Goal: Transaction & Acquisition: Obtain resource

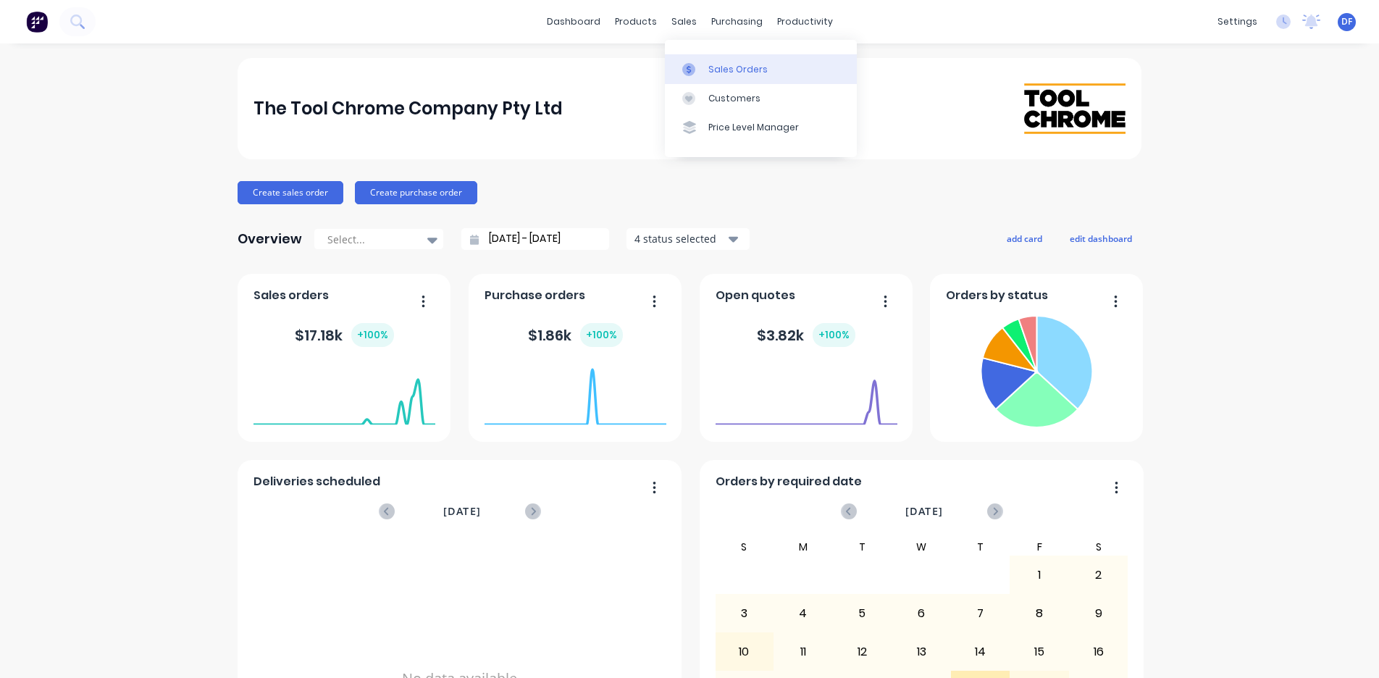
click at [692, 66] on icon at bounding box center [688, 69] width 13 height 13
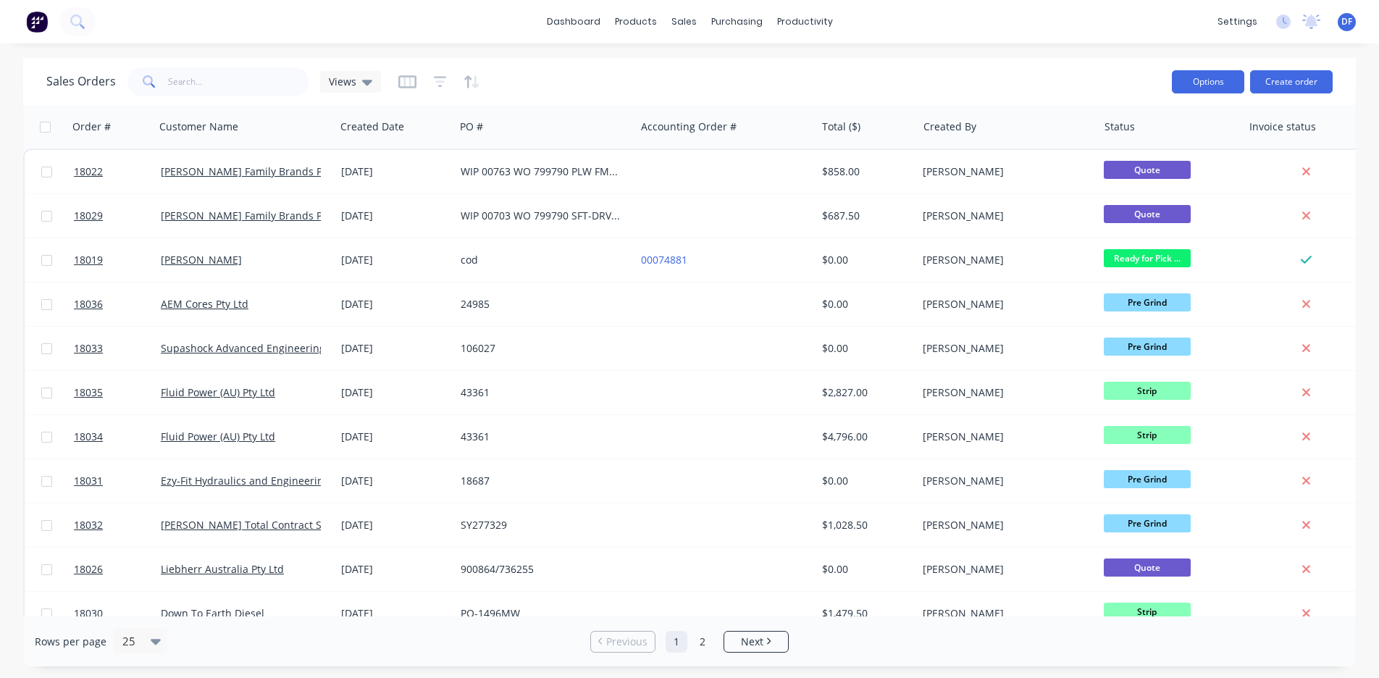
click at [1216, 87] on button "Options" at bounding box center [1208, 81] width 72 height 23
click at [1034, 79] on div "Sales Orders Views" at bounding box center [603, 81] width 1114 height 35
click at [1291, 83] on button "Create order" at bounding box center [1291, 81] width 83 height 23
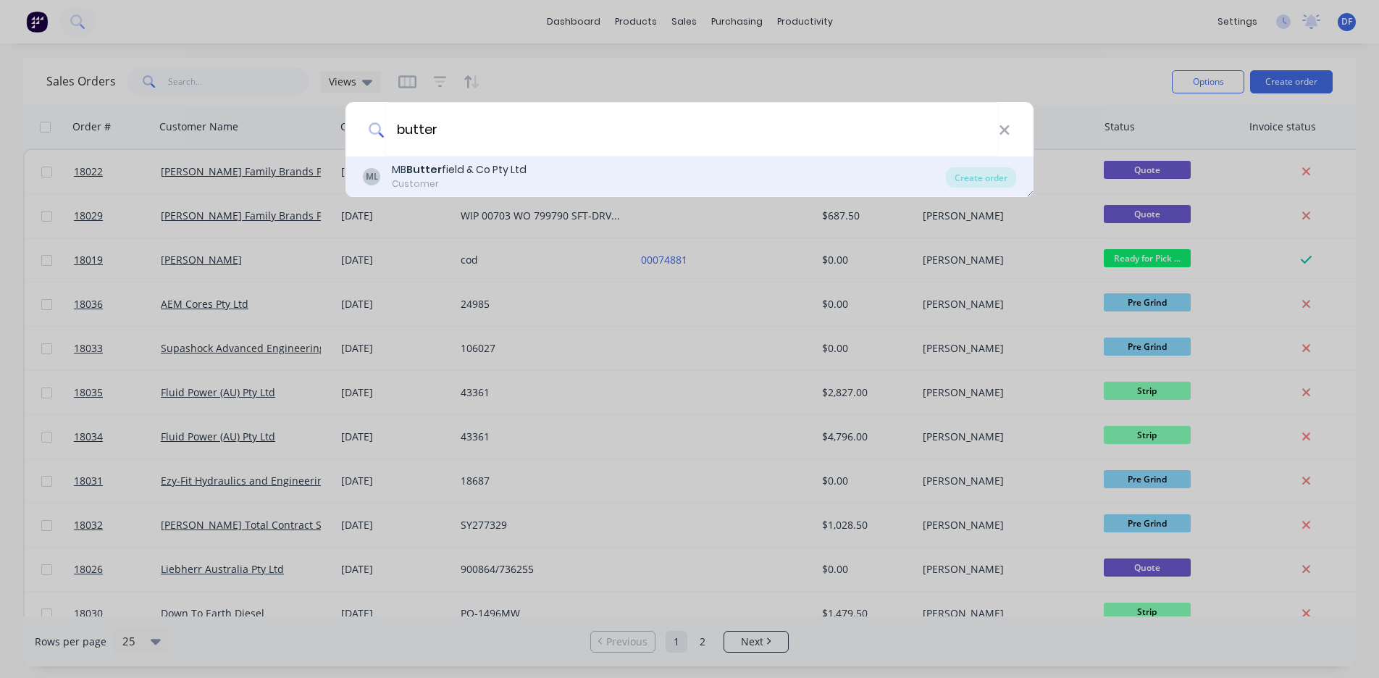
type input "butter"
click at [416, 169] on b "Butter" at bounding box center [423, 169] width 35 height 14
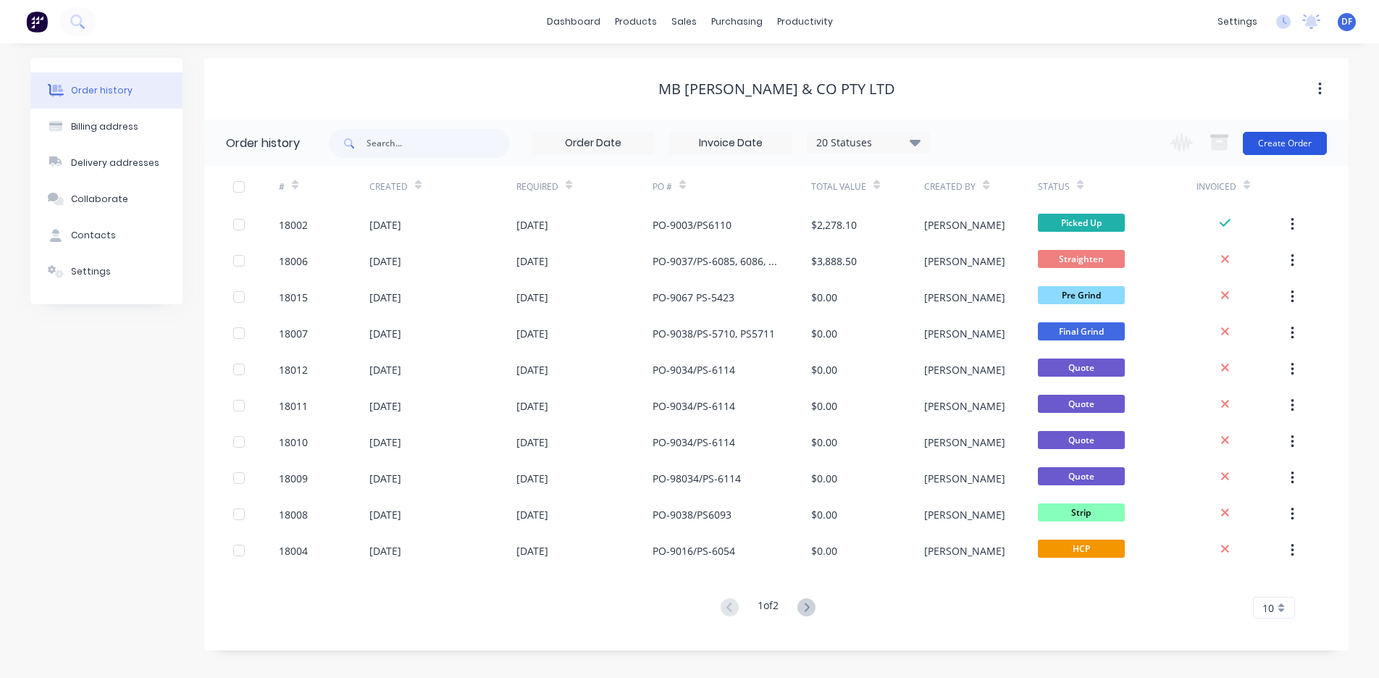
click at [1284, 144] on button "Create Order" at bounding box center [1285, 143] width 84 height 23
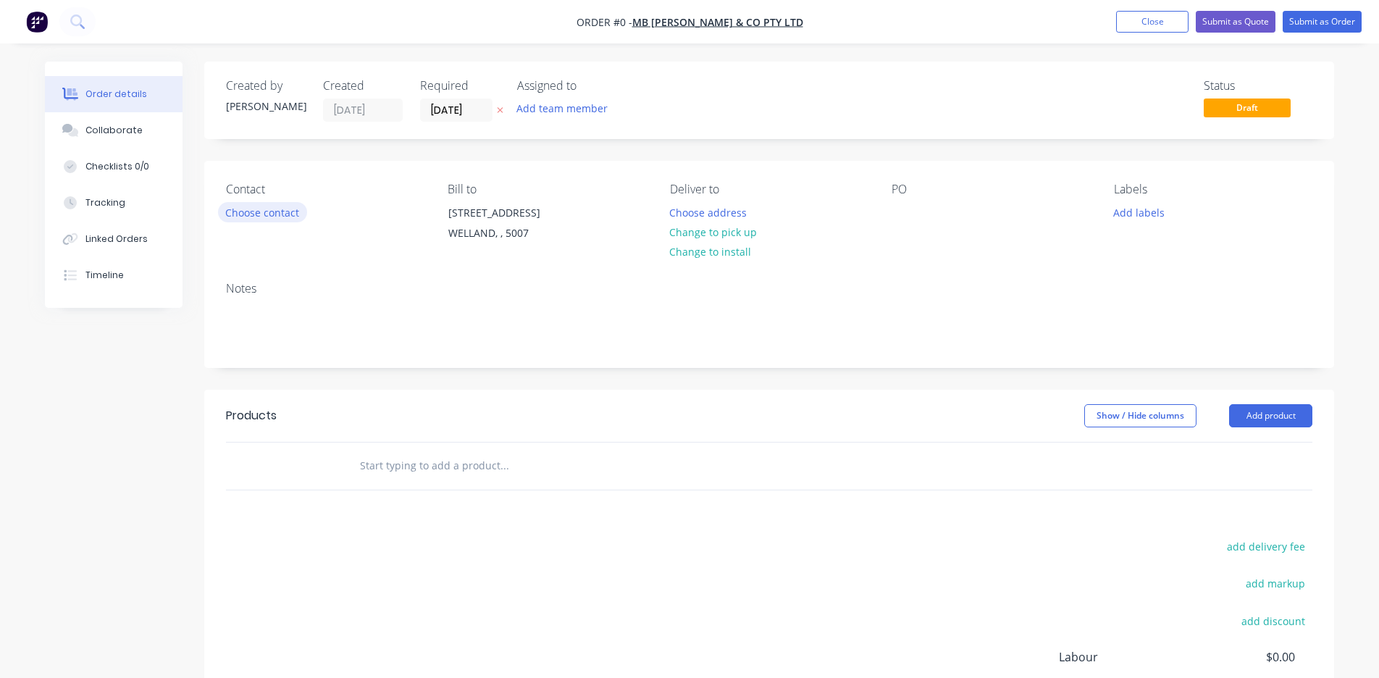
click at [246, 214] on button "Choose contact" at bounding box center [262, 212] width 89 height 20
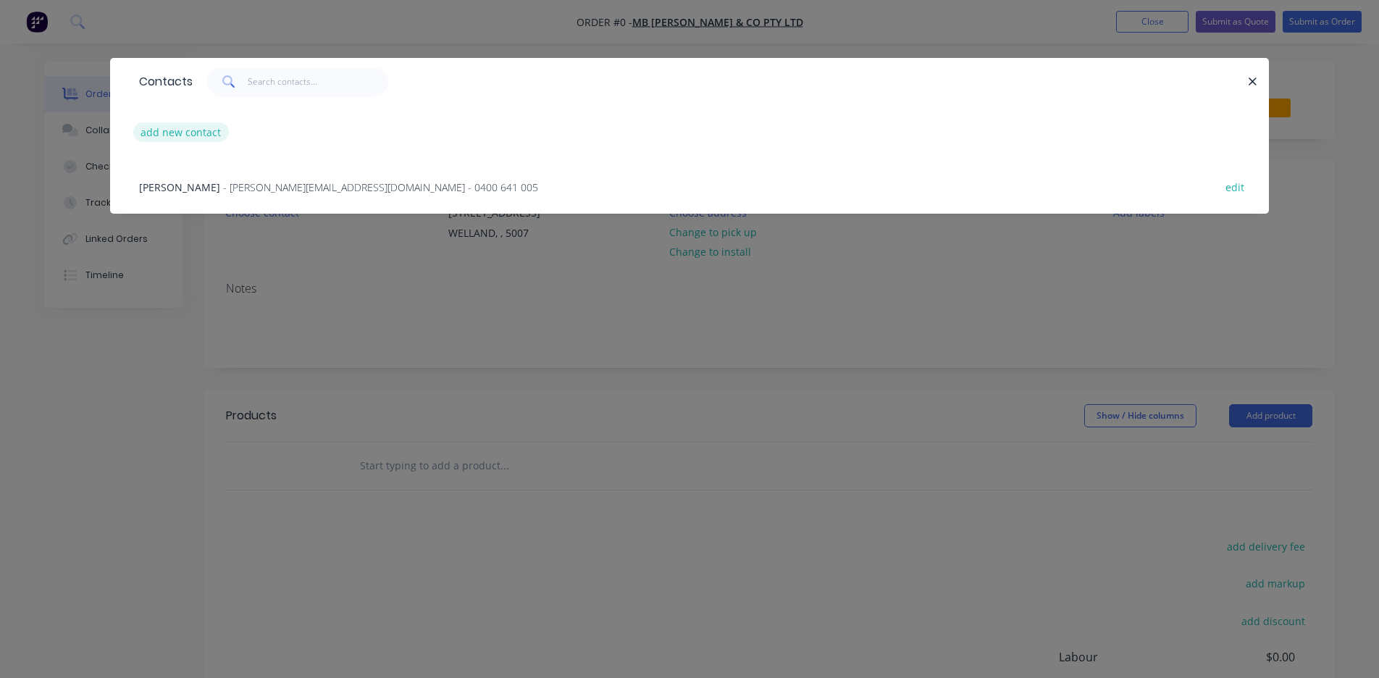
click at [163, 132] on button "add new contact" at bounding box center [181, 132] width 96 height 20
select select "AU"
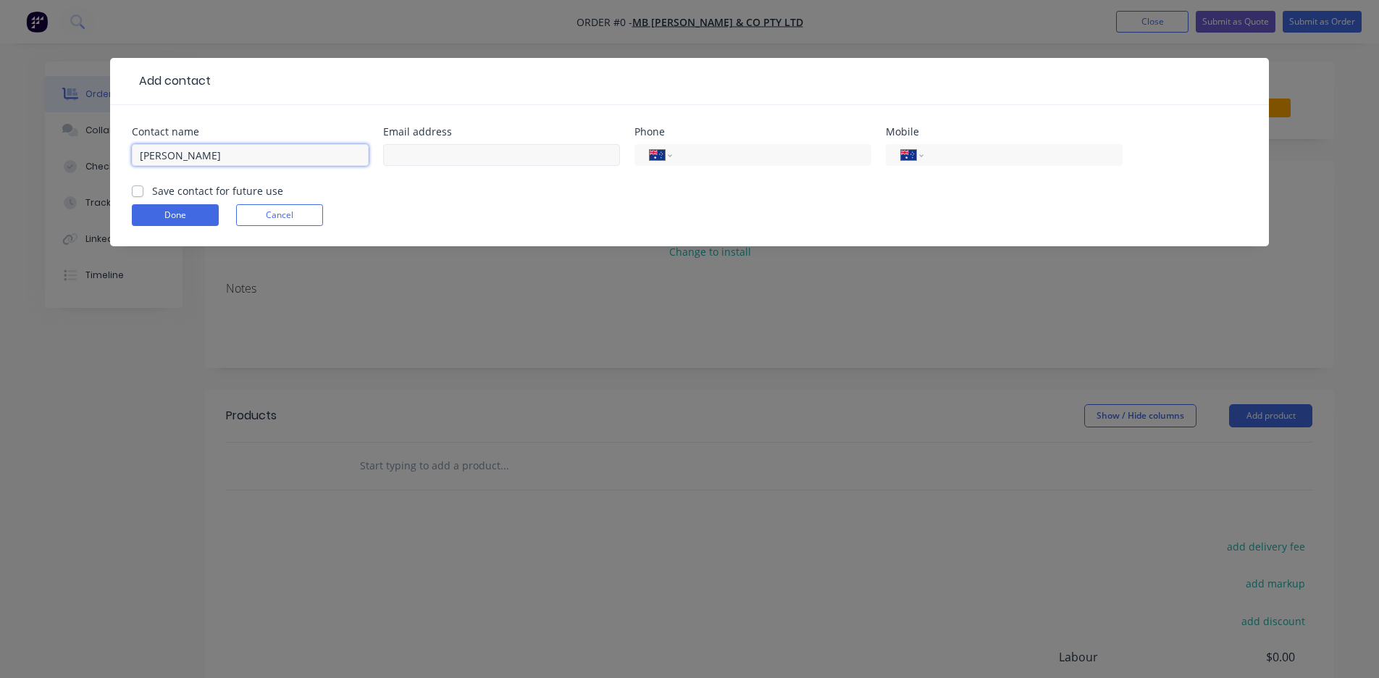
type input "[PERSON_NAME]"
paste input "[EMAIL_ADDRESS][DOMAIN_NAME]"
type input "[EMAIL_ADDRESS][DOMAIN_NAME]"
click at [967, 154] on input "tel" at bounding box center [1021, 155] width 174 height 17
paste input "0400 738 007"
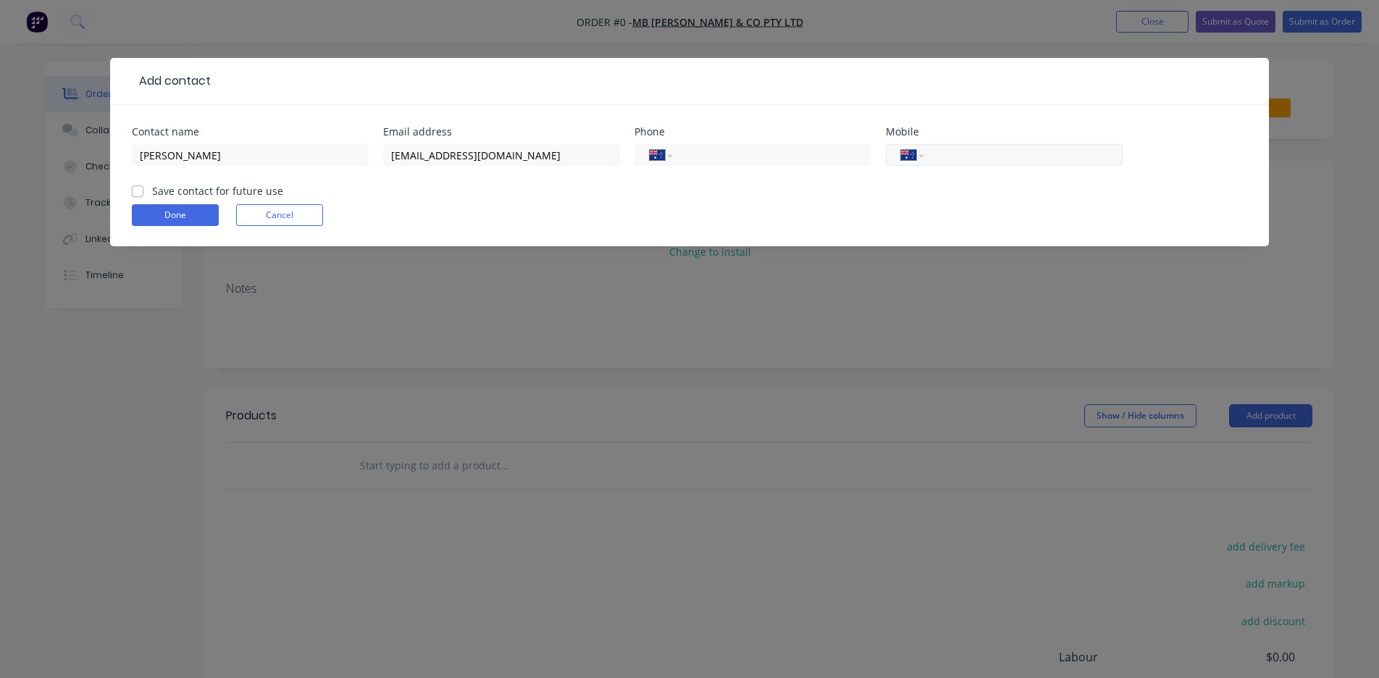
type input "0400 738 007"
paste input "[PHONE_NUMBER]"
drag, startPoint x: 705, startPoint y: 152, endPoint x: 697, endPoint y: 151, distance: 8.0
click at [697, 151] on input "[PHONE_NUMBER]" at bounding box center [769, 155] width 174 height 17
type input "[PHONE_NUMBER]"
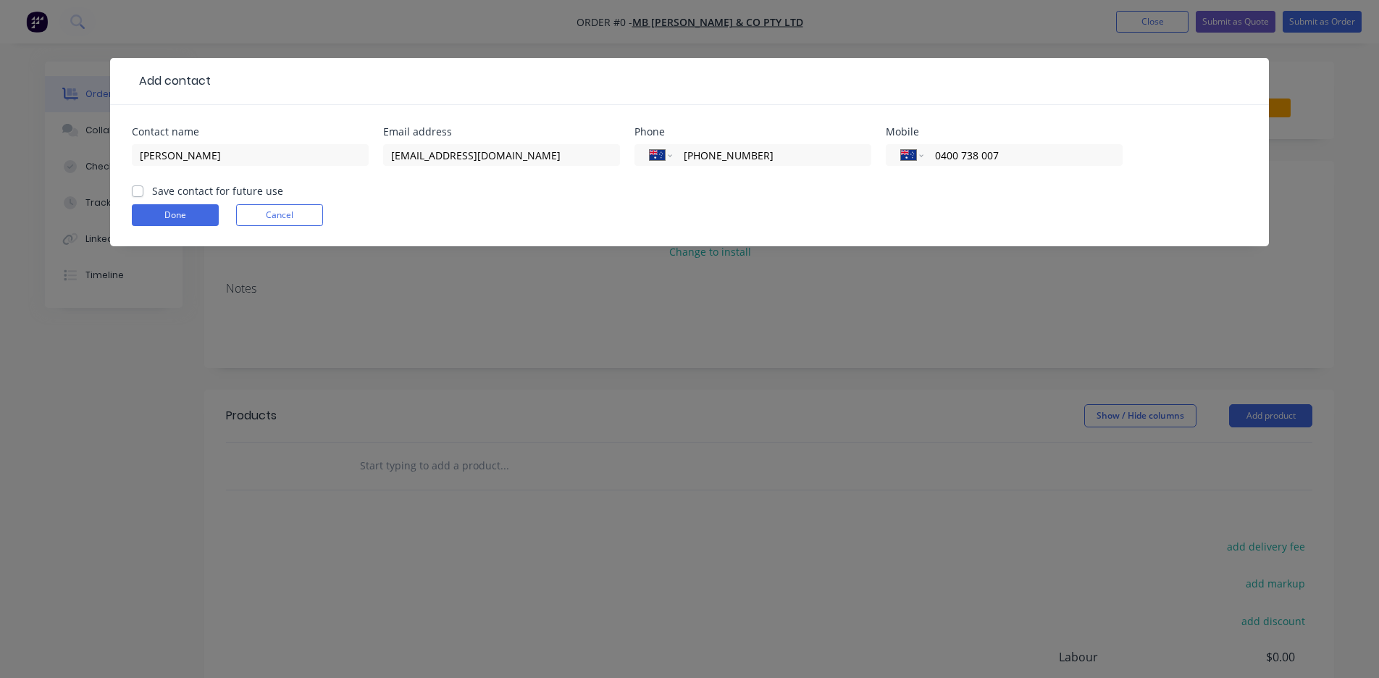
click at [772, 208] on div "Done Cancel" at bounding box center [689, 215] width 1115 height 22
click at [152, 191] on label "Save contact for future use" at bounding box center [217, 190] width 131 height 15
click at [141, 191] on input "Save contact for future use" at bounding box center [138, 190] width 12 height 14
checkbox input "true"
click at [196, 218] on button "Done" at bounding box center [175, 215] width 87 height 22
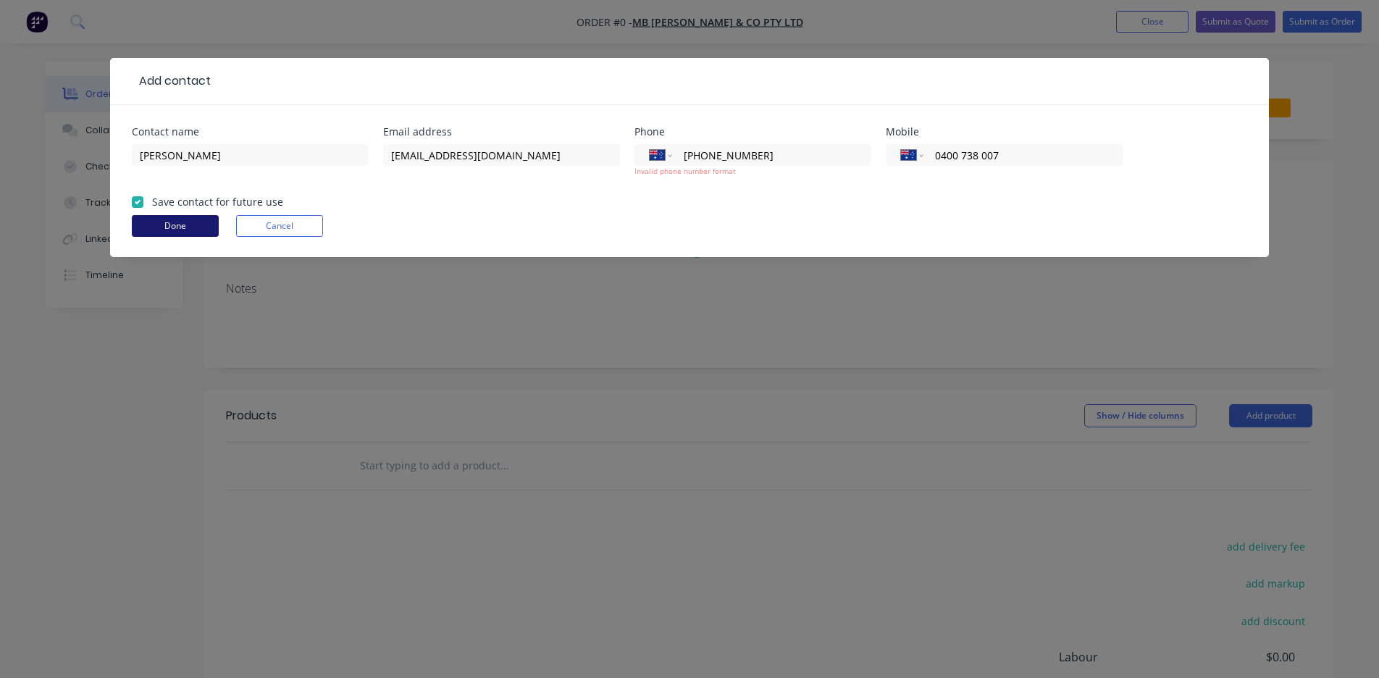
click at [175, 226] on button "Done" at bounding box center [175, 226] width 87 height 22
click at [172, 219] on button "Done" at bounding box center [175, 226] width 87 height 22
click at [737, 157] on input "[PHONE_NUMBER]" at bounding box center [769, 155] width 174 height 17
click at [729, 154] on input "[PHONE_NUMBER]" at bounding box center [769, 155] width 174 height 17
click at [722, 157] on input "[PHONE_NUMBER]" at bounding box center [769, 155] width 174 height 17
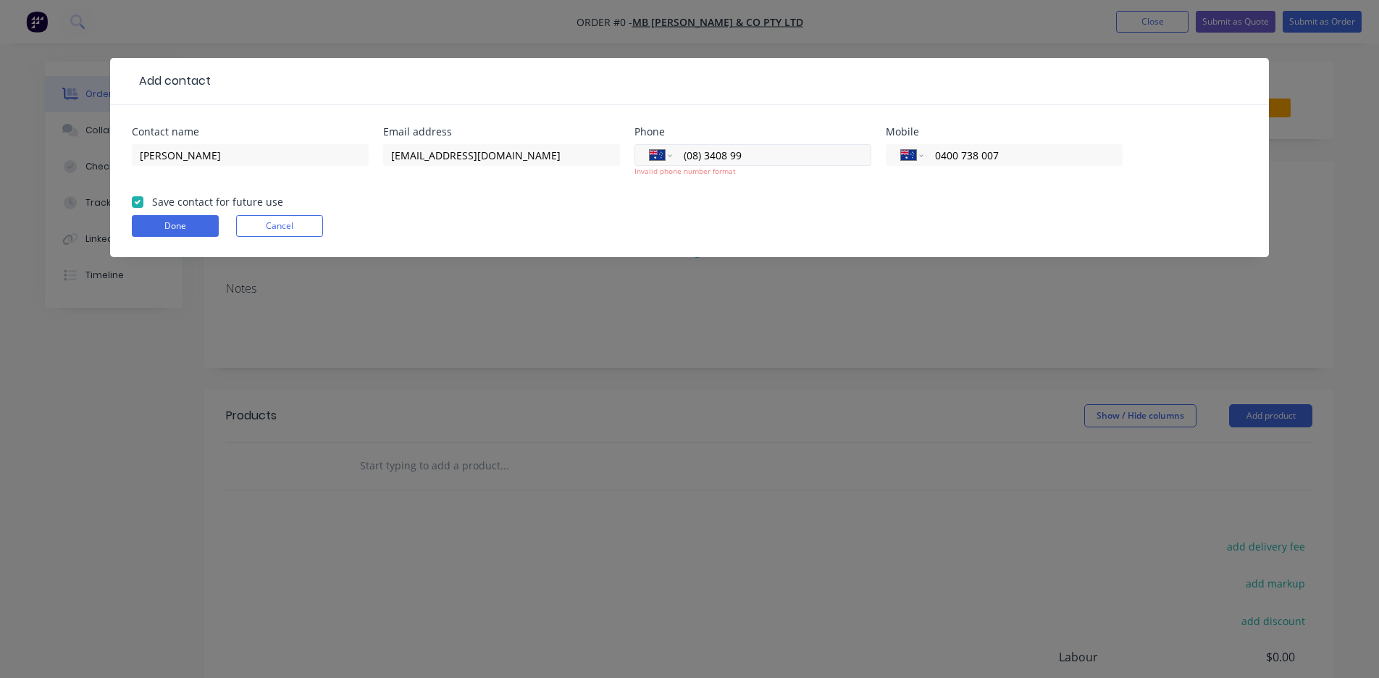
click at [706, 157] on input "(08) 3408 99" at bounding box center [769, 155] width 174 height 17
click at [731, 157] on input "[PHONE_NUMBER]" at bounding box center [769, 155] width 174 height 17
type input "[PHONE_NUMBER]"
click at [184, 217] on button "Done" at bounding box center [175, 226] width 87 height 22
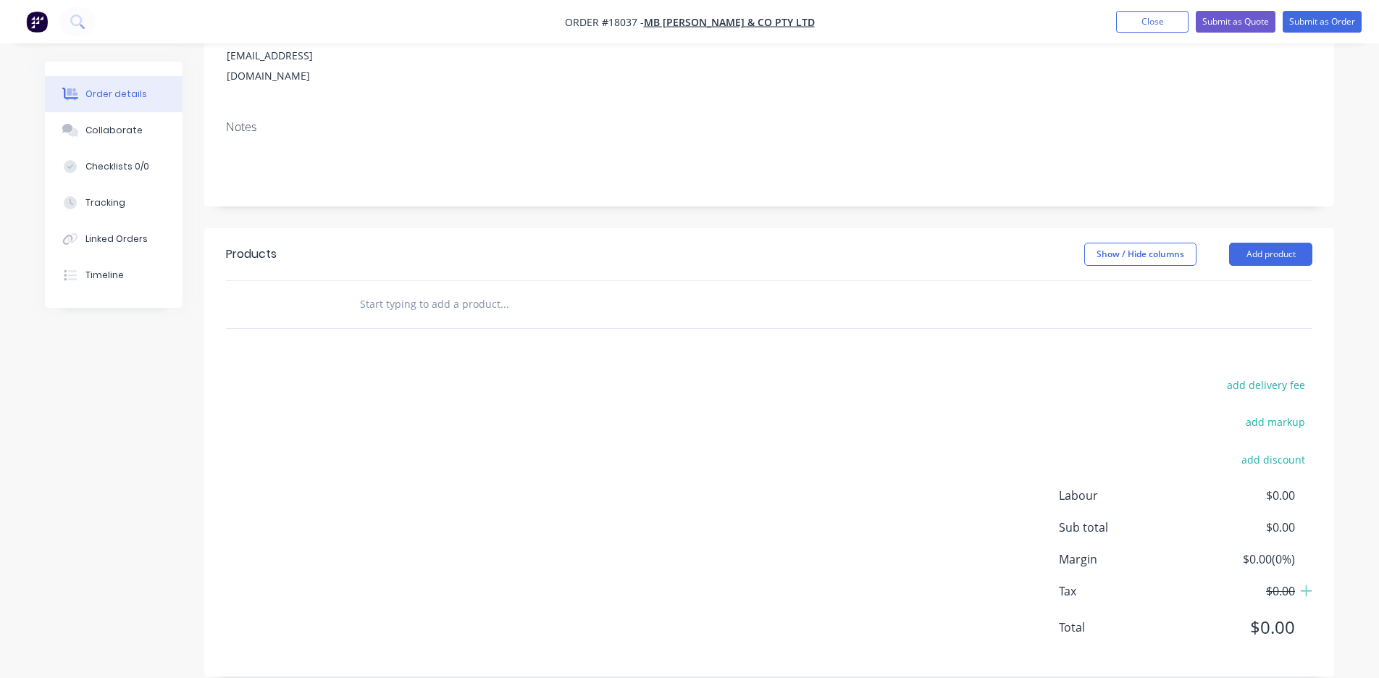
scroll to position [217, 0]
click at [1269, 243] on button "Add product" at bounding box center [1270, 254] width 83 height 23
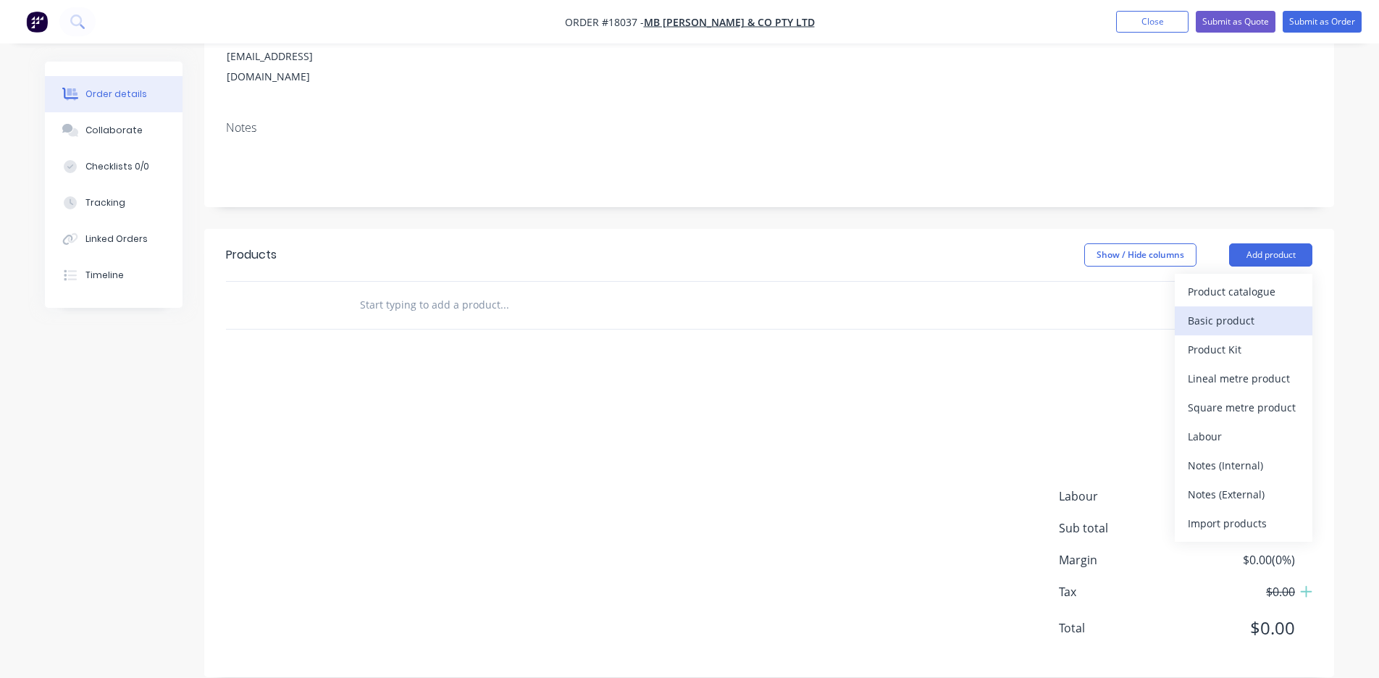
click at [1207, 310] on div "Basic product" at bounding box center [1244, 320] width 112 height 21
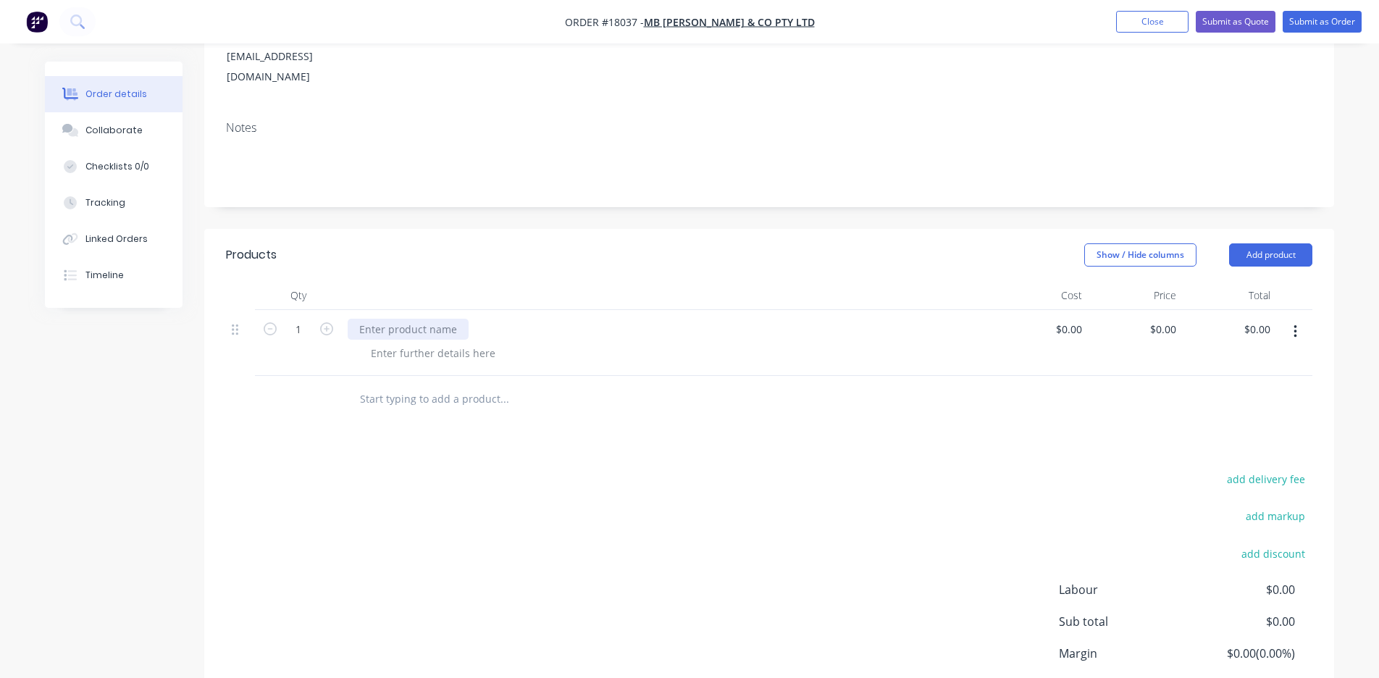
click at [380, 319] on div at bounding box center [408, 329] width 121 height 21
click at [389, 343] on div at bounding box center [433, 353] width 148 height 21
click at [325, 322] on icon "button" at bounding box center [326, 328] width 13 height 13
click at [377, 343] on div at bounding box center [433, 353] width 148 height 21
click at [267, 322] on icon "button" at bounding box center [270, 328] width 13 height 13
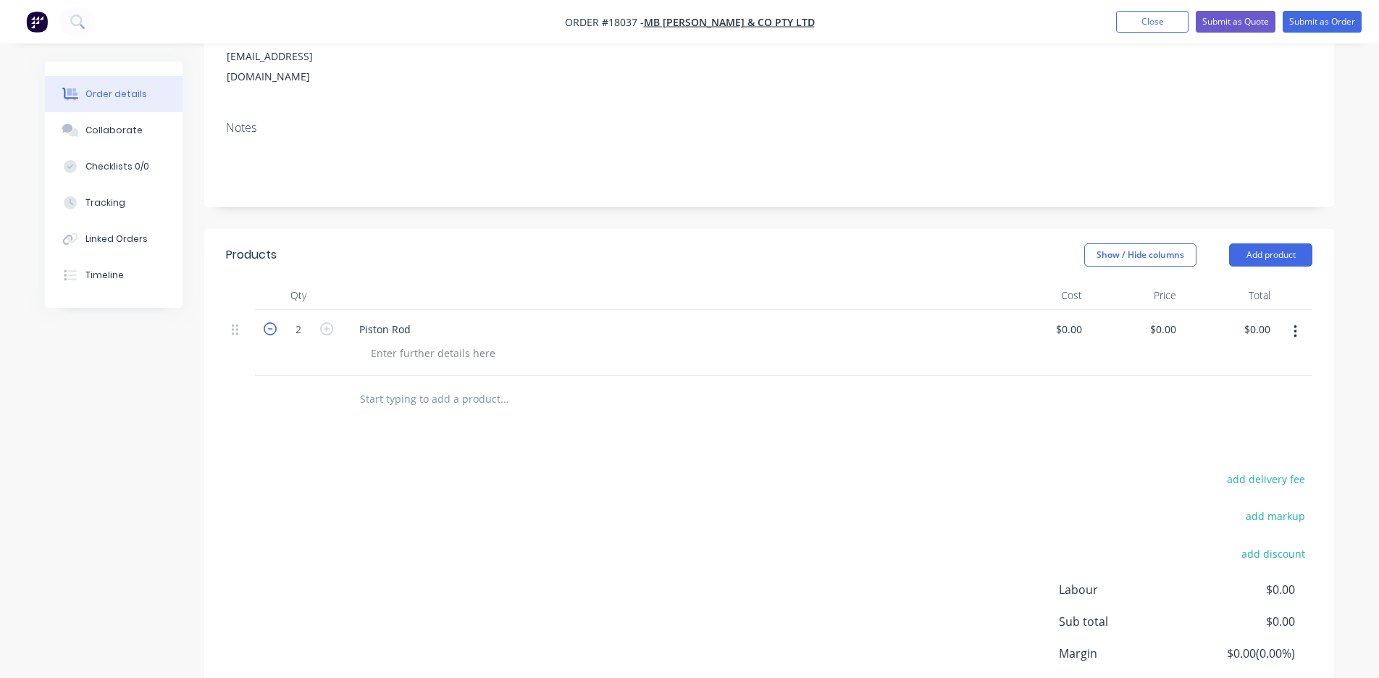
type input "1"
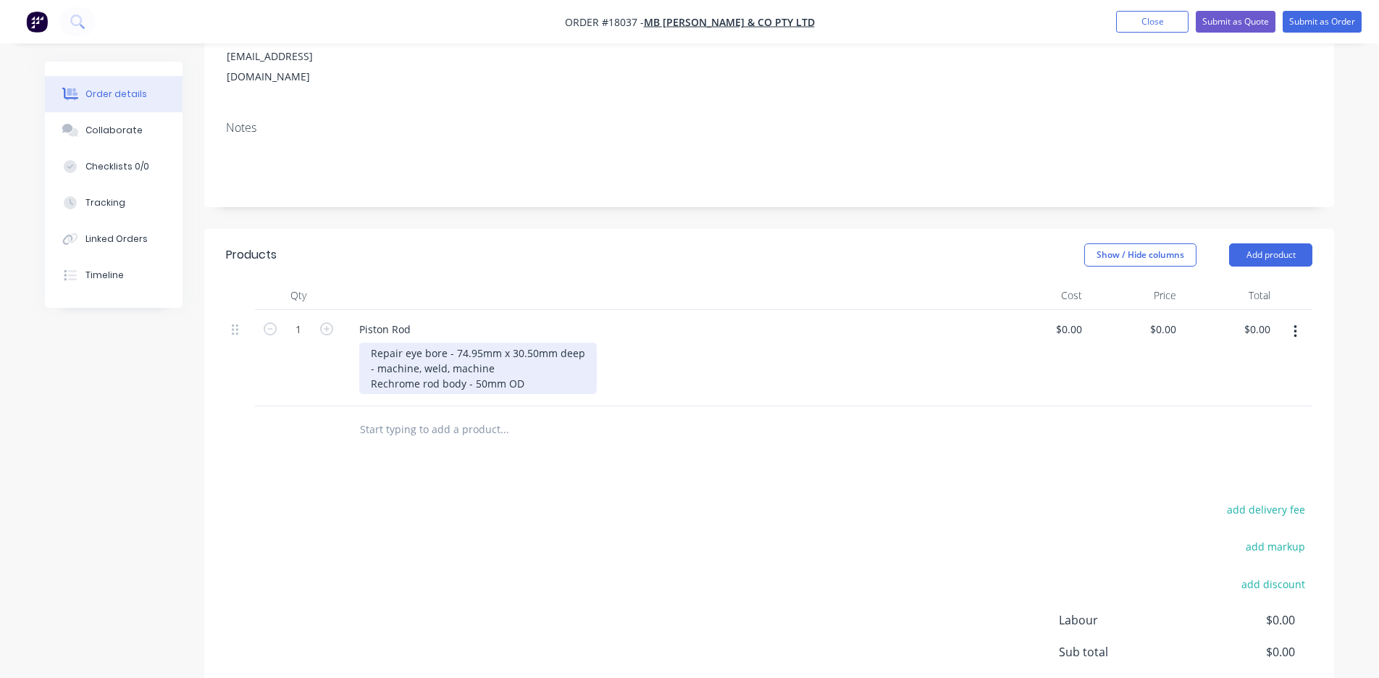
click at [475, 365] on div "Repair eye bore - 74.95mm x 30.50mm deep - machine, weld, machine Rechrome rod …" at bounding box center [478, 368] width 238 height 51
click at [549, 365] on div "Repair eye bore - 74.95mm x 30.50mm deep - machine, weld, machine Rechrome rod …" at bounding box center [478, 368] width 238 height 51
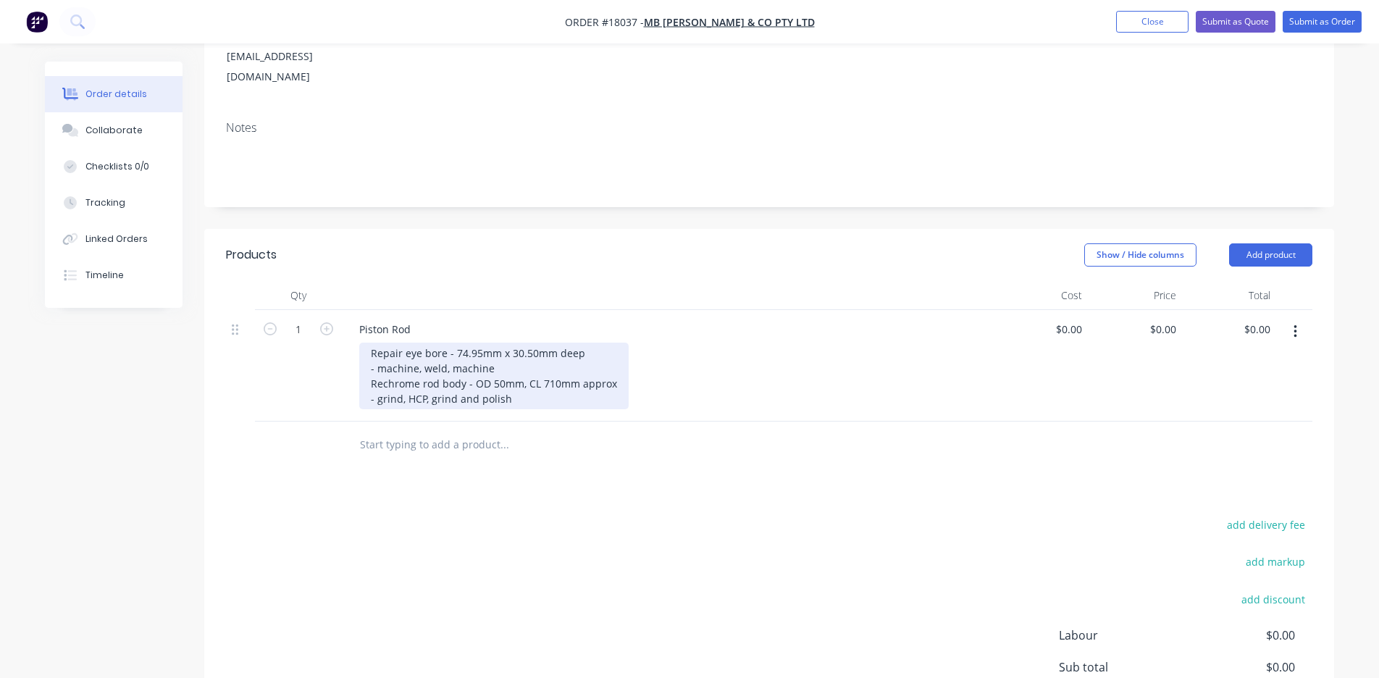
click at [377, 377] on div "Repair eye bore - 74.95mm x 30.50mm deep - machine, weld, machine Rechrome rod …" at bounding box center [493, 376] width 269 height 67
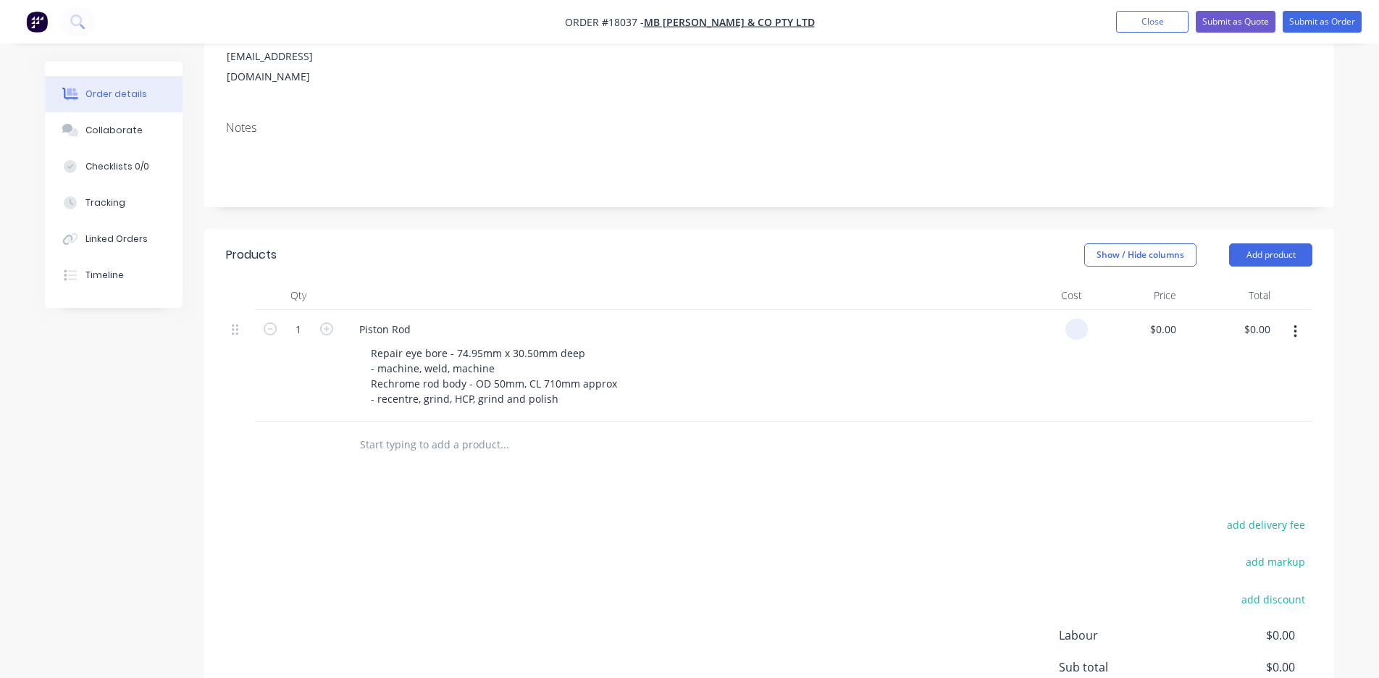
click at [1067, 319] on div at bounding box center [1077, 329] width 22 height 21
type input "$0.00"
click at [389, 430] on input "text" at bounding box center [504, 444] width 290 height 29
click at [398, 430] on input "text" at bounding box center [504, 444] width 290 height 29
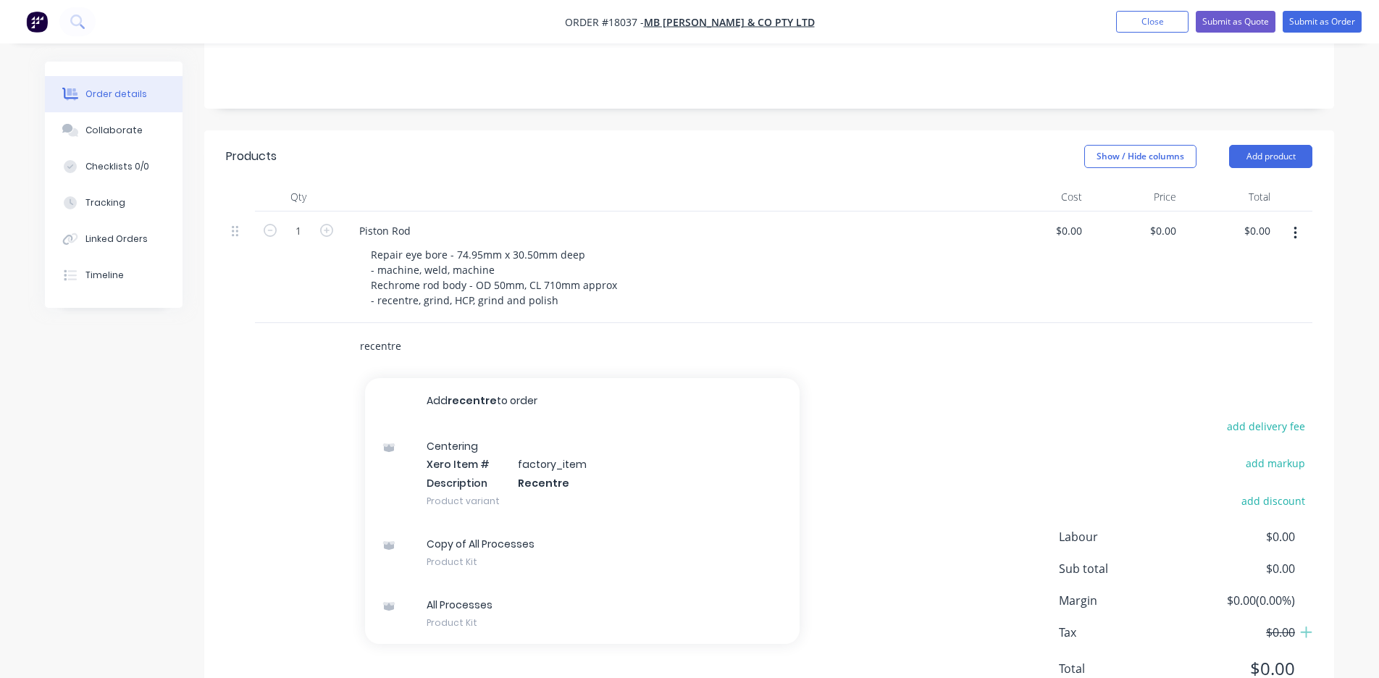
scroll to position [322, 0]
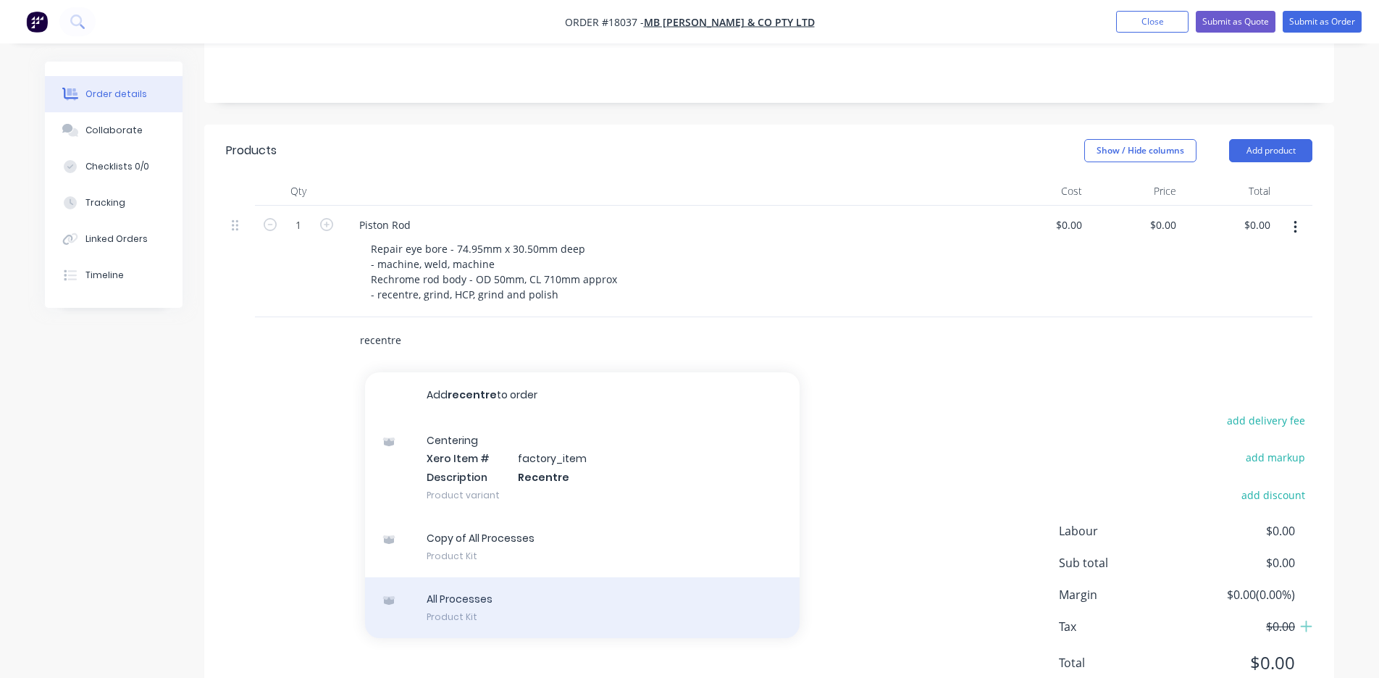
type input "recentre"
click at [443, 578] on div "All Processes Product Kit" at bounding box center [582, 607] width 435 height 61
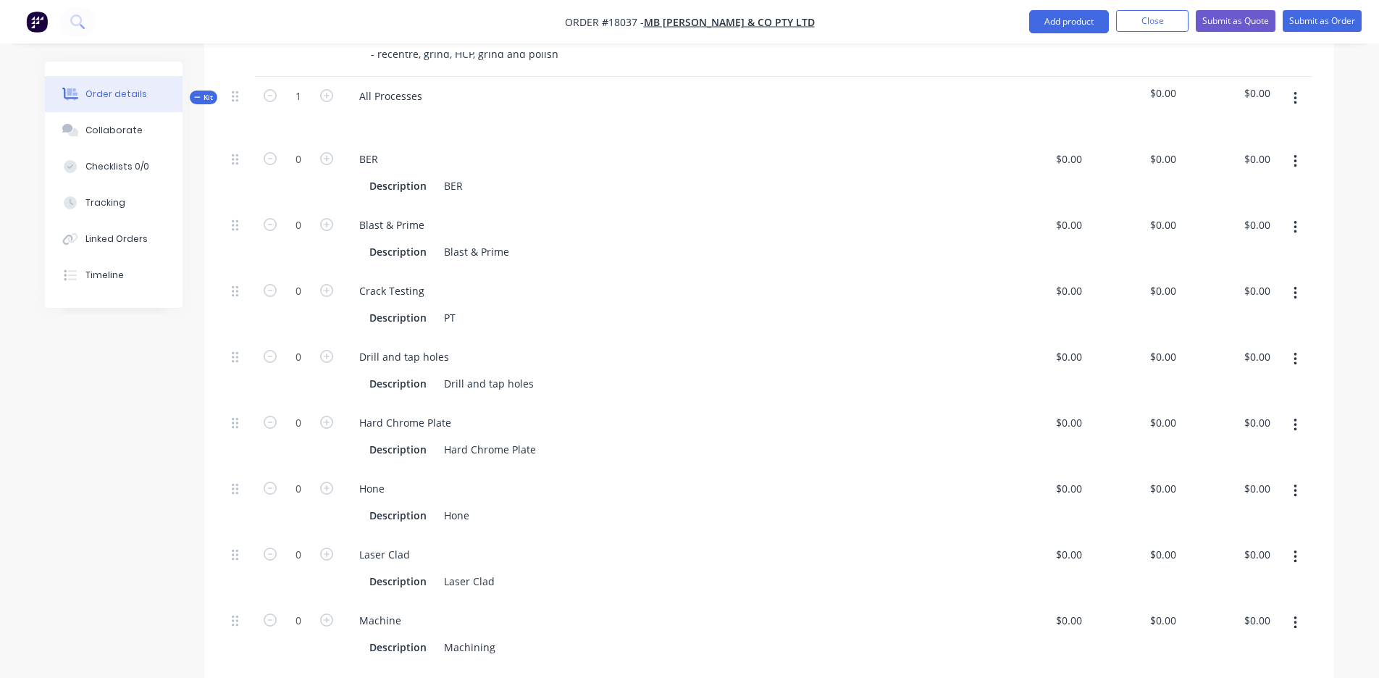
scroll to position [565, 0]
click at [1294, 151] on icon "button" at bounding box center [1296, 159] width 4 height 16
click at [1227, 244] on div "Delete" at bounding box center [1244, 254] width 112 height 21
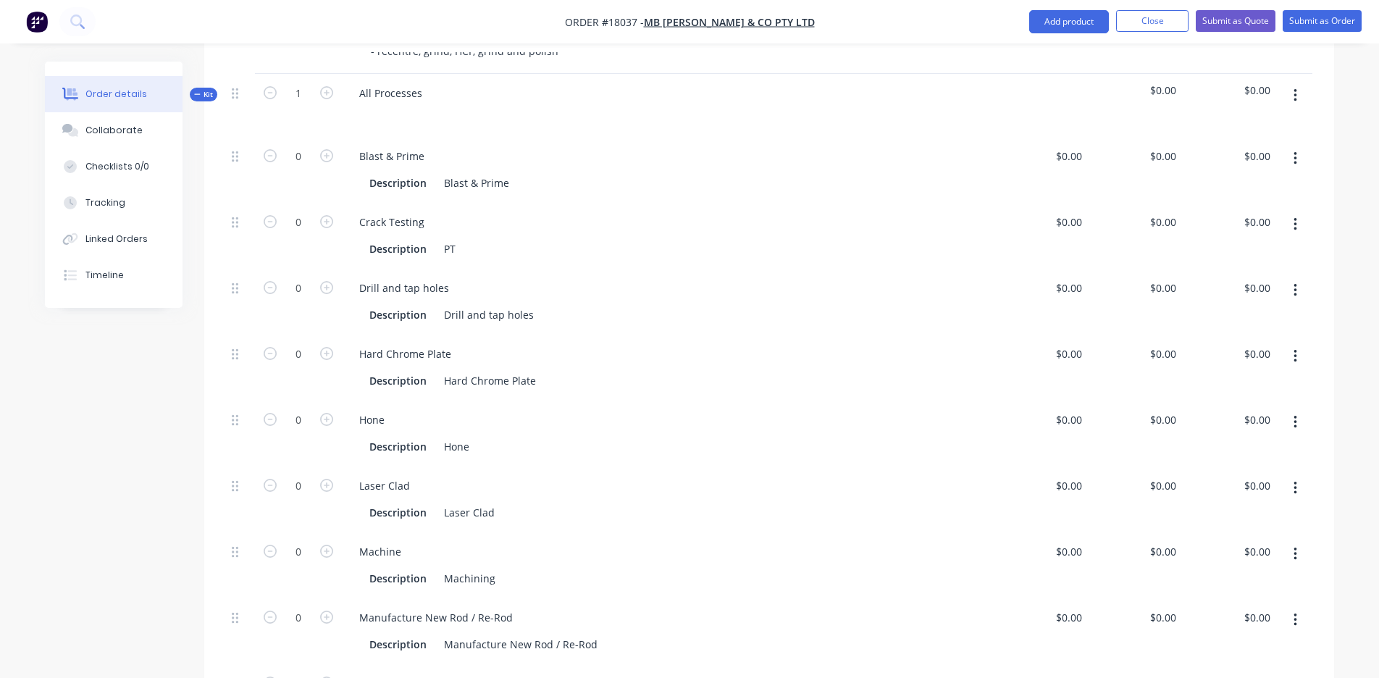
click at [1299, 146] on button "button" at bounding box center [1295, 159] width 34 height 26
click at [1247, 244] on div "Delete" at bounding box center [1244, 254] width 112 height 21
click at [1298, 146] on button "button" at bounding box center [1295, 159] width 34 height 26
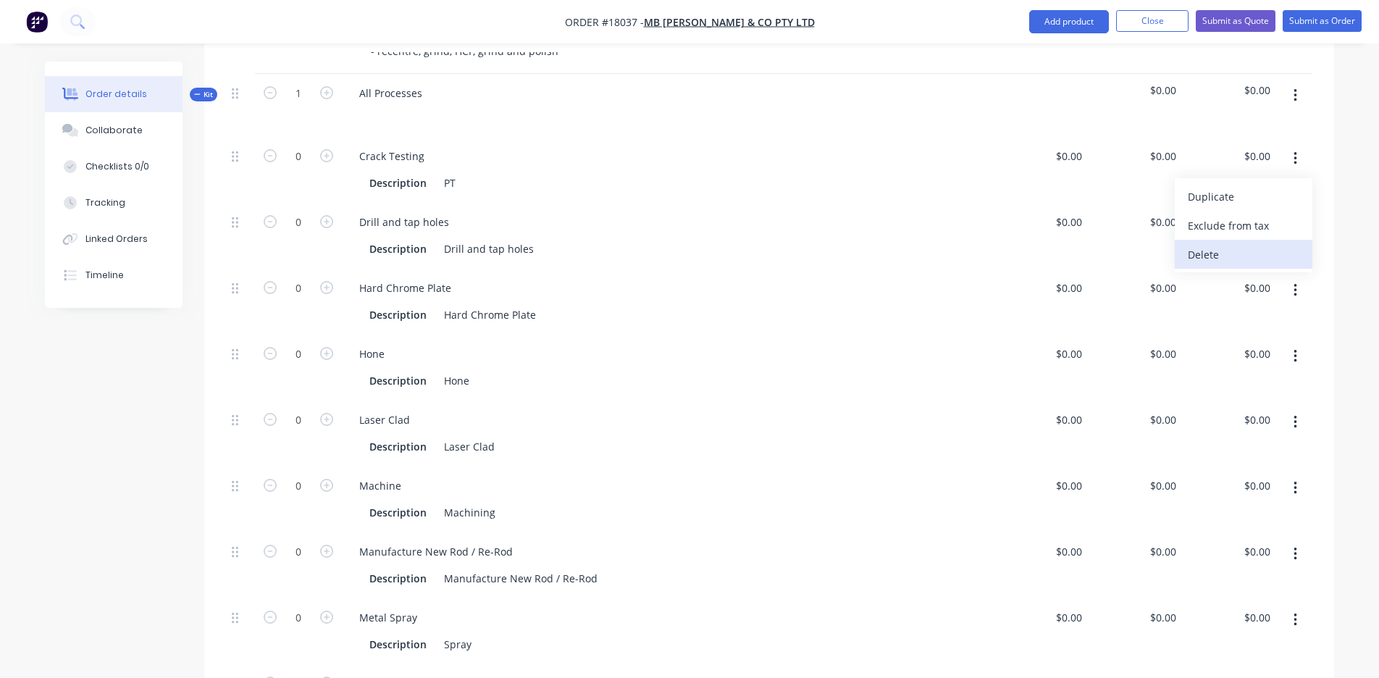
click at [1212, 244] on div "Delete" at bounding box center [1244, 254] width 112 height 21
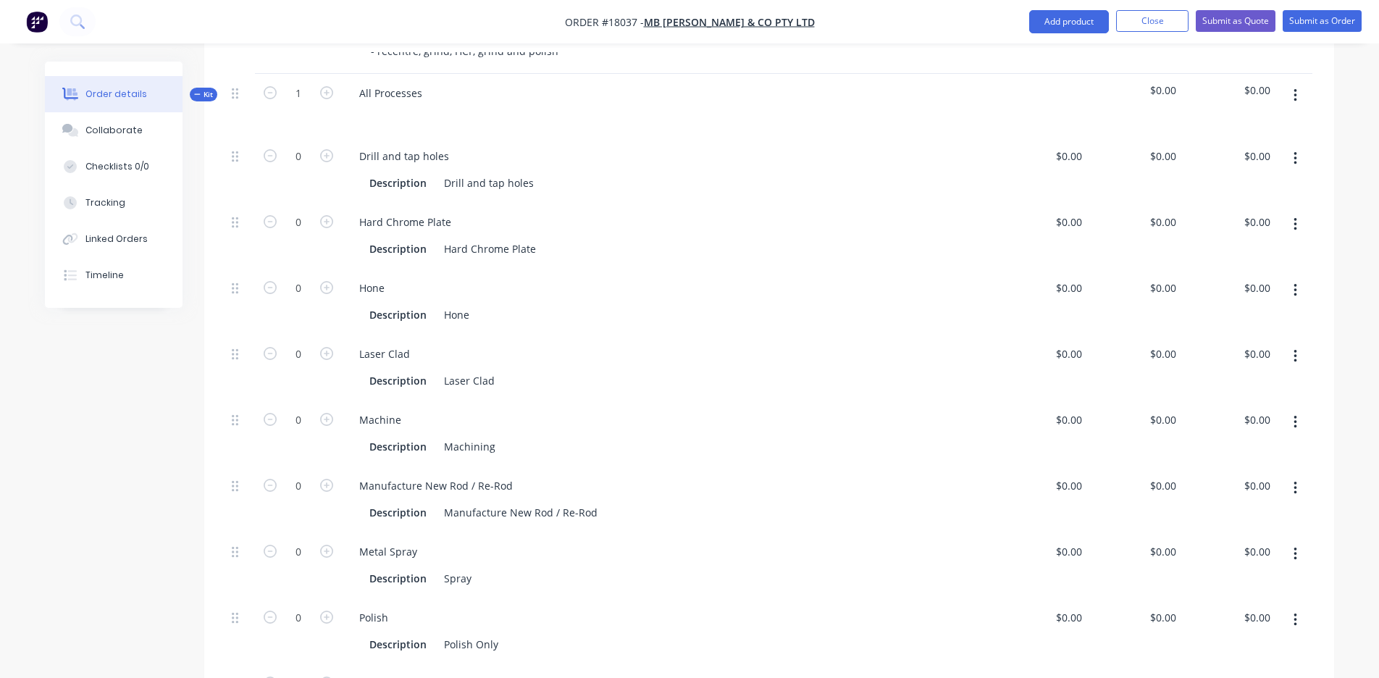
click at [1286, 212] on button "button" at bounding box center [1295, 225] width 34 height 26
click at [1299, 146] on button "button" at bounding box center [1295, 159] width 34 height 26
click at [1205, 244] on div "Delete" at bounding box center [1244, 254] width 112 height 21
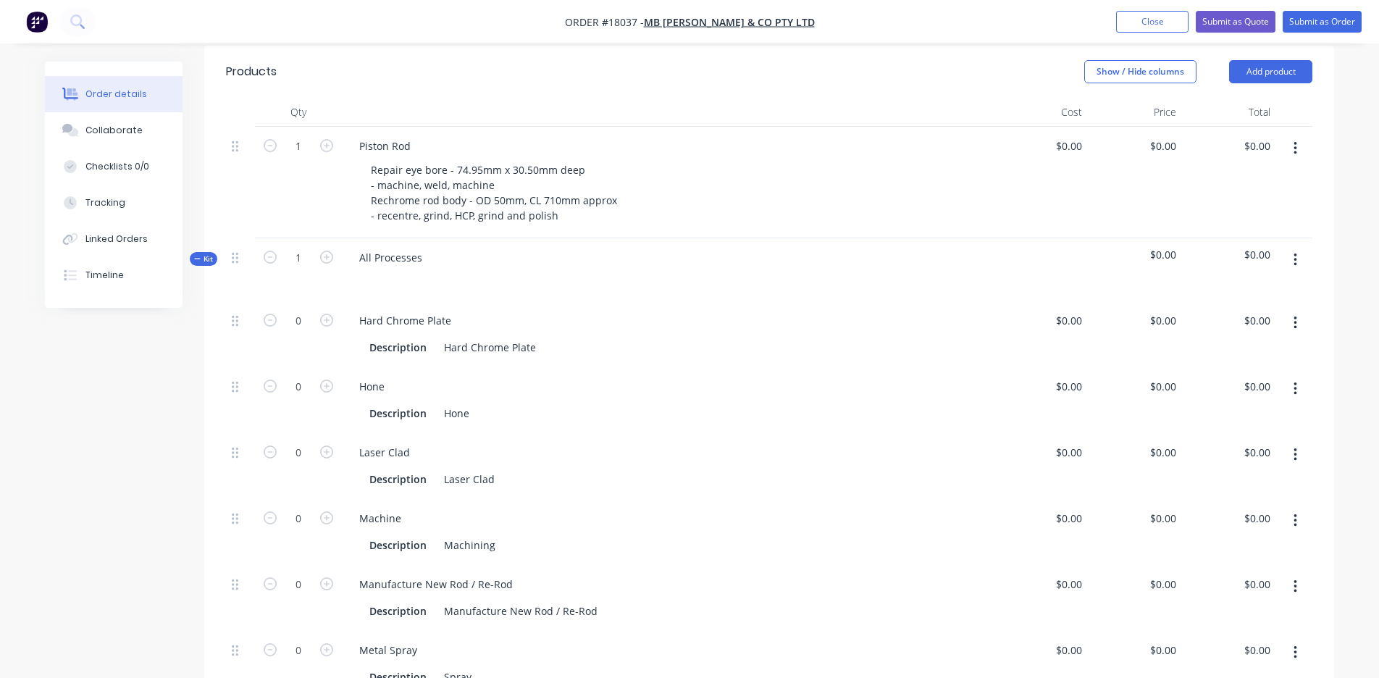
scroll to position [423, 0]
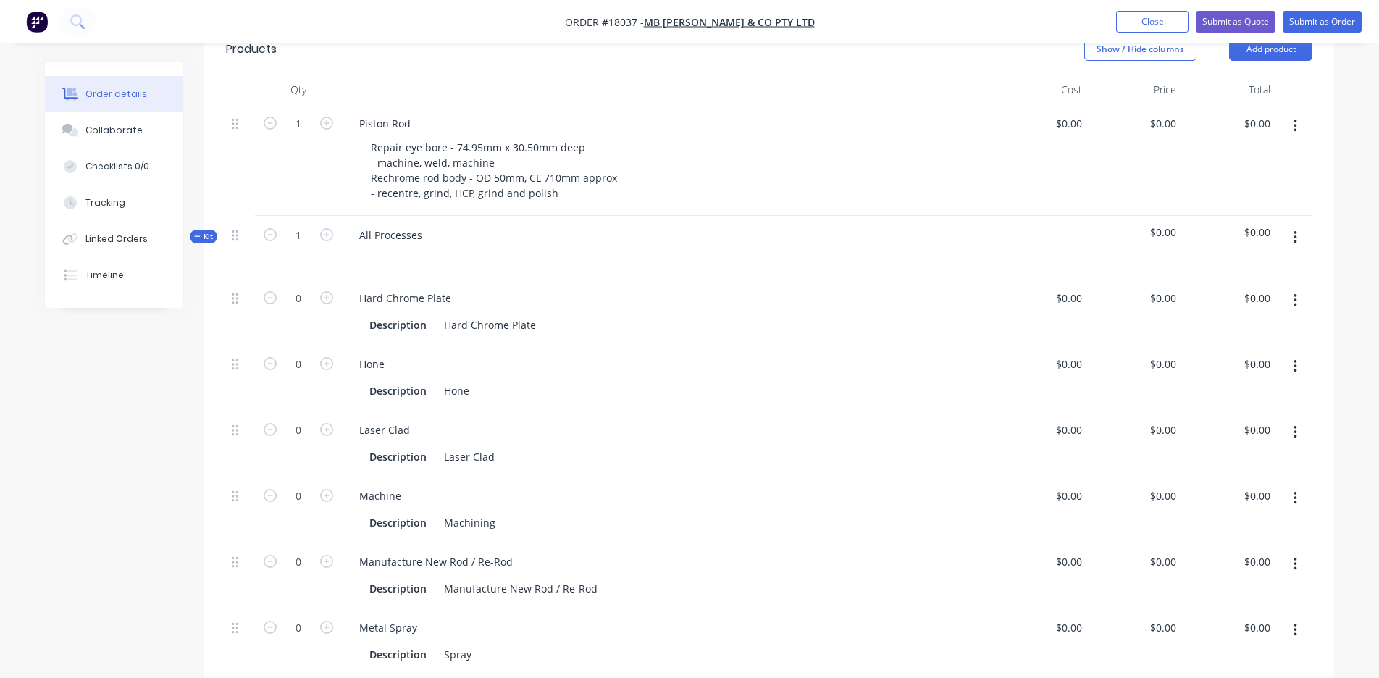
click at [684, 147] on div "Repair eye bore - 74.95mm x 30.50mm deep - machine, weld, machine Rechrome rod …" at bounding box center [673, 170] width 629 height 67
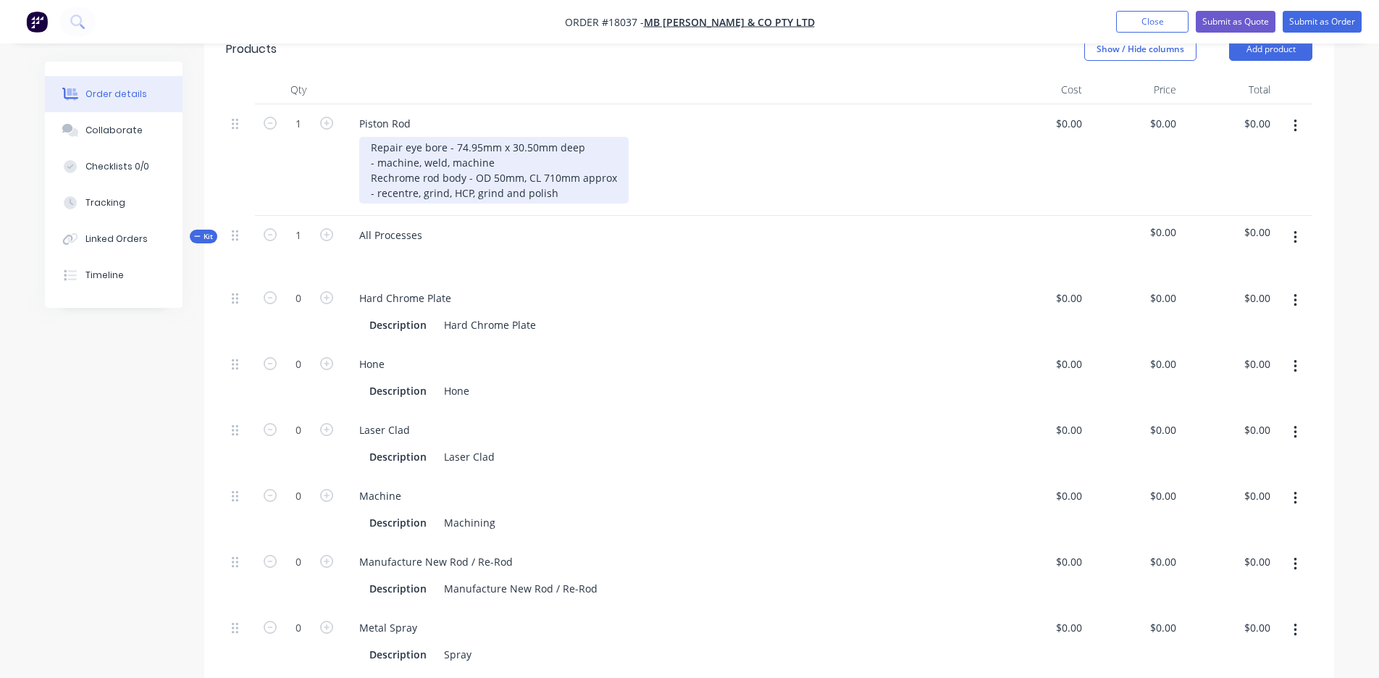
click at [536, 151] on div "Repair eye bore - 74.95mm x 30.50mm deep - machine, weld, machine Rechrome rod …" at bounding box center [493, 170] width 269 height 67
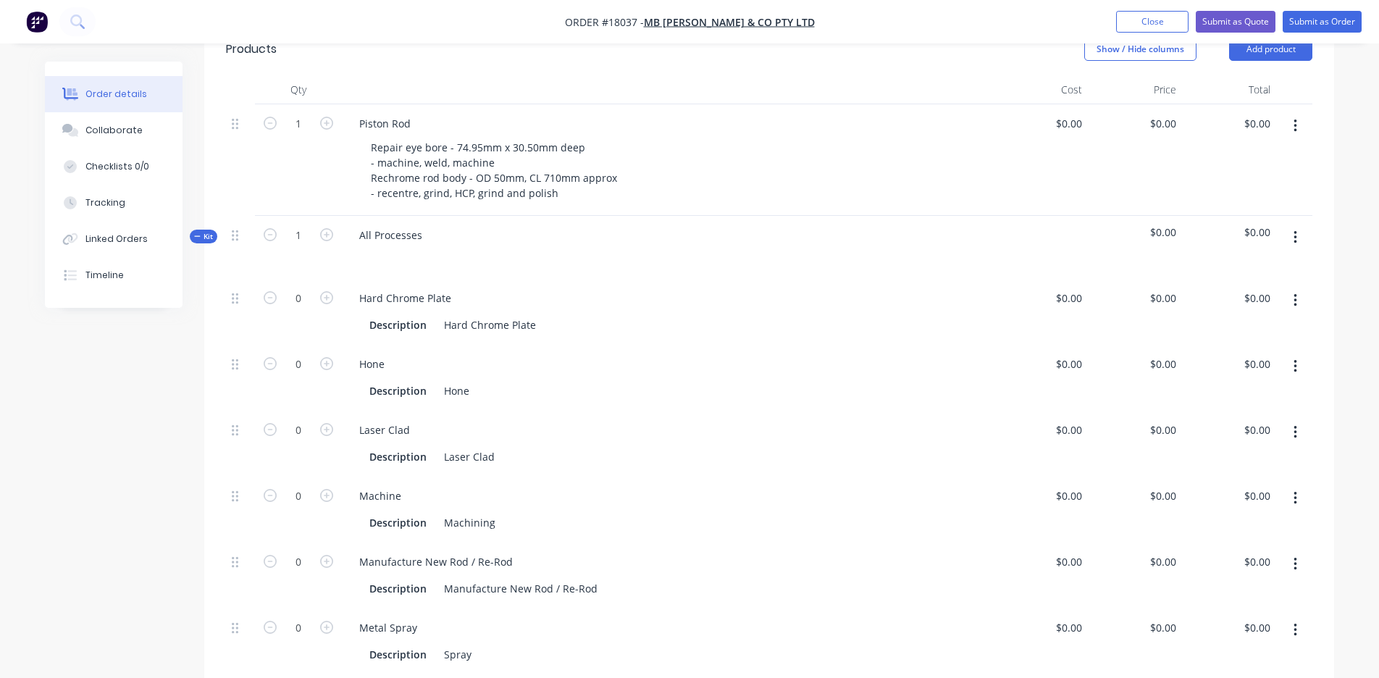
click at [1291, 113] on button "button" at bounding box center [1295, 126] width 34 height 26
click at [922, 155] on div "Repair eye bore - 74.95mm x 30.50mm deep - machine, weld, machine Rechrome rod …" at bounding box center [673, 170] width 629 height 67
click at [1297, 231] on icon "button" at bounding box center [1295, 237] width 3 height 13
click at [1296, 231] on icon "button" at bounding box center [1295, 237] width 3 height 13
click at [1301, 113] on button "button" at bounding box center [1295, 126] width 34 height 26
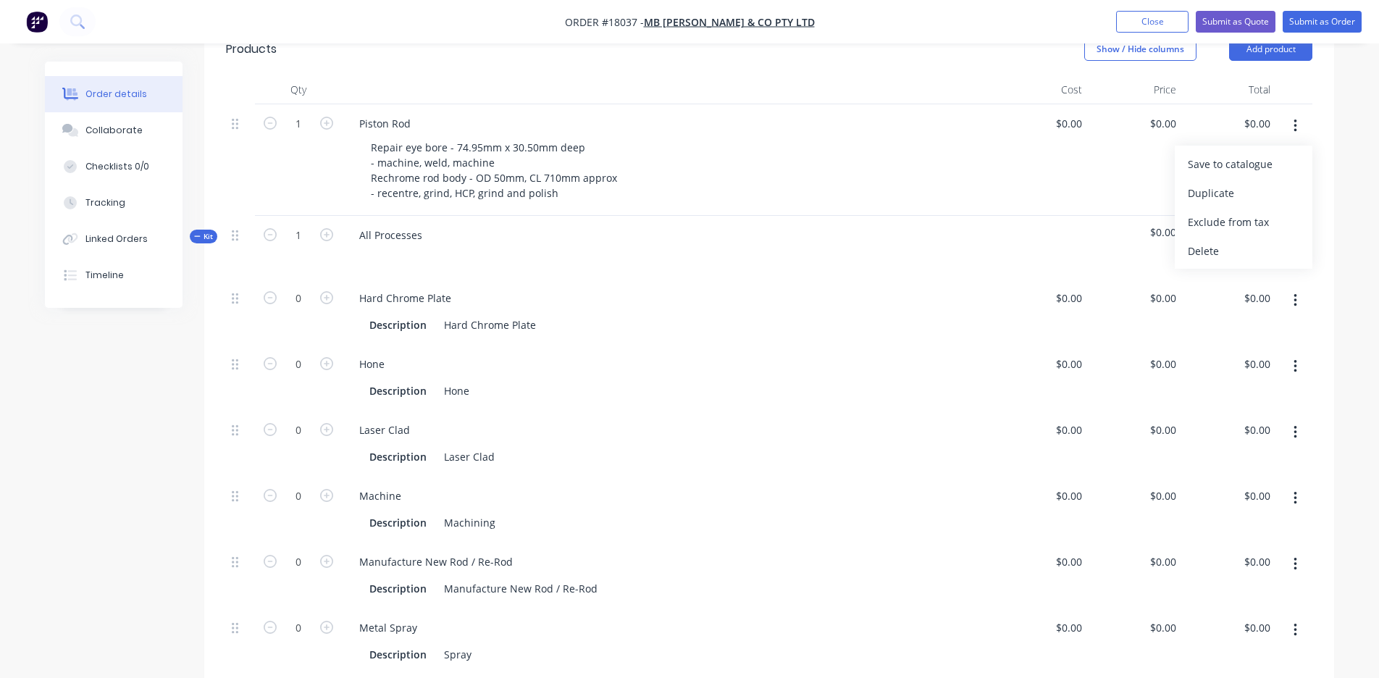
click at [1294, 118] on icon "button" at bounding box center [1296, 126] width 4 height 16
click at [198, 233] on icon at bounding box center [197, 236] width 7 height 7
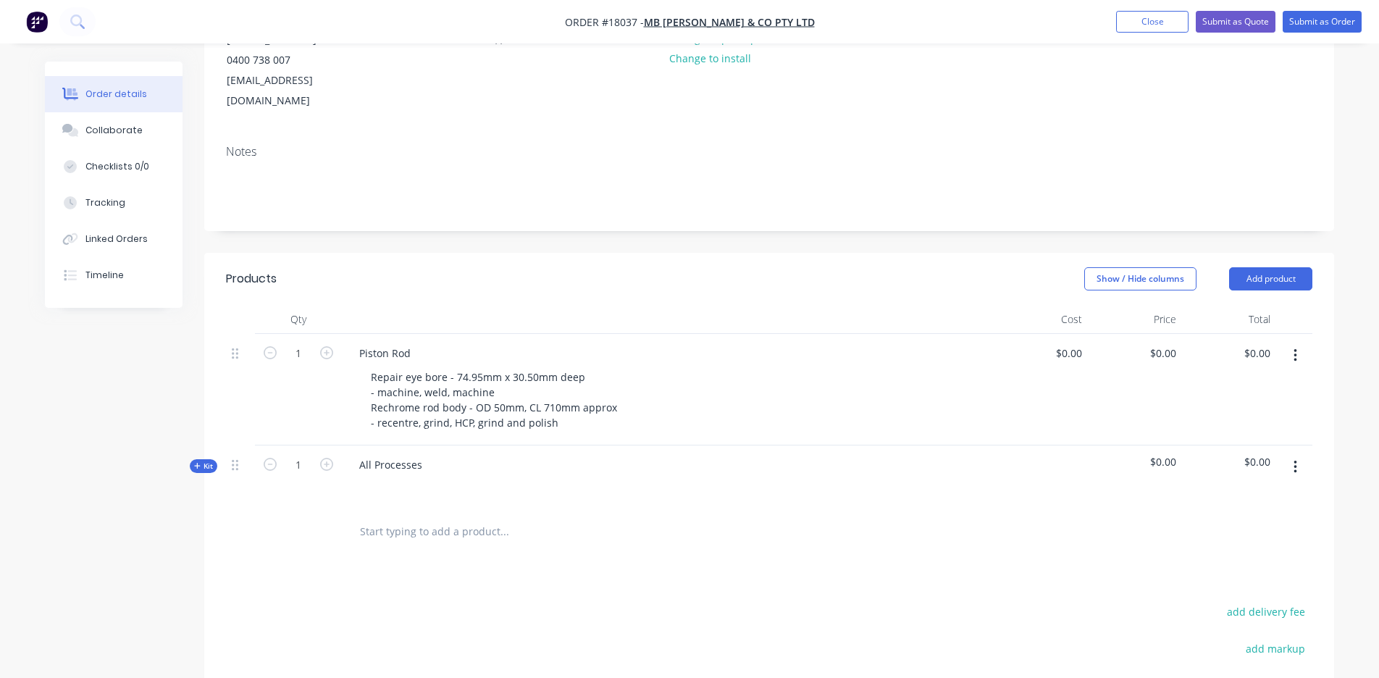
scroll to position [198, 0]
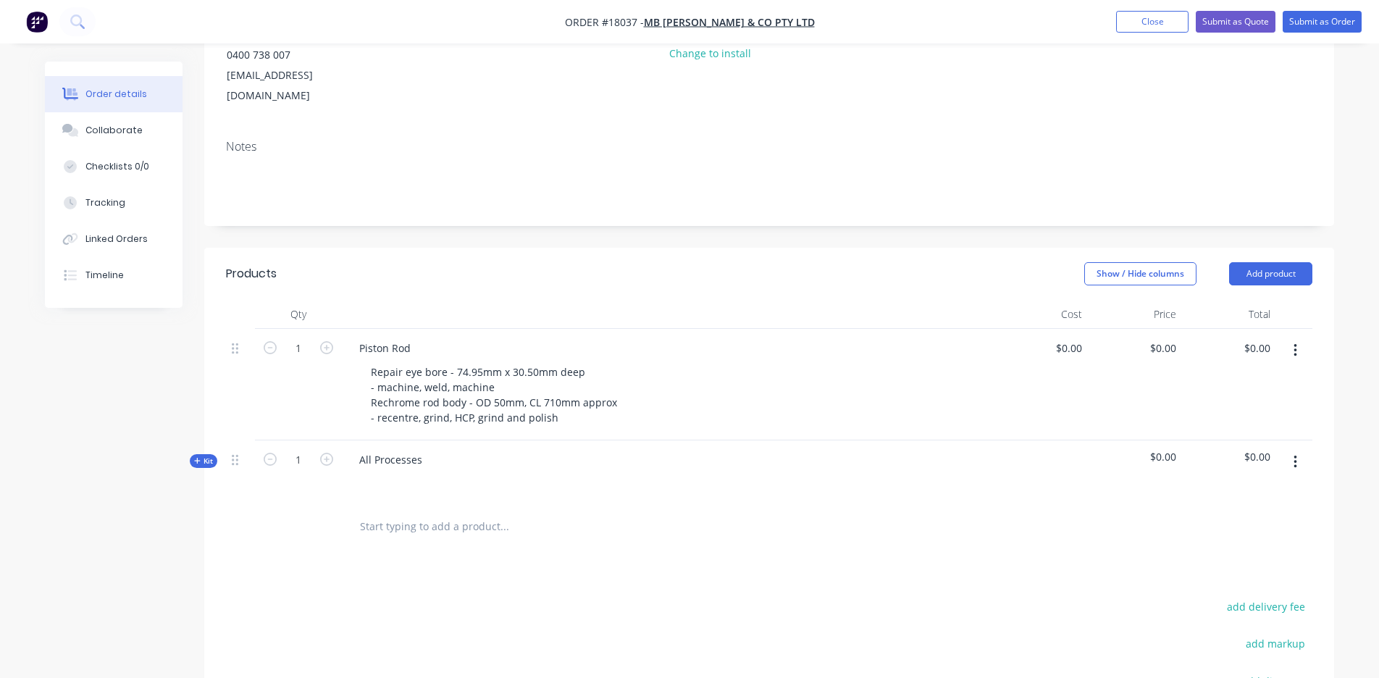
click at [1300, 338] on button "button" at bounding box center [1295, 351] width 34 height 26
click at [1176, 378] on button "Save to catalogue" at bounding box center [1244, 388] width 138 height 29
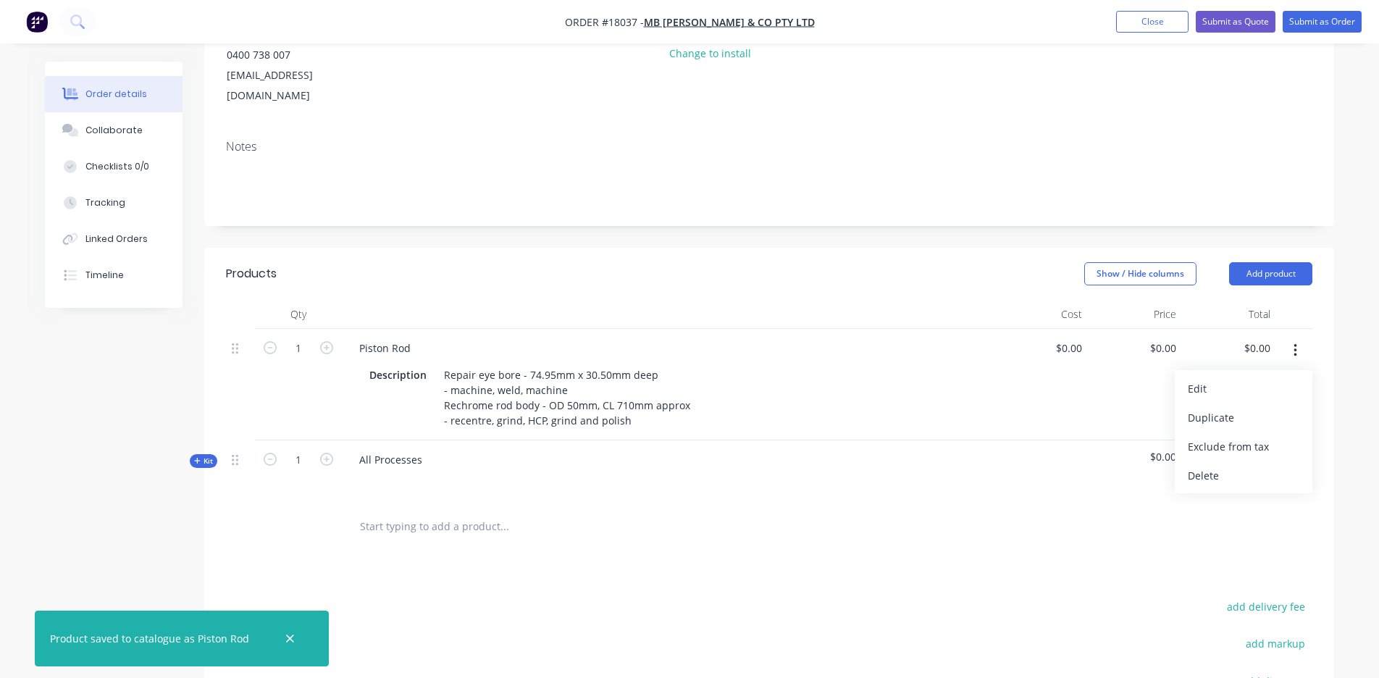
scroll to position [201, 0]
click at [1111, 508] on div at bounding box center [769, 524] width 1087 height 47
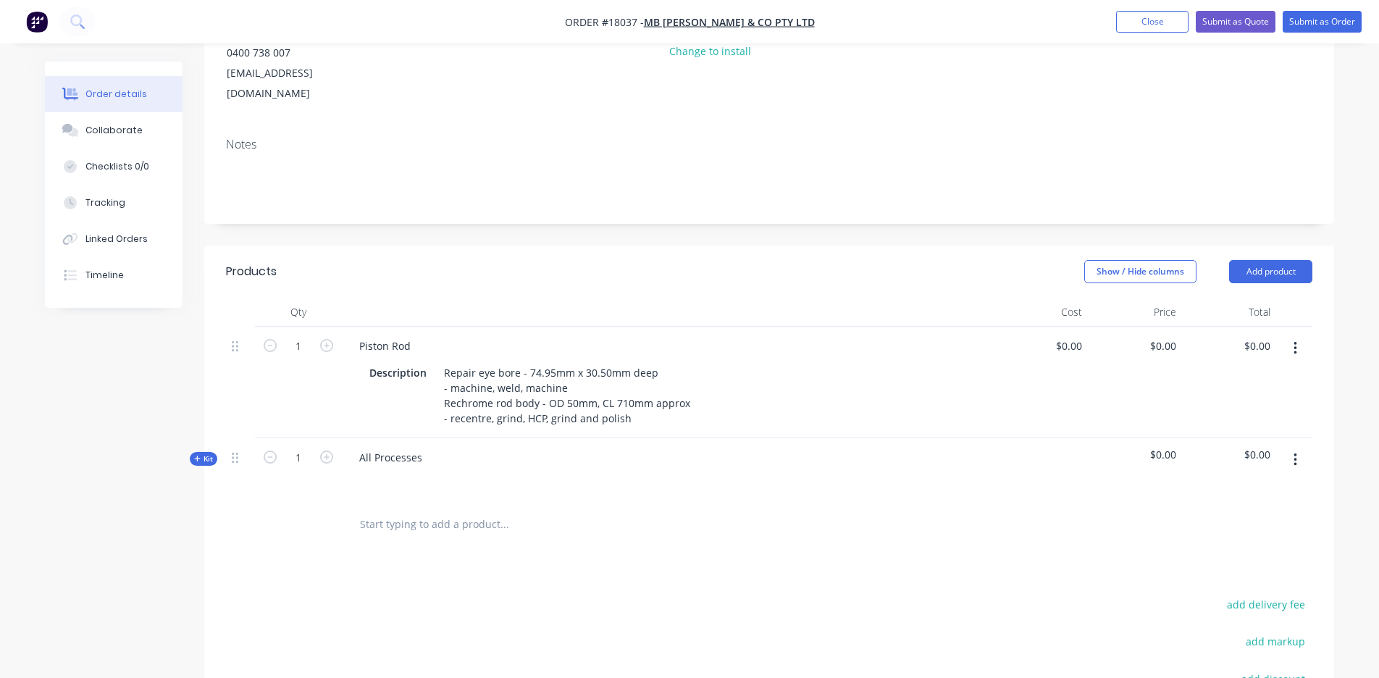
click at [1254, 260] on button "Add product" at bounding box center [1270, 271] width 83 height 23
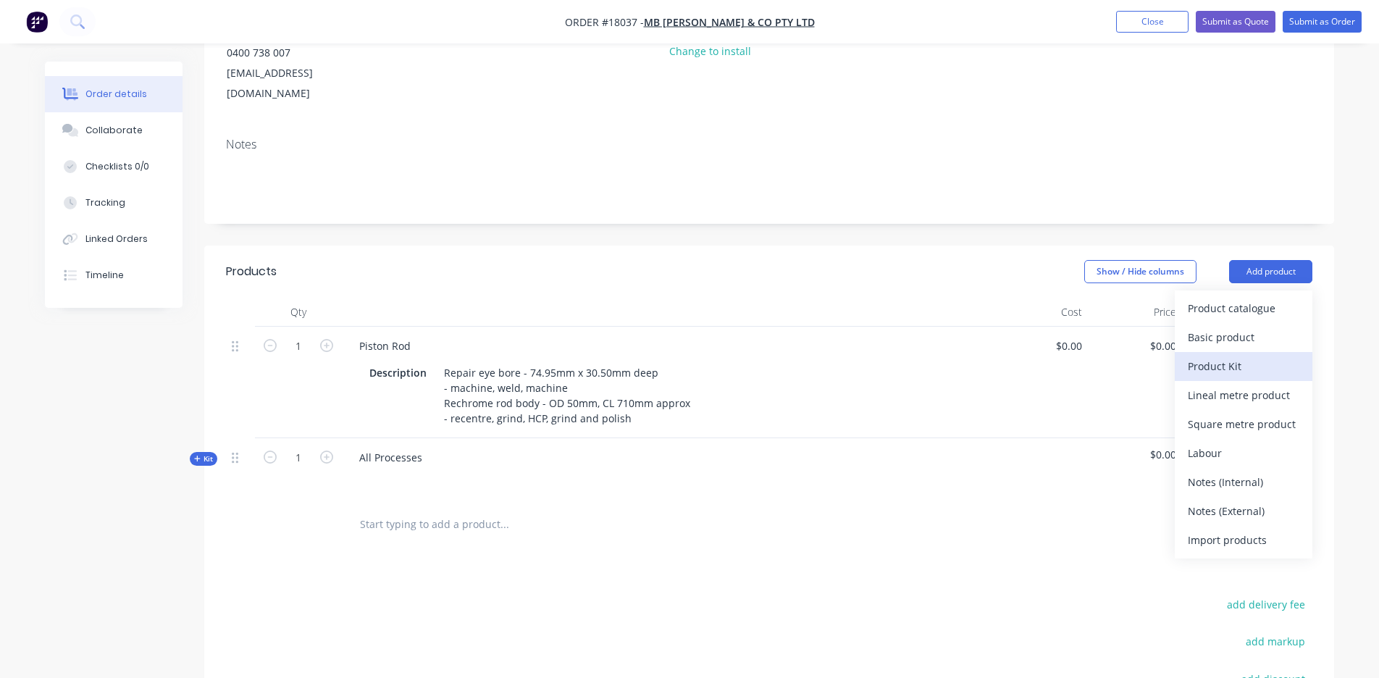
click at [1233, 356] on div "Product Kit" at bounding box center [1244, 366] width 112 height 21
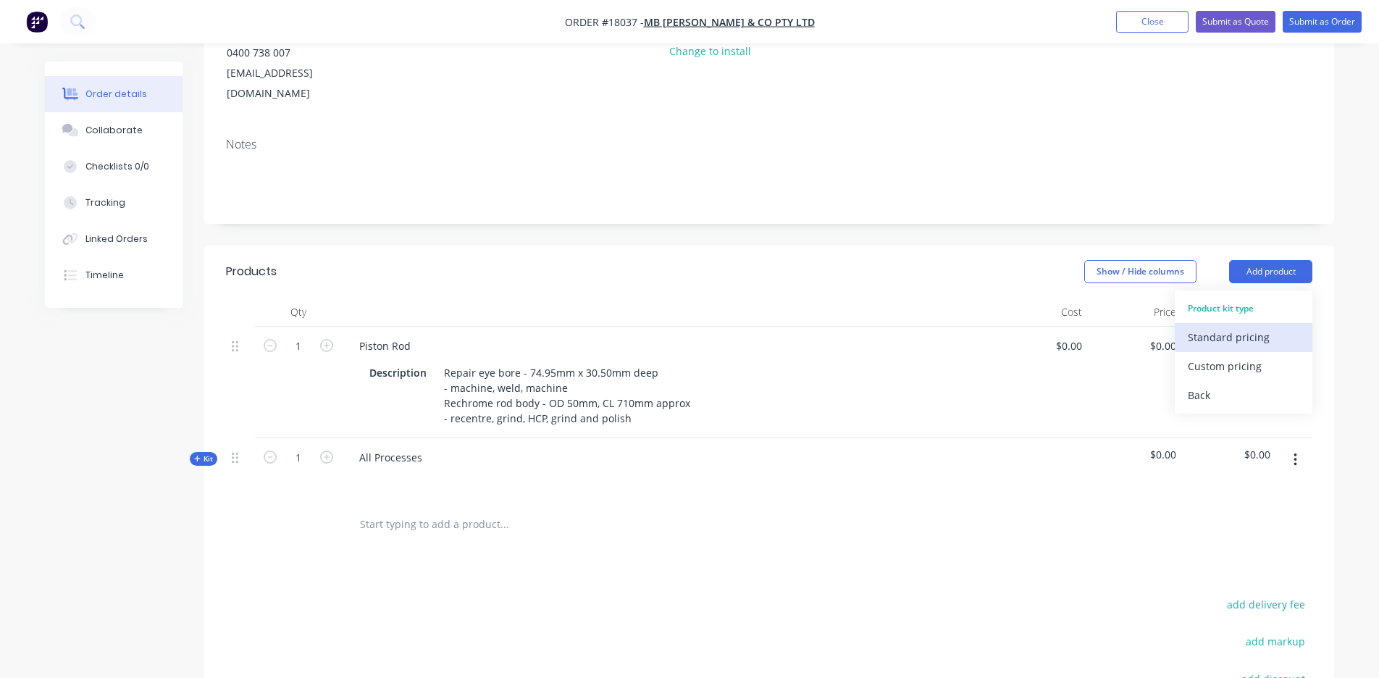
click at [1227, 327] on div "Standard pricing" at bounding box center [1244, 337] width 112 height 21
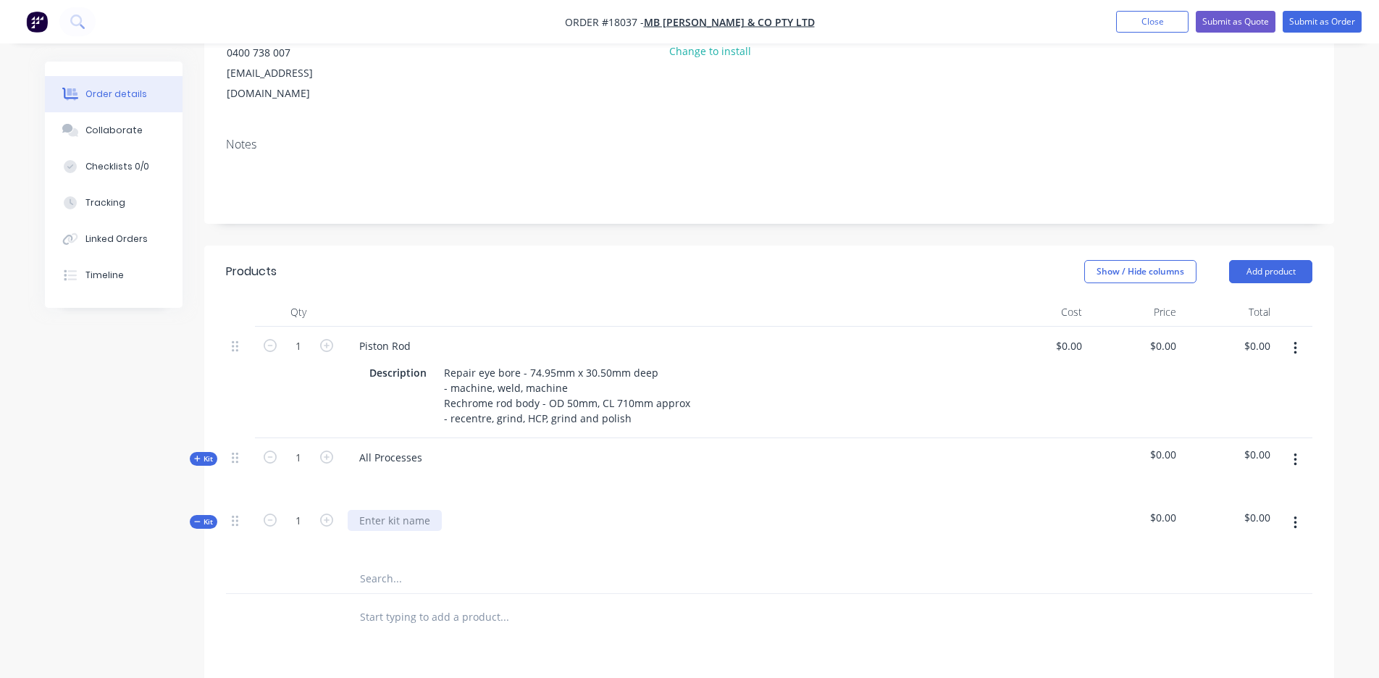
click at [372, 510] on div at bounding box center [395, 520] width 94 height 21
click at [198, 518] on icon at bounding box center [197, 521] width 7 height 7
click at [198, 519] on icon at bounding box center [197, 522] width 6 height 6
click at [198, 518] on icon at bounding box center [197, 521] width 7 height 7
click at [198, 519] on icon at bounding box center [197, 522] width 6 height 6
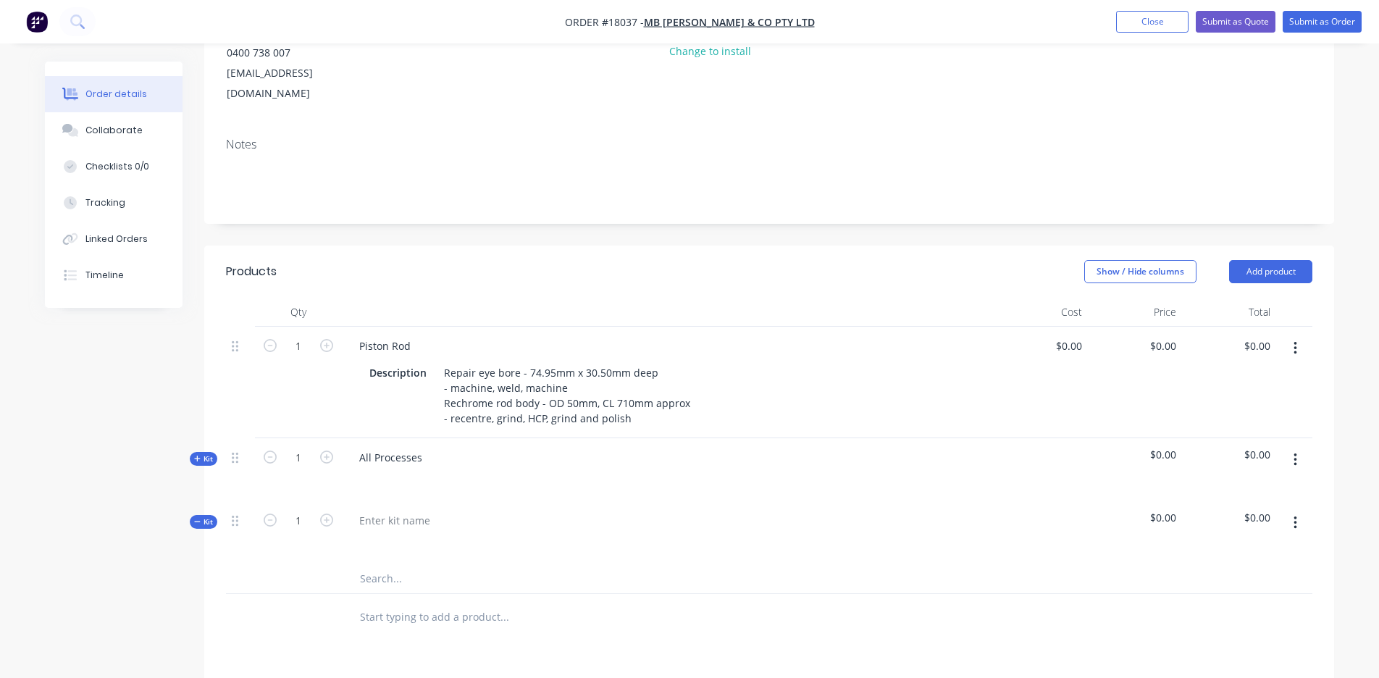
click at [198, 518] on icon at bounding box center [197, 521] width 7 height 7
click at [1294, 515] on icon "button" at bounding box center [1296, 523] width 4 height 16
click at [1210, 666] on div "Delete" at bounding box center [1244, 676] width 112 height 21
click at [1269, 260] on button "Add product" at bounding box center [1270, 271] width 83 height 23
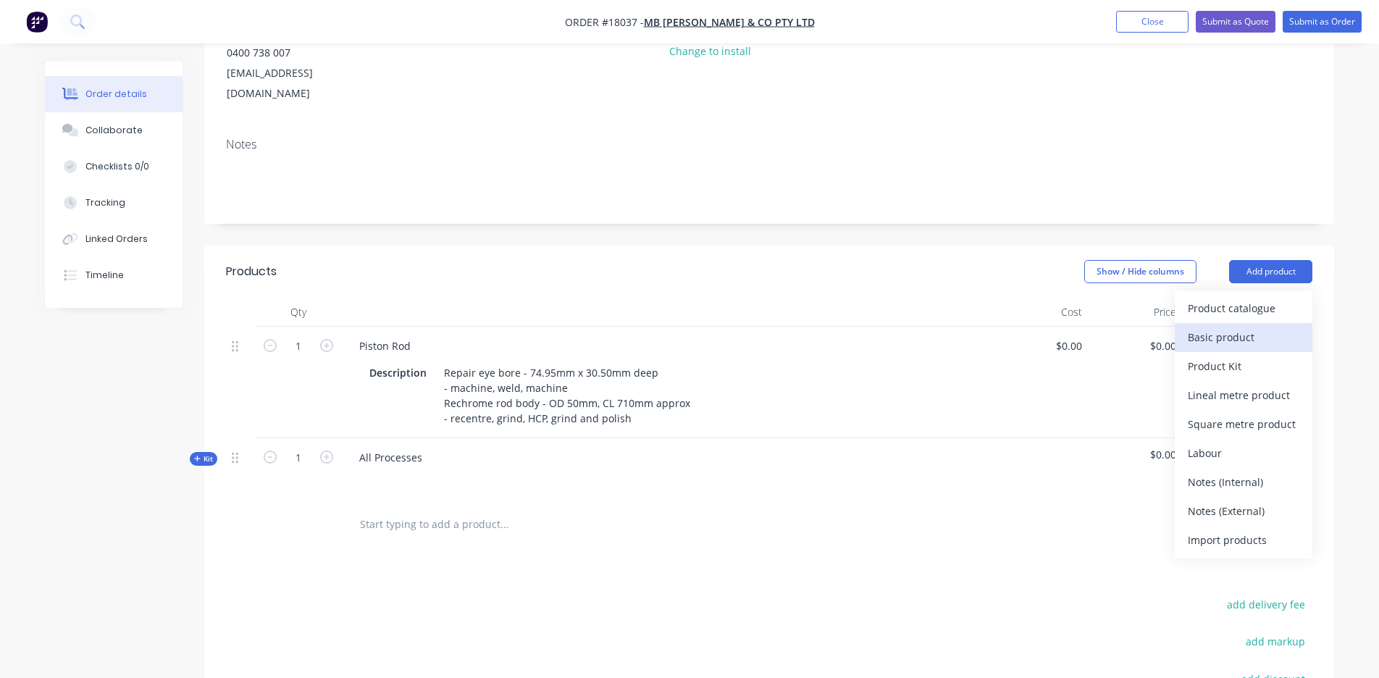
click at [1229, 327] on div "Basic product" at bounding box center [1244, 337] width 112 height 21
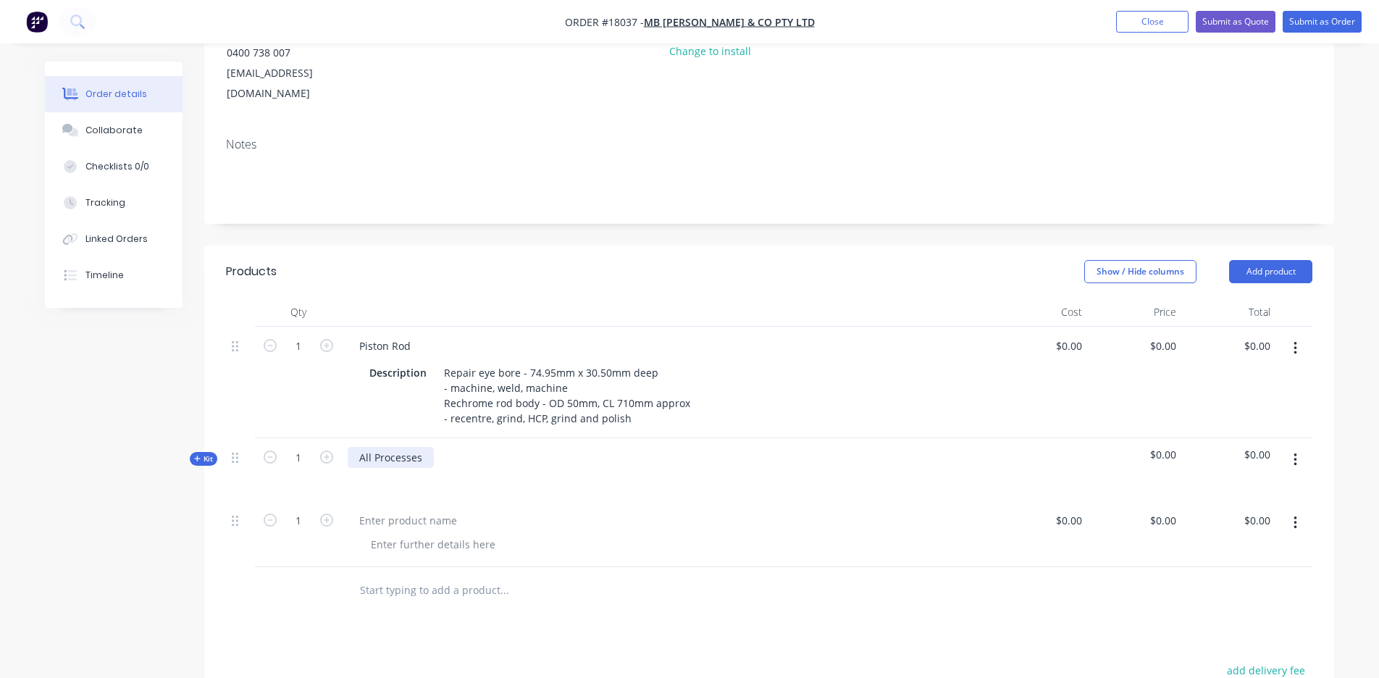
click at [379, 447] on div "All Processes" at bounding box center [391, 457] width 86 height 21
click at [380, 510] on div at bounding box center [408, 520] width 121 height 21
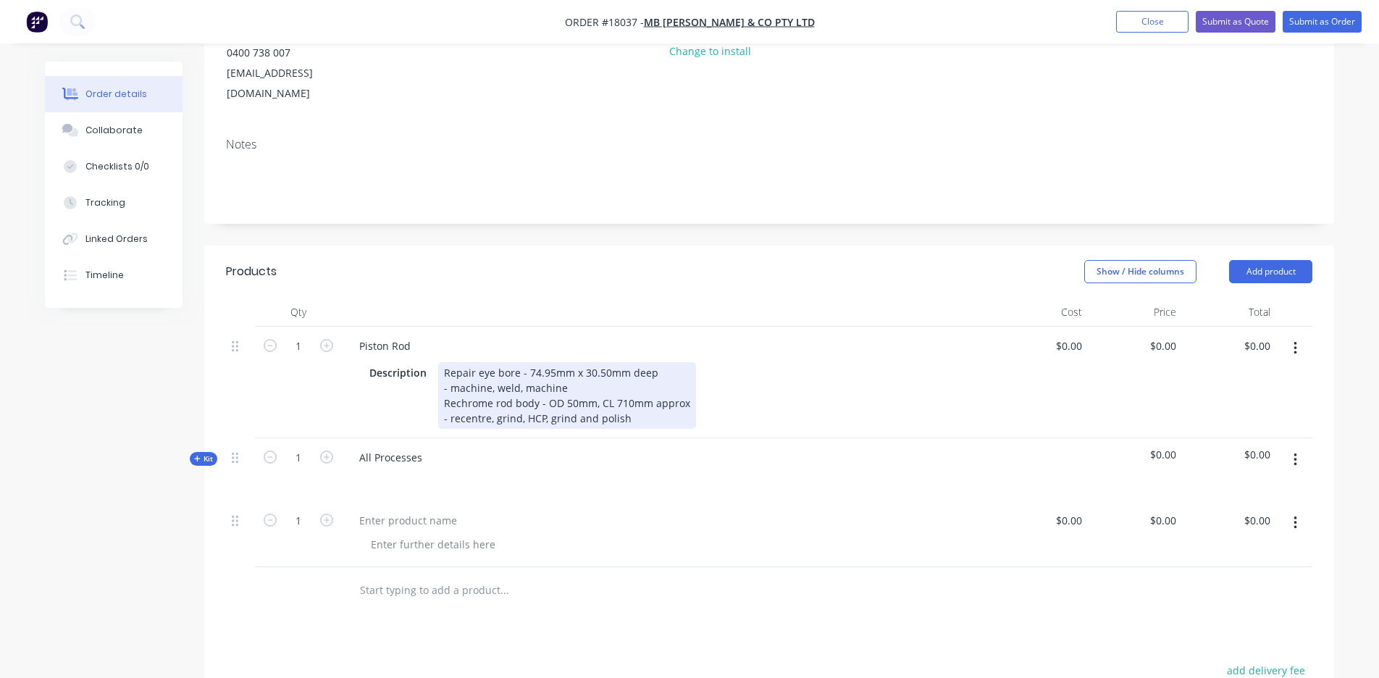
click at [845, 398] on div "Description Repair eye bore - 74.95mm x 30.50mm deep - machine, weld, machine R…" at bounding box center [665, 395] width 603 height 67
click at [876, 404] on div "Description Repair eye bore - 74.95mm x 30.50mm deep - machine, weld, machine R…" at bounding box center [665, 395] width 603 height 67
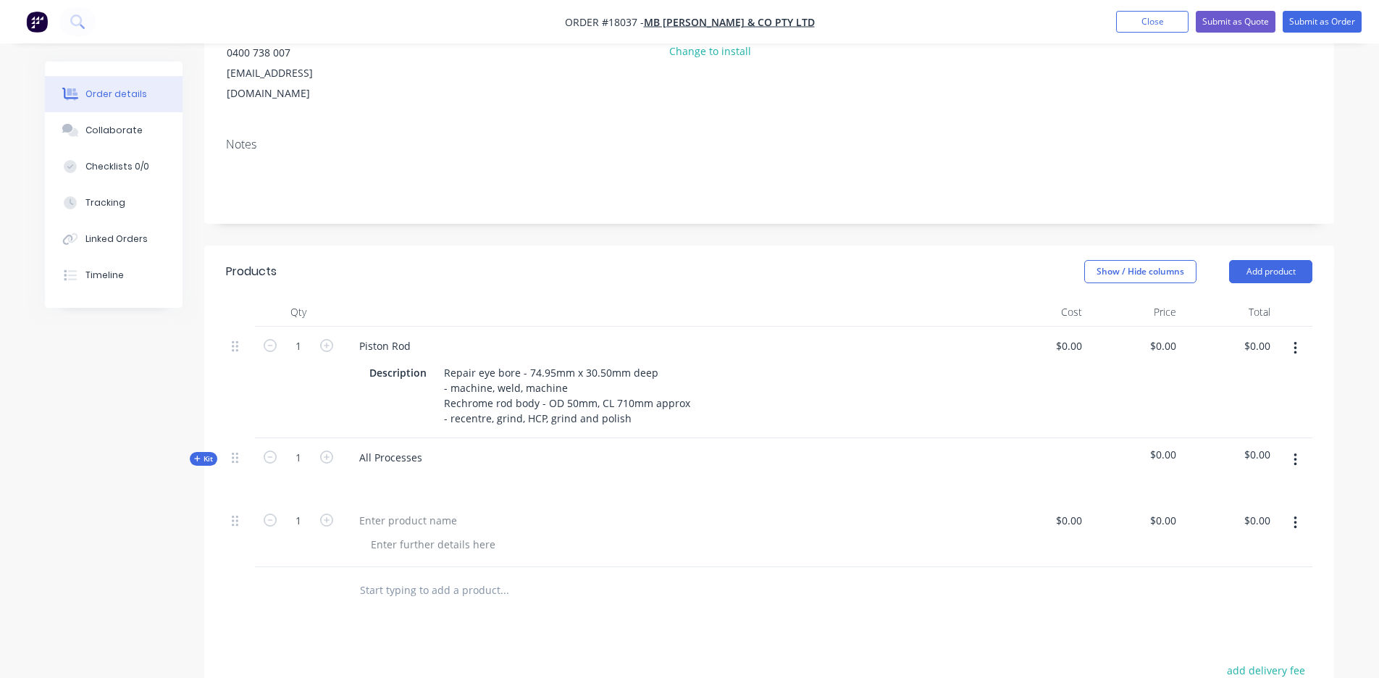
click at [1297, 339] on button "button" at bounding box center [1295, 348] width 34 height 26
click at [1203, 376] on div "Edit" at bounding box center [1244, 386] width 112 height 21
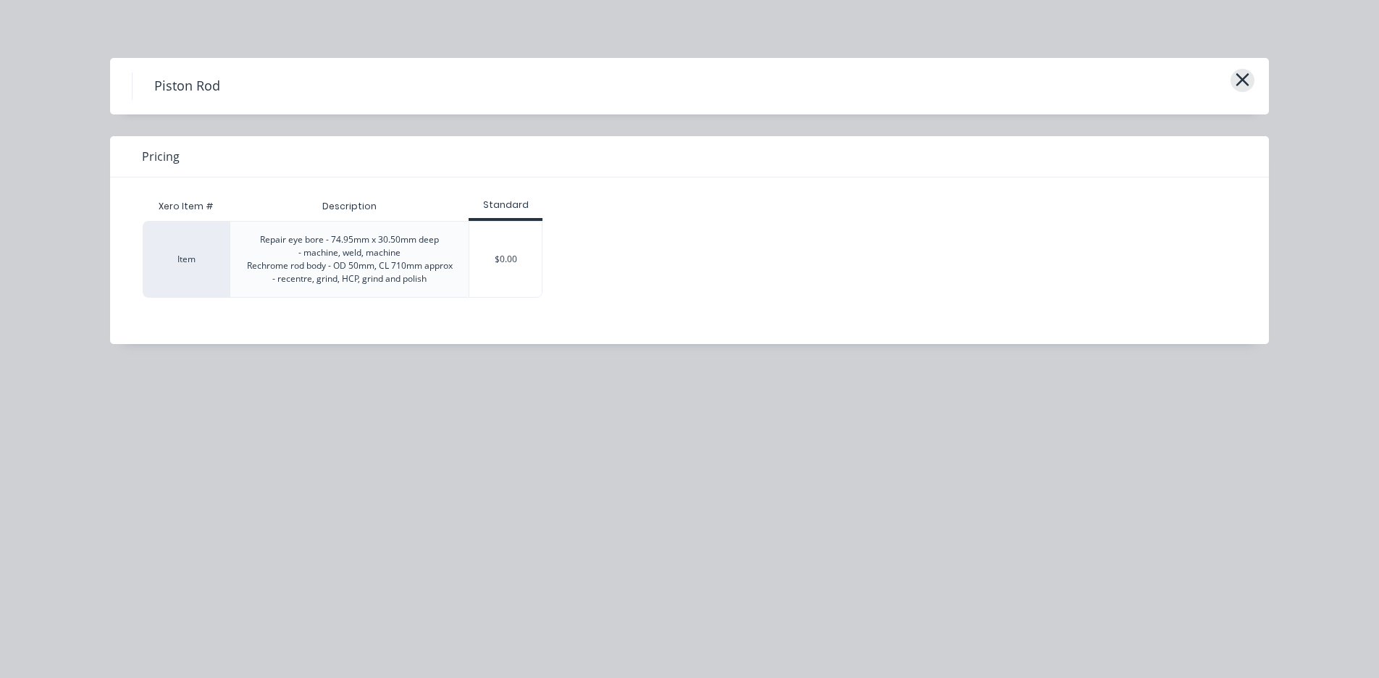
click at [1233, 78] on button "button" at bounding box center [1243, 80] width 24 height 23
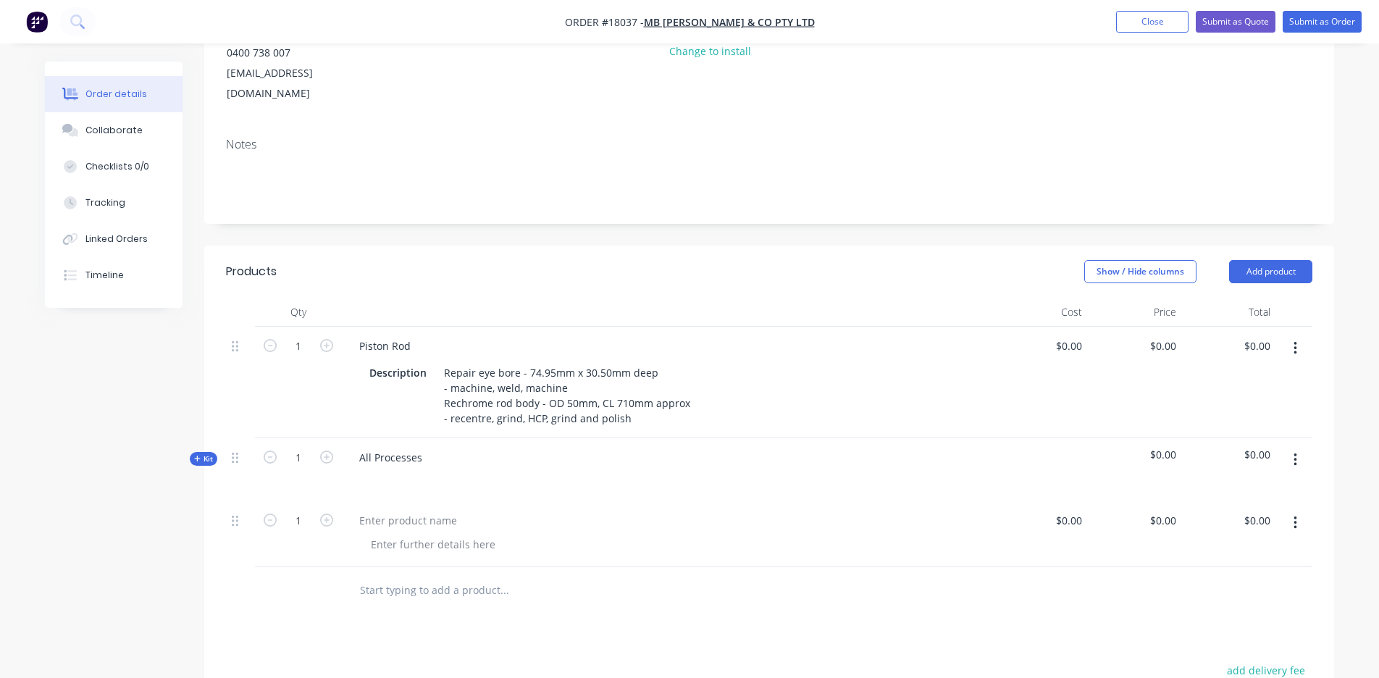
click at [1280, 262] on header "Products Show / Hide columns Add product" at bounding box center [769, 272] width 1130 height 52
click at [1273, 260] on button "Add product" at bounding box center [1270, 271] width 83 height 23
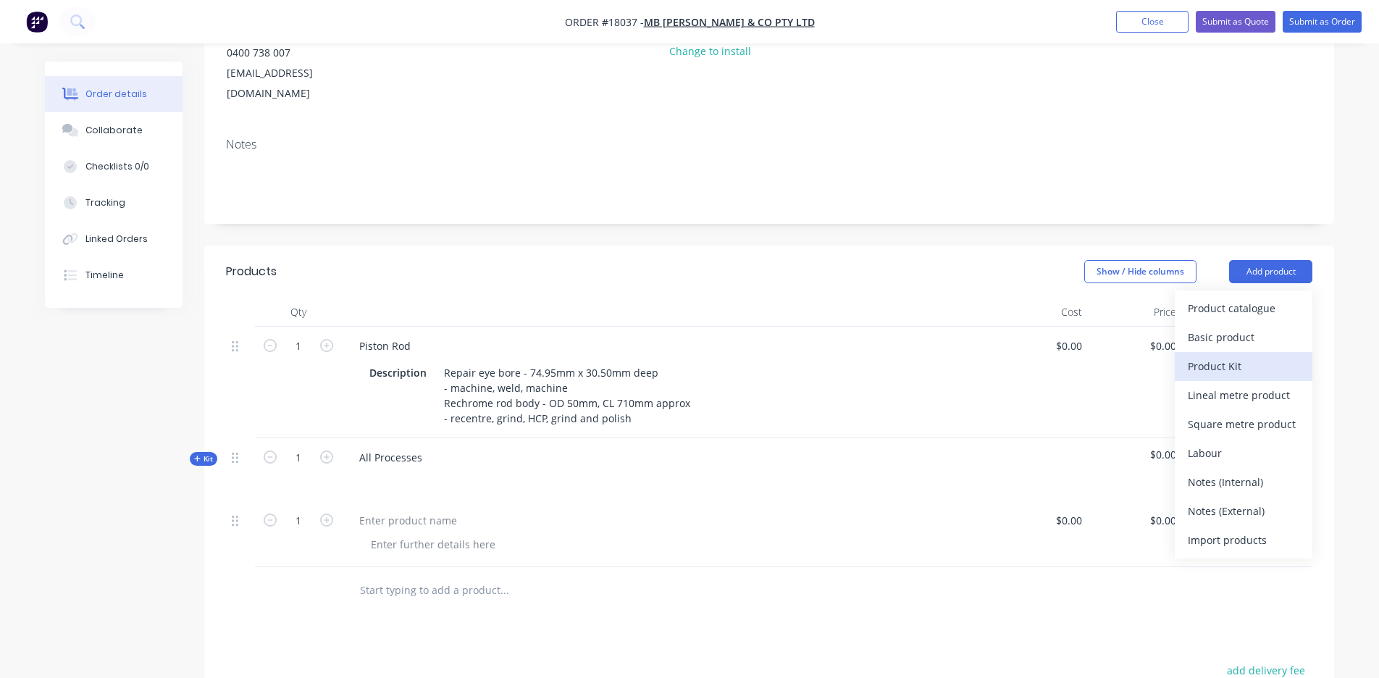
click at [1252, 356] on div "Product Kit" at bounding box center [1244, 366] width 112 height 21
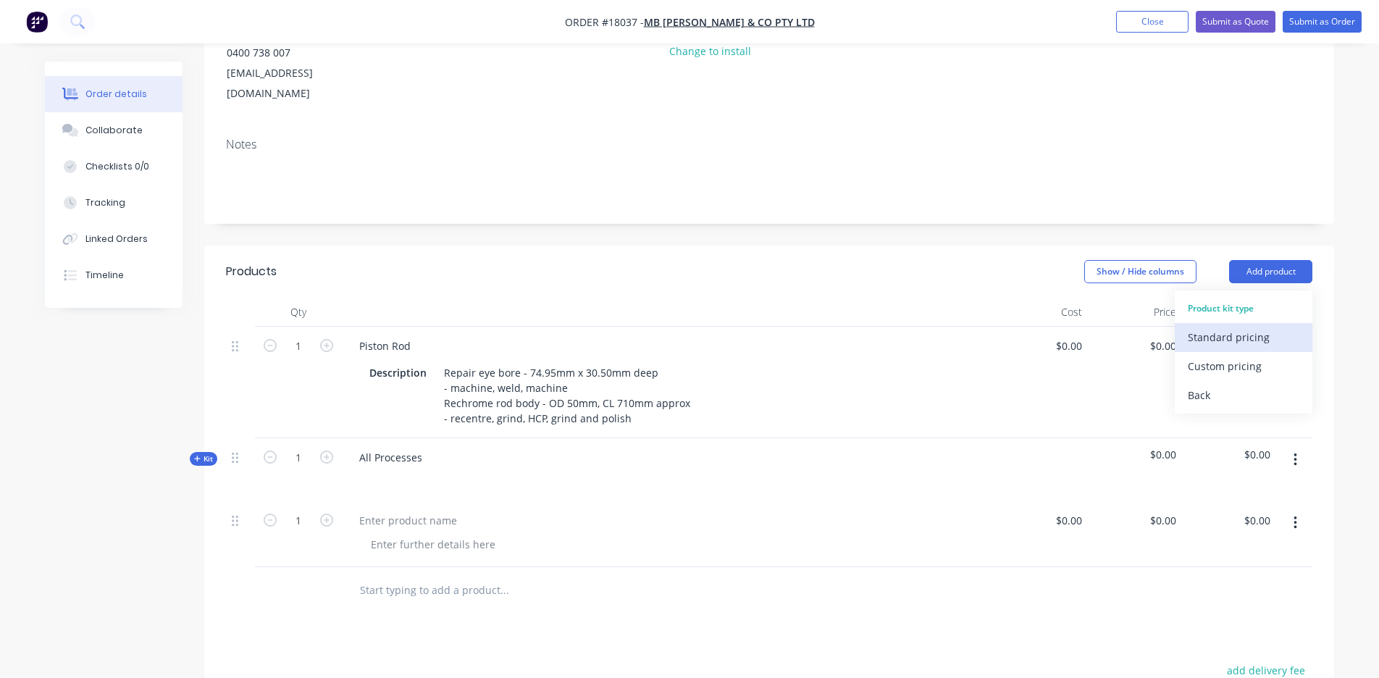
click at [1228, 327] on div "Standard pricing" at bounding box center [1244, 337] width 112 height 21
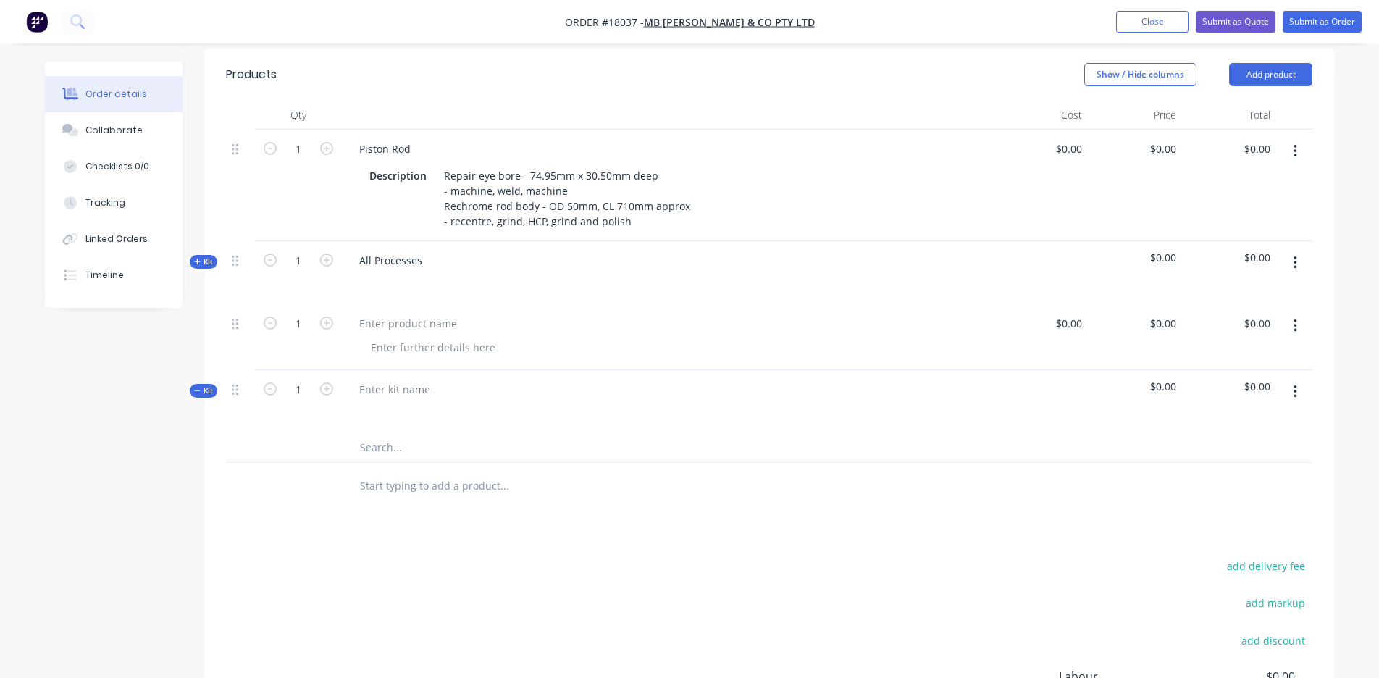
scroll to position [417, 0]
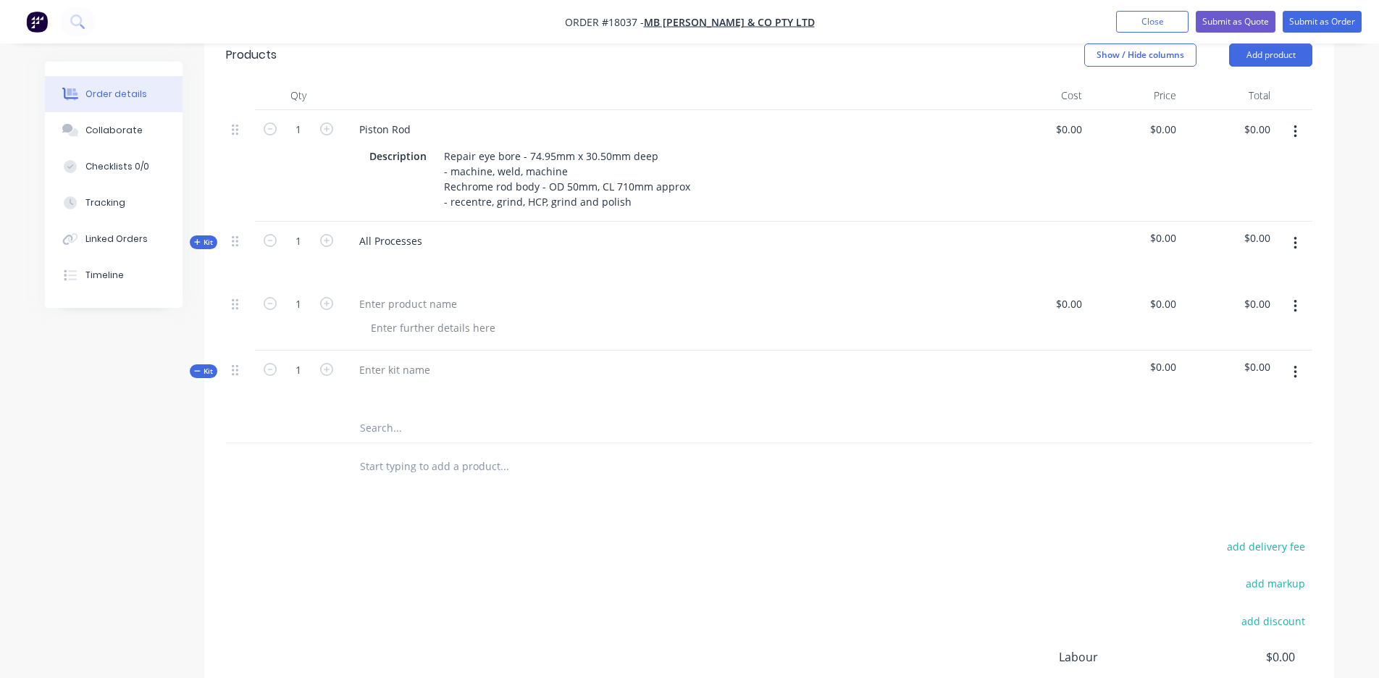
click at [1295, 366] on icon "button" at bounding box center [1295, 372] width 3 height 13
click at [1218, 458] on div "Add sub kit to kit" at bounding box center [1244, 468] width 112 height 21
click at [1294, 456] on icon "button" at bounding box center [1296, 464] width 4 height 16
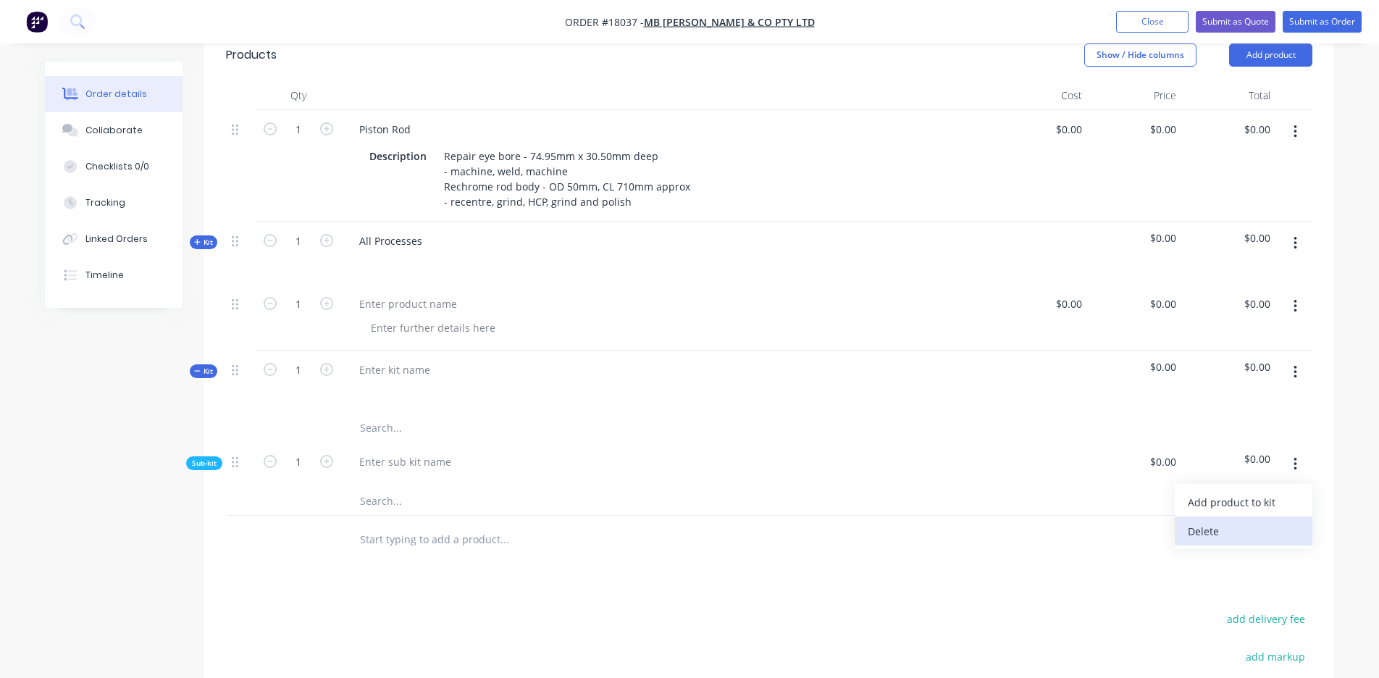
click at [1255, 521] on div "Delete" at bounding box center [1244, 531] width 112 height 21
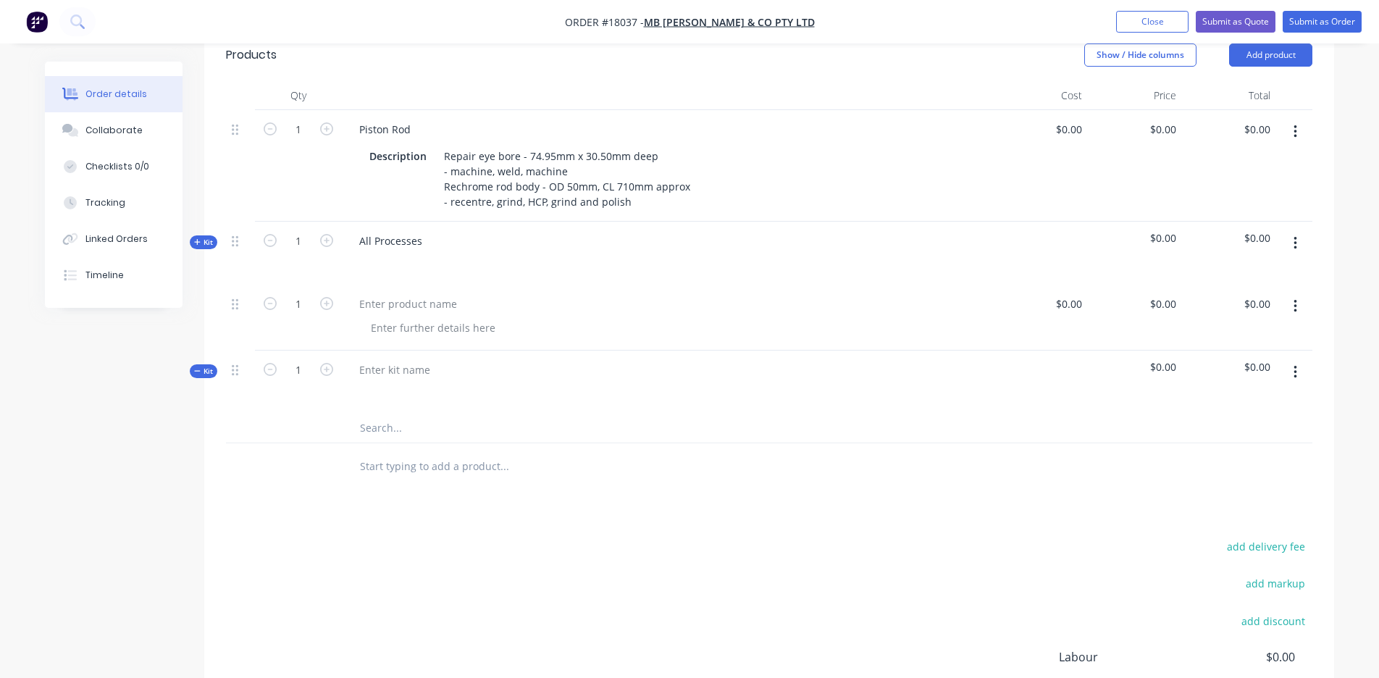
click at [1295, 366] on icon "button" at bounding box center [1295, 372] width 3 height 13
click at [1277, 516] on div "Delete" at bounding box center [1244, 526] width 112 height 21
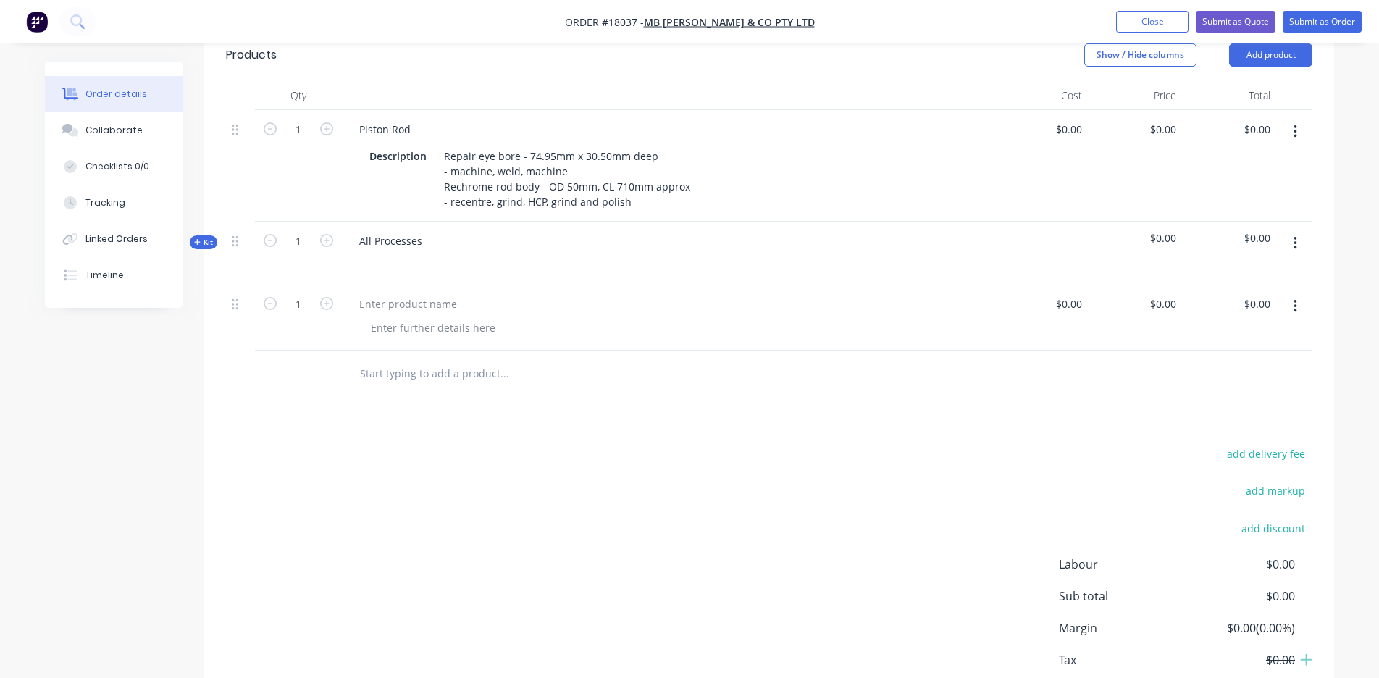
click at [1293, 293] on button "button" at bounding box center [1295, 306] width 34 height 26
click at [962, 447] on div "add delivery fee add markup add discount Labour $0.00 Sub total $0.00 Margin $0…" at bounding box center [769, 584] width 1087 height 280
click at [371, 230] on div "All Processes" at bounding box center [391, 240] width 86 height 21
click at [382, 230] on div "All Processes" at bounding box center [391, 240] width 86 height 21
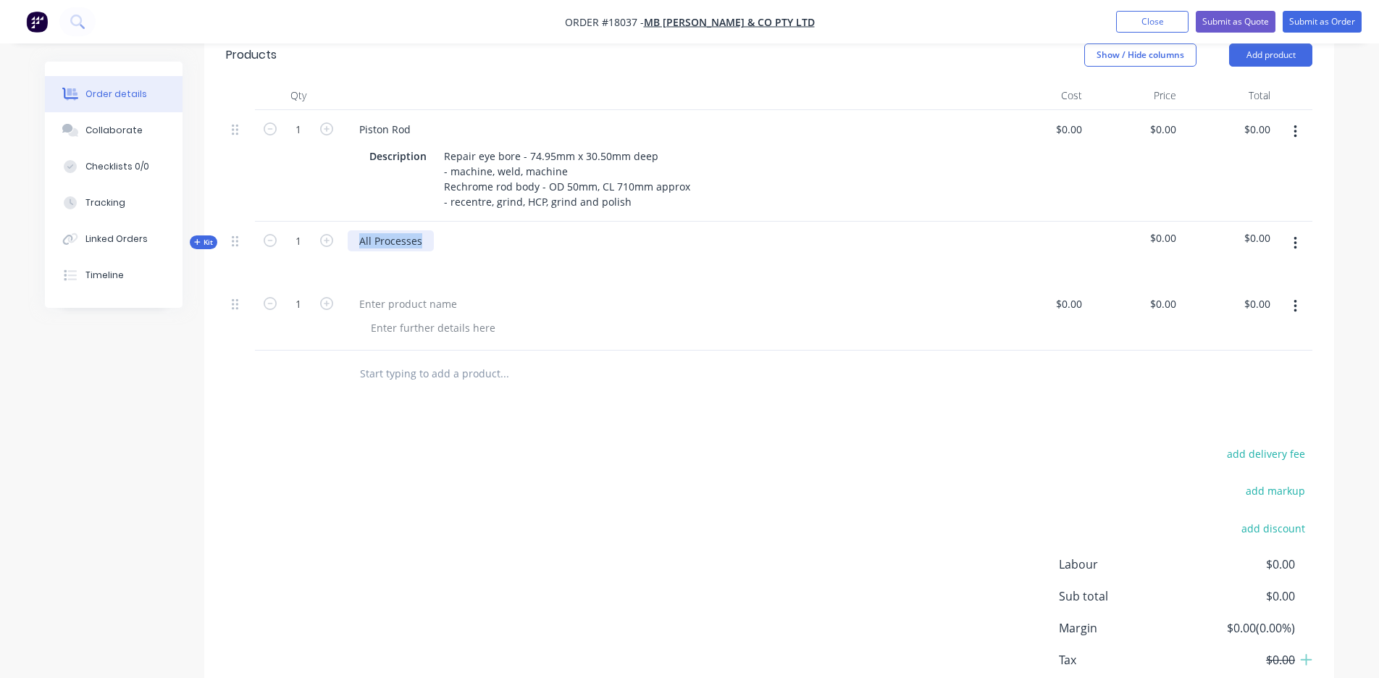
click at [382, 230] on div "All Processes" at bounding box center [391, 240] width 86 height 21
click at [393, 251] on div at bounding box center [668, 261] width 640 height 21
click at [408, 230] on div "All Processes" at bounding box center [391, 240] width 86 height 21
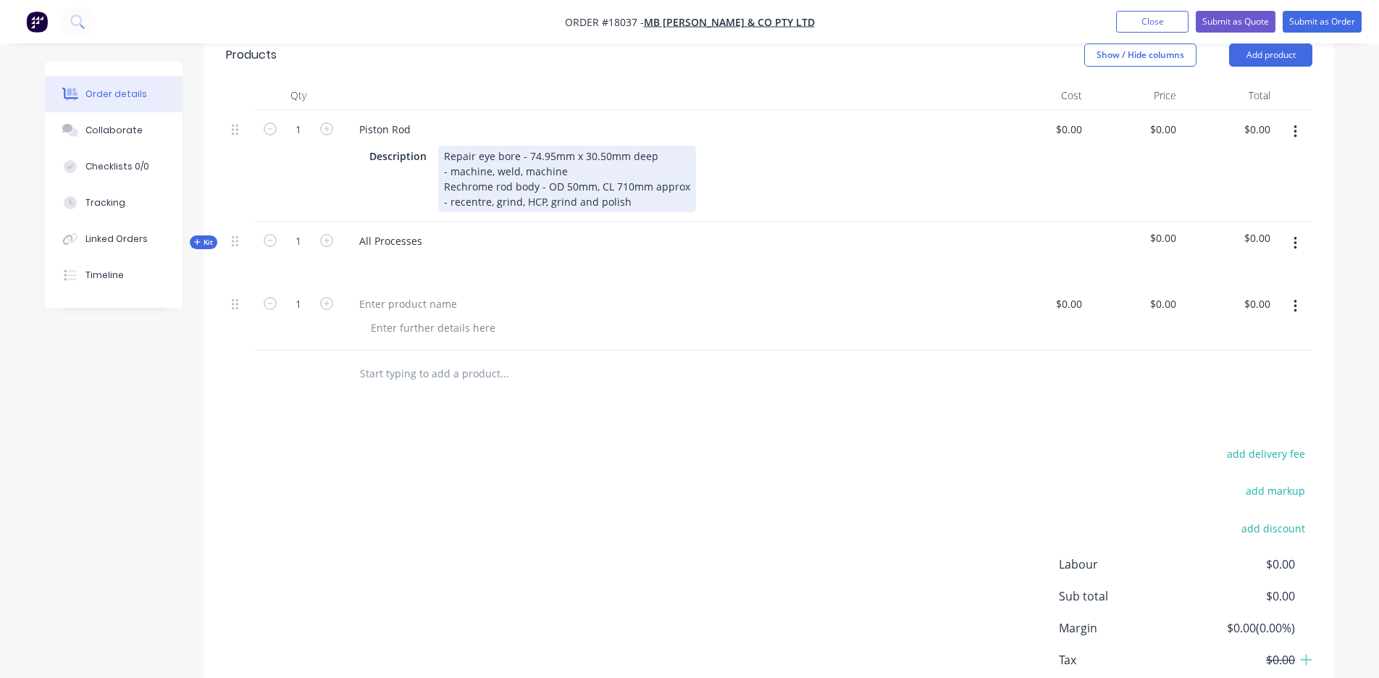
click at [495, 162] on div "Repair eye bore - 74.95mm x 30.50mm deep - machine, weld, machine Rechrome rod …" at bounding box center [567, 179] width 258 height 67
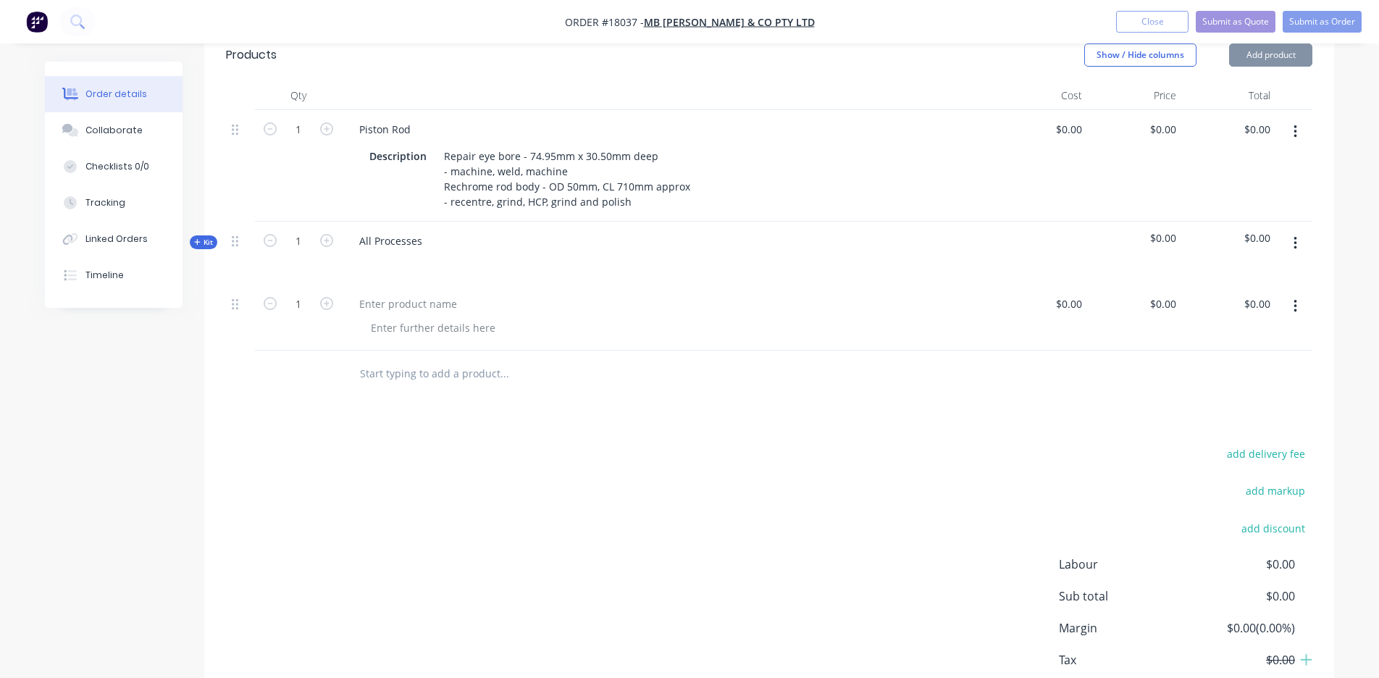
click at [398, 146] on div "Description" at bounding box center [398, 156] width 69 height 21
click at [404, 146] on div "Description" at bounding box center [398, 156] width 69 height 21
click at [403, 169] on div "Description Repair eye bore - 74.95mm x 30.50mm deep - machine, weld, machine R…" at bounding box center [665, 179] width 603 height 67
click at [554, 317] on div at bounding box center [673, 327] width 629 height 21
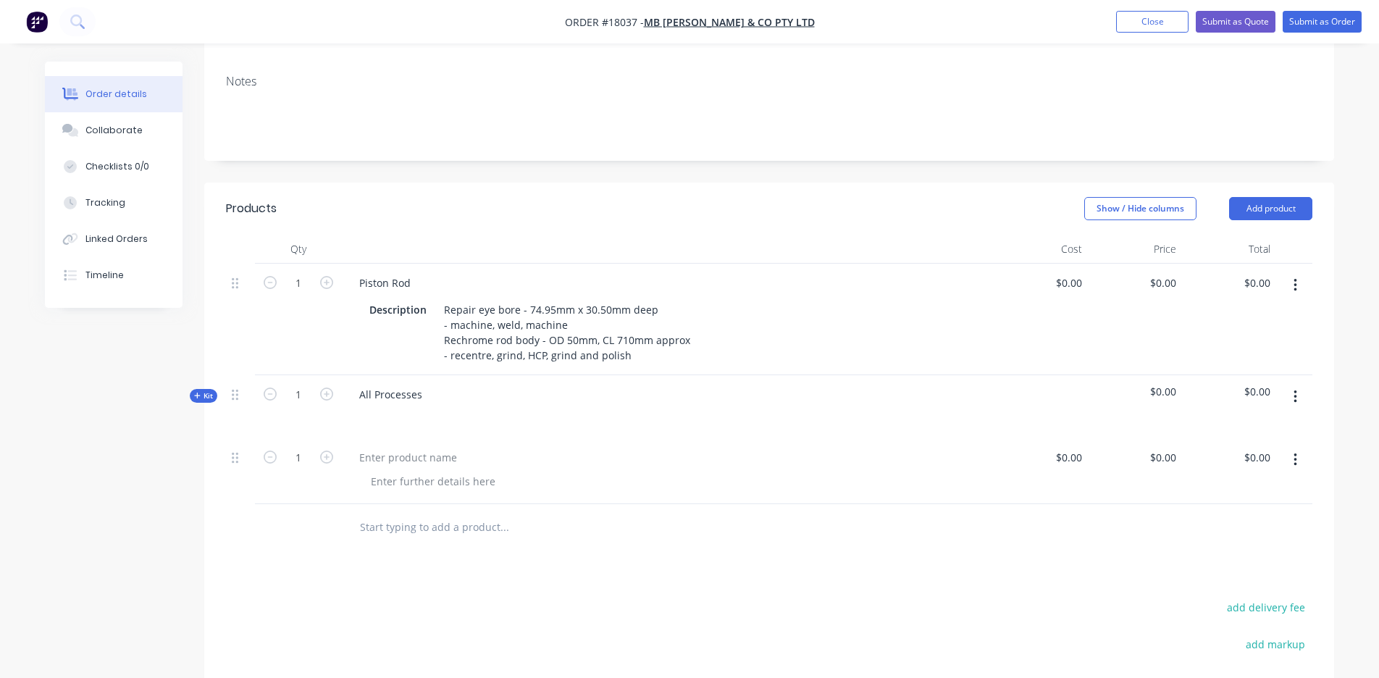
scroll to position [263, 0]
click at [1265, 198] on button "Add product" at bounding box center [1270, 209] width 83 height 23
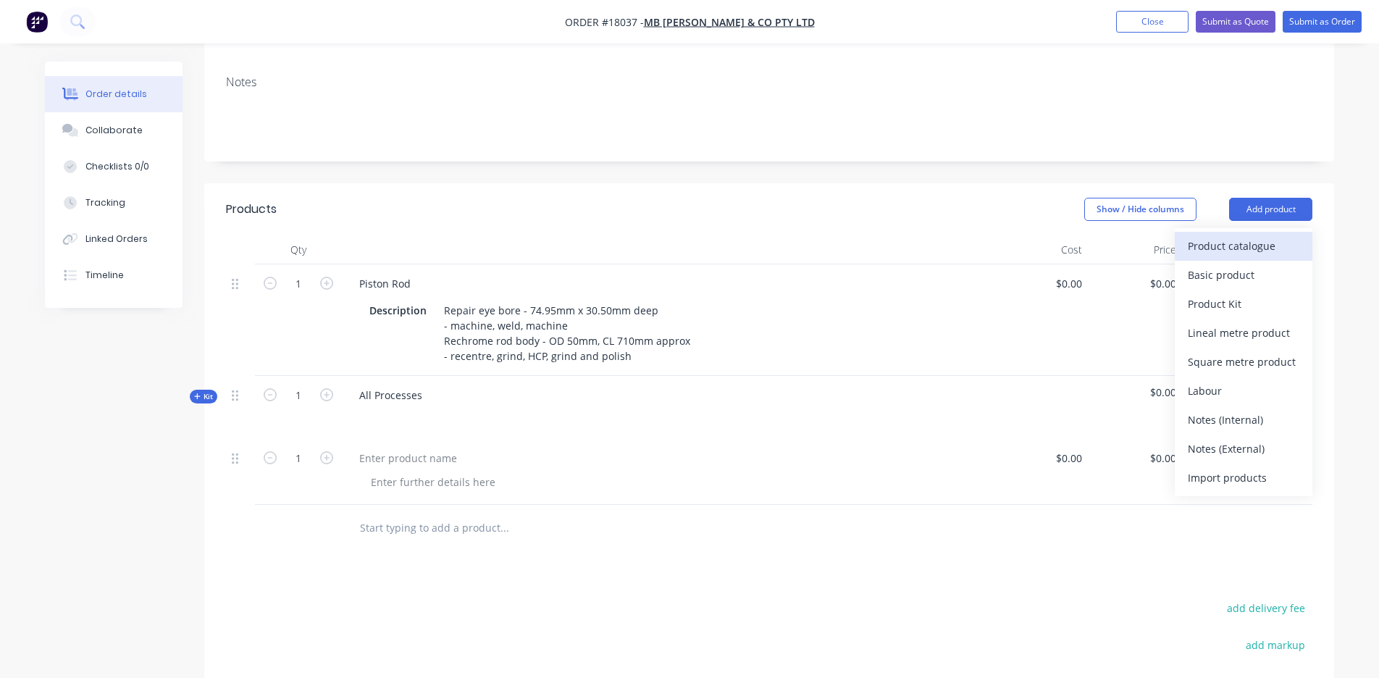
click at [1251, 239] on button "Product catalogue" at bounding box center [1244, 246] width 138 height 29
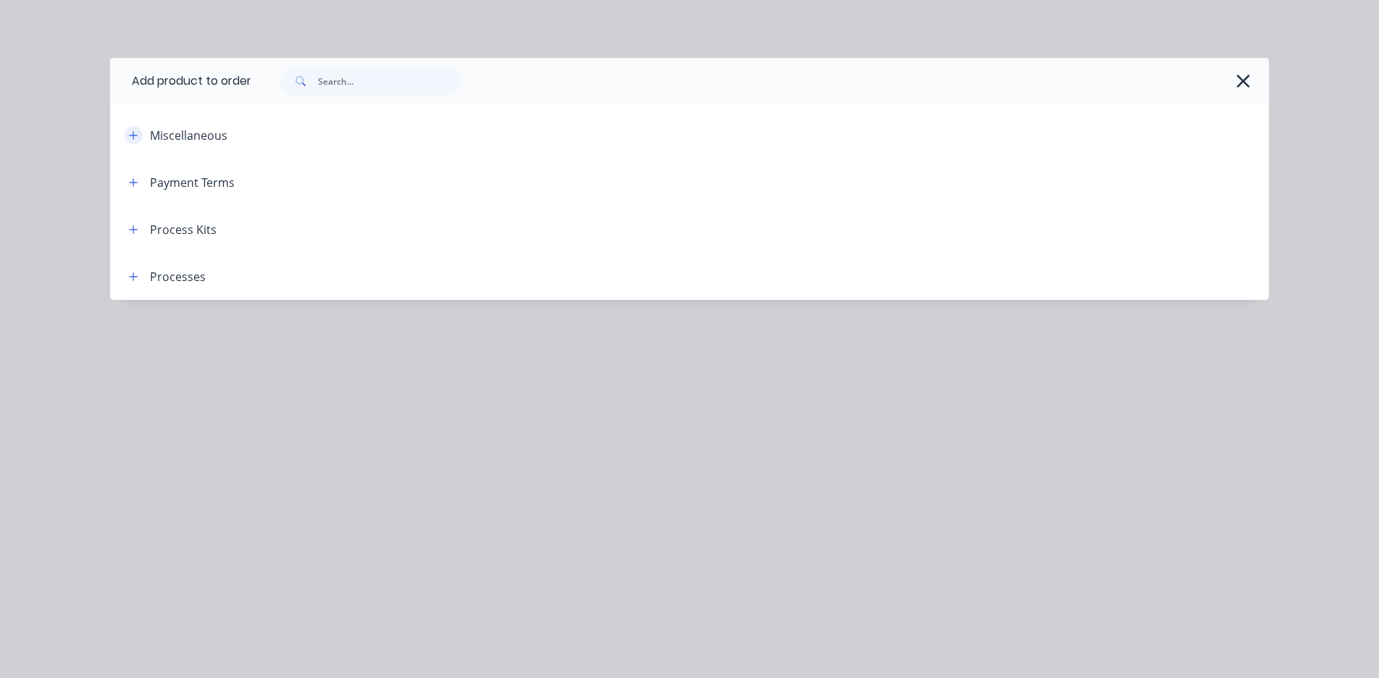
click at [134, 135] on icon "button" at bounding box center [134, 135] width 8 height 8
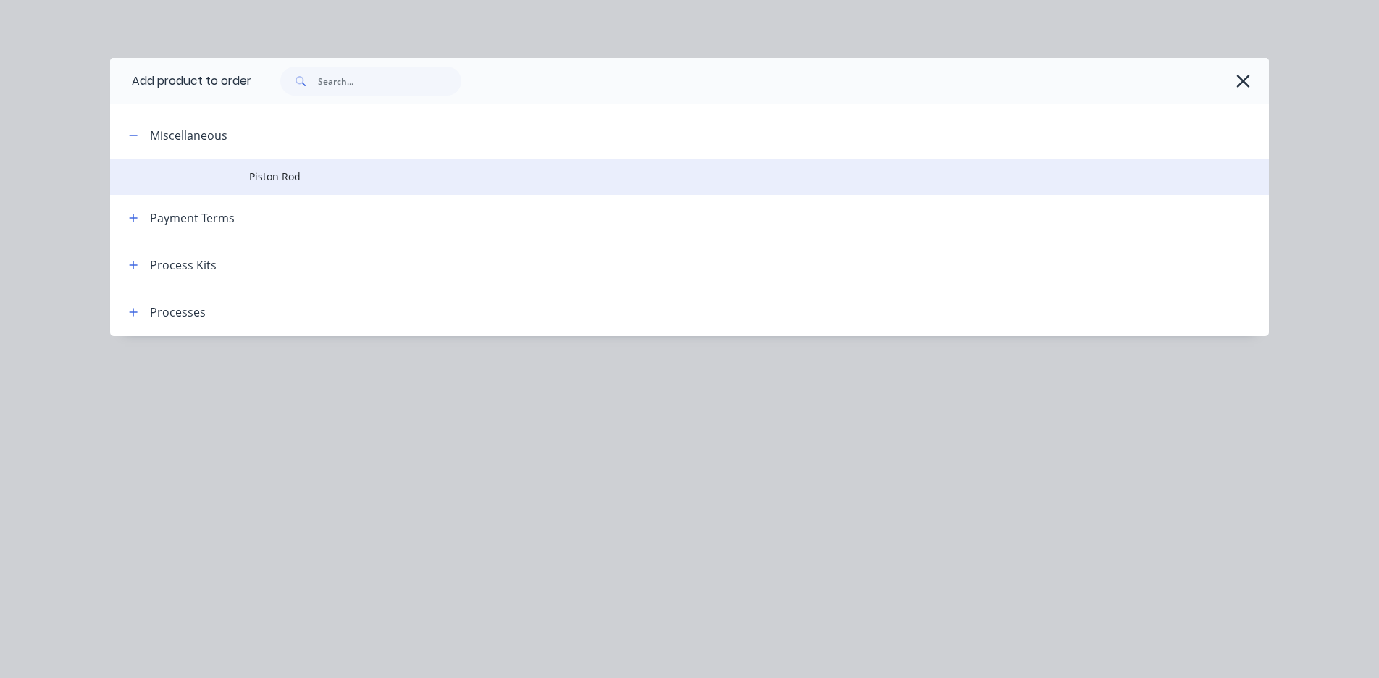
click at [275, 182] on span "Piston Rod" at bounding box center [657, 176] width 816 height 15
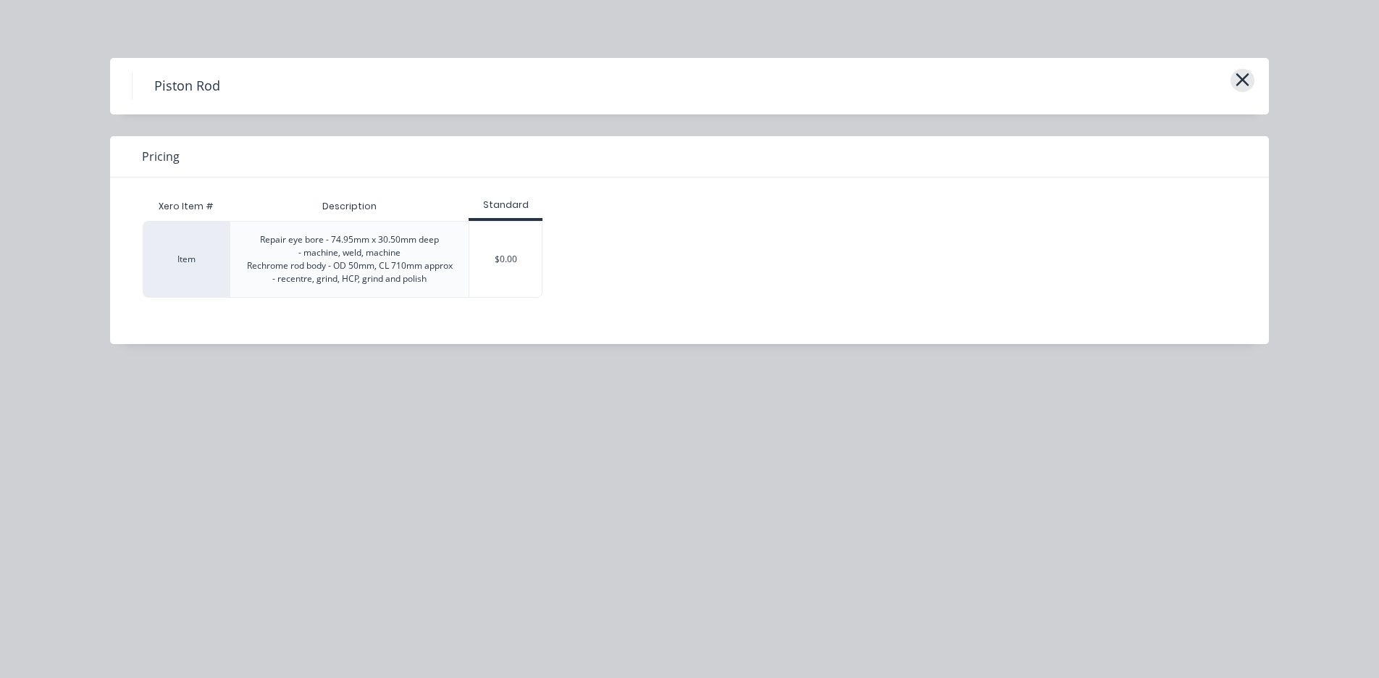
click at [1248, 77] on icon "button" at bounding box center [1242, 80] width 15 height 20
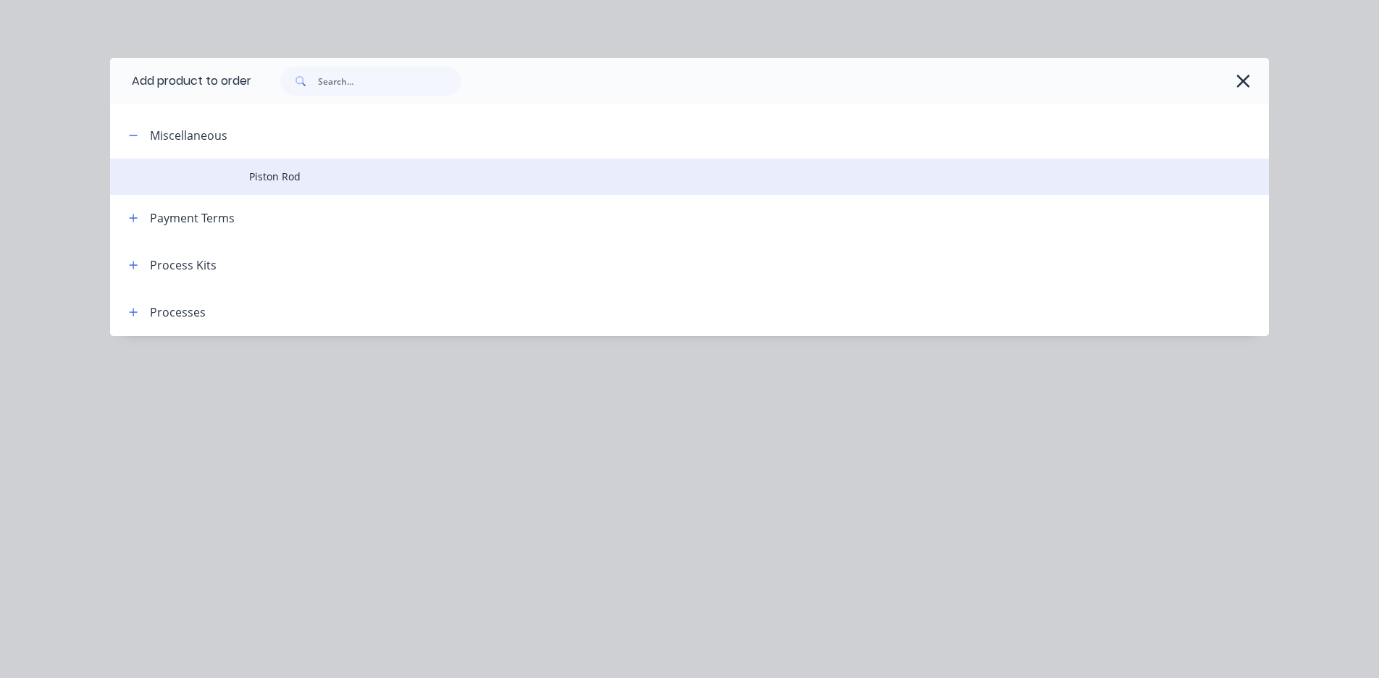
click at [266, 183] on span "Piston Rod" at bounding box center [657, 176] width 816 height 15
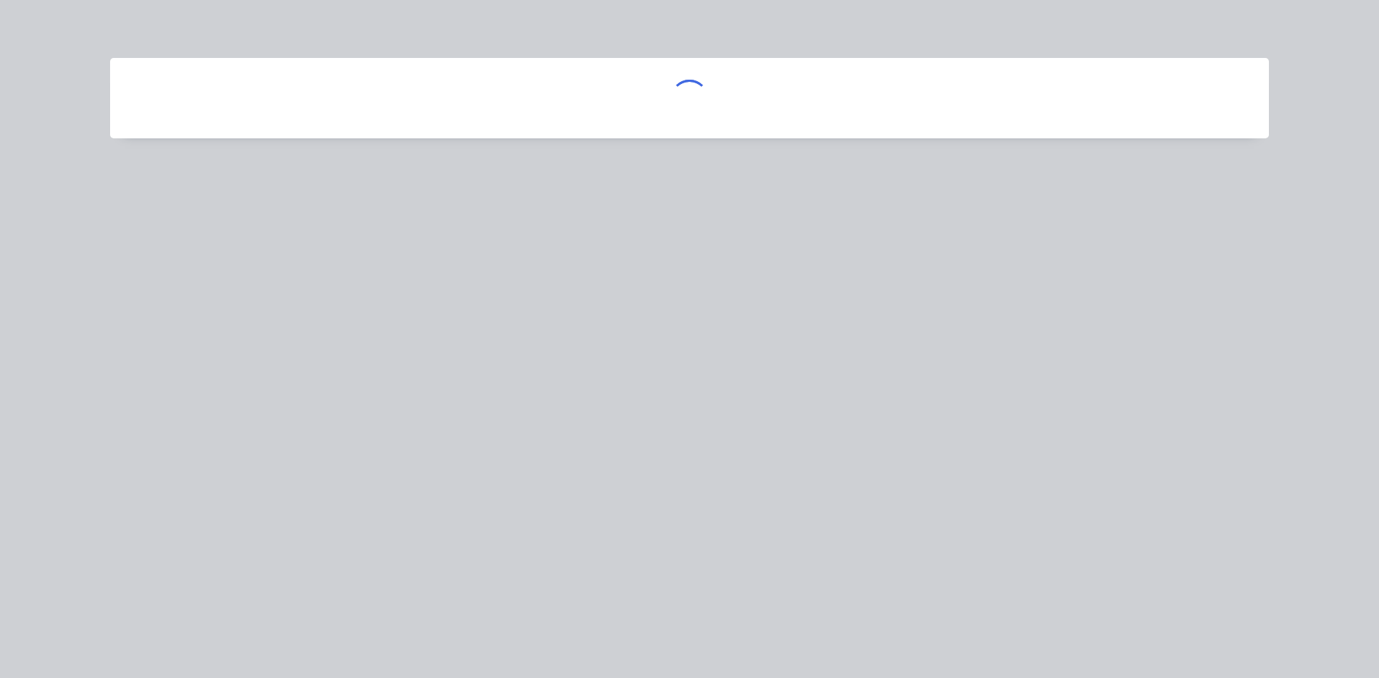
click at [266, 183] on div at bounding box center [689, 339] width 1379 height 678
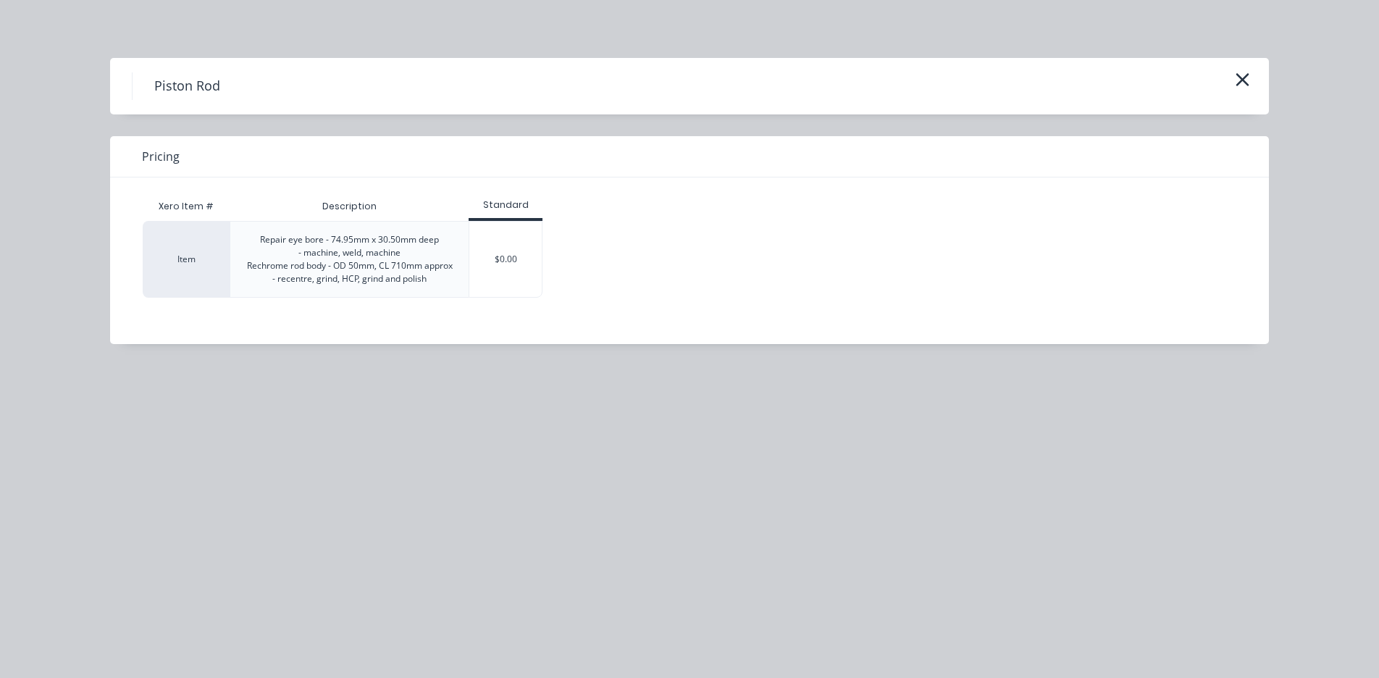
click at [216, 270] on div "Item" at bounding box center [186, 259] width 87 height 77
click at [466, 298] on div "Xero Item # Description Standard Item Repair eye bore - 74.95mm x 30.50mm deep …" at bounding box center [678, 249] width 1137 height 145
click at [1247, 84] on icon "button" at bounding box center [1242, 79] width 13 height 13
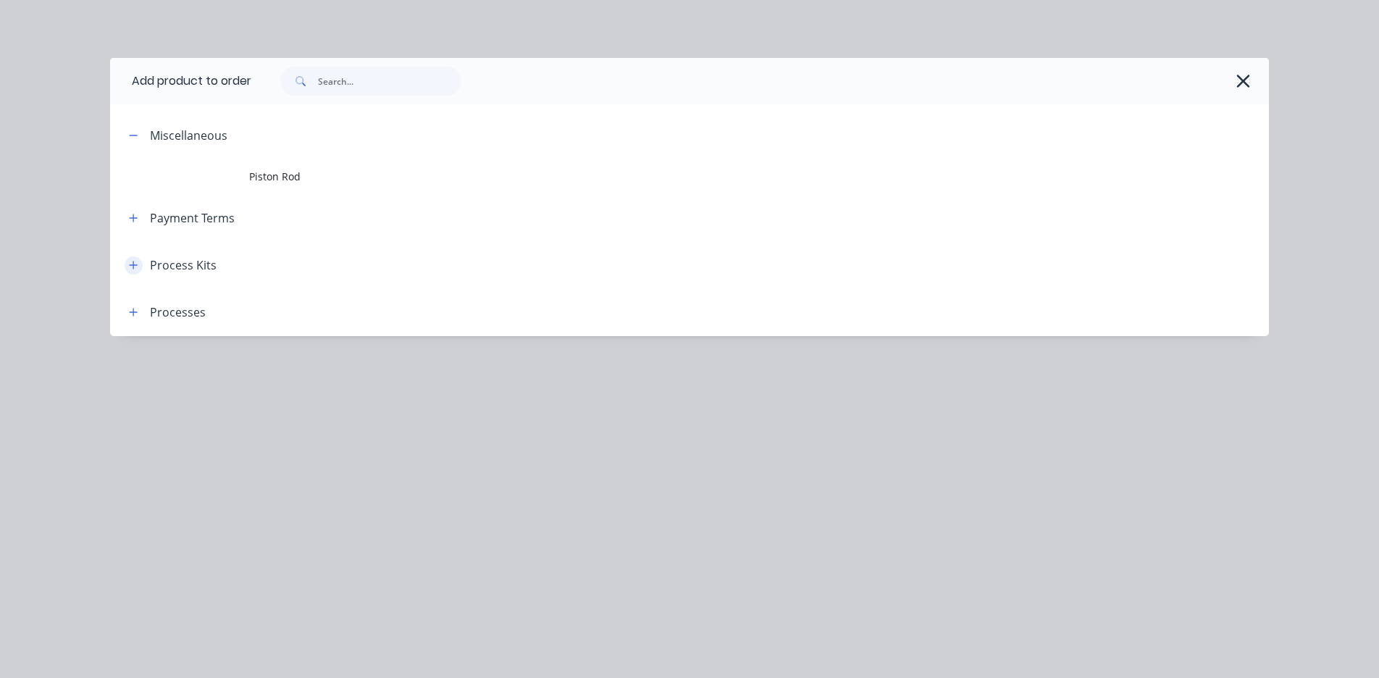
click at [134, 269] on icon "button" at bounding box center [134, 265] width 8 height 8
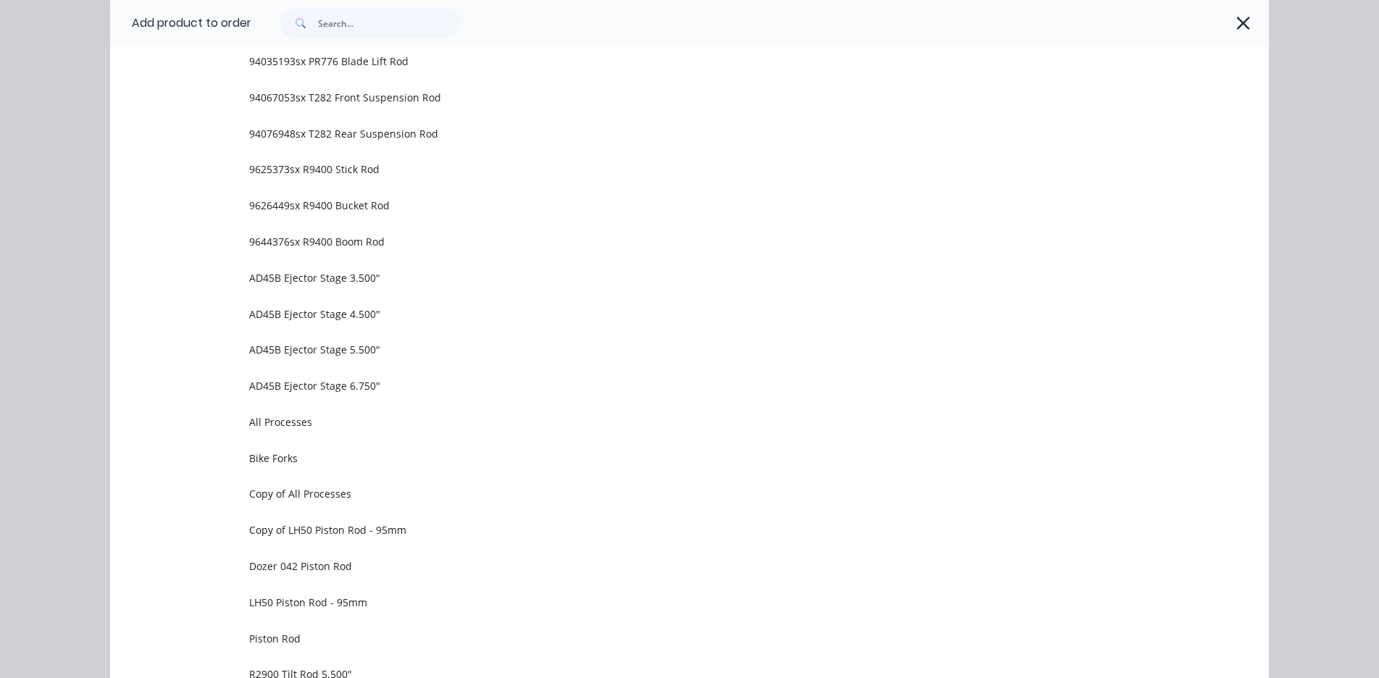
scroll to position [822, 0]
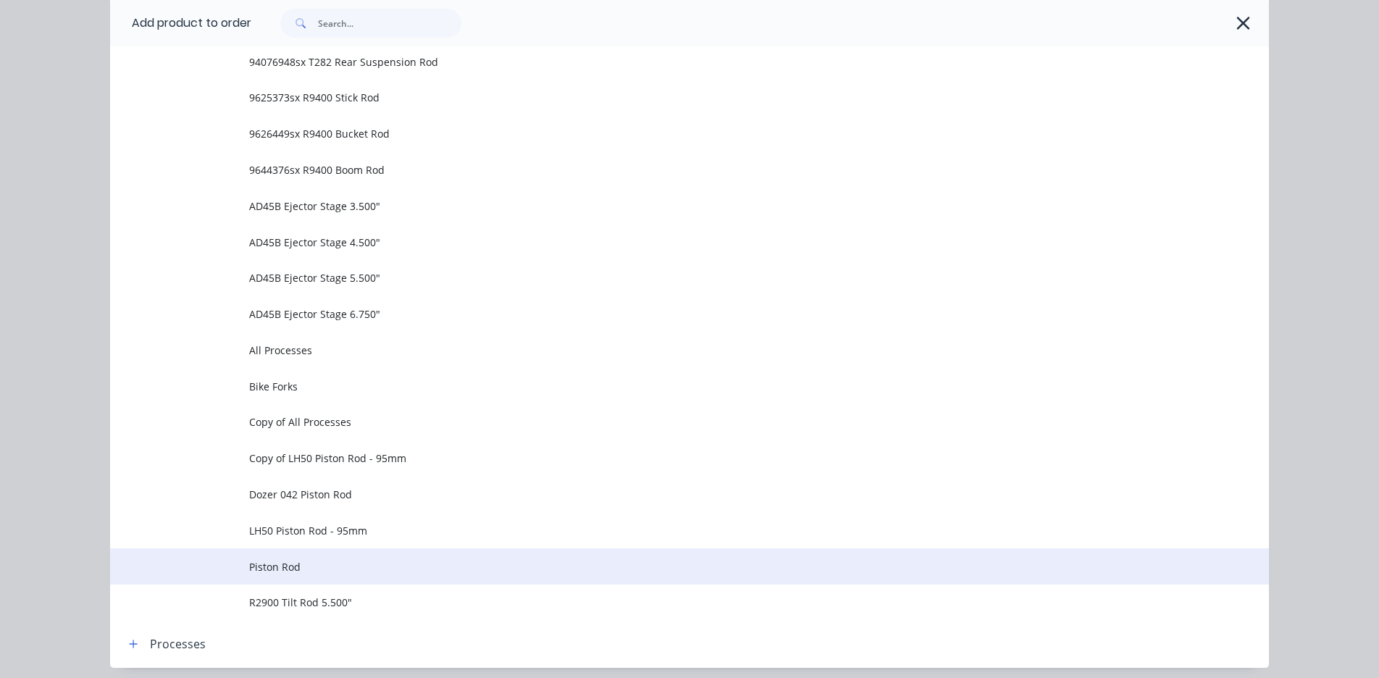
click at [272, 561] on span "Piston Rod" at bounding box center [657, 566] width 816 height 15
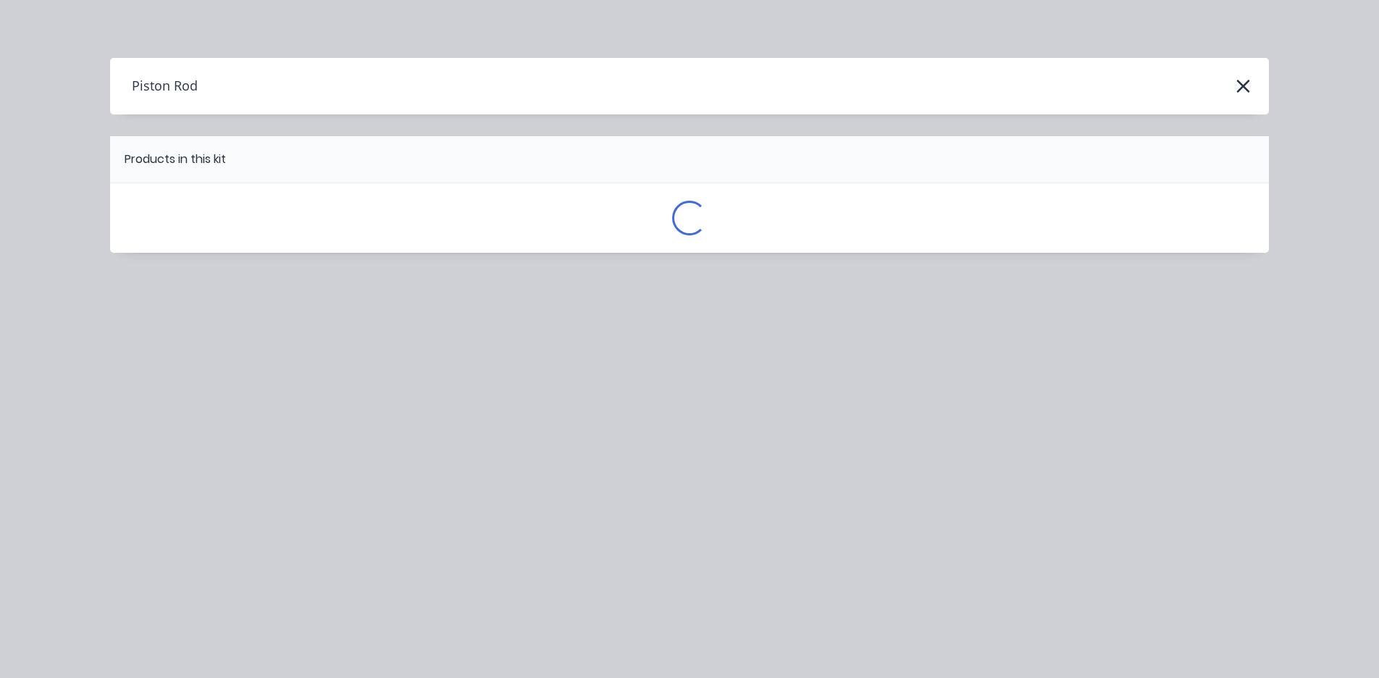
scroll to position [0, 0]
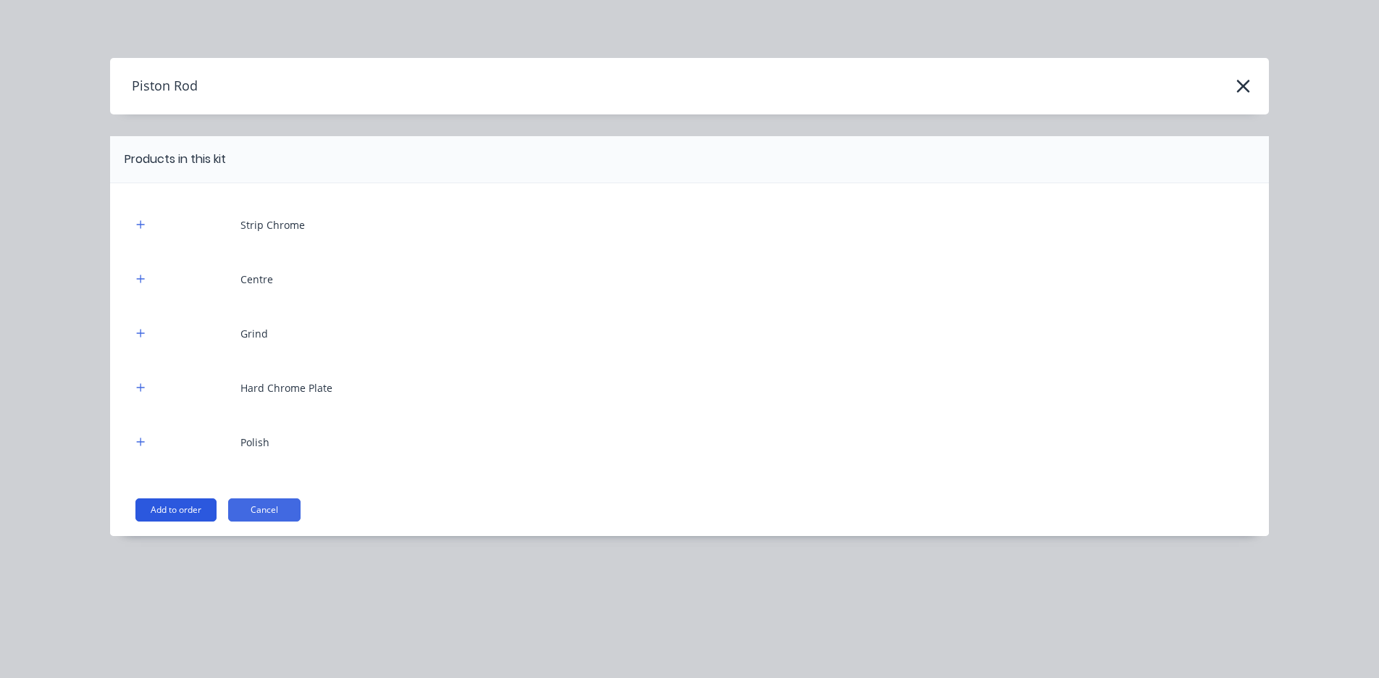
click at [169, 514] on button "Add to order" at bounding box center [175, 509] width 81 height 23
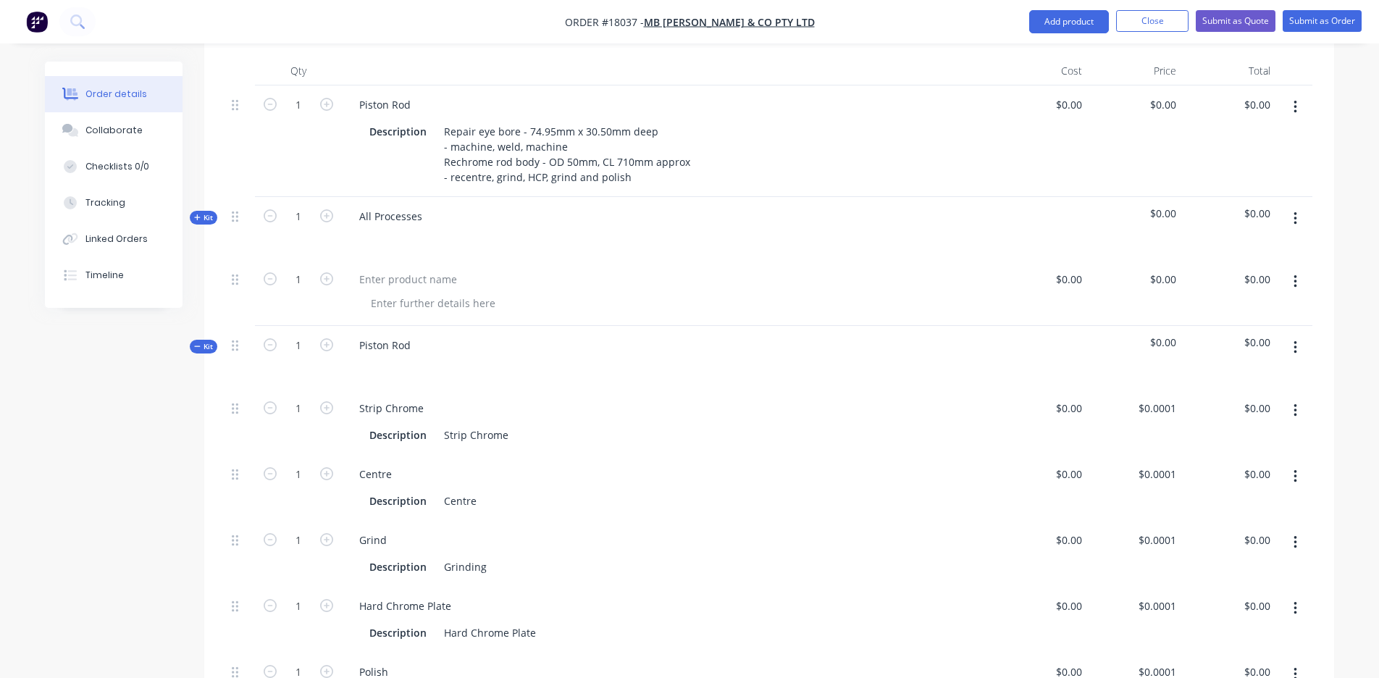
scroll to position [467, 0]
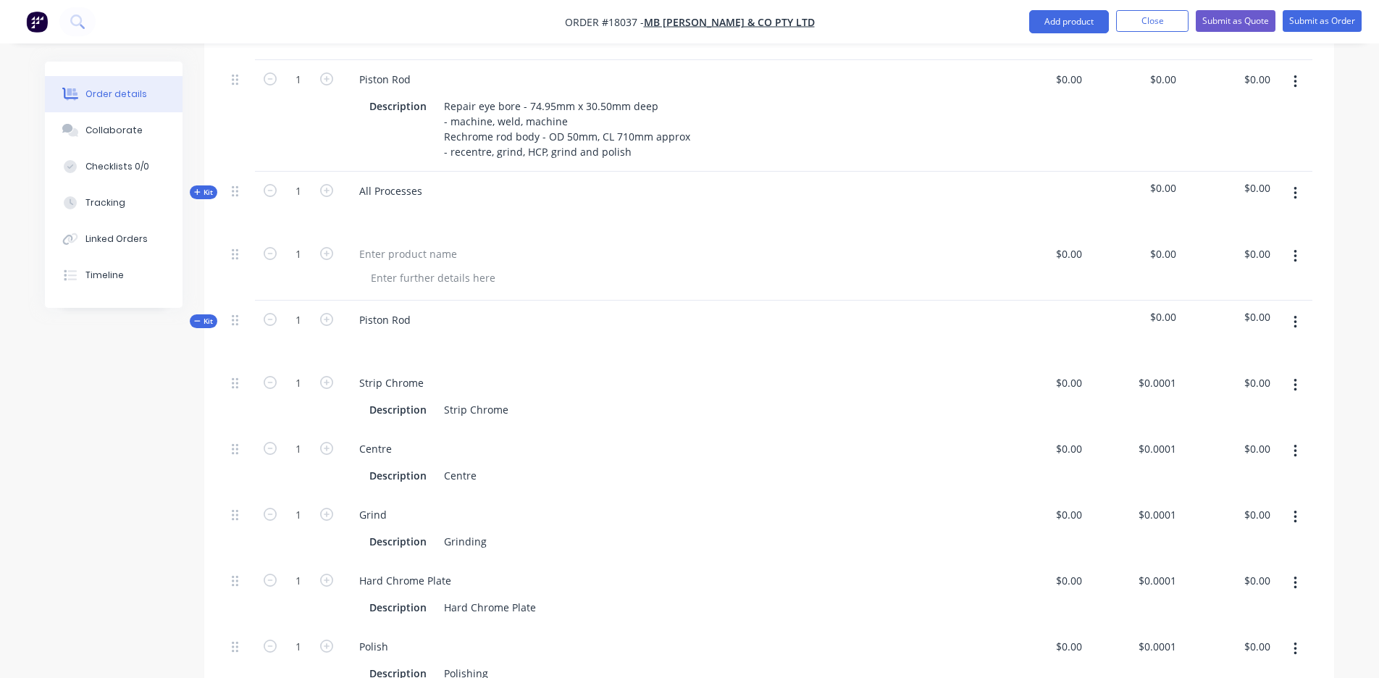
click at [1294, 187] on icon "button" at bounding box center [1295, 193] width 3 height 13
click at [1226, 308] on div "Delete" at bounding box center [1244, 318] width 112 height 21
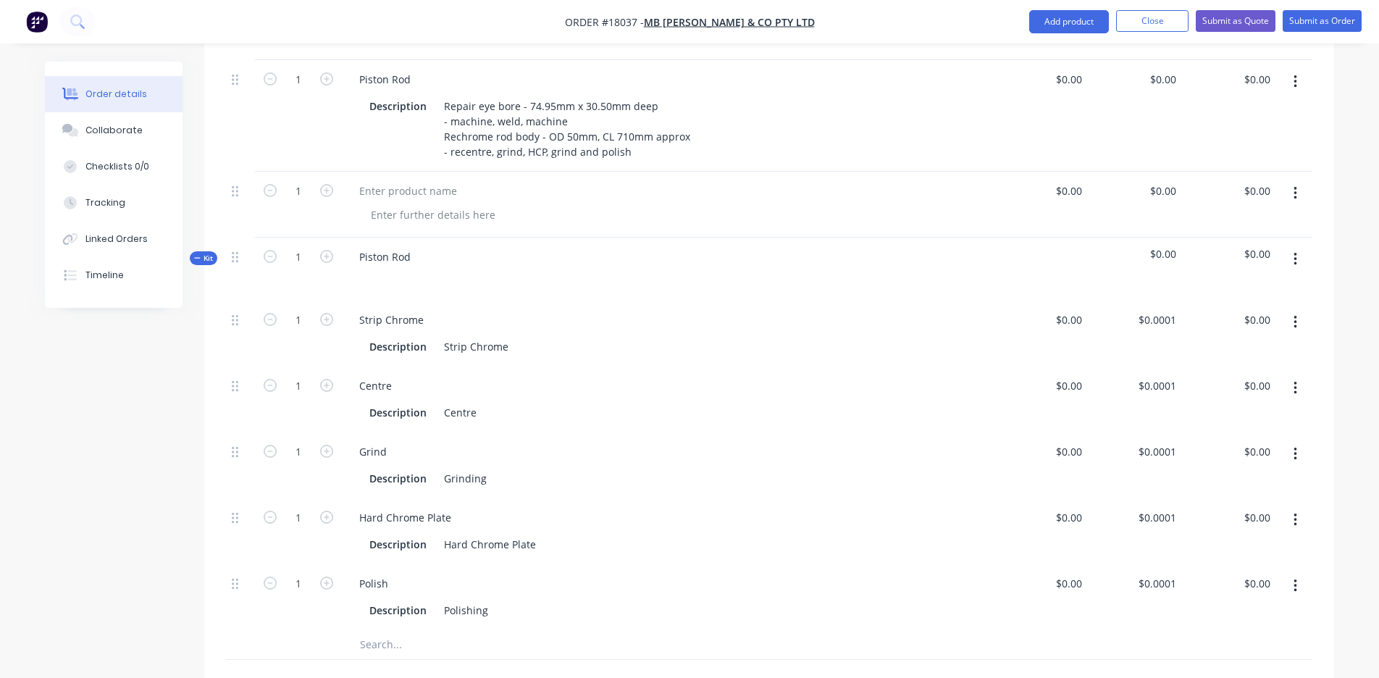
click at [1299, 180] on button "button" at bounding box center [1295, 193] width 34 height 26
click at [1263, 309] on button "Delete" at bounding box center [1244, 317] width 138 height 29
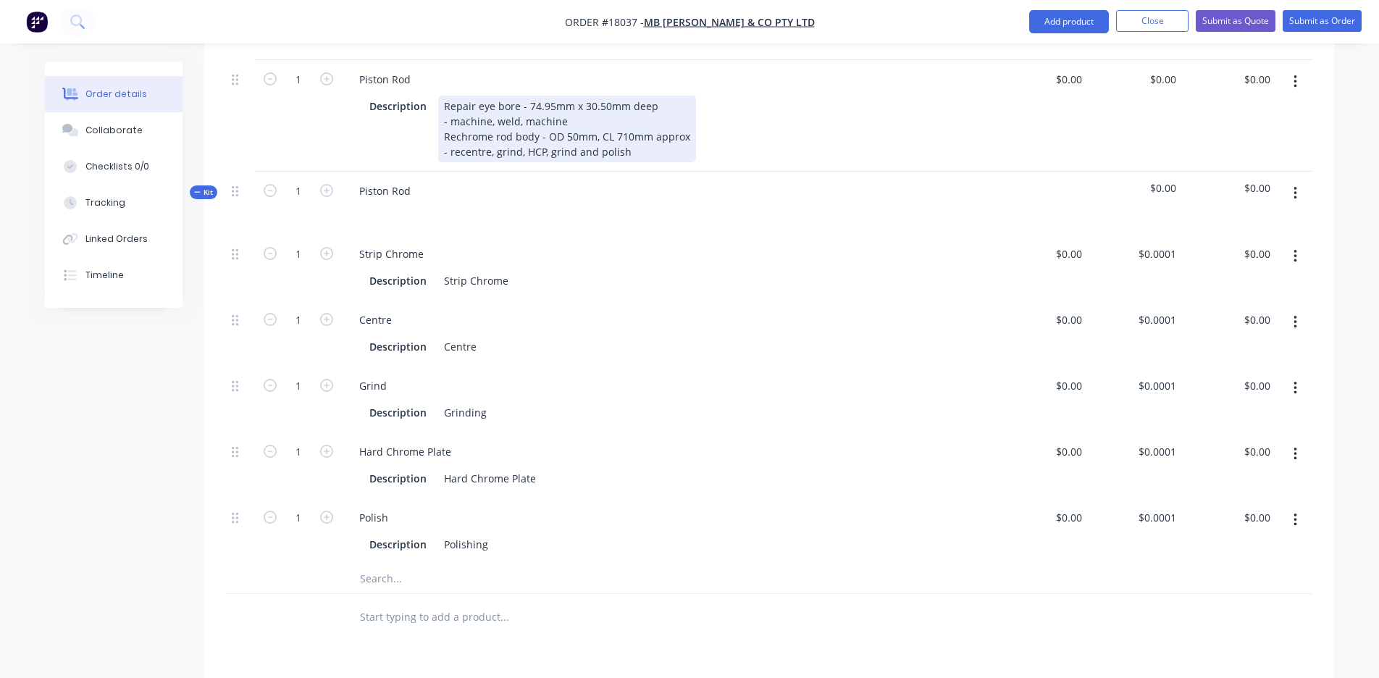
click at [516, 103] on div "Repair eye bore - 74.95mm x 30.50mm deep - machine, weld, machine Rechrome rod …" at bounding box center [567, 129] width 258 height 67
click at [606, 132] on div "Repair eye bore - 74.95mm x 30.50mm deep - machine, weld, machine Rechrome rod …" at bounding box center [567, 129] width 258 height 67
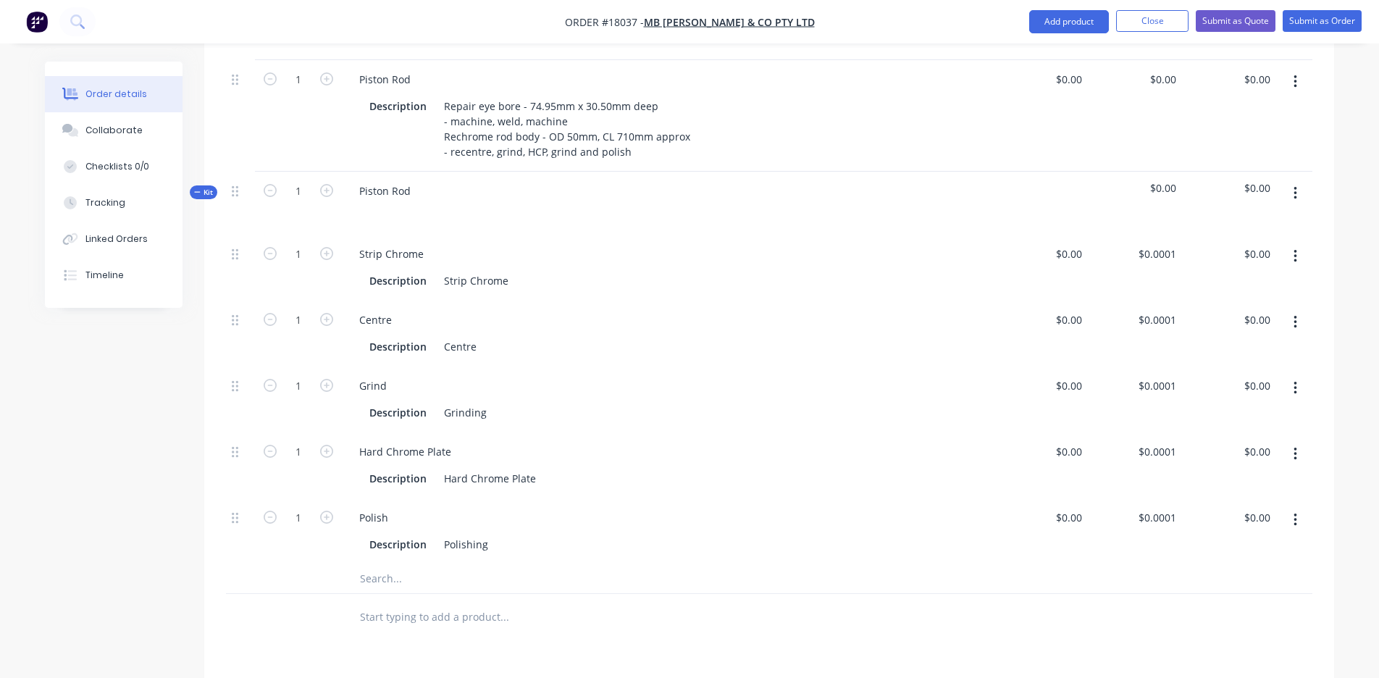
click at [507, 201] on div at bounding box center [668, 211] width 640 height 21
click at [388, 180] on div "Piston Rod" at bounding box center [385, 190] width 75 height 21
click at [420, 180] on div "Piston Rod" at bounding box center [385, 190] width 75 height 21
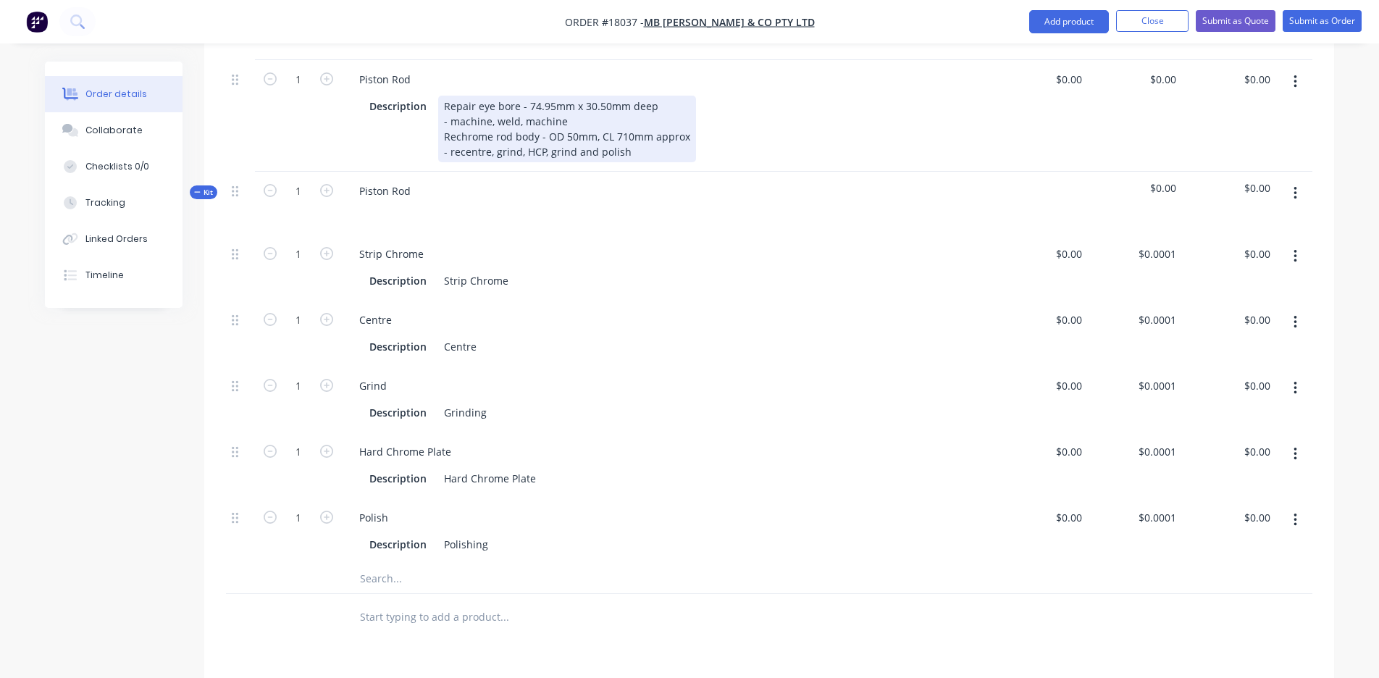
click at [641, 131] on div "Repair eye bore - 74.95mm x 30.50mm deep - machine, weld, machine Rechrome rod …" at bounding box center [567, 129] width 258 height 67
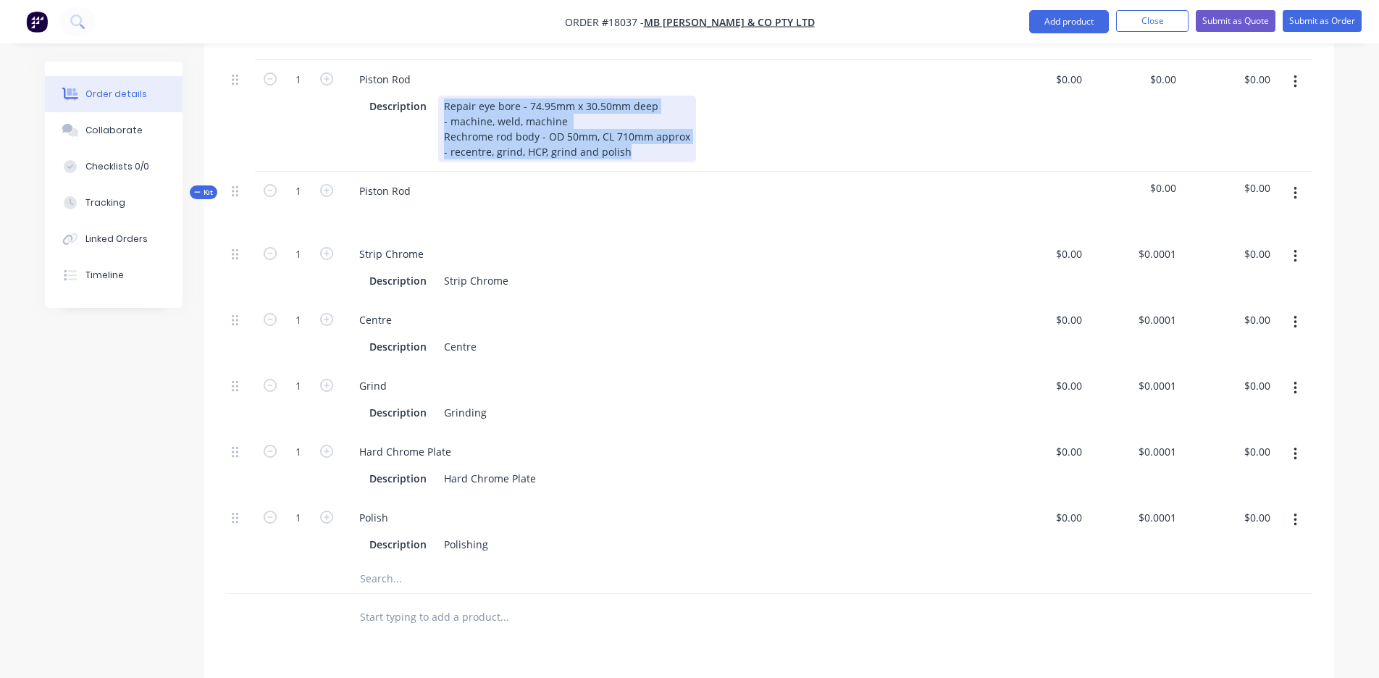
drag, startPoint x: 628, startPoint y: 132, endPoint x: 456, endPoint y: 69, distance: 182.9
click at [456, 69] on div "Piston Rod Description Repair eye bore - 74.95mm x 30.50mm deep - machine, weld…" at bounding box center [668, 116] width 652 height 112
copy div "Repair eye bore - 74.95mm x 30.50mm deep - machine, weld, machine Rechrome rod …"
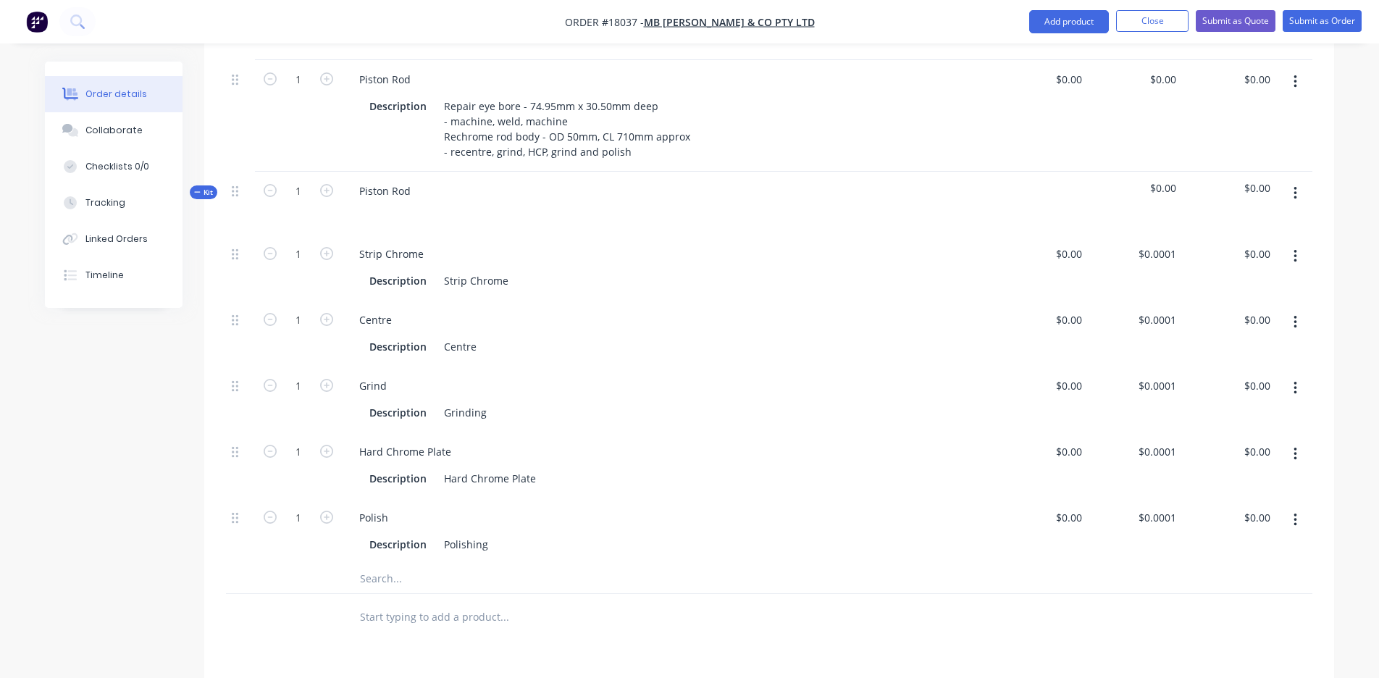
click at [390, 201] on div at bounding box center [668, 211] width 640 height 21
click at [395, 180] on div "Piston Rod" at bounding box center [385, 190] width 75 height 21
click at [416, 180] on div "Piston Rod" at bounding box center [385, 190] width 75 height 21
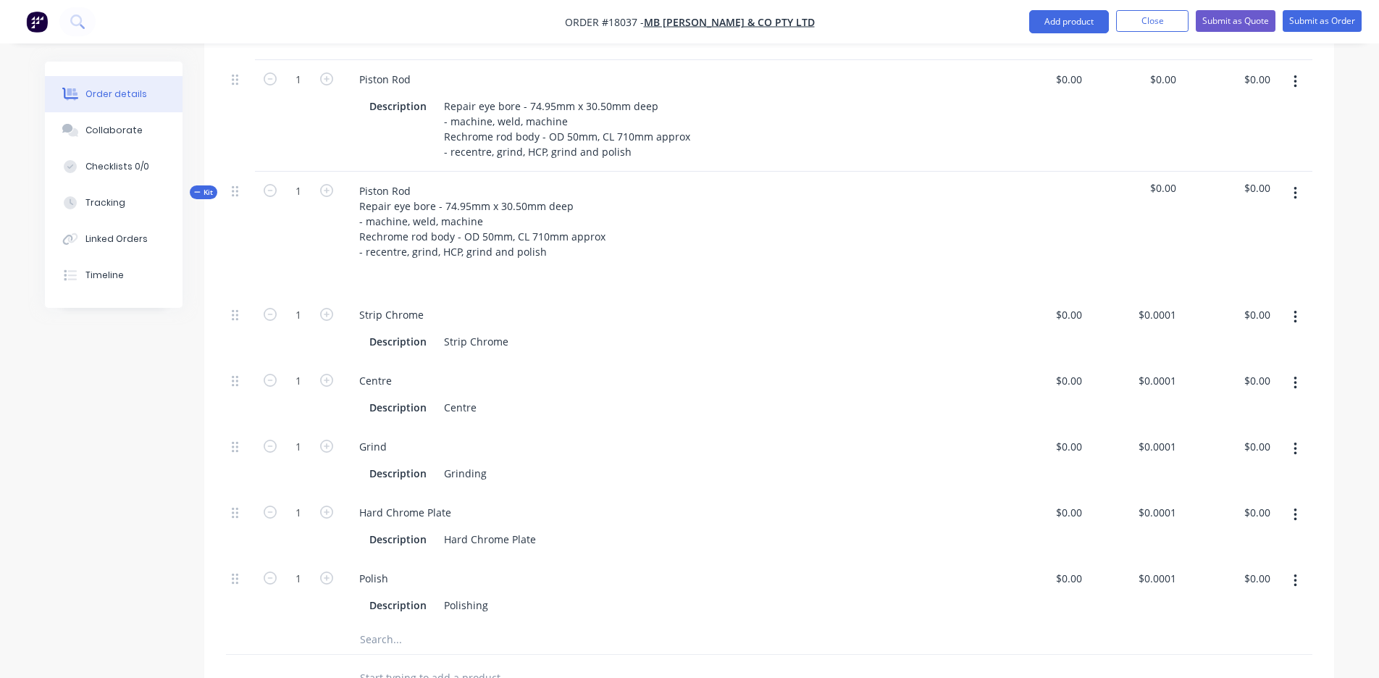
click at [700, 296] on div "Strip Chrome Description Strip Chrome" at bounding box center [668, 329] width 652 height 66
click at [1301, 69] on button "button" at bounding box center [1295, 82] width 34 height 26
click at [1204, 196] on div "Delete" at bounding box center [1244, 206] width 112 height 21
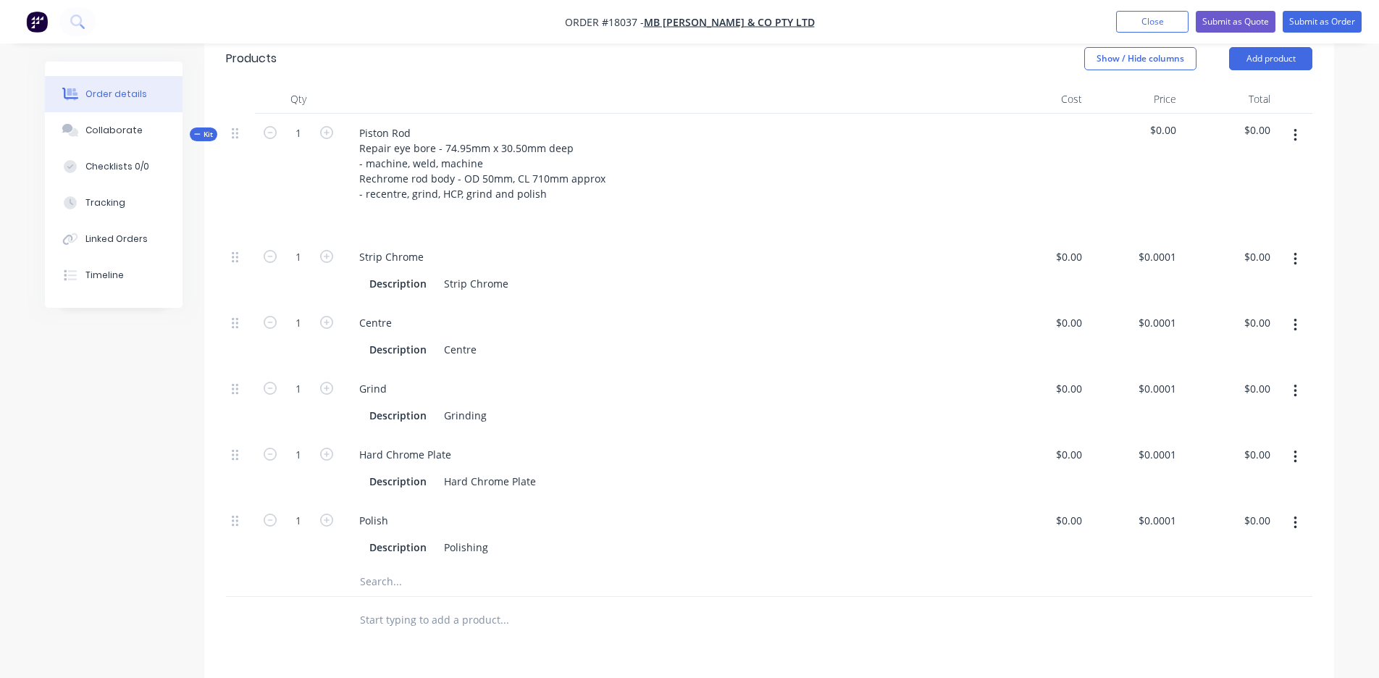
scroll to position [412, 0]
click at [377, 607] on input "text" at bounding box center [504, 621] width 290 height 29
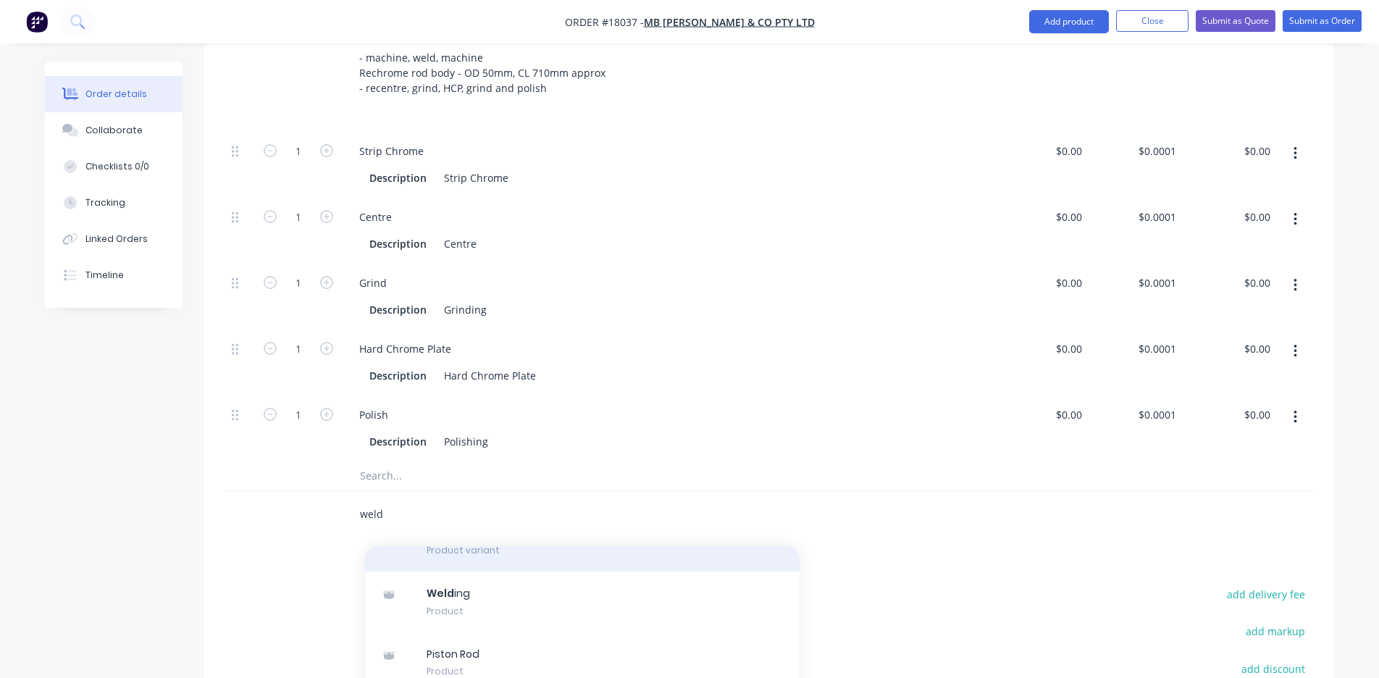
scroll to position [361, 0]
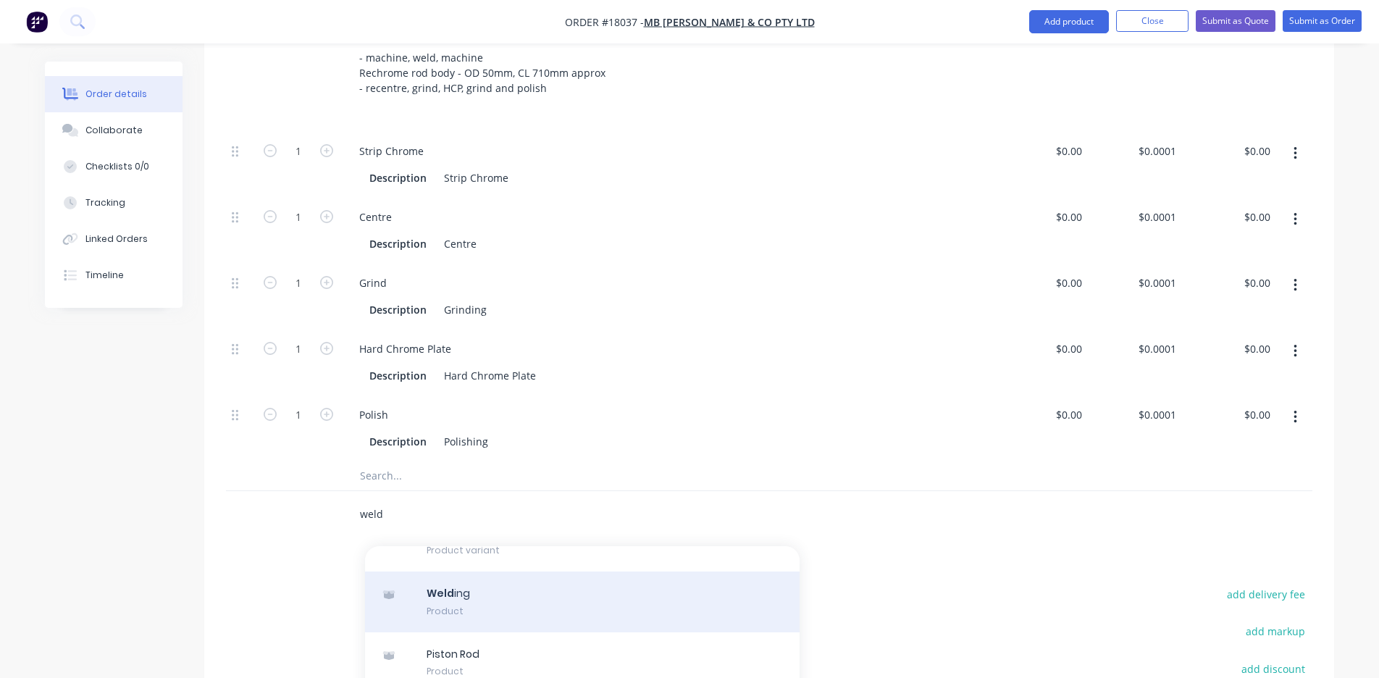
type input "weld"
click at [456, 572] on div "Weld ing Product" at bounding box center [582, 602] width 435 height 61
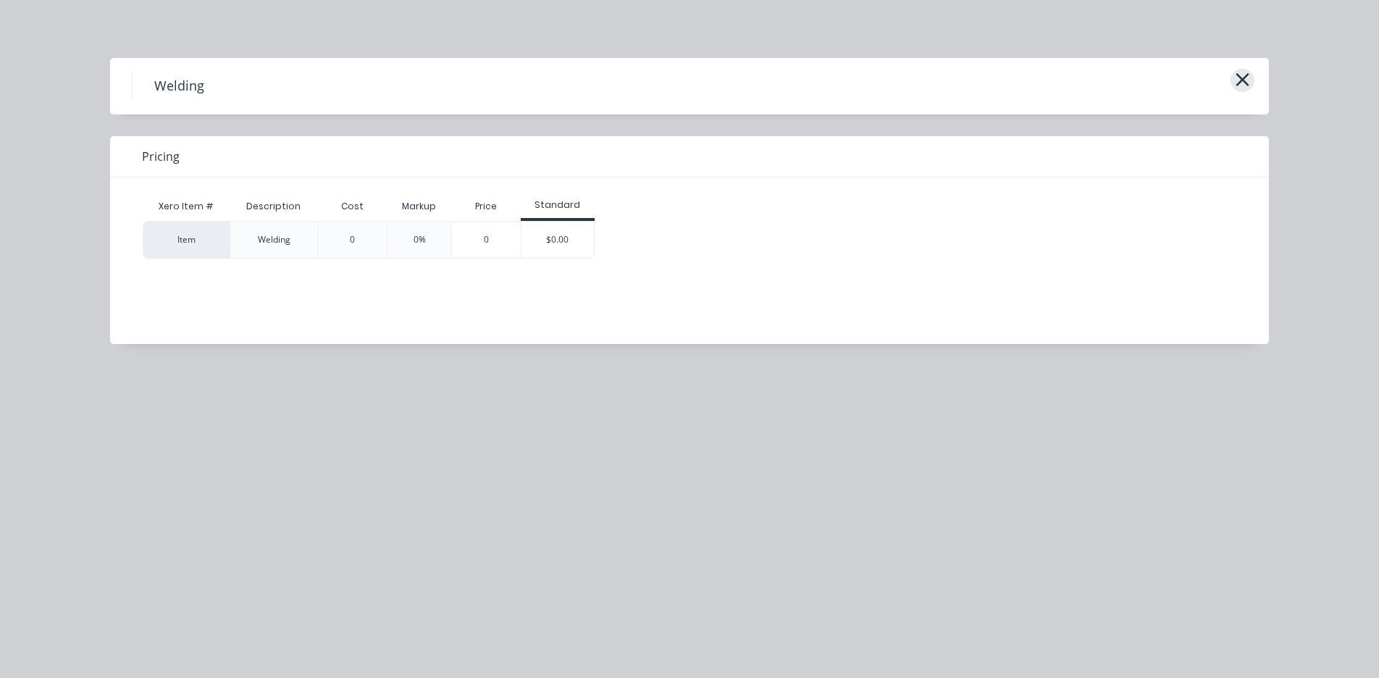
click at [1242, 74] on icon "button" at bounding box center [1242, 80] width 15 height 20
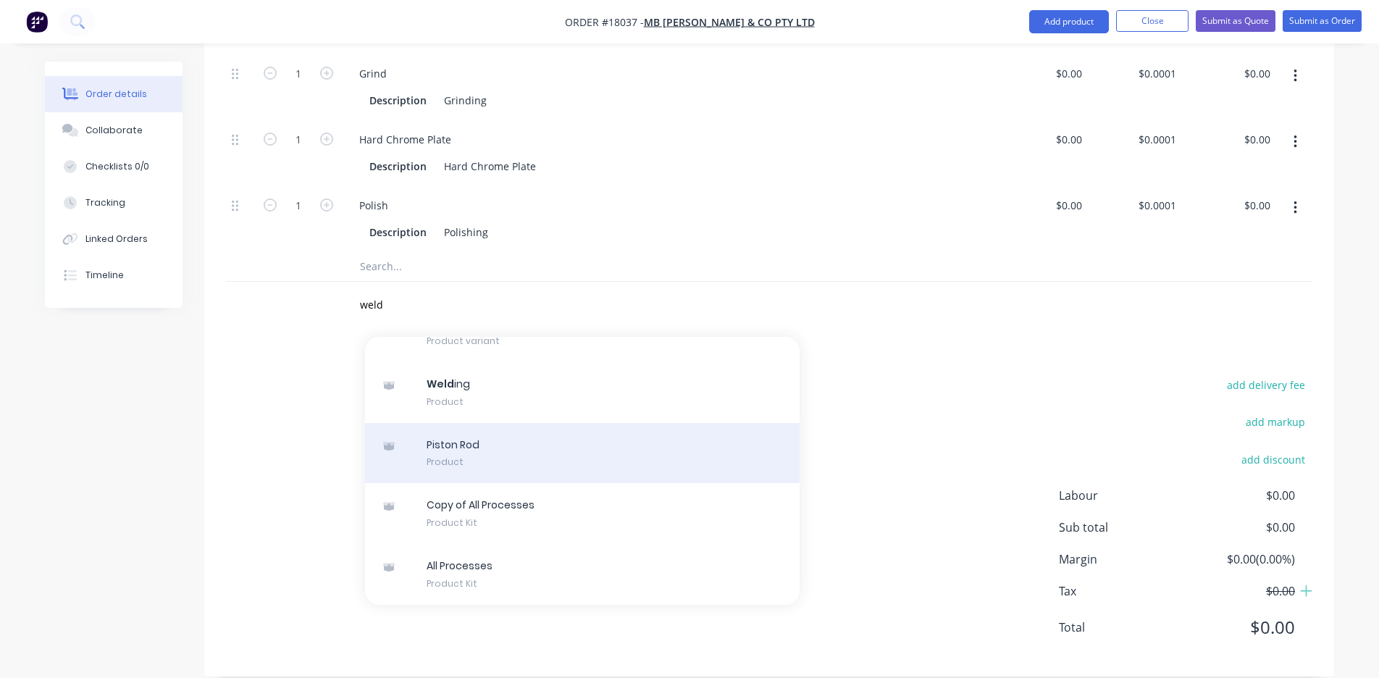
scroll to position [728, 0]
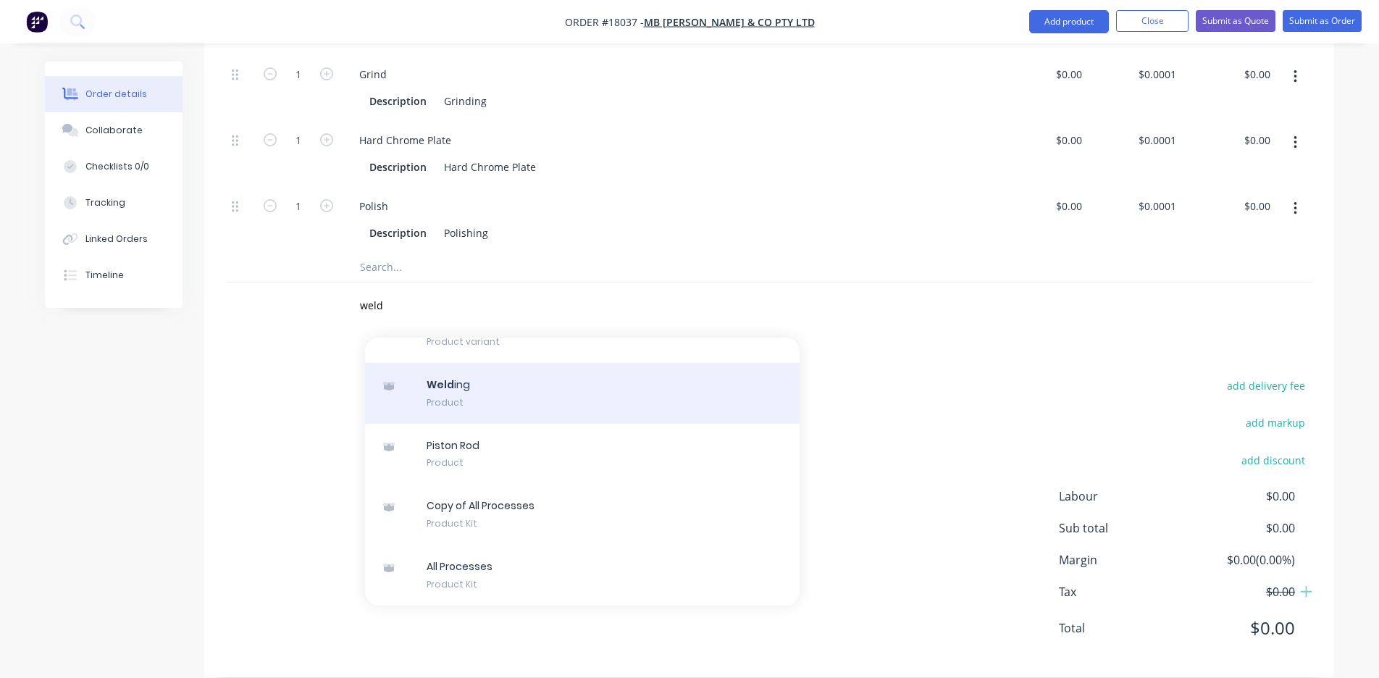
click at [439, 369] on div "Weld ing Product" at bounding box center [582, 393] width 435 height 61
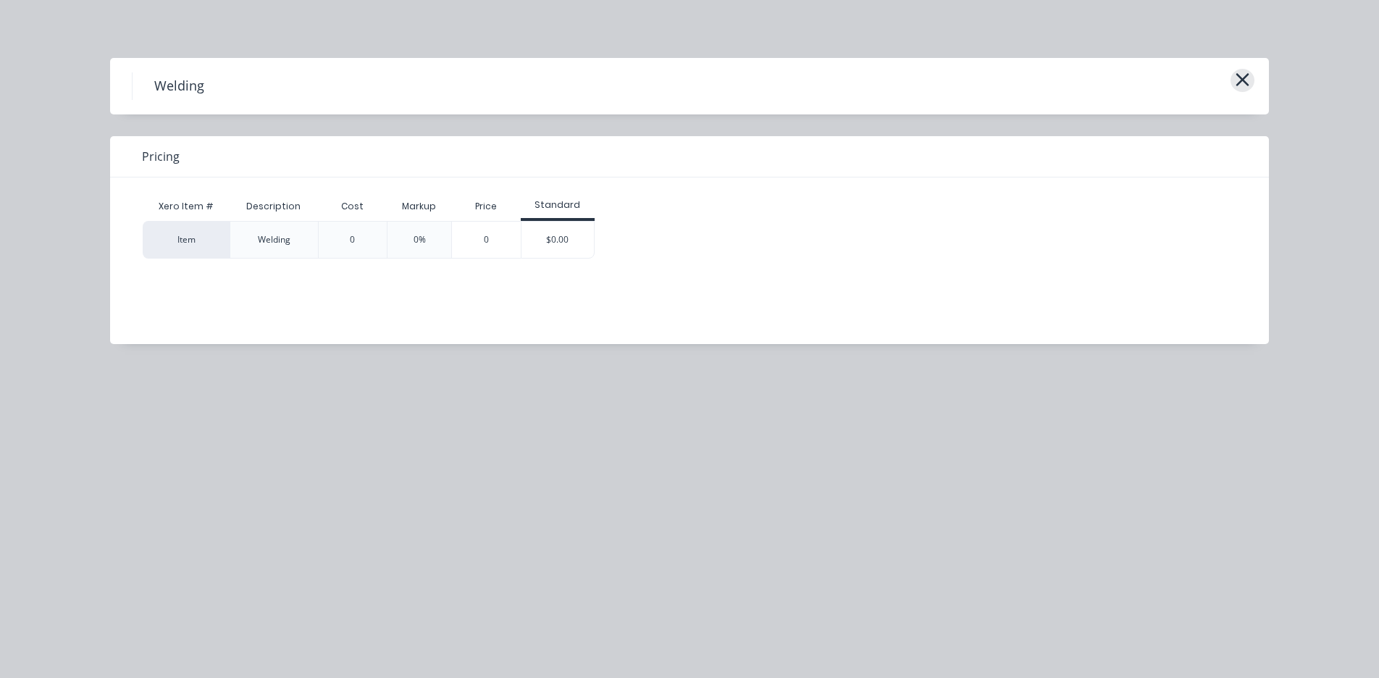
click at [1241, 85] on icon "button" at bounding box center [1242, 80] width 15 height 20
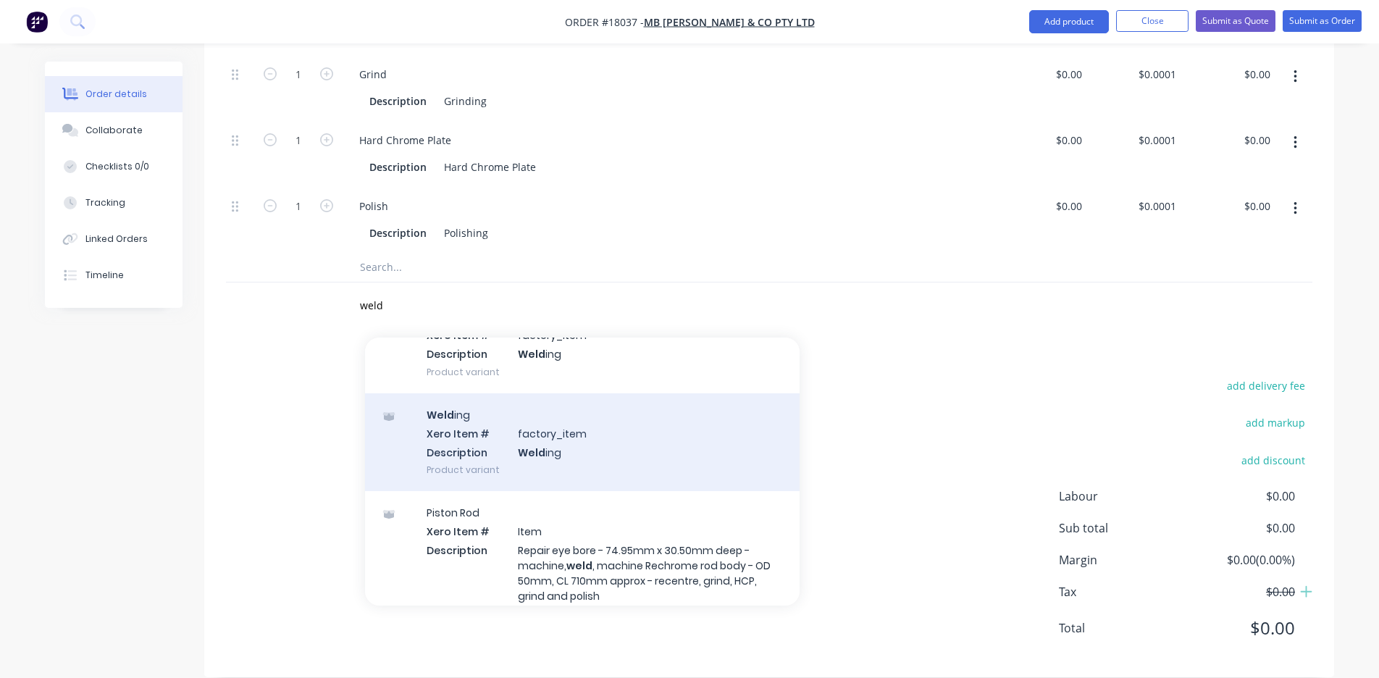
scroll to position [84, 0]
click at [447, 434] on div "Weld ing Xero Item # factory_item Description Weld ing Product variant" at bounding box center [582, 447] width 435 height 98
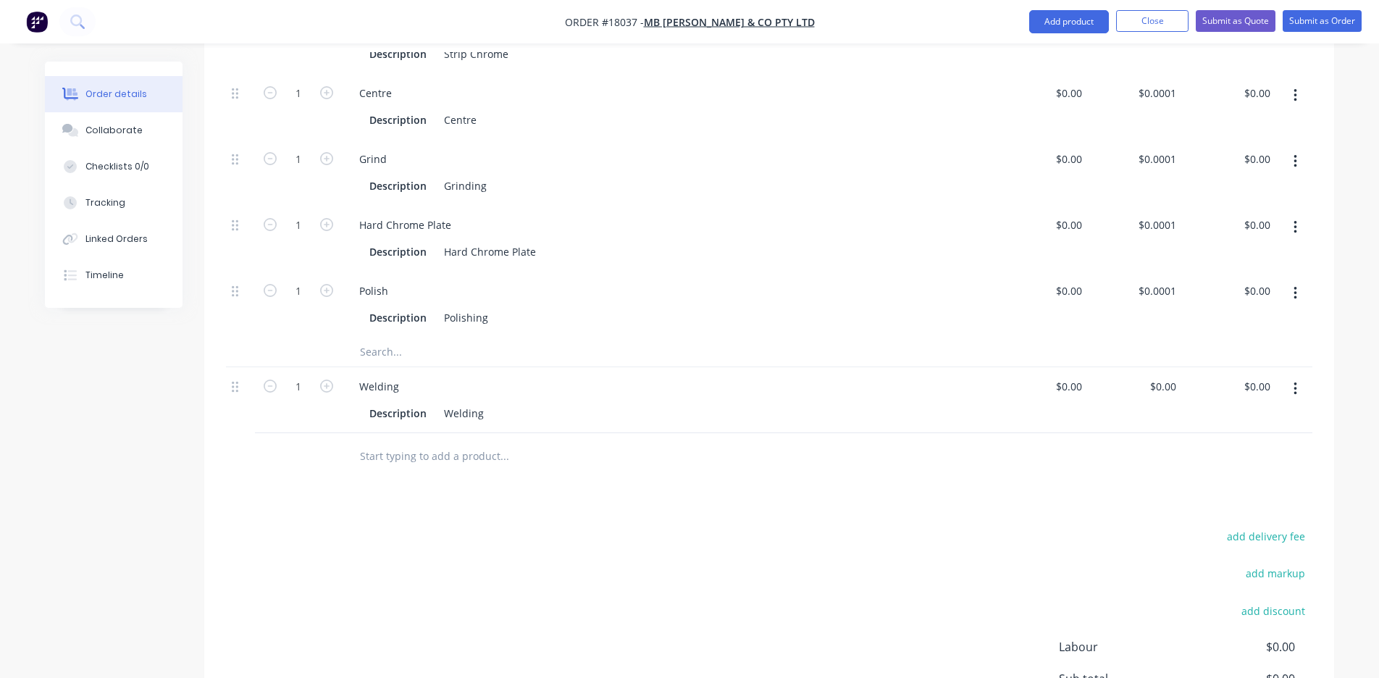
scroll to position [643, 0]
click at [1263, 309] on div "$0.00 $0.00" at bounding box center [1229, 305] width 94 height 66
click at [368, 339] on input "text" at bounding box center [504, 352] width 290 height 29
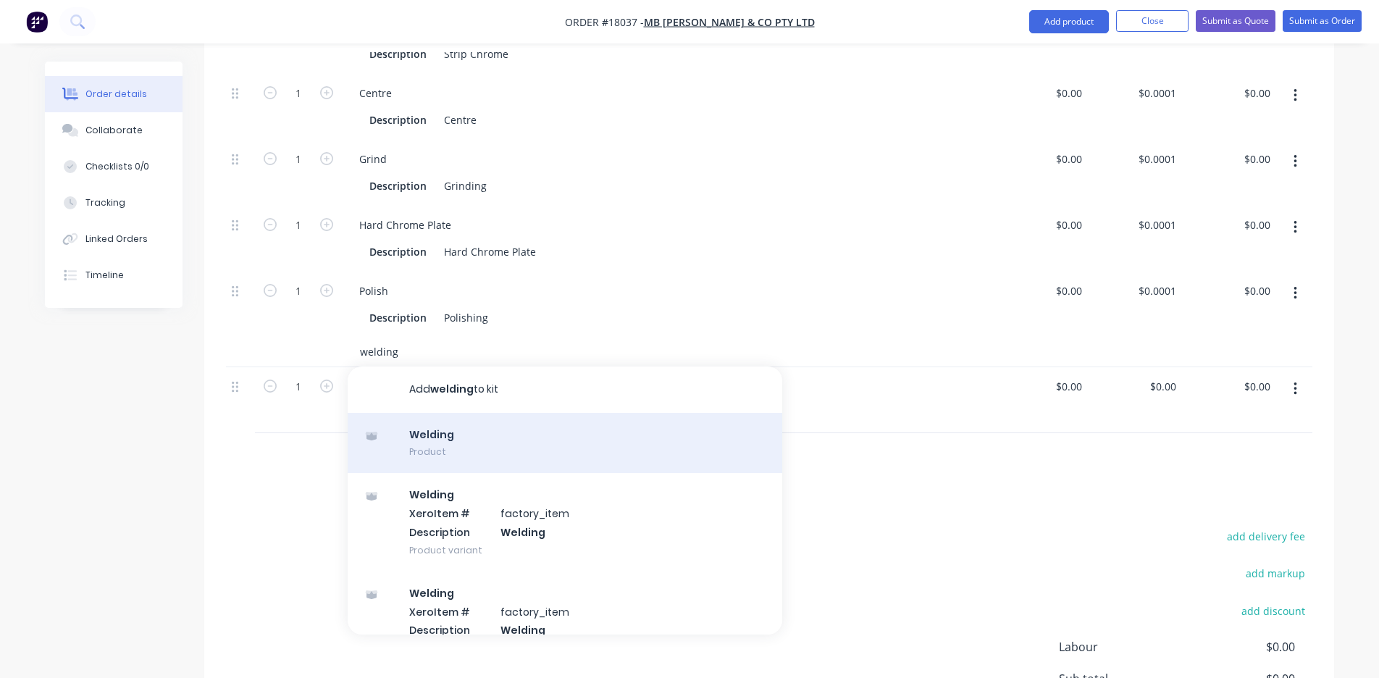
type input "welding"
click at [433, 418] on div "Welding Product" at bounding box center [565, 443] width 435 height 61
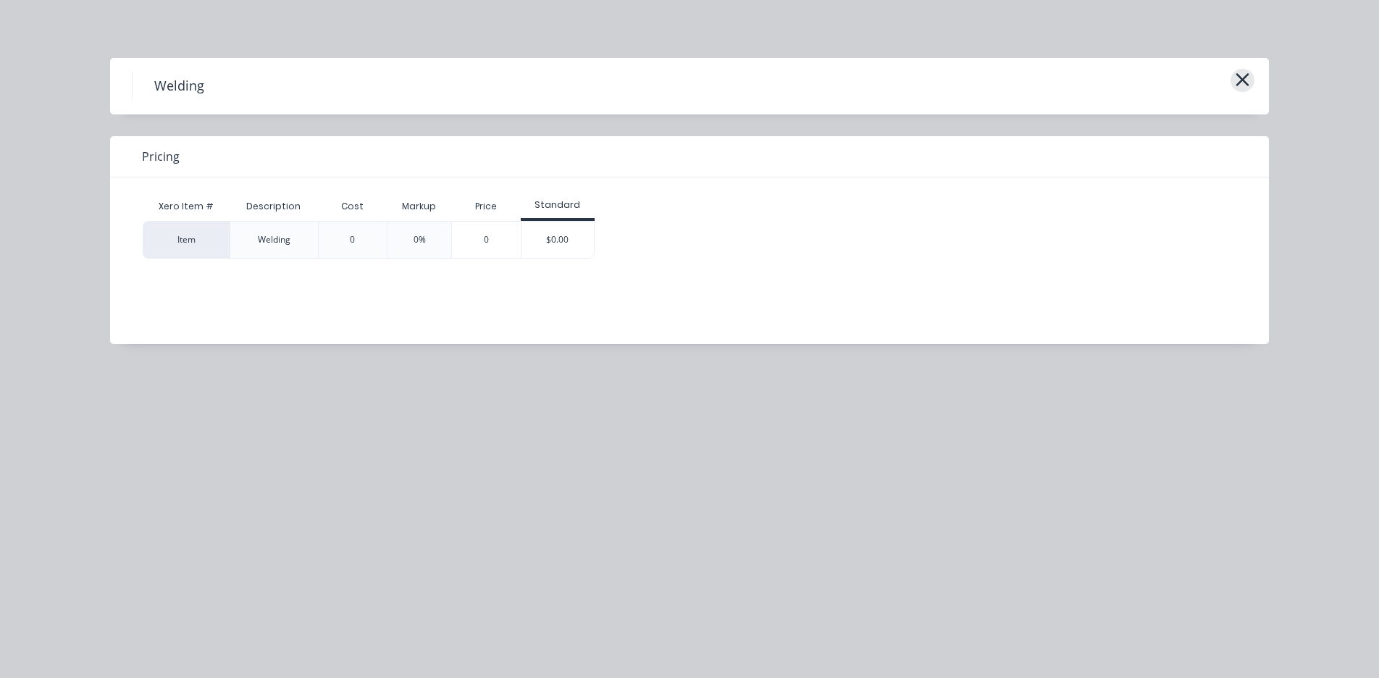
click at [1242, 90] on icon "button" at bounding box center [1242, 80] width 15 height 20
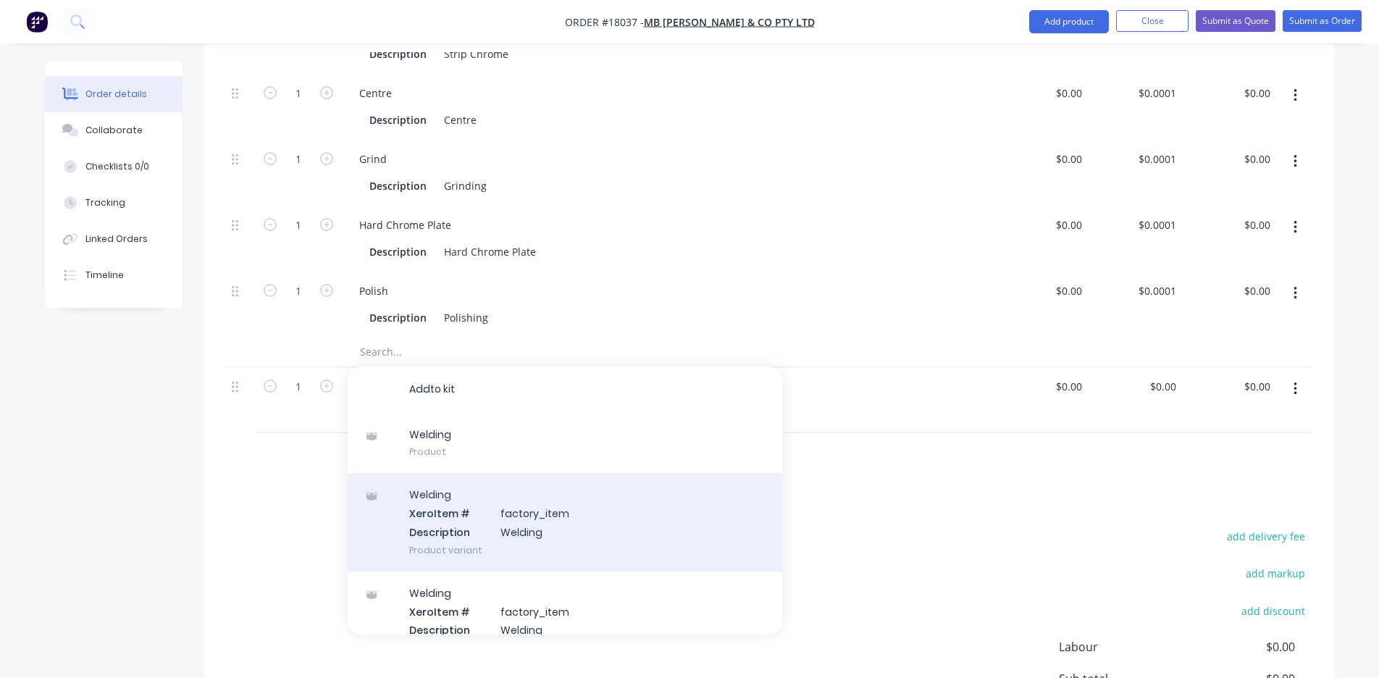
click at [442, 519] on div "W e l d i n g X e r o Item # f a c t o r y _ i t e m D e s c r i p t i o n W e …" at bounding box center [565, 522] width 435 height 98
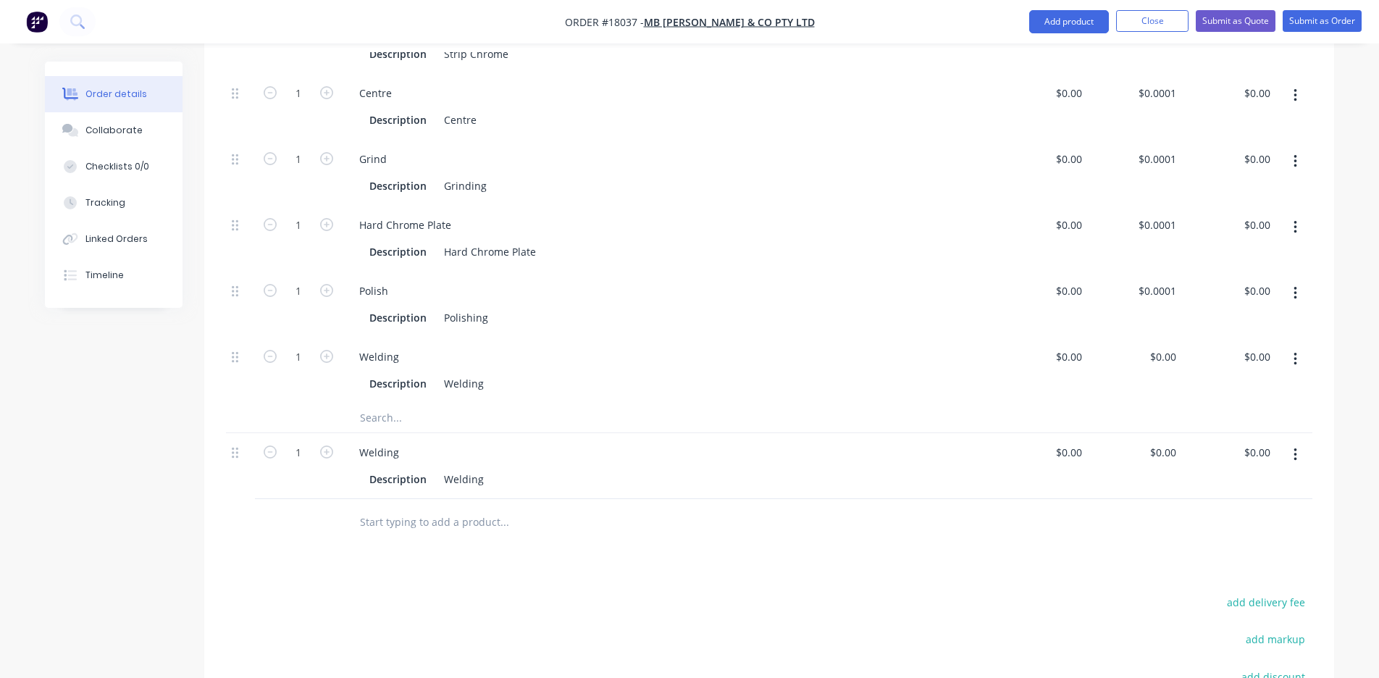
click at [1291, 442] on button "button" at bounding box center [1295, 455] width 34 height 26
click at [1212, 569] on div "Delete" at bounding box center [1244, 579] width 112 height 21
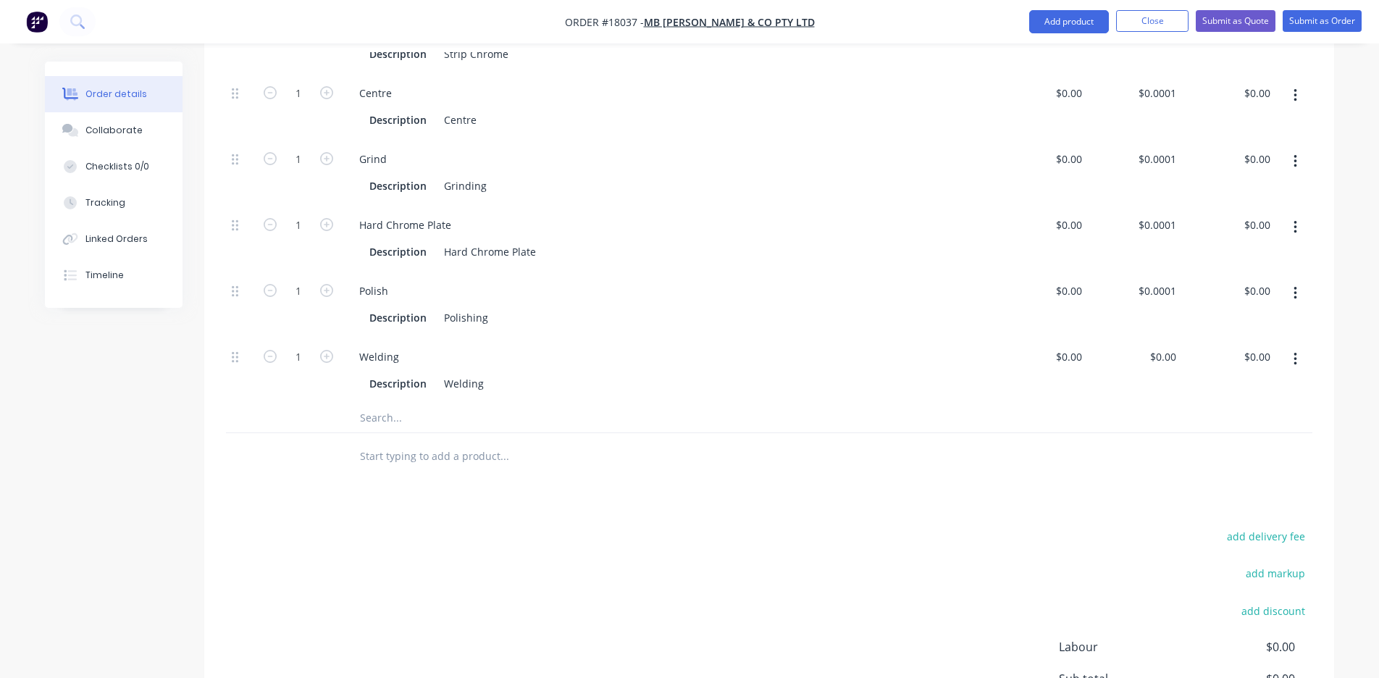
click at [371, 406] on input "text" at bounding box center [504, 417] width 290 height 29
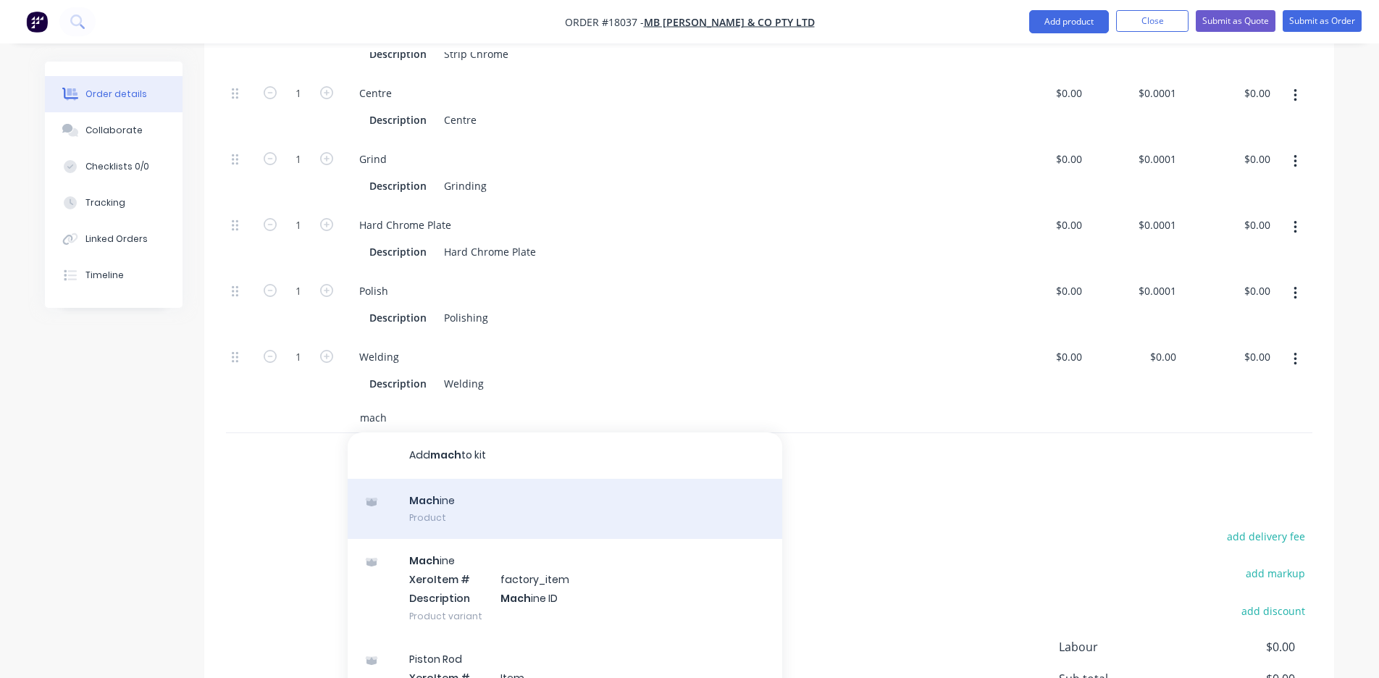
scroll to position [17, 0]
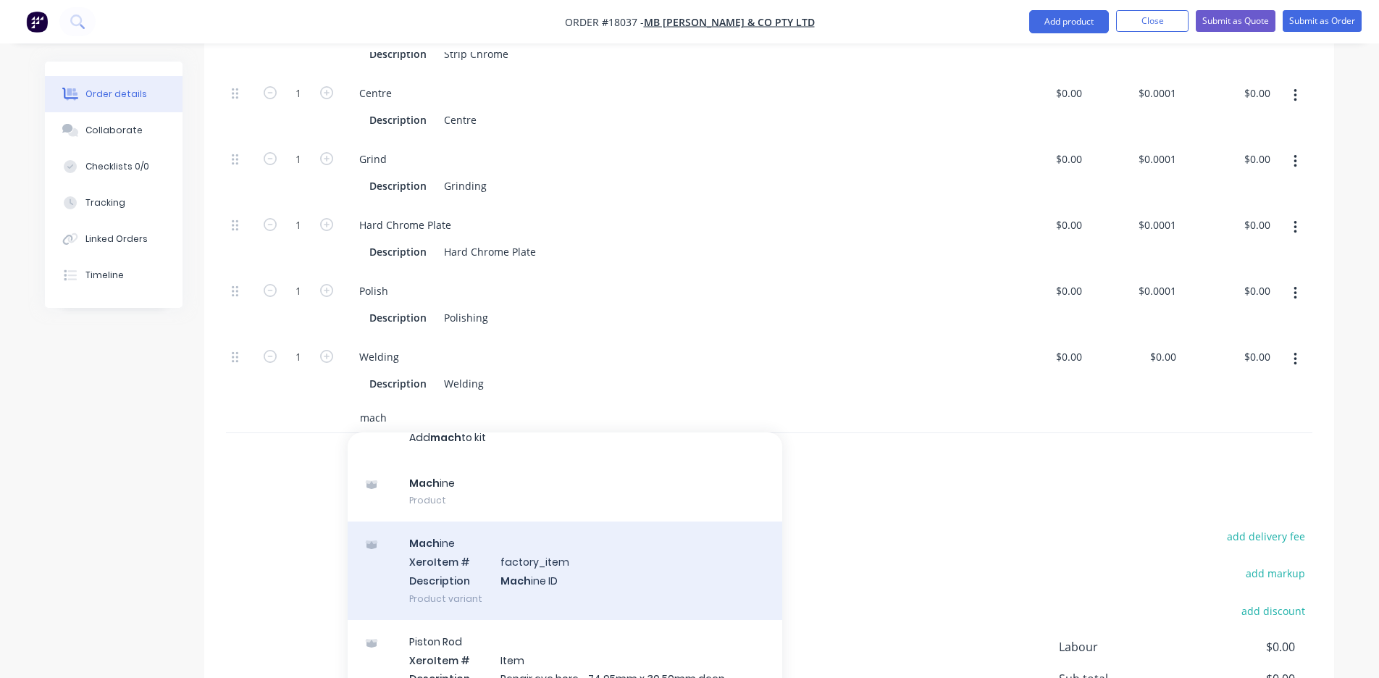
type input "mach"
click at [438, 550] on div "Mach ine Xero Item # factory_item Description Mach ine ID Product variant" at bounding box center [565, 571] width 435 height 98
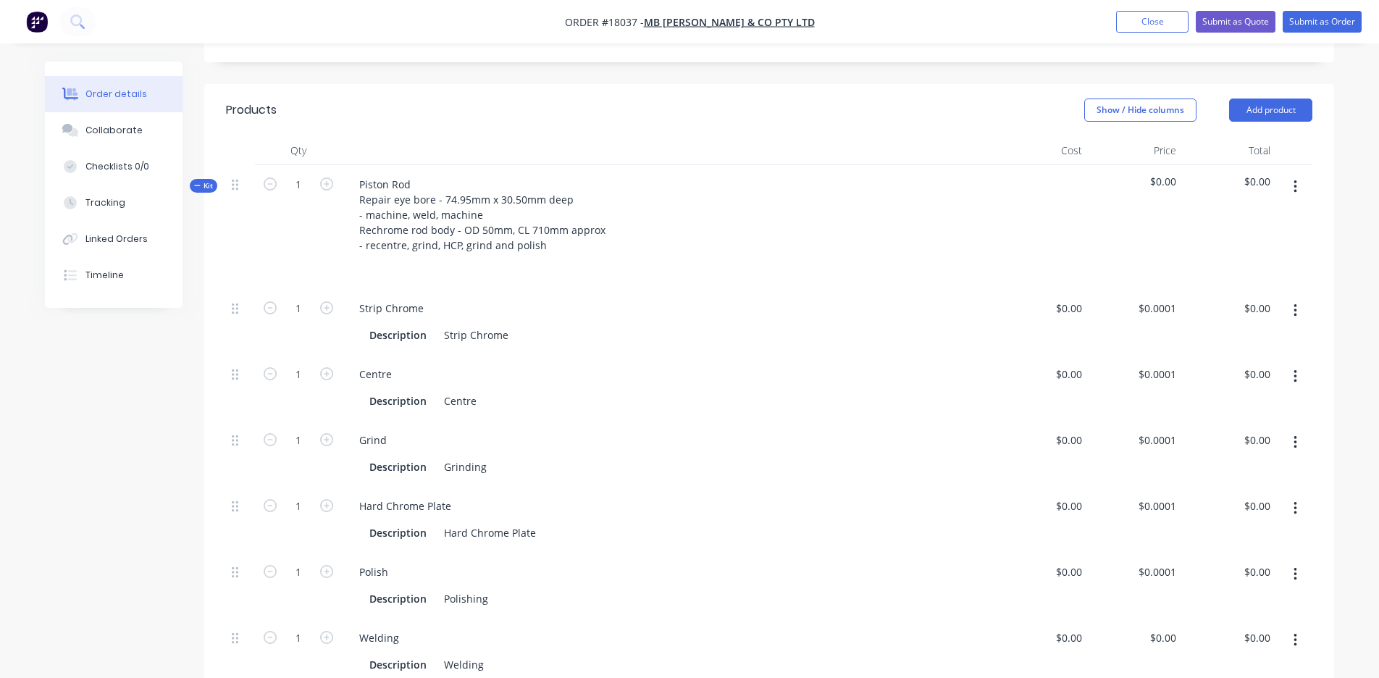
scroll to position [482, 0]
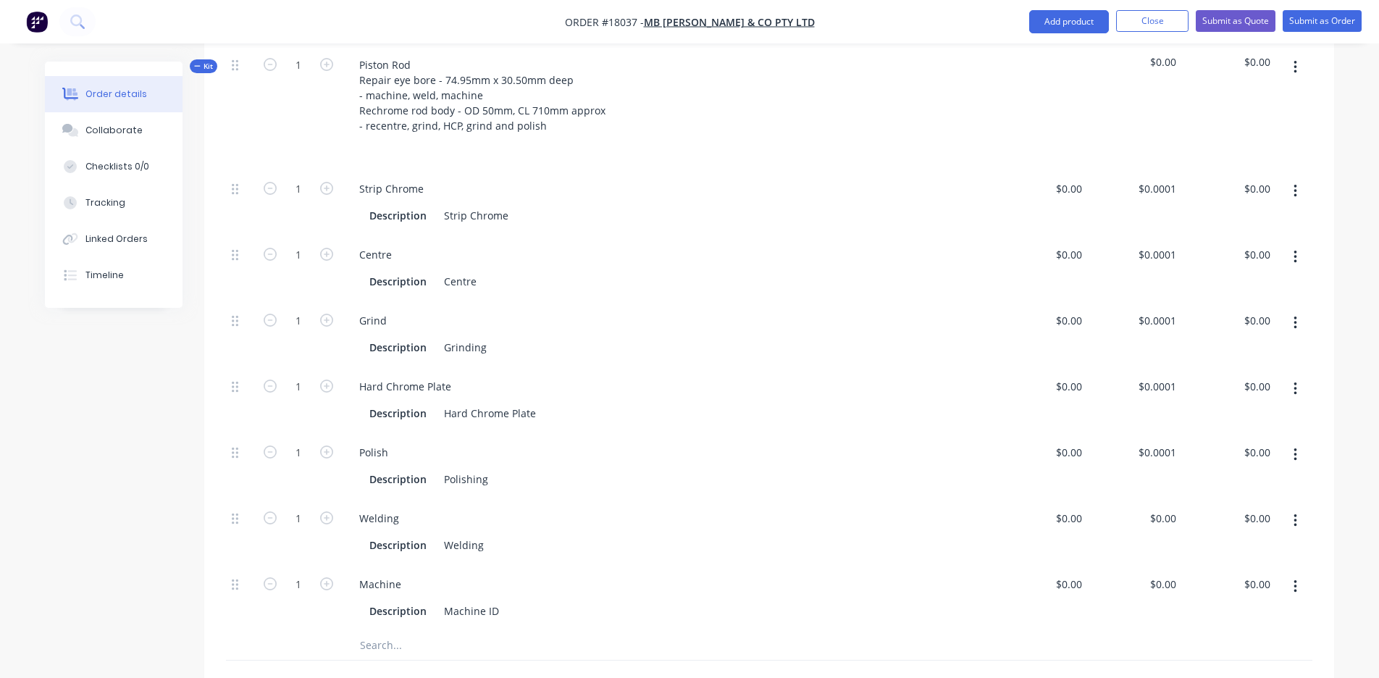
click at [1299, 178] on button "button" at bounding box center [1295, 191] width 34 height 26
click at [1210, 277] on div "Delete" at bounding box center [1244, 287] width 112 height 21
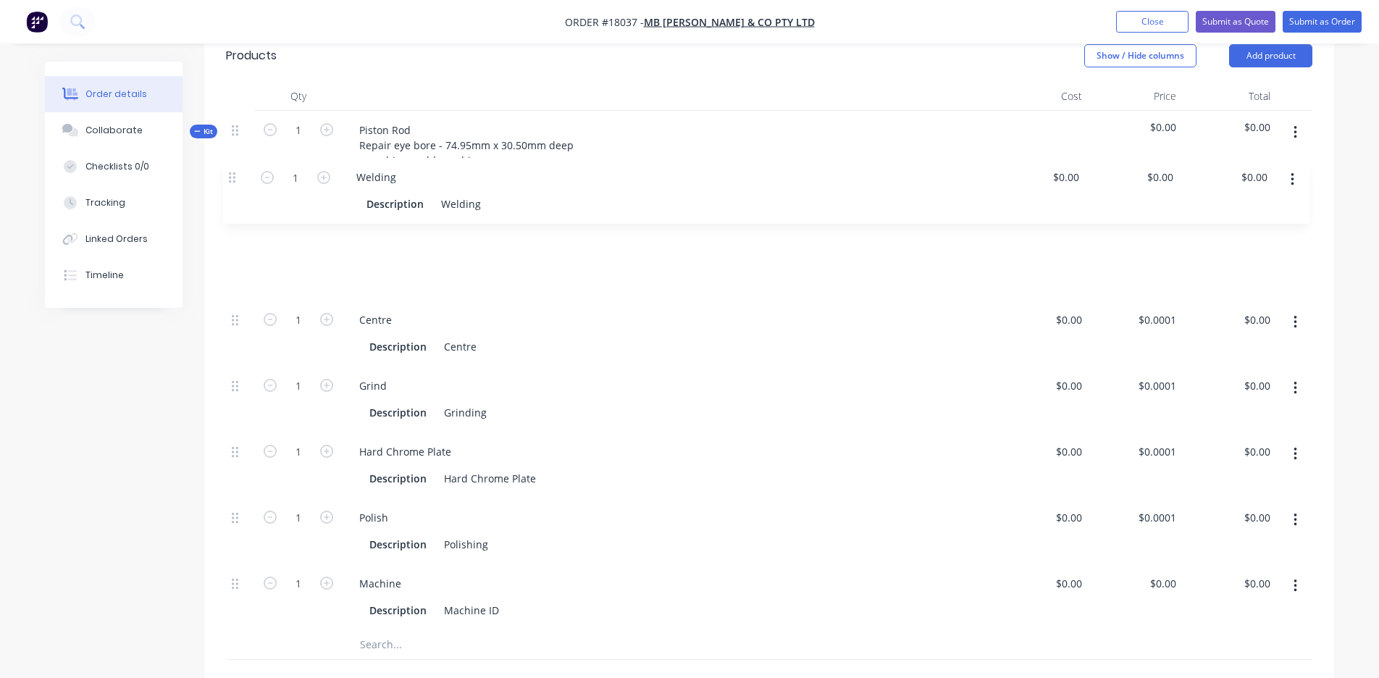
scroll to position [416, 0]
drag, startPoint x: 236, startPoint y: 417, endPoint x: 230, endPoint y: 188, distance: 229.7
click at [230, 188] on div "Kit 1 Piston Rod Repair eye bore - 74.95mm x 30.50mm deep - machine, weld, mach…" at bounding box center [769, 386] width 1087 height 549
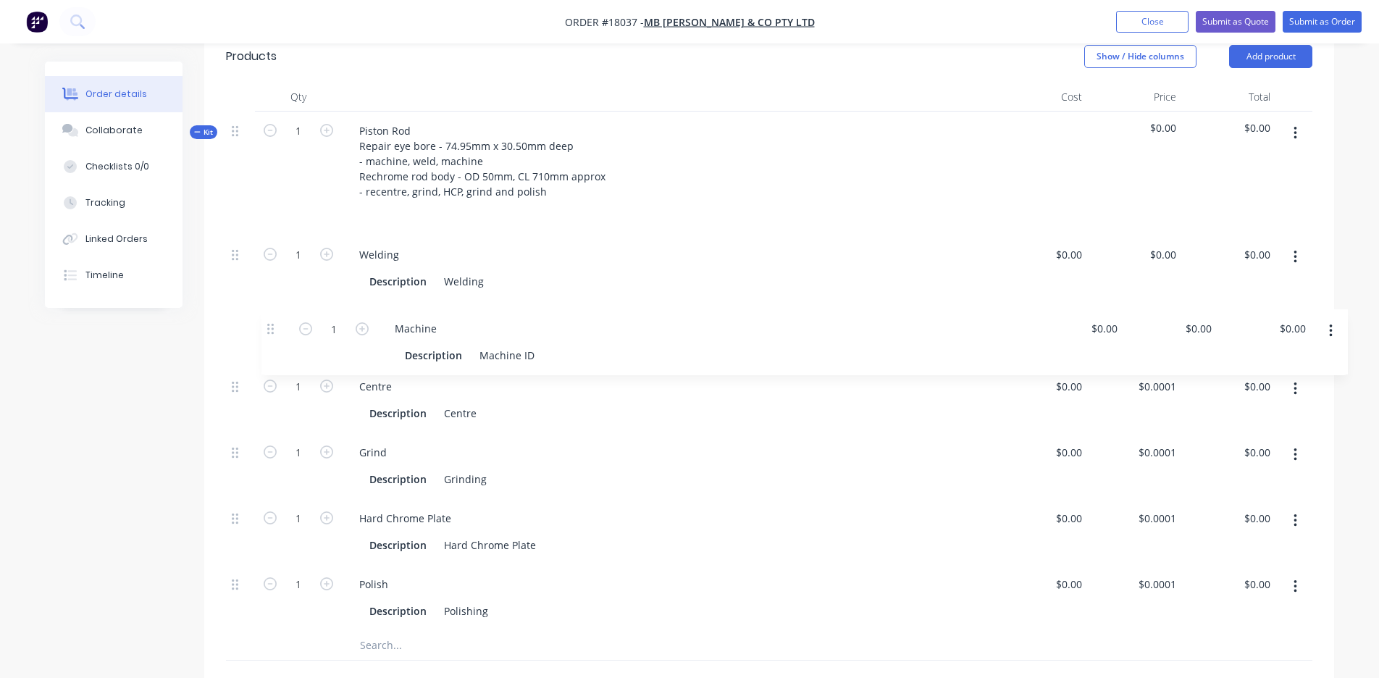
scroll to position [419, 0]
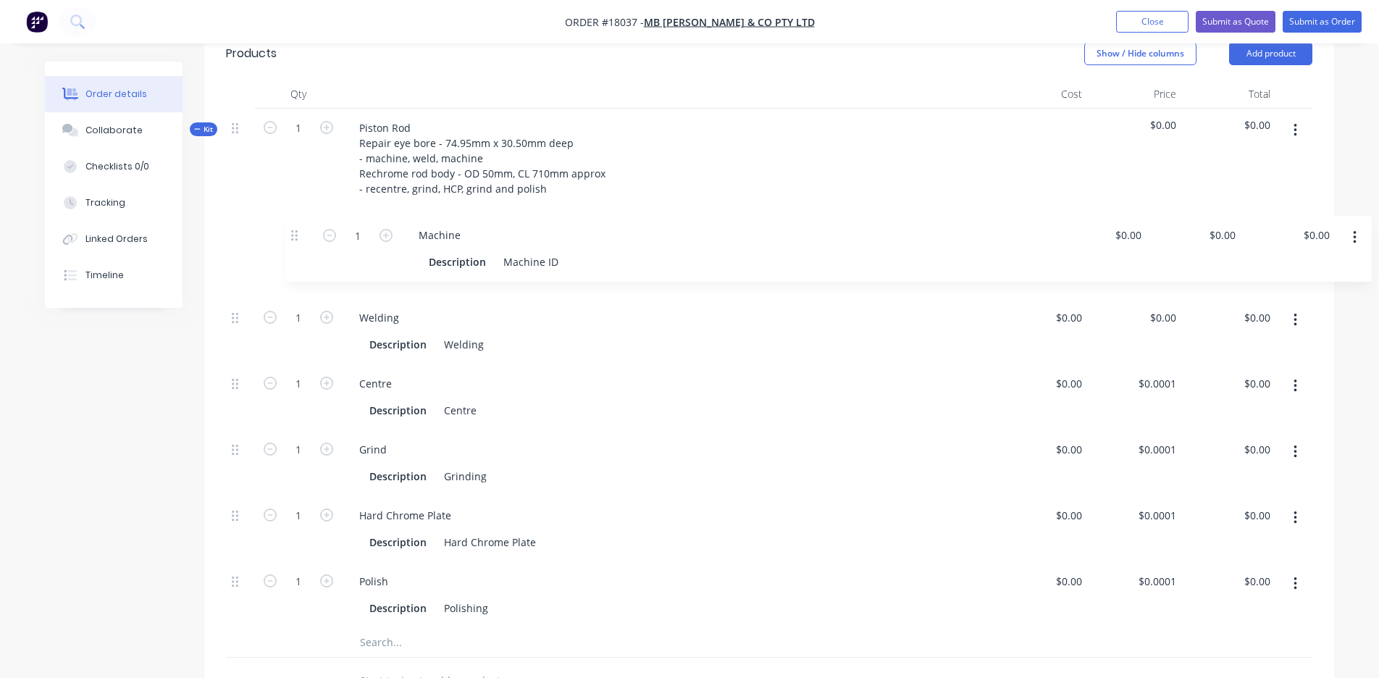
drag, startPoint x: 237, startPoint y: 566, endPoint x: 296, endPoint y: 232, distance: 339.7
click at [296, 233] on div "1 Welding Description Welding $0.00 $0.00 $0.00 $0.00 $0.00 $0.00 1 Centre Desc…" at bounding box center [769, 430] width 1087 height 395
click at [641, 466] on div "Description Grinding" at bounding box center [665, 476] width 603 height 21
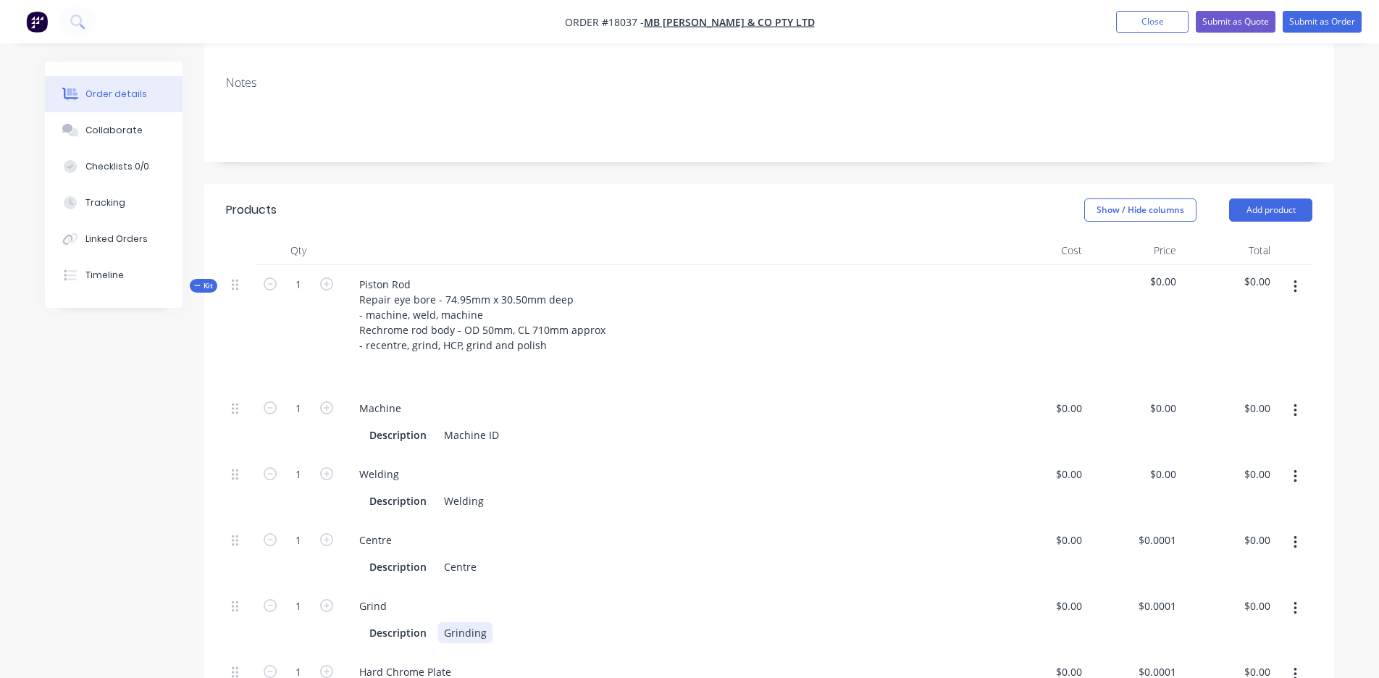
scroll to position [422, 0]
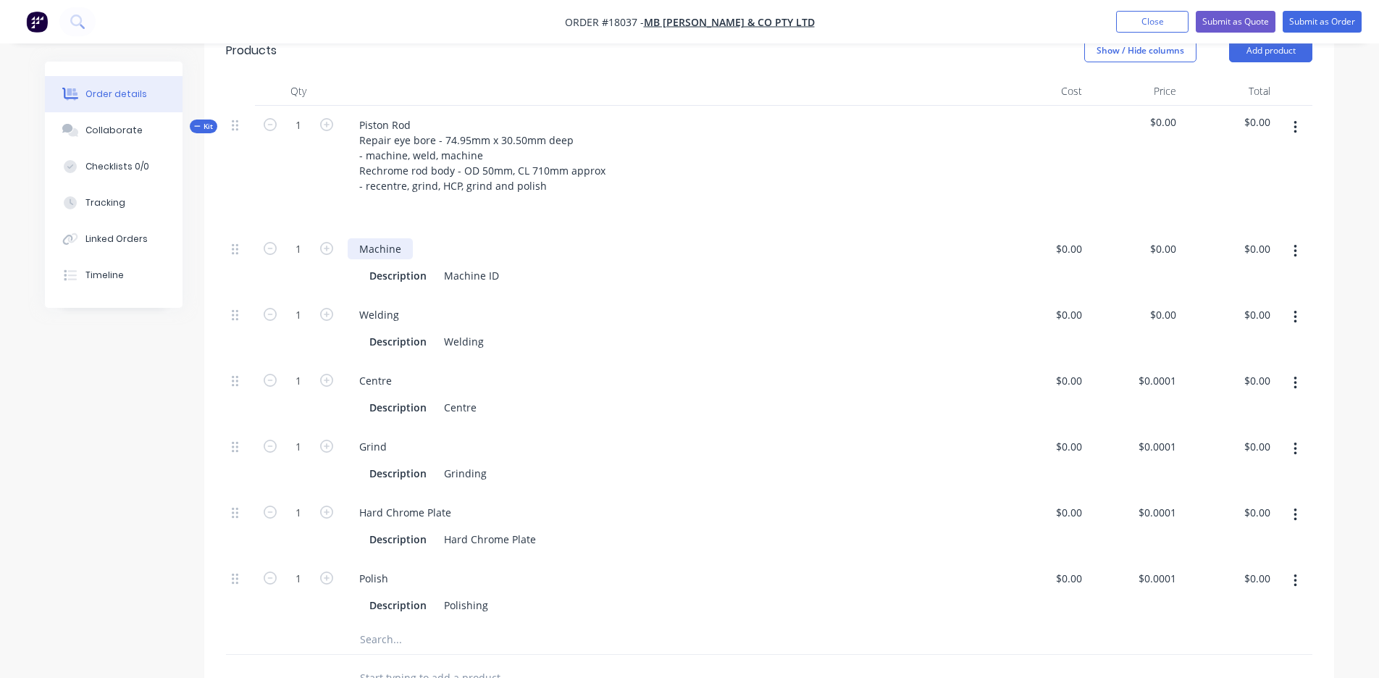
click at [384, 238] on div "Machine" at bounding box center [380, 248] width 65 height 21
click at [401, 238] on div "Machine" at bounding box center [380, 248] width 65 height 21
click at [684, 331] on div "Description Welding" at bounding box center [665, 341] width 603 height 21
click at [388, 304] on div "Welding" at bounding box center [379, 314] width 63 height 21
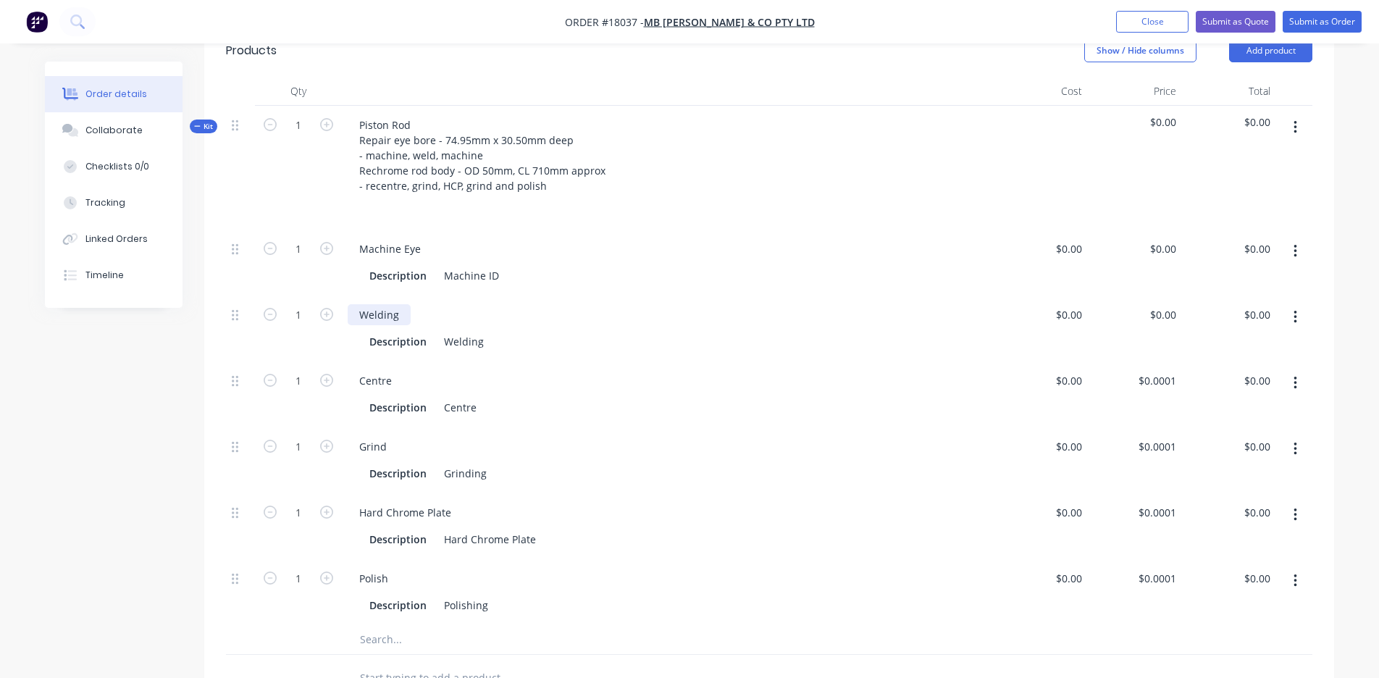
click at [401, 304] on div "Welding" at bounding box center [379, 314] width 63 height 21
click at [398, 238] on div "Machine Eye" at bounding box center [390, 248] width 85 height 21
click at [414, 238] on div "Machine Eye" at bounding box center [390, 248] width 85 height 21
click at [878, 502] on div "Hard Chrome Plate" at bounding box center [668, 512] width 640 height 21
click at [1068, 238] on div "$0.00" at bounding box center [1068, 248] width 39 height 21
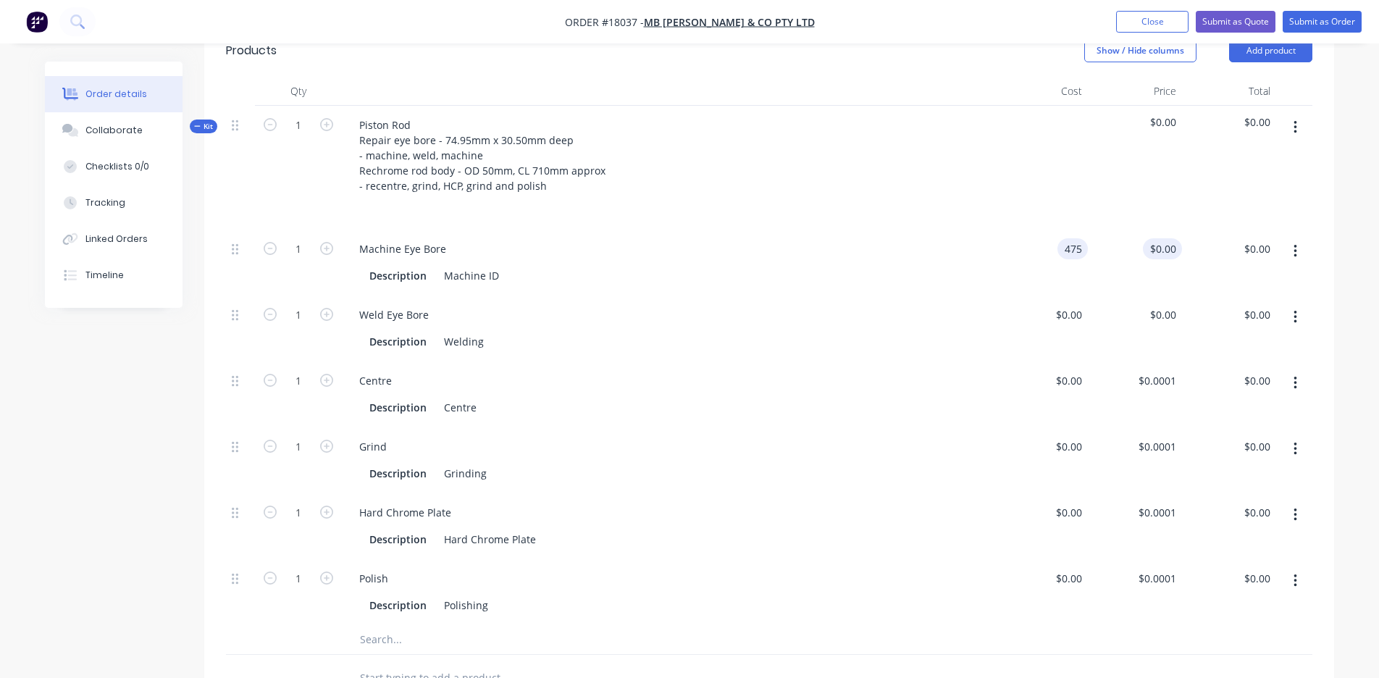
type input "$475.00"
type input "475"
type input "$475.00"
click at [1160, 238] on input "475" at bounding box center [1169, 248] width 25 height 21
click at [1169, 238] on input "475" at bounding box center [1169, 248] width 25 height 21
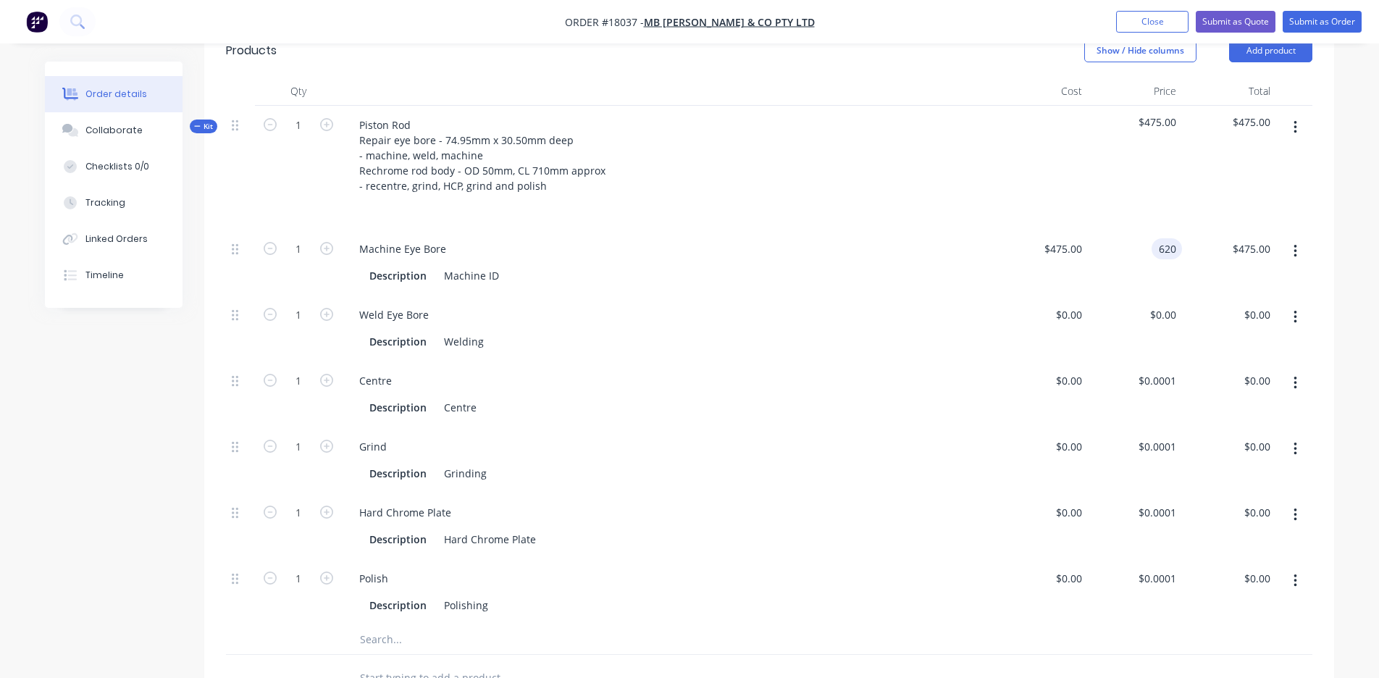
type input "$620.00"
click at [1102, 246] on div "$620.00 $620.00" at bounding box center [1135, 263] width 94 height 66
click at [1068, 304] on div "$0.00" at bounding box center [1068, 314] width 39 height 21
type input "$0.0001"
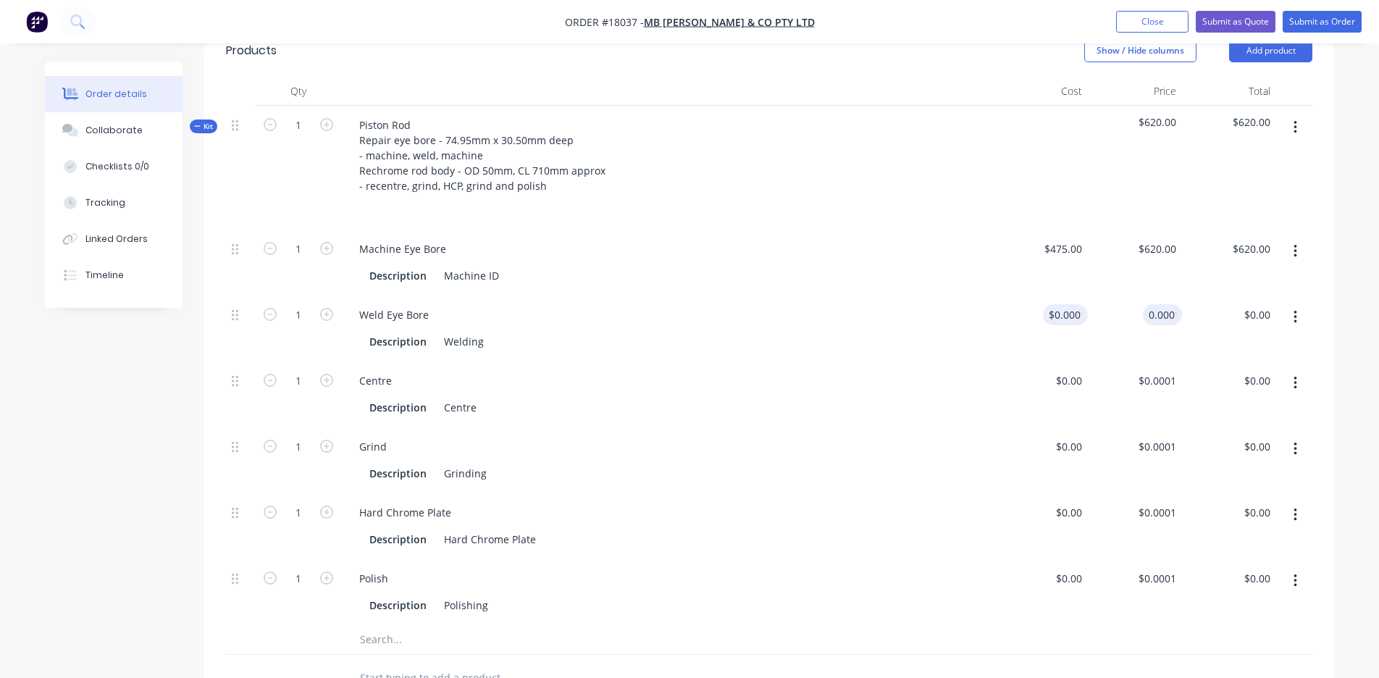
click at [1173, 304] on input "0.0001" at bounding box center [1165, 314] width 33 height 21
type input "$400.00"
click at [960, 332] on div "Weld Eye Bore Description Welding" at bounding box center [668, 329] width 652 height 66
click at [1070, 370] on div "$0.00" at bounding box center [1068, 380] width 39 height 21
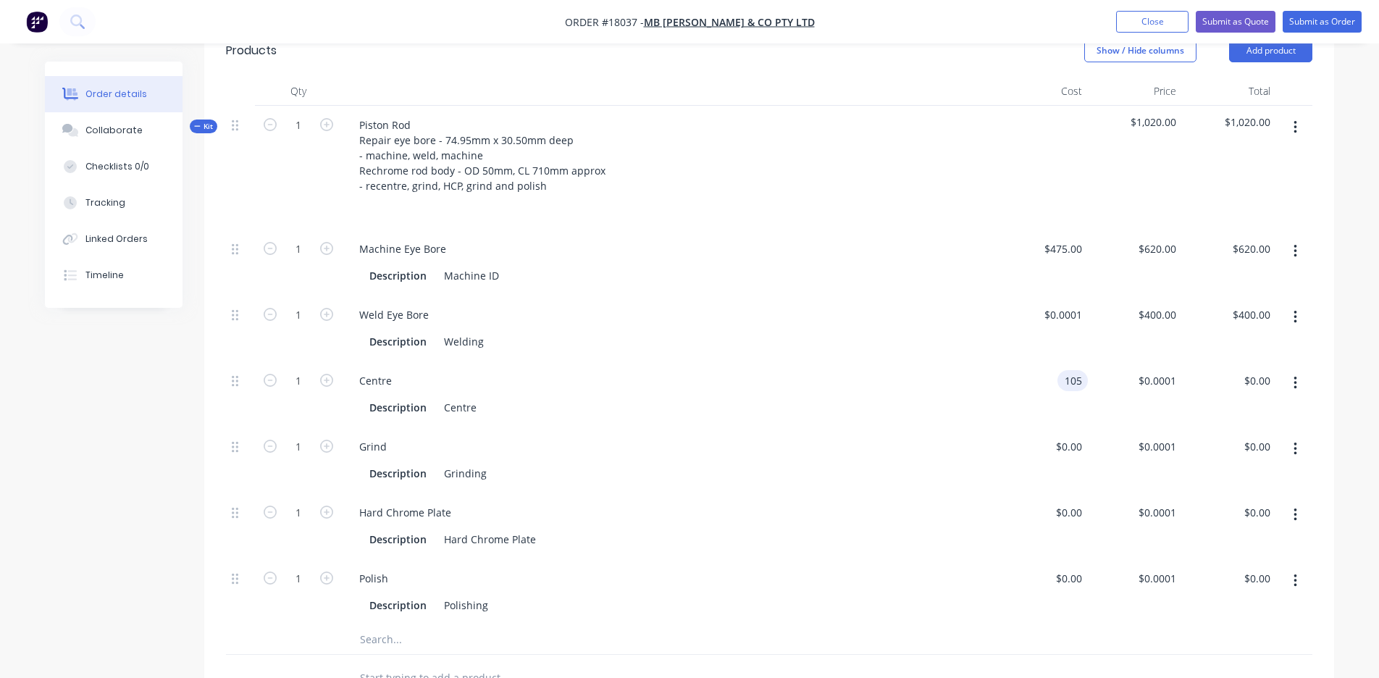
type input "$105.00"
type input "105"
type input "$105.00"
type input "1"
type input "$140.00"
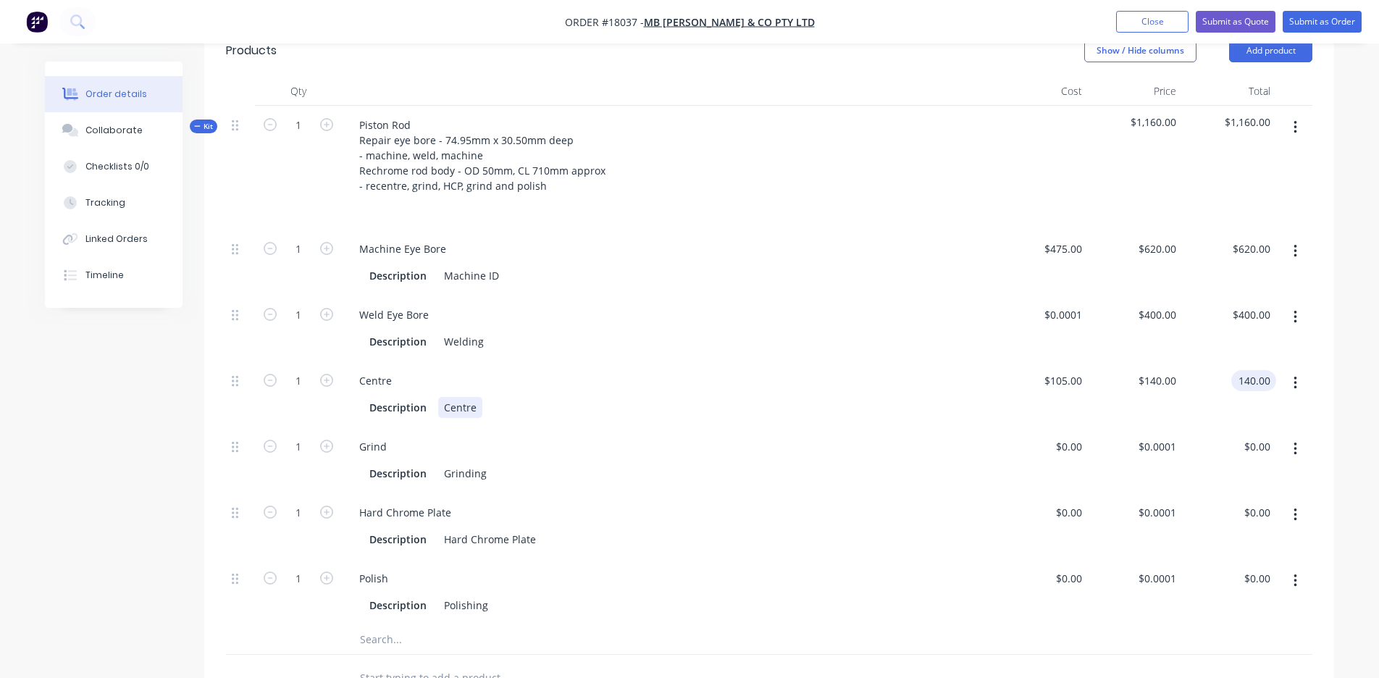
type input "$140.00"
click at [919, 404] on div "Centre Description Centre" at bounding box center [668, 394] width 652 height 66
click at [1071, 436] on input at bounding box center [1071, 446] width 33 height 21
type input "$160.00"
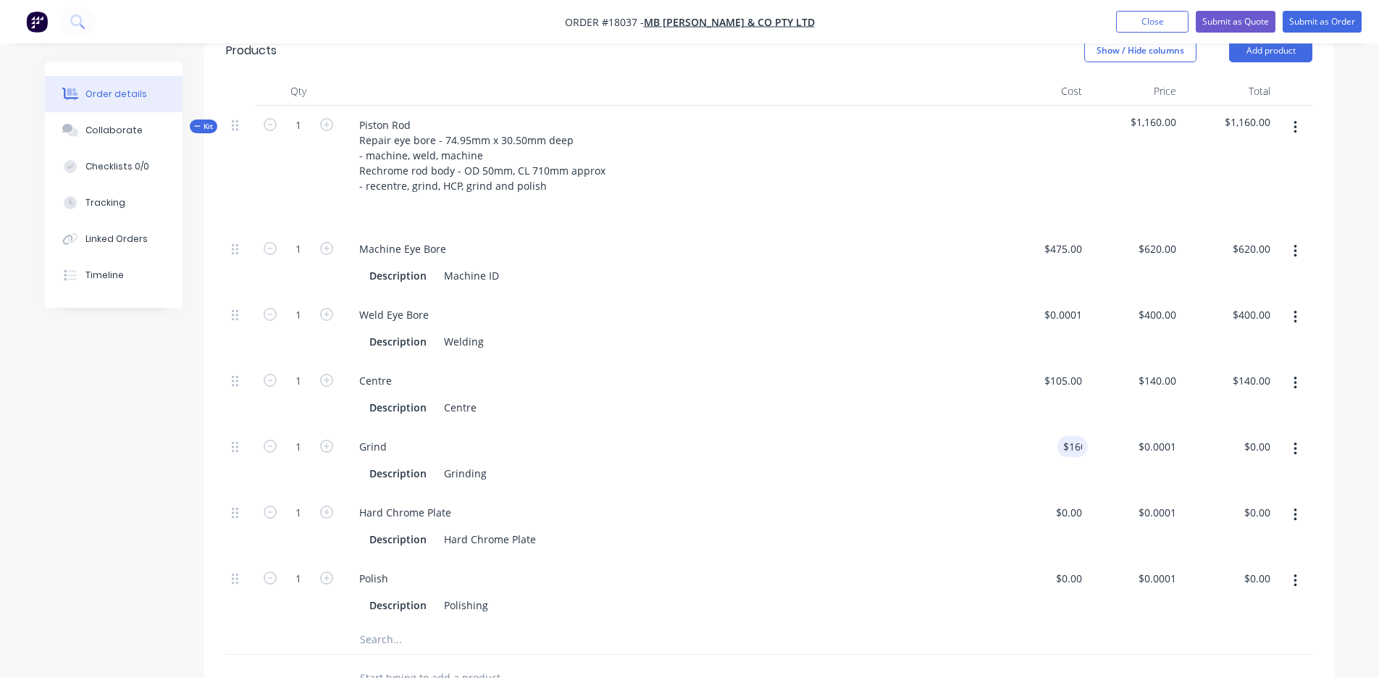
type input "$160.00"
click at [962, 493] on div "Hard Chrome Plate Description Hard Chrome Plate" at bounding box center [668, 526] width 652 height 66
click at [1165, 437] on div "$160.00 $160.00" at bounding box center [1135, 460] width 94 height 66
click at [1152, 436] on div "160 $160.00" at bounding box center [1156, 446] width 51 height 21
type input "$0.001"
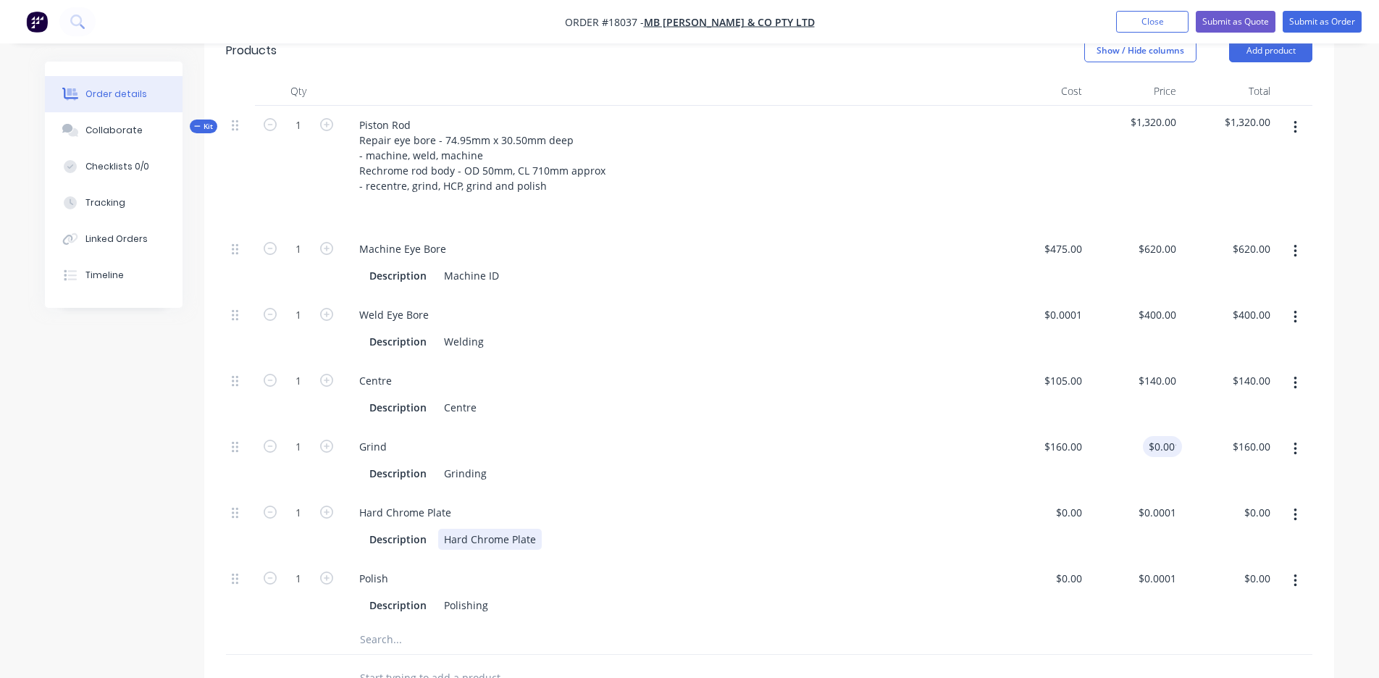
type input "$0.00"
click at [960, 529] on div "Description Hard Chrome Plate" at bounding box center [665, 539] width 603 height 21
click at [1064, 493] on div "$0.00" at bounding box center [1041, 526] width 94 height 66
type input "4"
type input "$0.001"
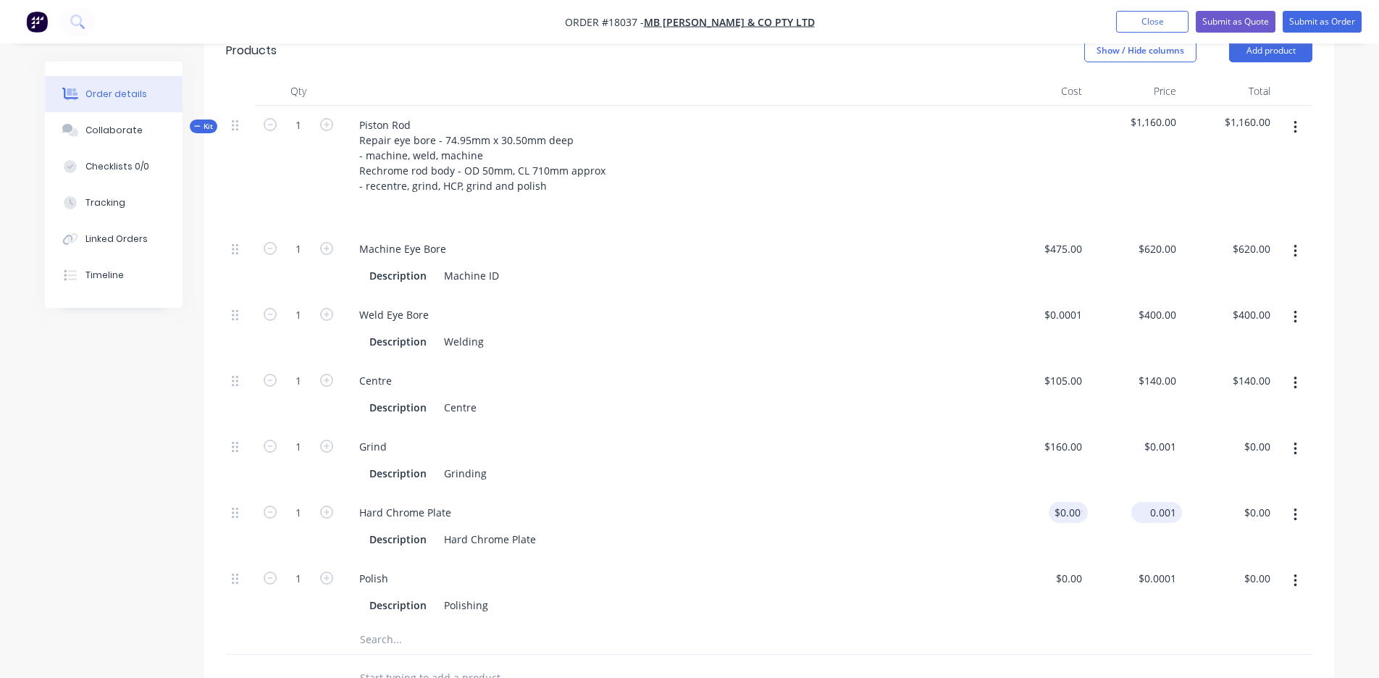
click at [1159, 502] on input "0.001" at bounding box center [1159, 512] width 45 height 21
type input "$480.00"
click at [1016, 505] on div "$0.001 $0.001" at bounding box center [1041, 526] width 94 height 66
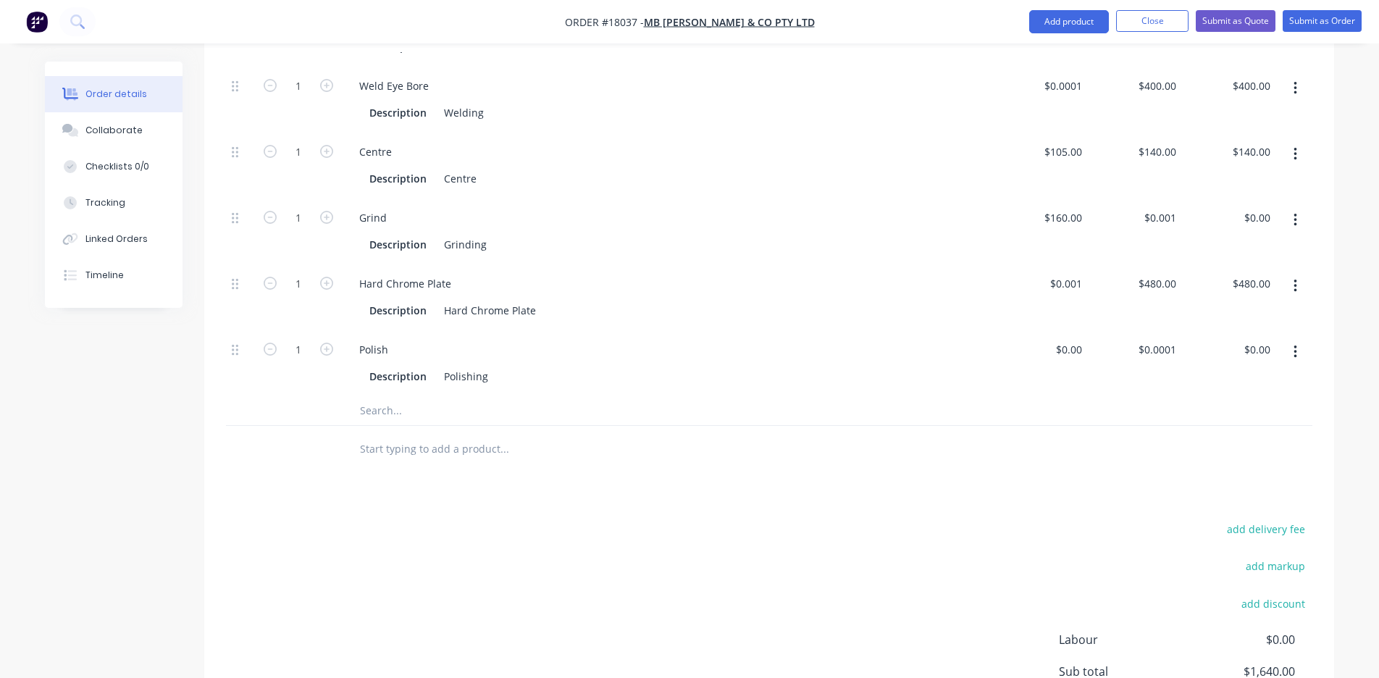
scroll to position [650, 0]
click at [1126, 498] on div "Products Show / Hide columns Add product Qty Cost Price Total Kit 1 Piston Rod …" at bounding box center [769, 308] width 1130 height 1025
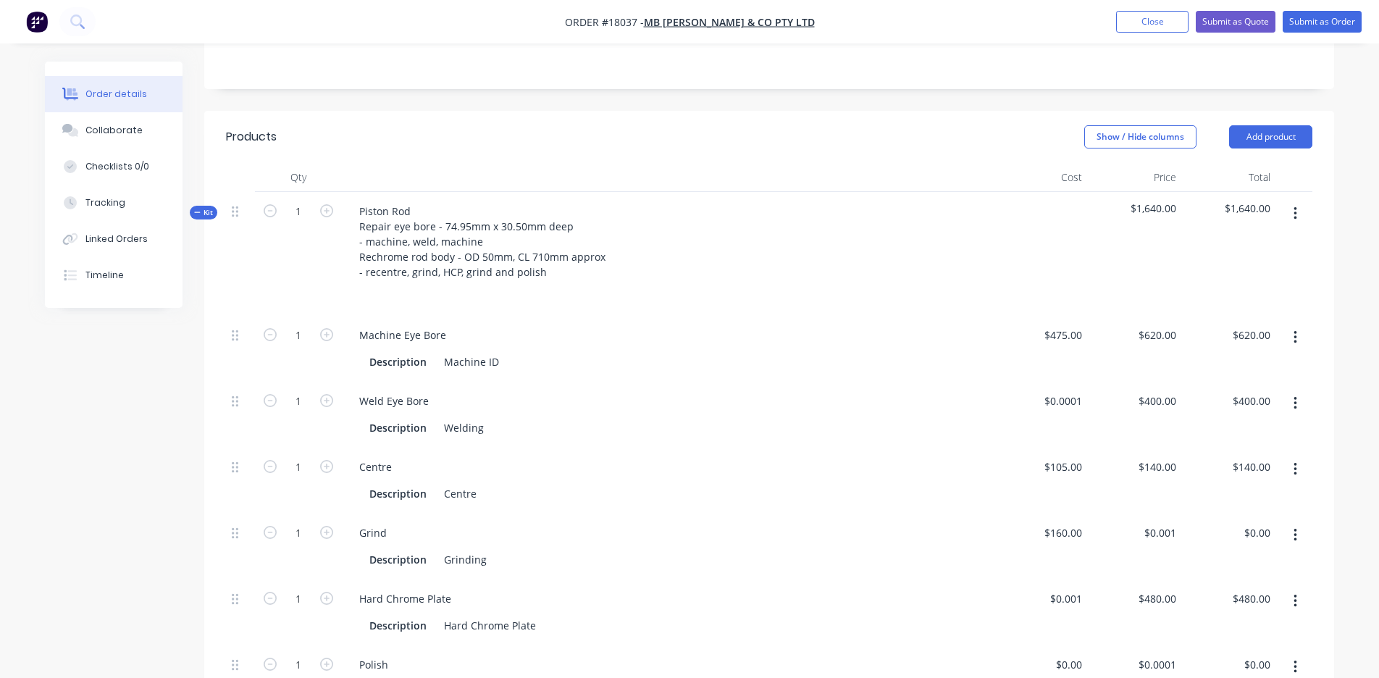
scroll to position [227, 0]
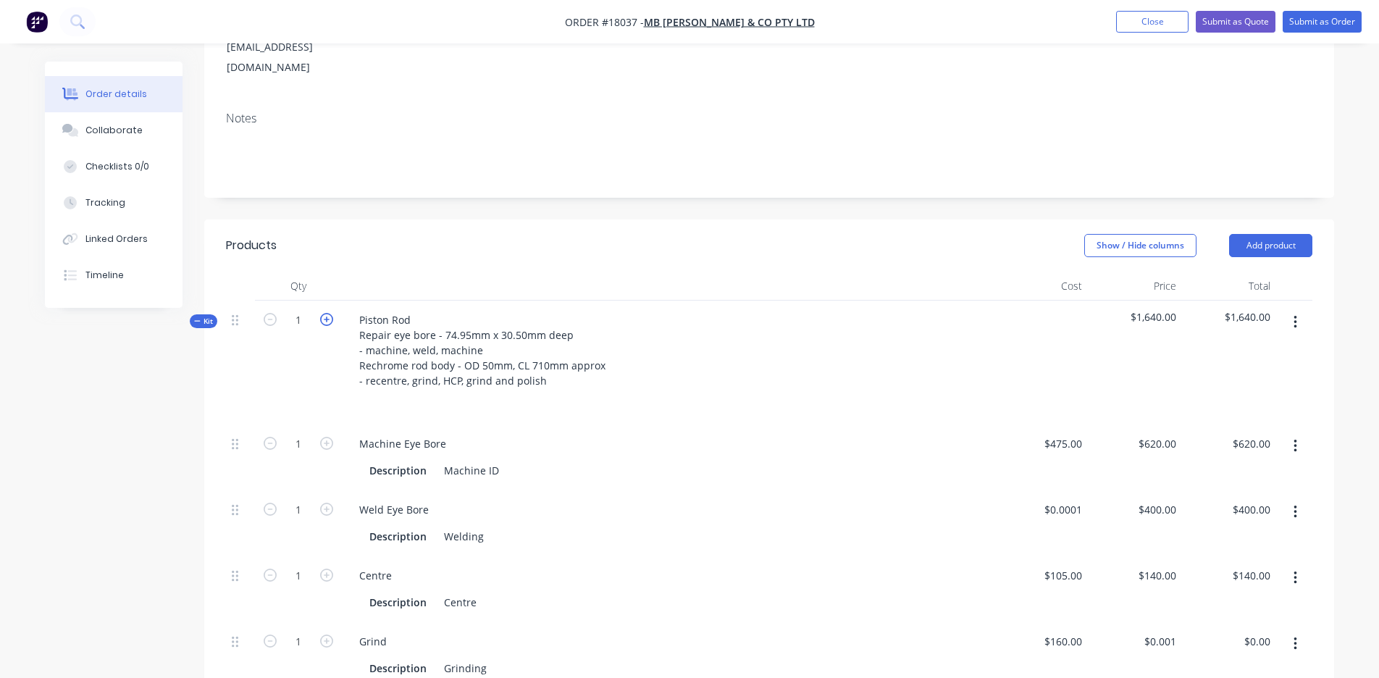
click at [327, 313] on icon "button" at bounding box center [326, 319] width 13 height 13
type input "2"
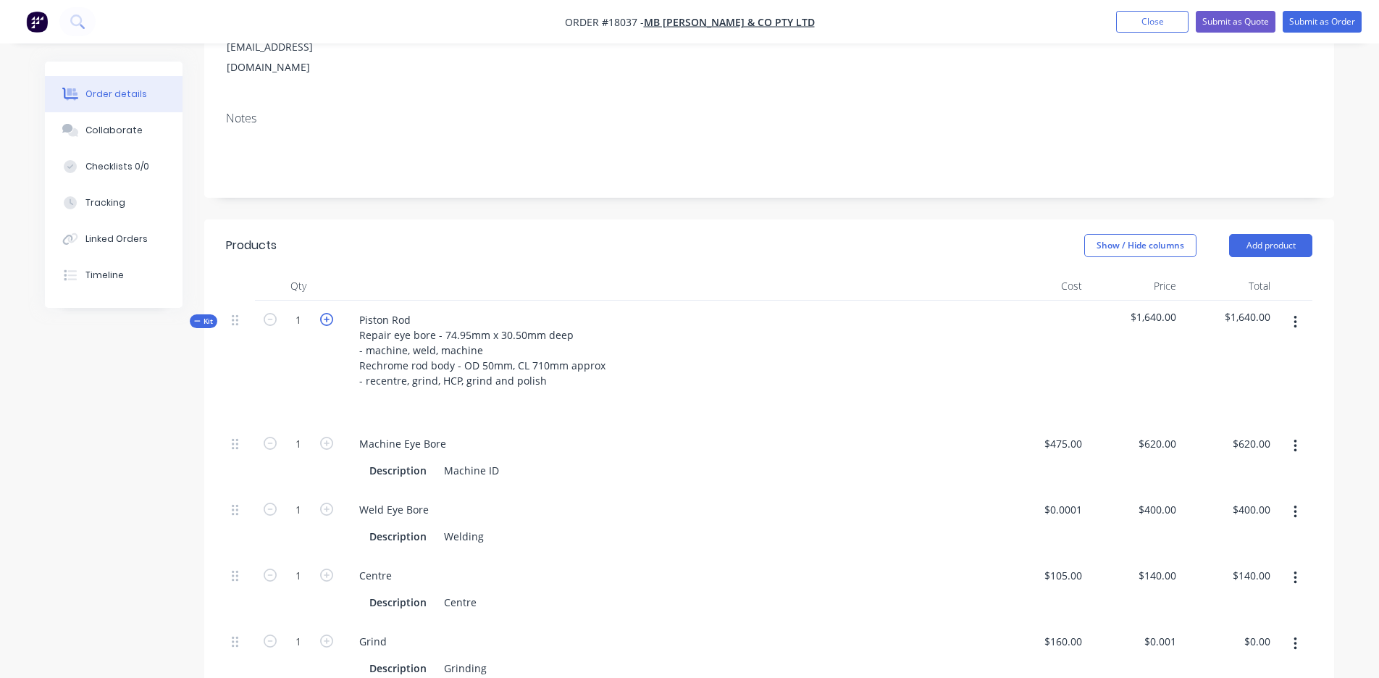
type input "2"
type input "$1,240.00"
type input "$800.00"
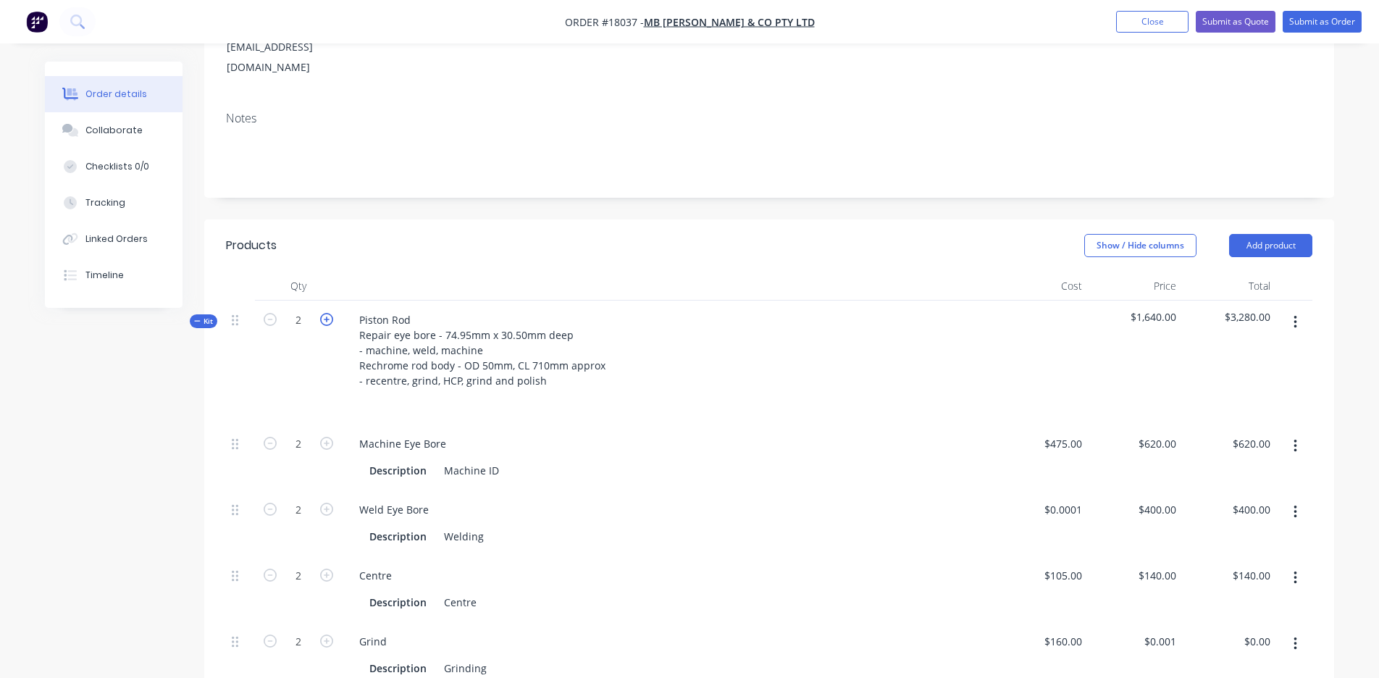
type input "$280.00"
type input "$960.00"
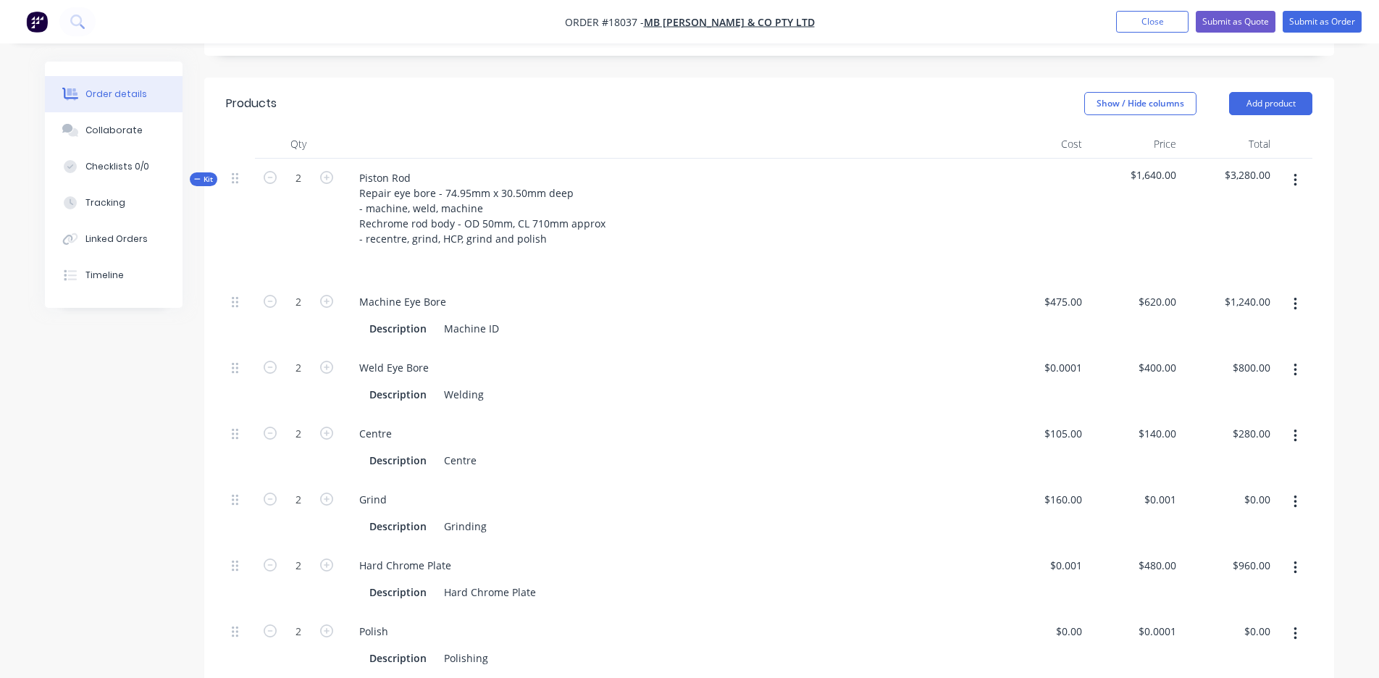
scroll to position [356, 0]
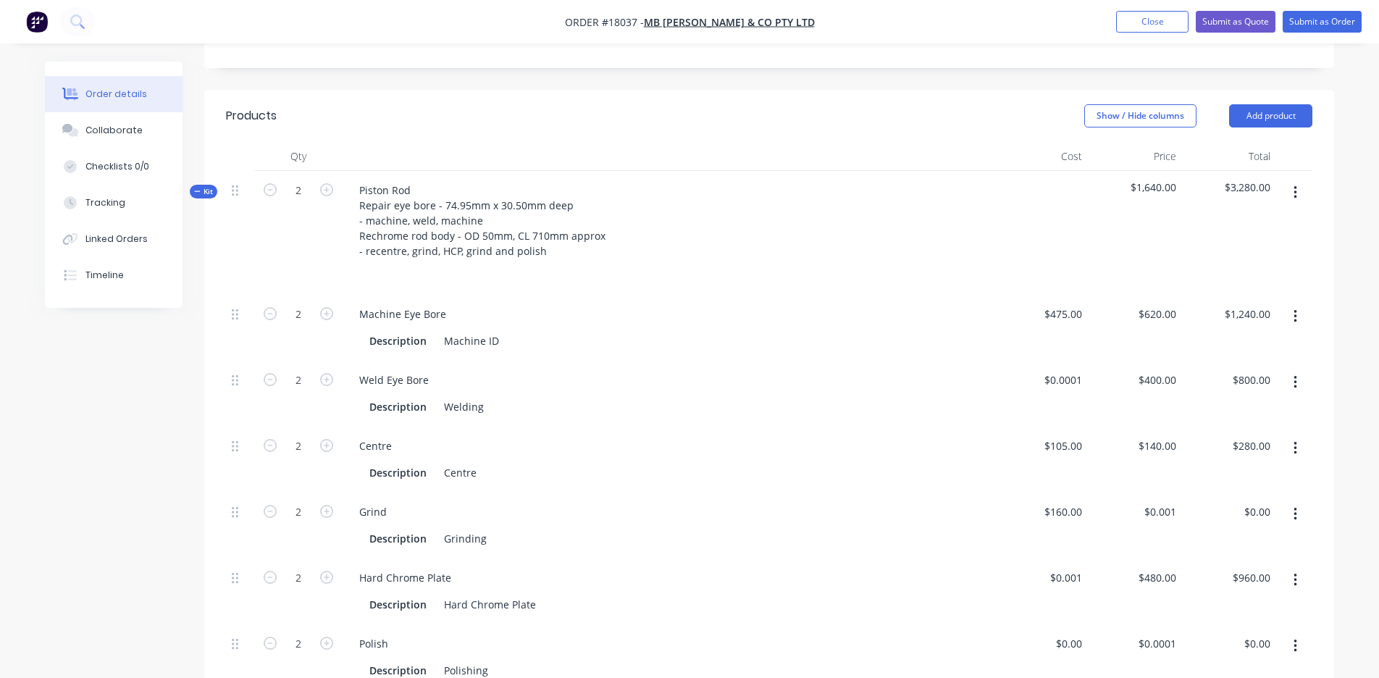
click at [1294, 185] on icon "button" at bounding box center [1296, 193] width 4 height 16
click at [266, 183] on icon "button" at bounding box center [270, 189] width 13 height 13
type input "1"
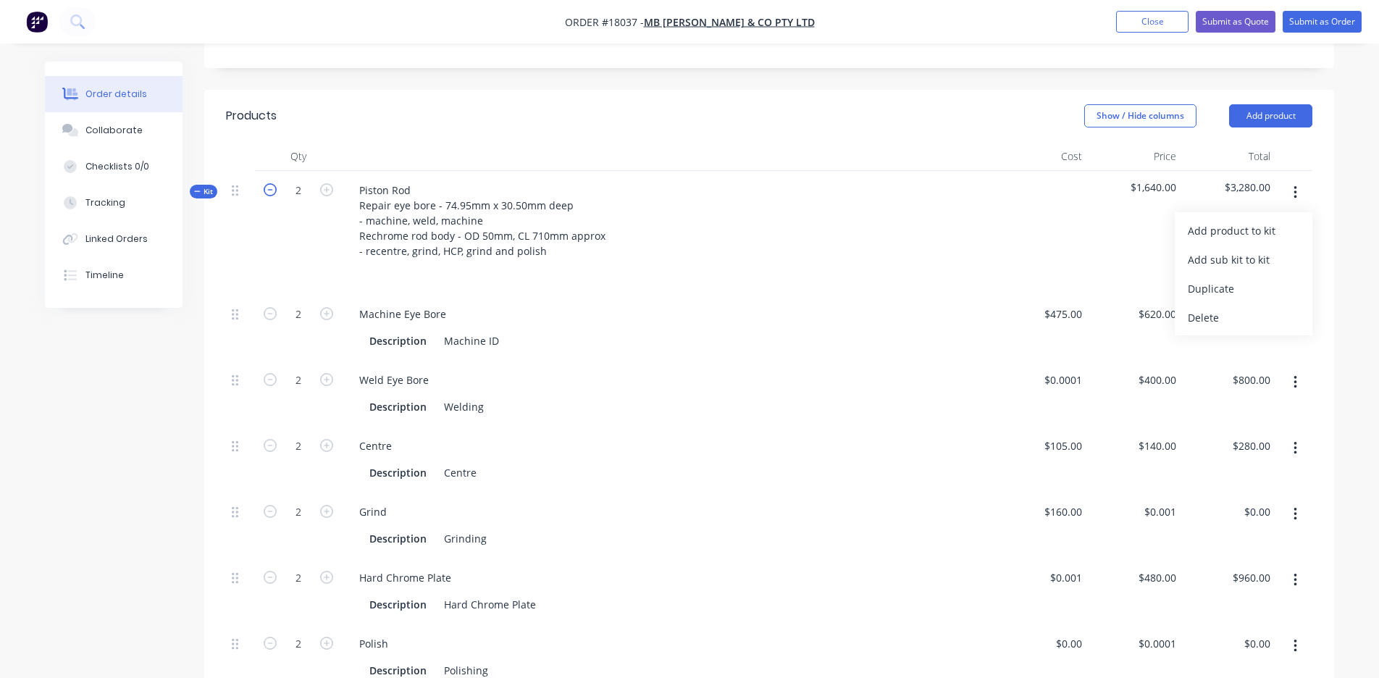
type input "1"
type input "$620.00"
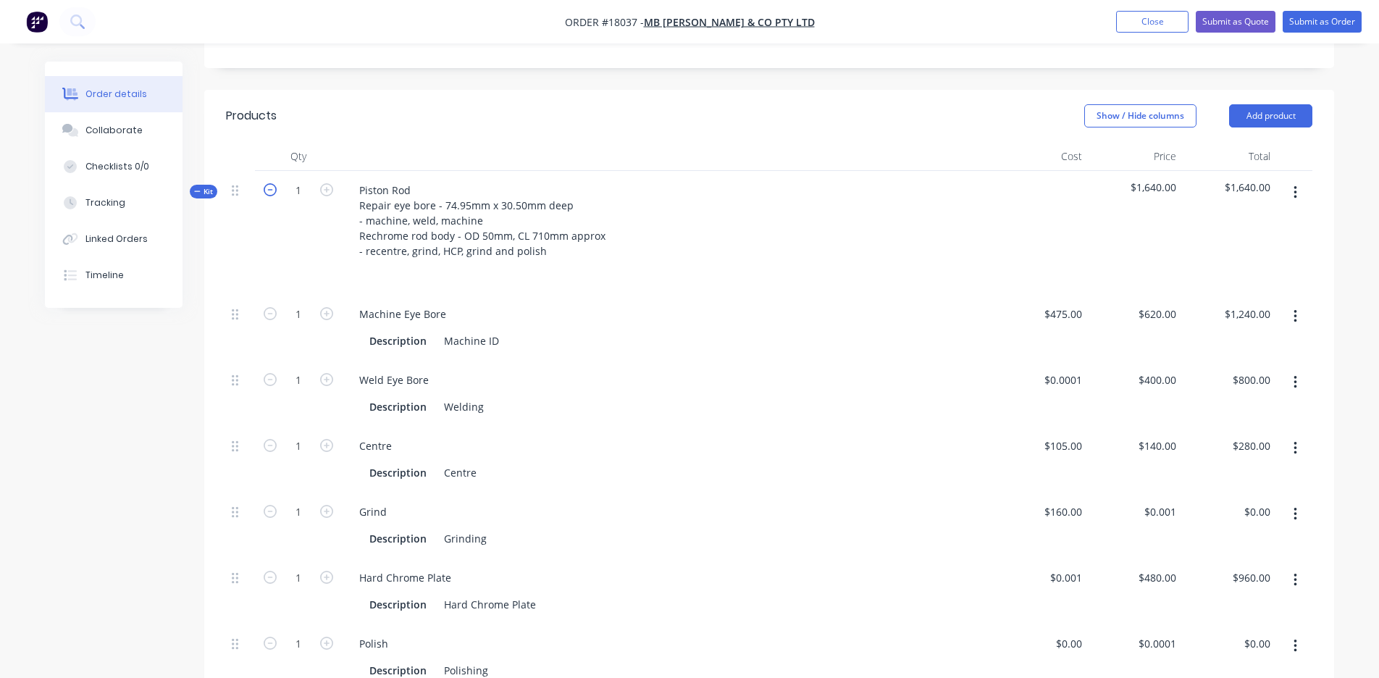
type input "$400.00"
type input "$140.00"
type input "$480.00"
click at [198, 188] on icon at bounding box center [197, 191] width 7 height 7
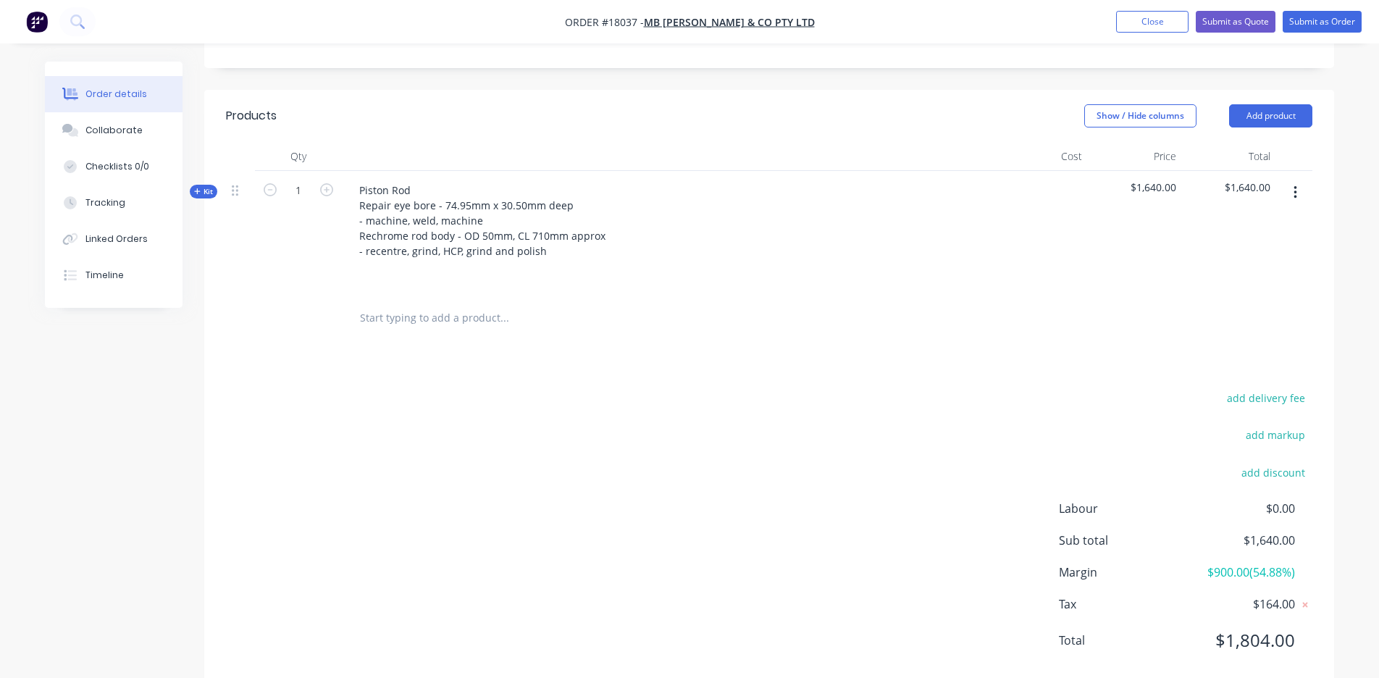
click at [1299, 180] on button "button" at bounding box center [1295, 193] width 34 height 26
click at [1256, 278] on div "Duplicate" at bounding box center [1244, 288] width 112 height 21
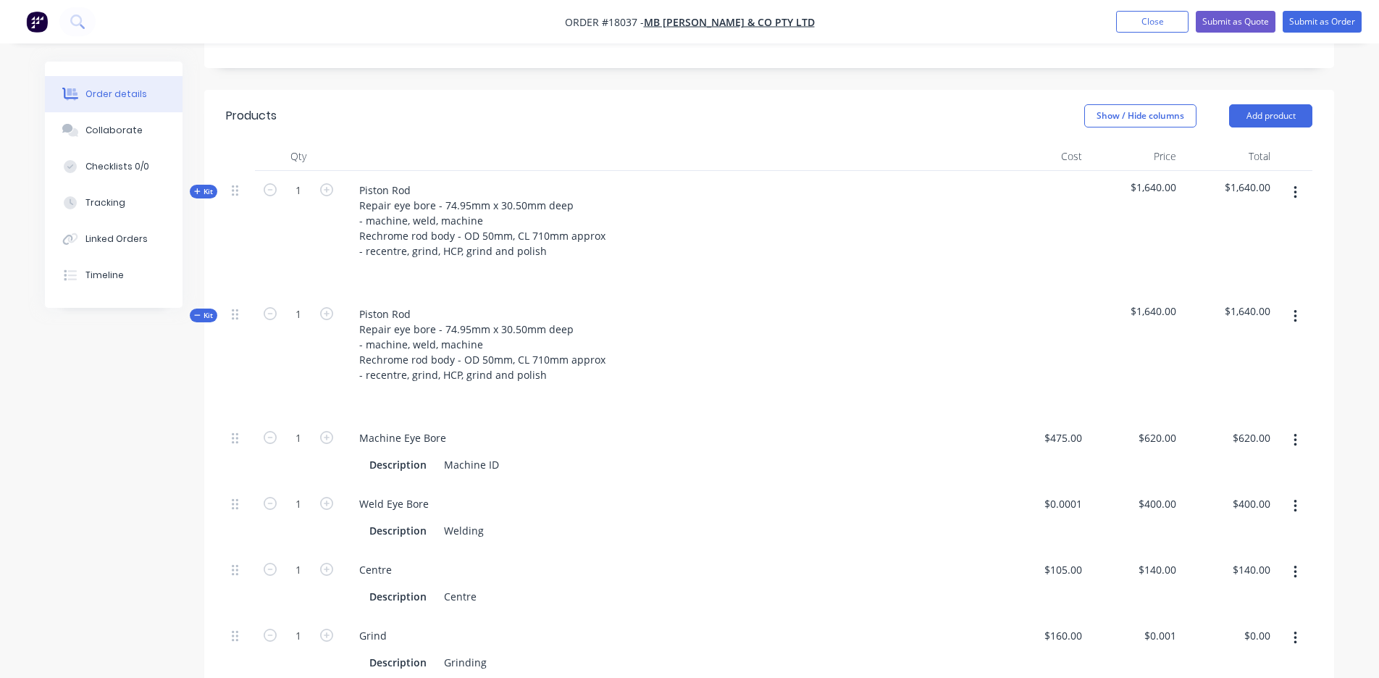
click at [202, 310] on span "Kit" at bounding box center [203, 315] width 19 height 11
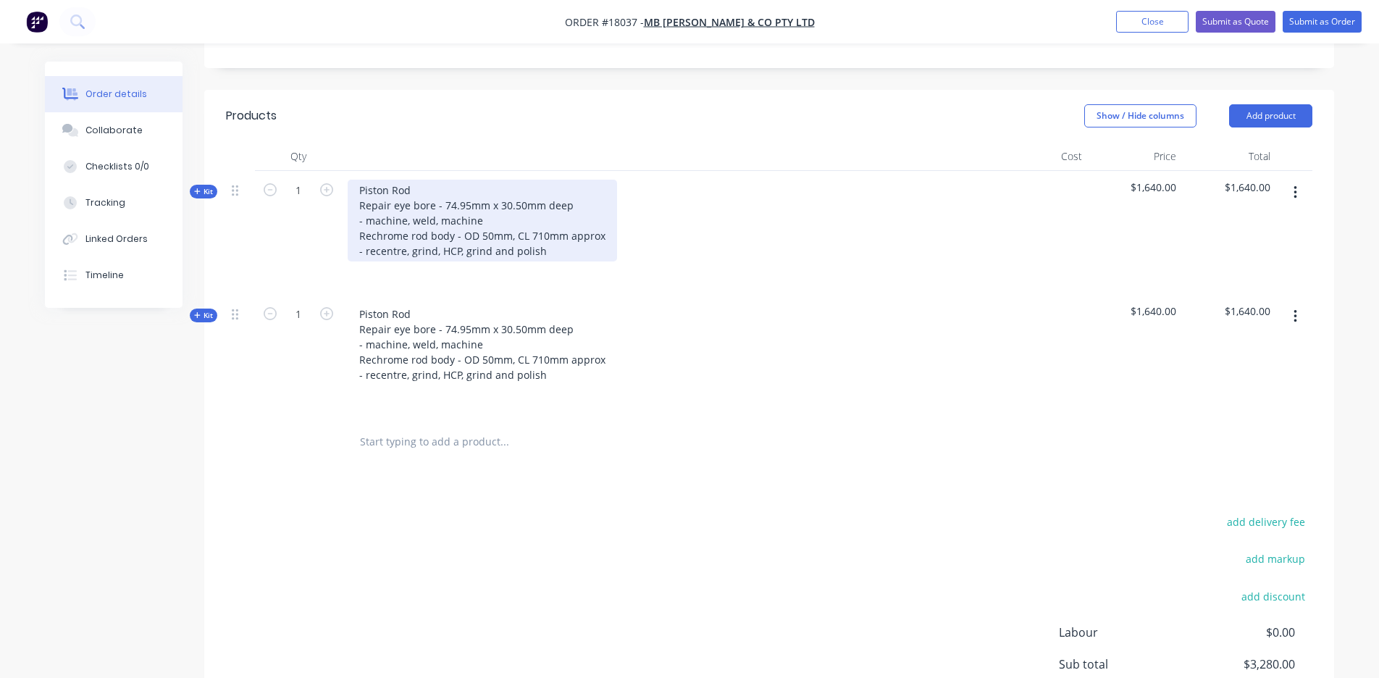
click at [414, 180] on div "Piston Rod Repair eye bore - 74.95mm x 30.50mm deep - machine, weld, machine Re…" at bounding box center [482, 221] width 269 height 82
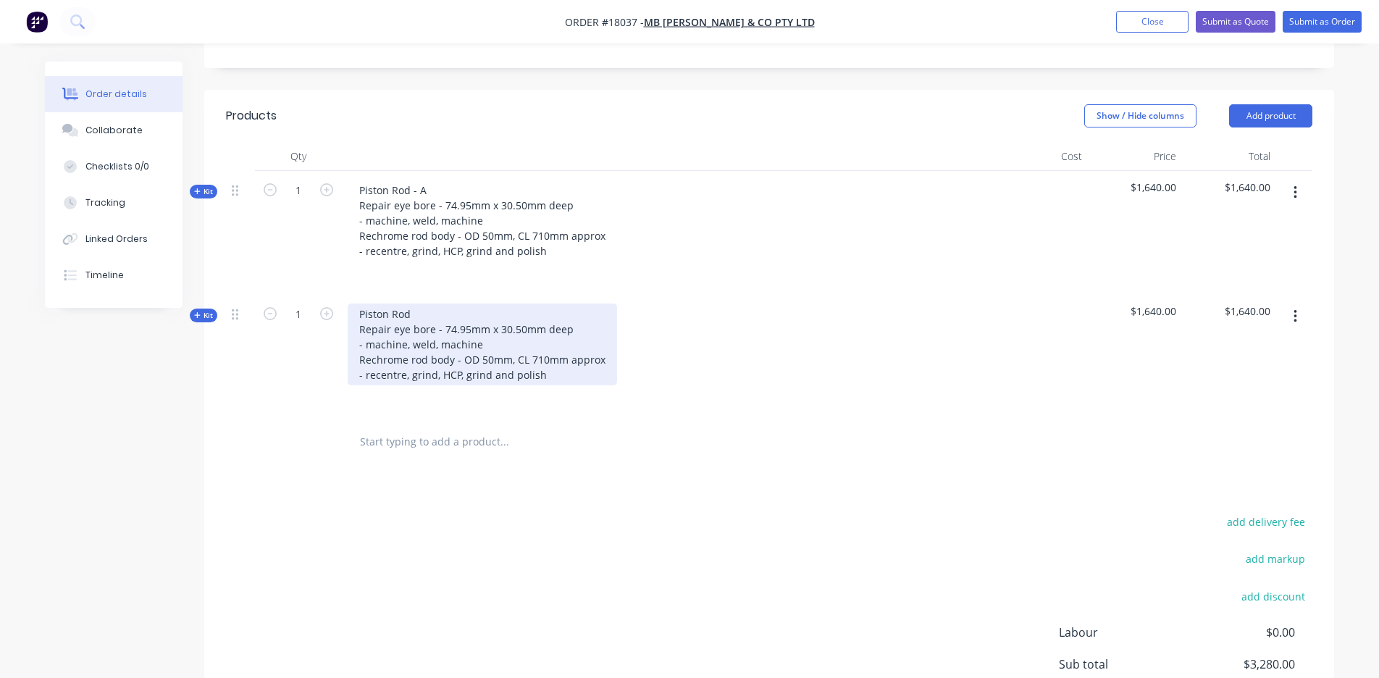
click at [424, 303] on div "Piston Rod Repair eye bore - 74.95mm x 30.50mm deep - machine, weld, machine Re…" at bounding box center [482, 344] width 269 height 82
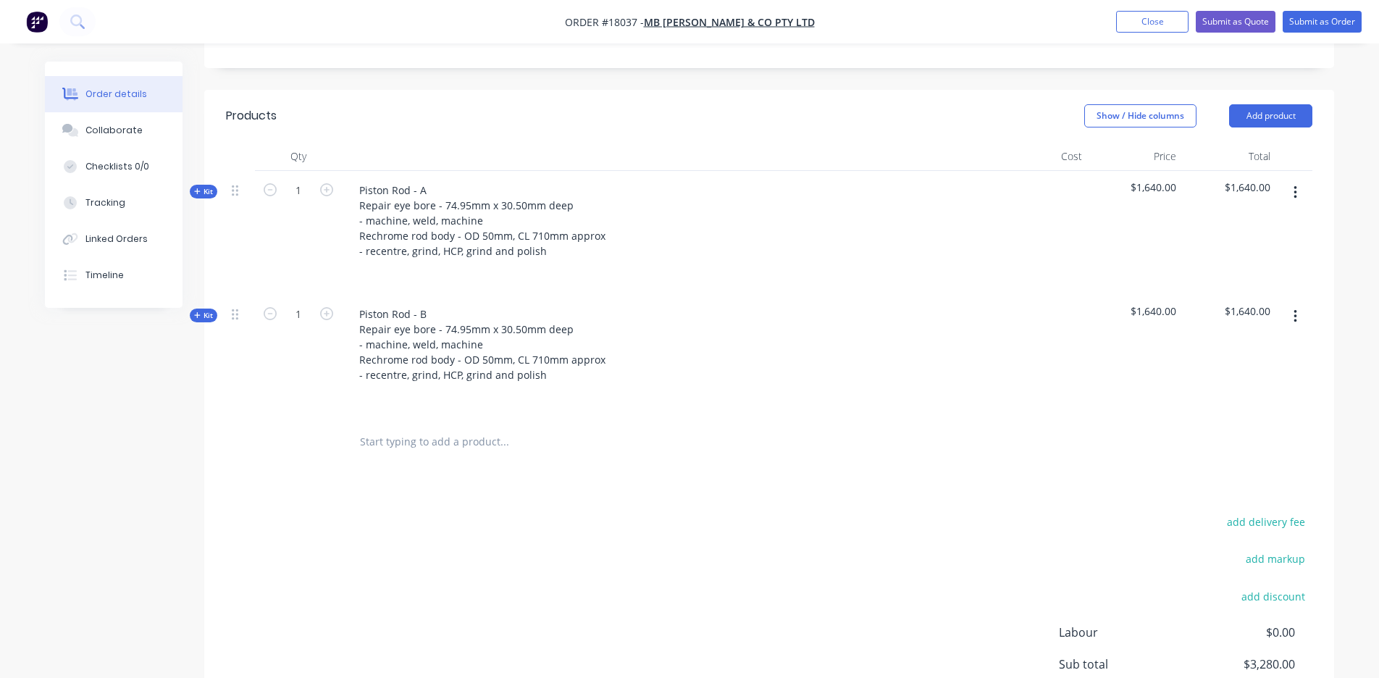
click at [608, 558] on div "add delivery fee add markup add discount Labour $0.00 Sub total $3,280.00 Margi…" at bounding box center [769, 652] width 1087 height 280
click at [1299, 303] on button "button" at bounding box center [1295, 316] width 34 height 26
click at [1210, 376] on button "Add sub kit to kit" at bounding box center [1244, 383] width 138 height 29
click at [1281, 303] on button "button" at bounding box center [1295, 316] width 34 height 26
click at [1199, 402] on div "Duplicate" at bounding box center [1244, 412] width 112 height 21
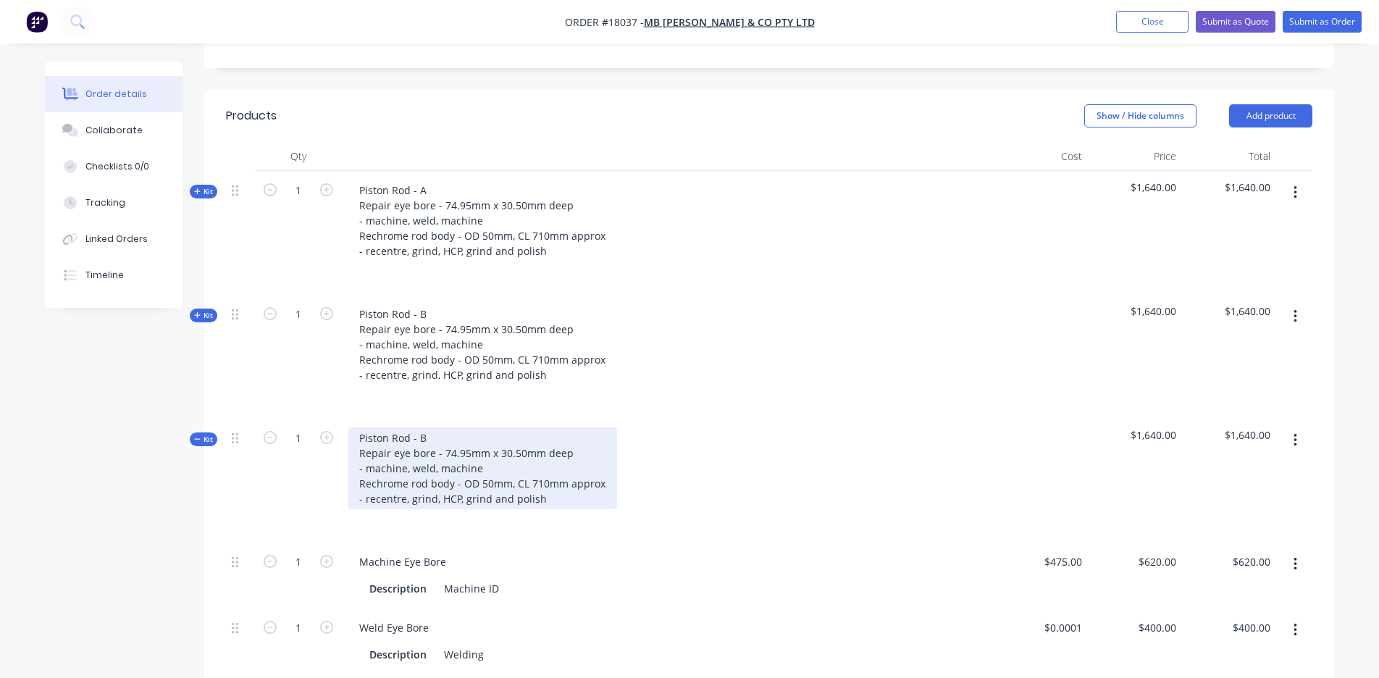
click at [430, 427] on div "Piston Rod - B Repair eye bore - 74.95mm x 30.50mm deep - machine, weld, machin…" at bounding box center [482, 468] width 269 height 82
drag, startPoint x: 360, startPoint y: 419, endPoint x: 438, endPoint y: 419, distance: 77.5
click at [438, 427] on div "Piston Rod - B Repair eye bore - 74.95mm x 30.50mm deep - machine, weld, machin…" at bounding box center [482, 468] width 269 height 82
drag, startPoint x: 360, startPoint y: 464, endPoint x: 572, endPoint y: 483, distance: 212.4
click at [572, 483] on div "Cylinder Barrel Repair eye bore - 74.95mm x 30.50mm deep - machine, weld, machi…" at bounding box center [482, 468] width 269 height 82
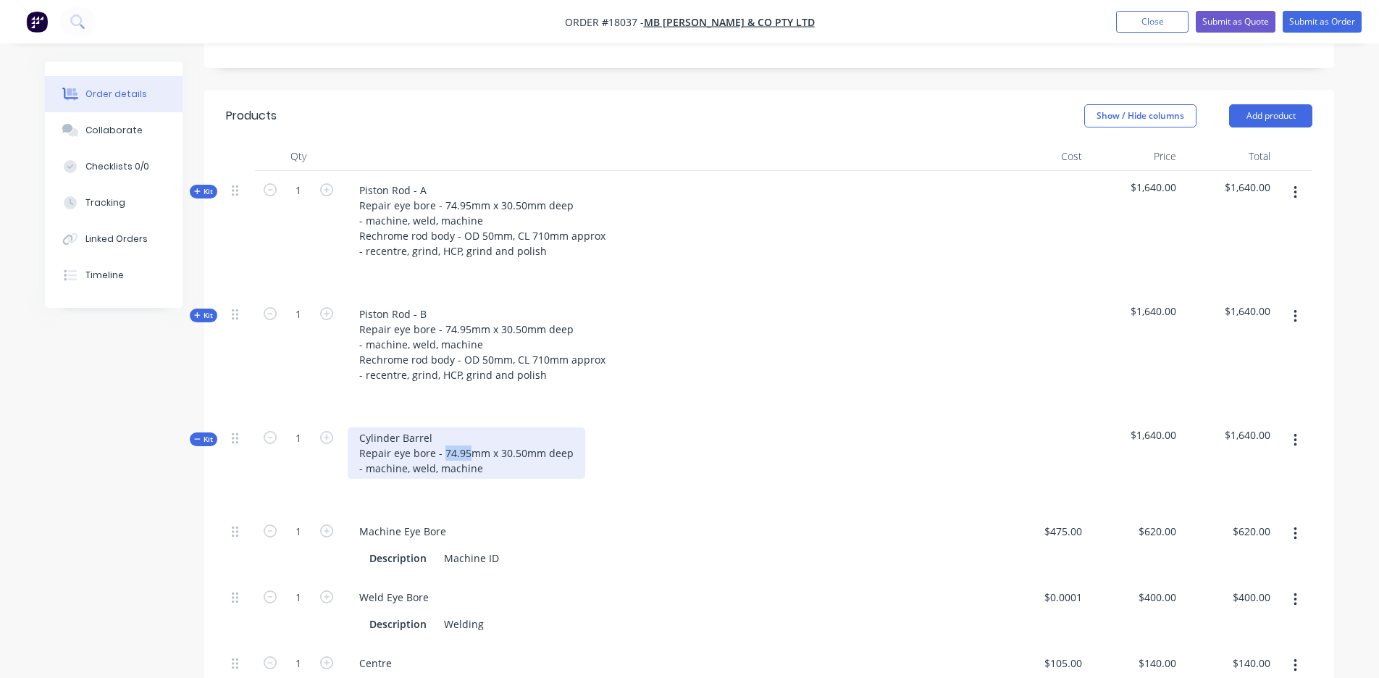
drag, startPoint x: 467, startPoint y: 432, endPoint x: 443, endPoint y: 432, distance: 23.9
click at [443, 432] on div "Cylinder Barrel Repair eye bore - 74.95mm x 30.50mm deep - machine, weld, machi…" at bounding box center [467, 452] width 238 height 51
drag, startPoint x: 508, startPoint y: 428, endPoint x: 482, endPoint y: 428, distance: 25.4
click at [482, 428] on div "Cylinder Barrel Repair eye bore - 40mm x 30.50mm deep - machine, weld, machine" at bounding box center [459, 452] width 223 height 51
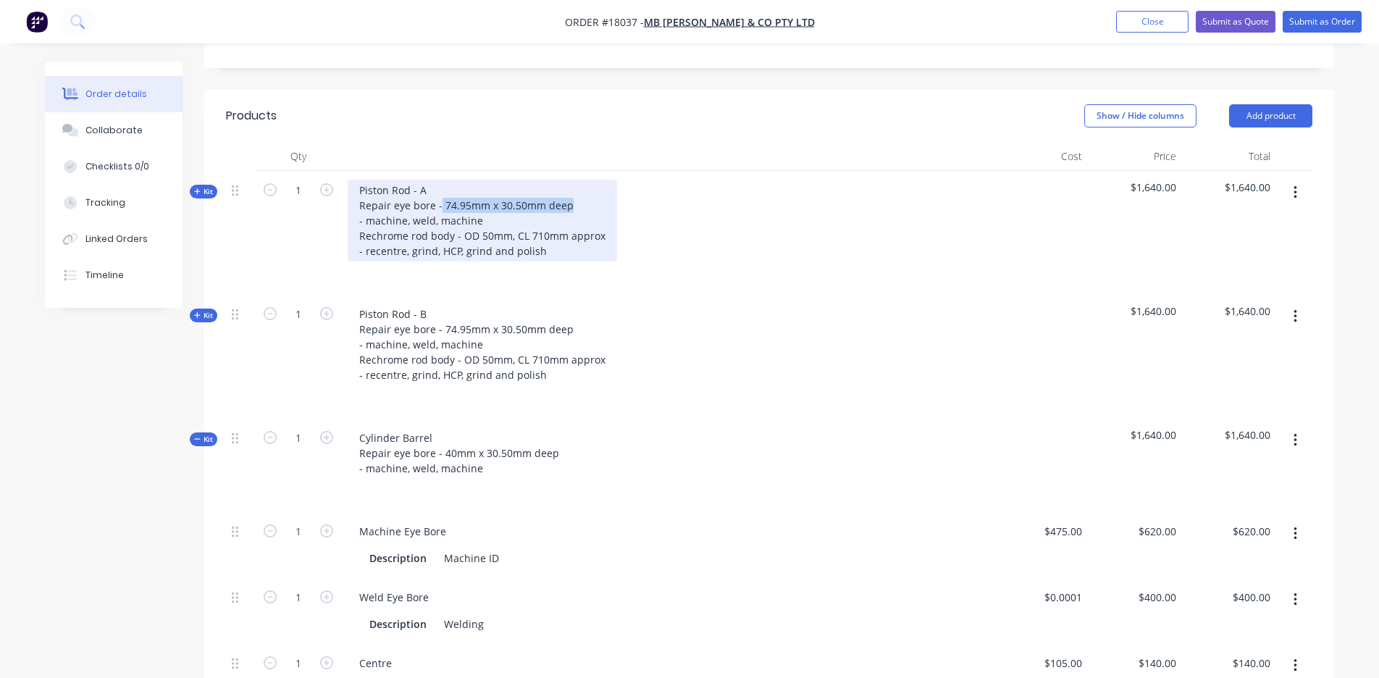
drag, startPoint x: 440, startPoint y: 184, endPoint x: 570, endPoint y: 189, distance: 129.8
click at [570, 189] on div "Piston Rod - A Repair eye bore - 74.95mm x 30.50mm deep - machine, weld, machin…" at bounding box center [482, 221] width 269 height 82
copy div "74.95mm x 30.50mm deep"
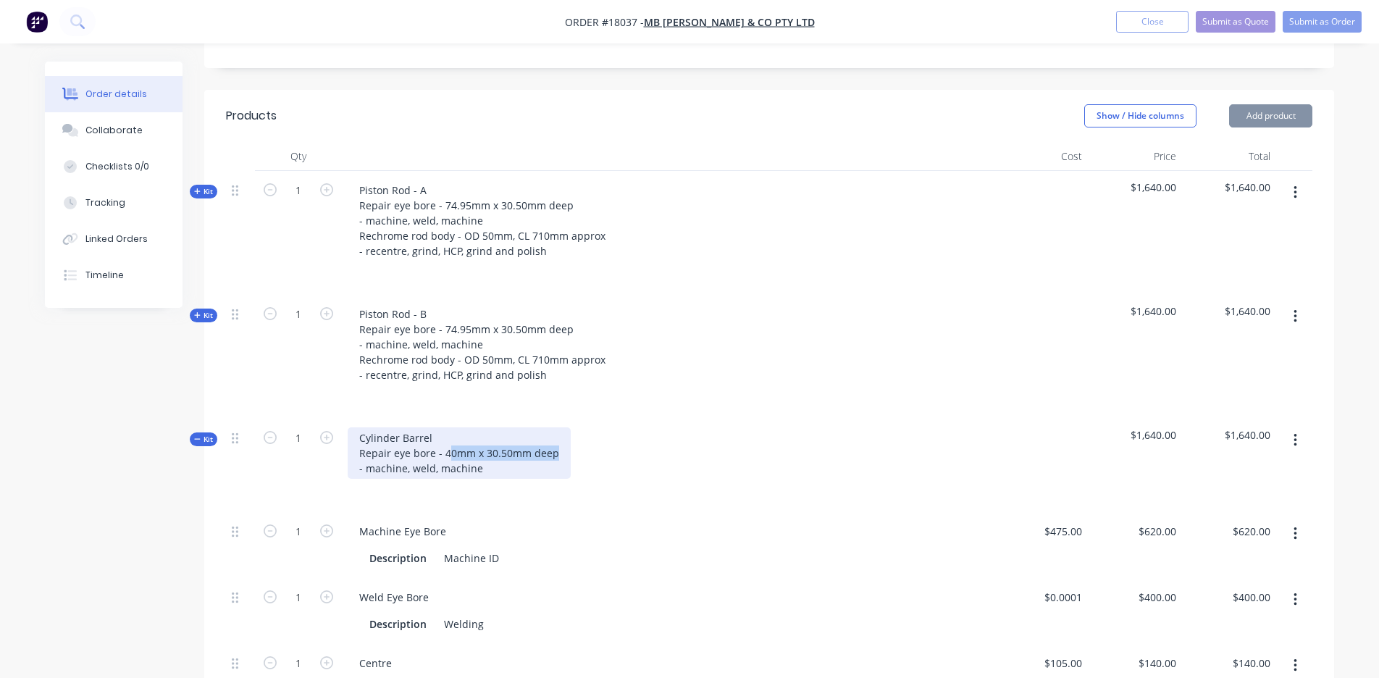
drag, startPoint x: 445, startPoint y: 432, endPoint x: 610, endPoint y: 429, distance: 164.5
click at [610, 429] on div "Cylinder Barrel Repair eye bore - 40mm x 30.50mm deep - machine, weld, machine" at bounding box center [668, 465] width 652 height 93
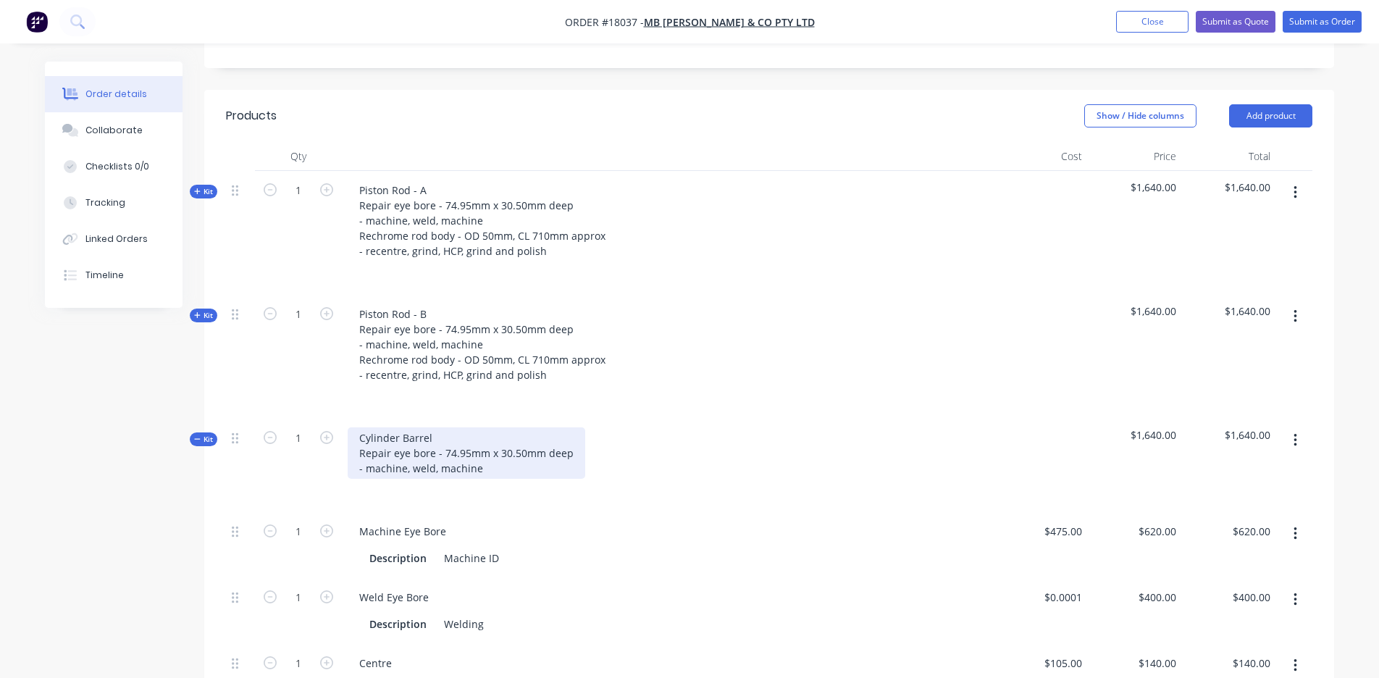
click at [526, 433] on div "Cylinder Barrel Repair eye bore - 74.95mm x 30.50mm deep - machine, weld, machi…" at bounding box center [467, 452] width 238 height 51
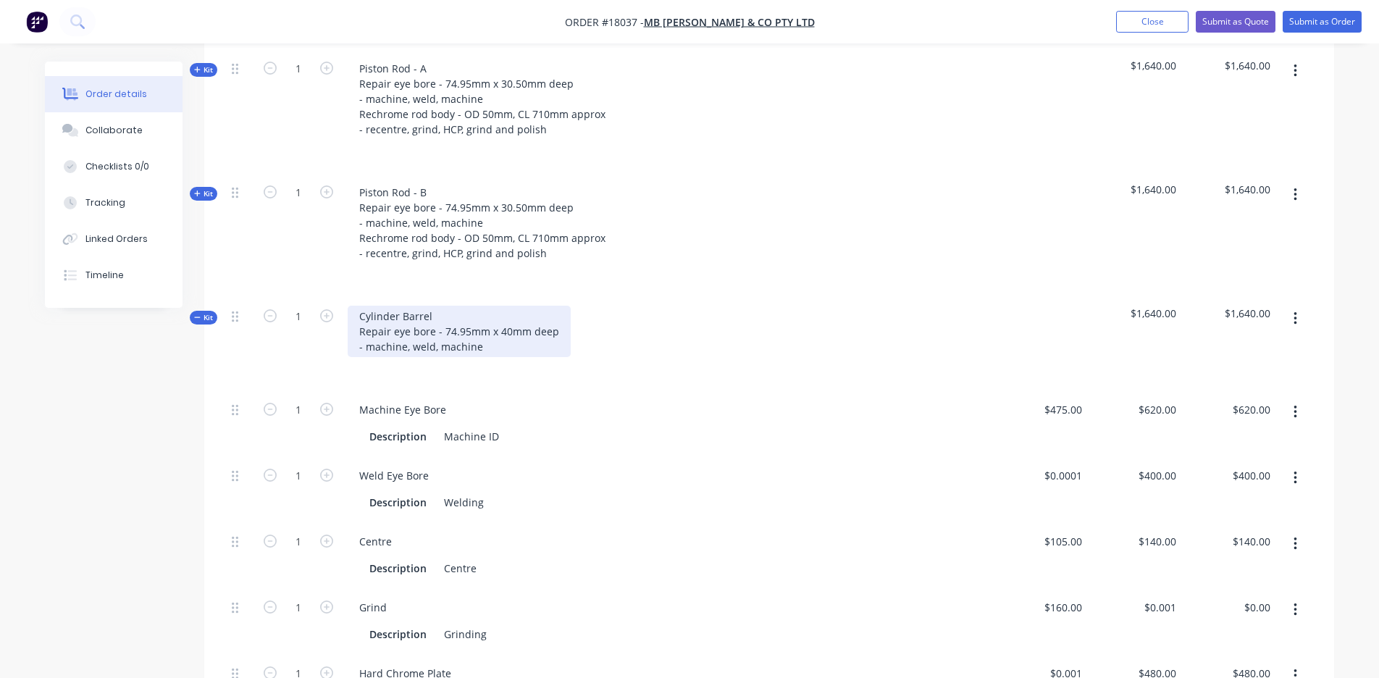
scroll to position [587, 0]
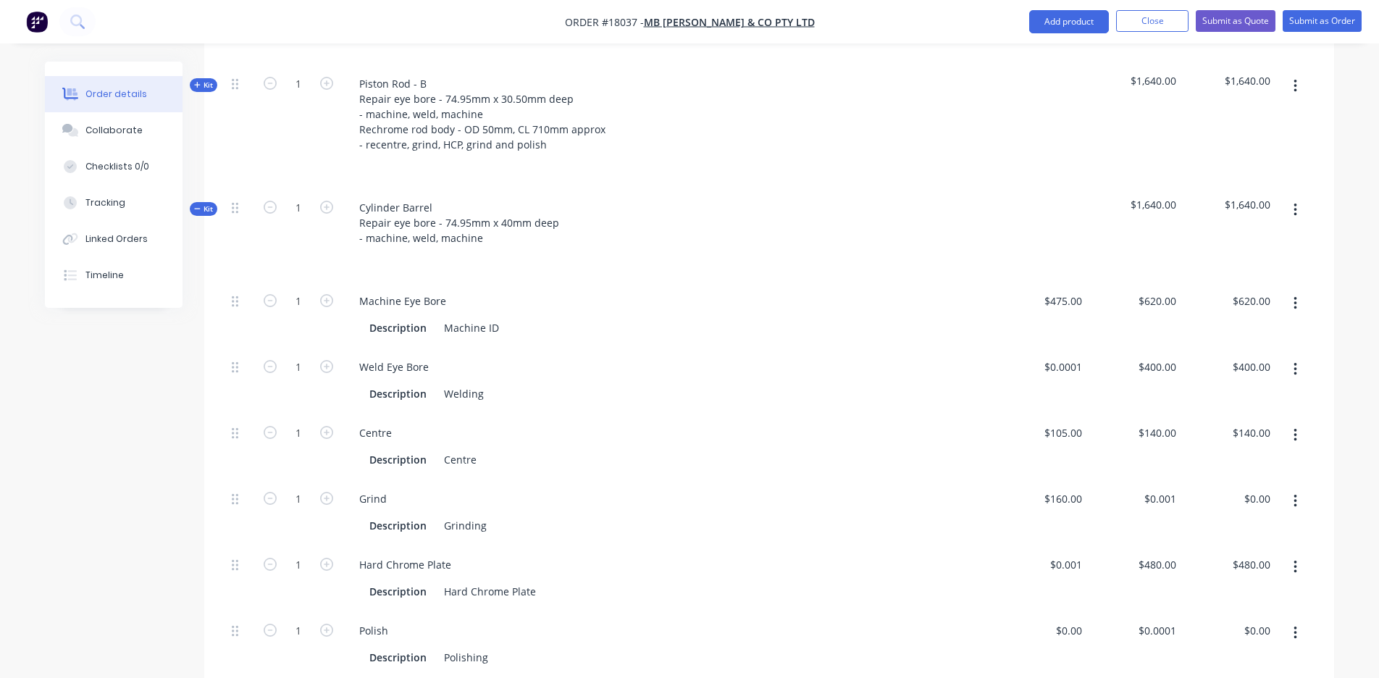
click at [1296, 427] on icon "button" at bounding box center [1296, 435] width 4 height 16
click at [1213, 521] on div "Delete" at bounding box center [1244, 531] width 112 height 21
click at [1296, 427] on icon "button" at bounding box center [1296, 435] width 4 height 16
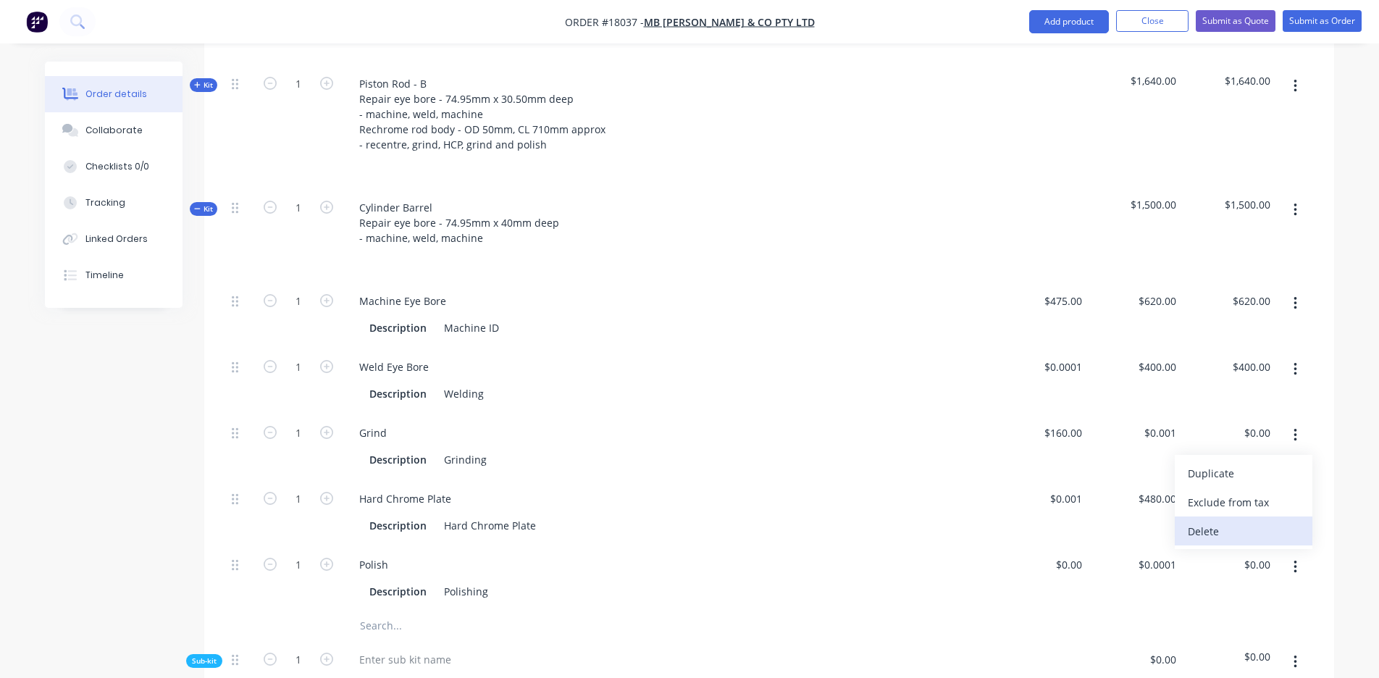
click at [1205, 521] on div "Delete" at bounding box center [1244, 531] width 112 height 21
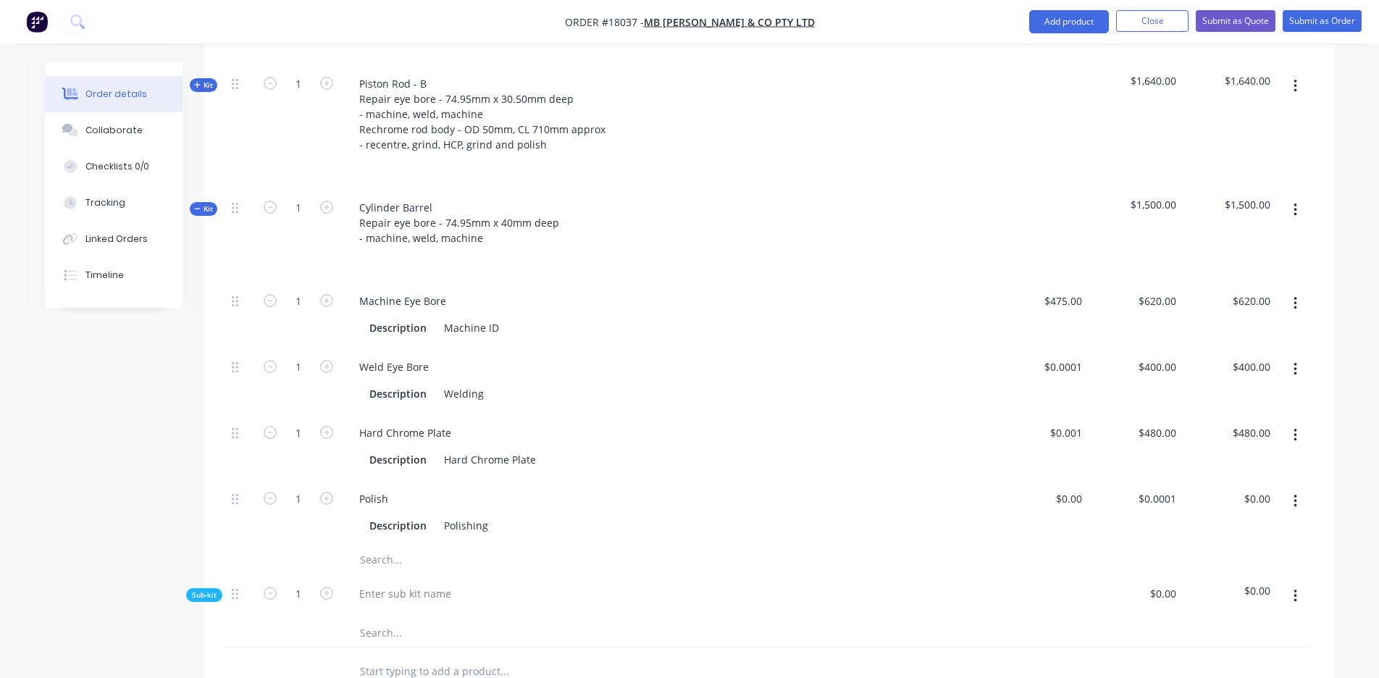
click at [1296, 427] on icon "button" at bounding box center [1296, 435] width 4 height 16
click at [1260, 521] on div "Delete" at bounding box center [1244, 531] width 112 height 21
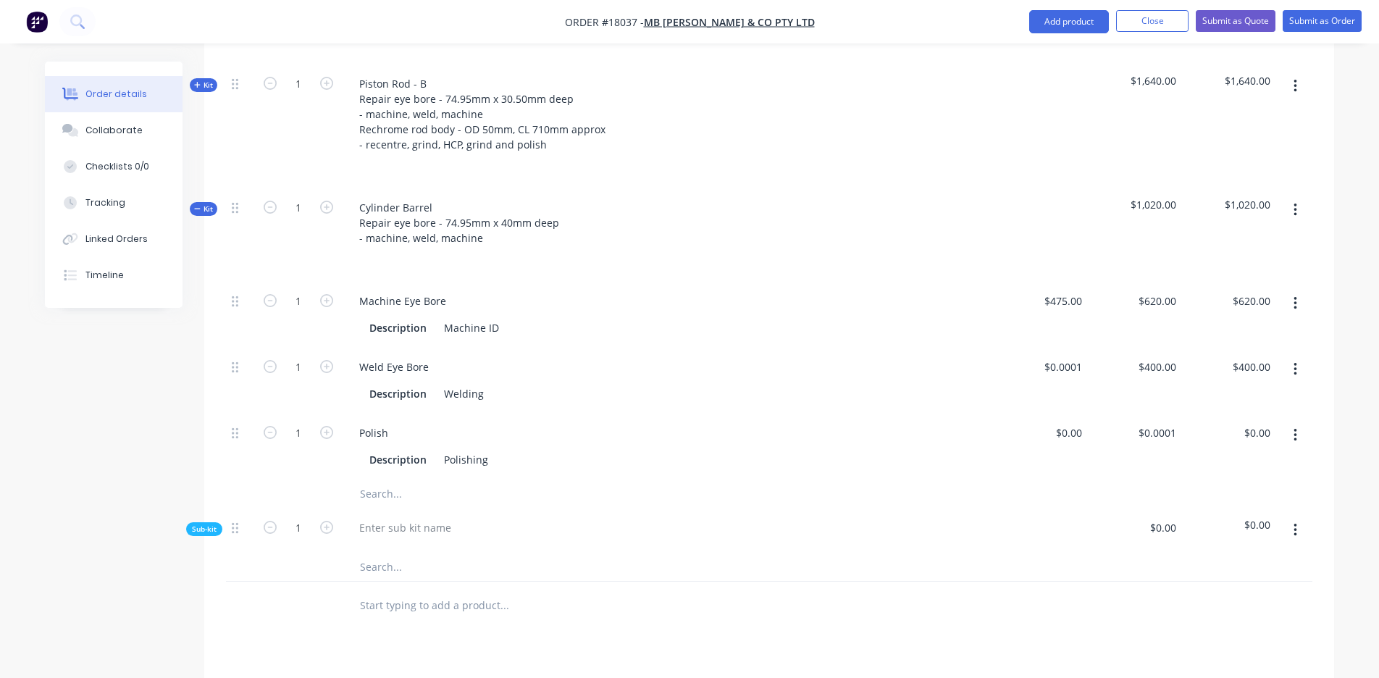
click at [1298, 517] on button "button" at bounding box center [1295, 530] width 34 height 26
click at [1239, 587] on div "Delete" at bounding box center [1244, 597] width 112 height 21
click at [1299, 422] on button "button" at bounding box center [1295, 435] width 34 height 26
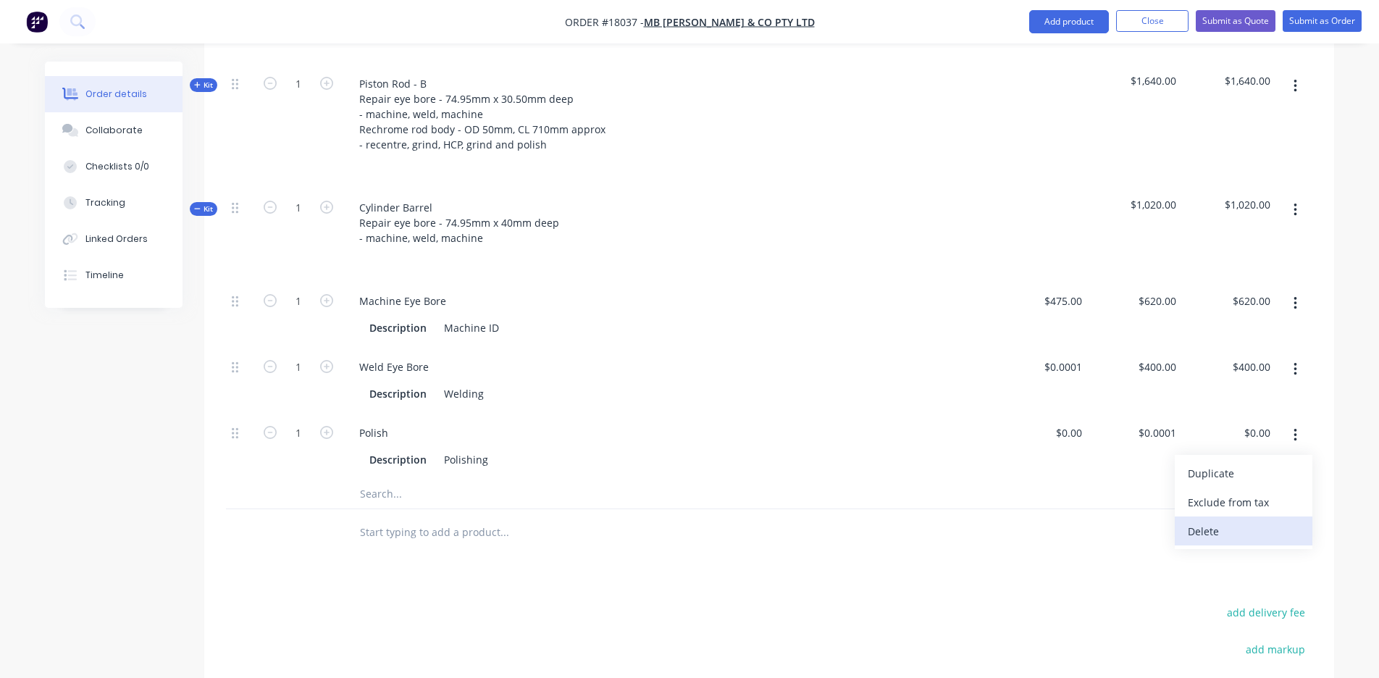
click at [1235, 521] on div "Delete" at bounding box center [1244, 531] width 112 height 21
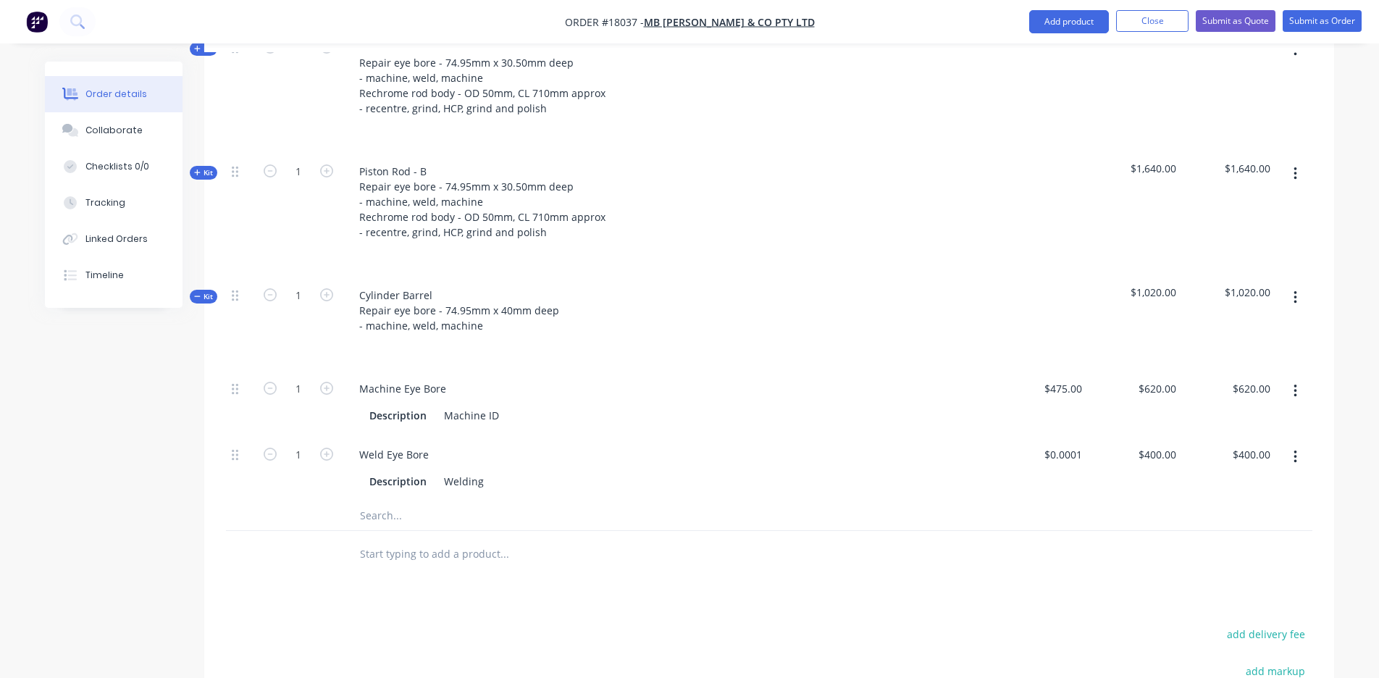
scroll to position [480, 0]
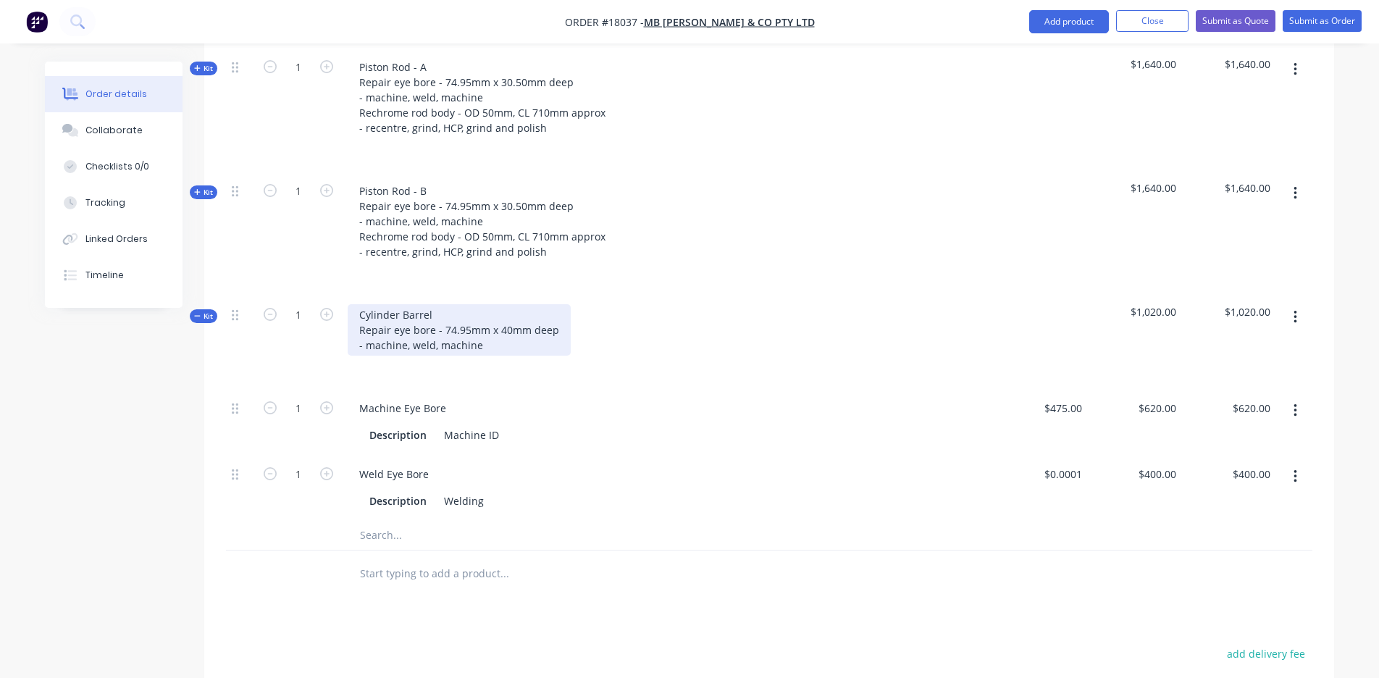
click at [446, 304] on div "Cylinder Barrel Repair eye bore - 74.95mm x 40mm deep - machine, weld, machine" at bounding box center [459, 329] width 223 height 51
click at [644, 455] on div "Weld Eye Bore Description Welding" at bounding box center [668, 488] width 652 height 66
click at [1292, 304] on button "button" at bounding box center [1295, 317] width 34 height 26
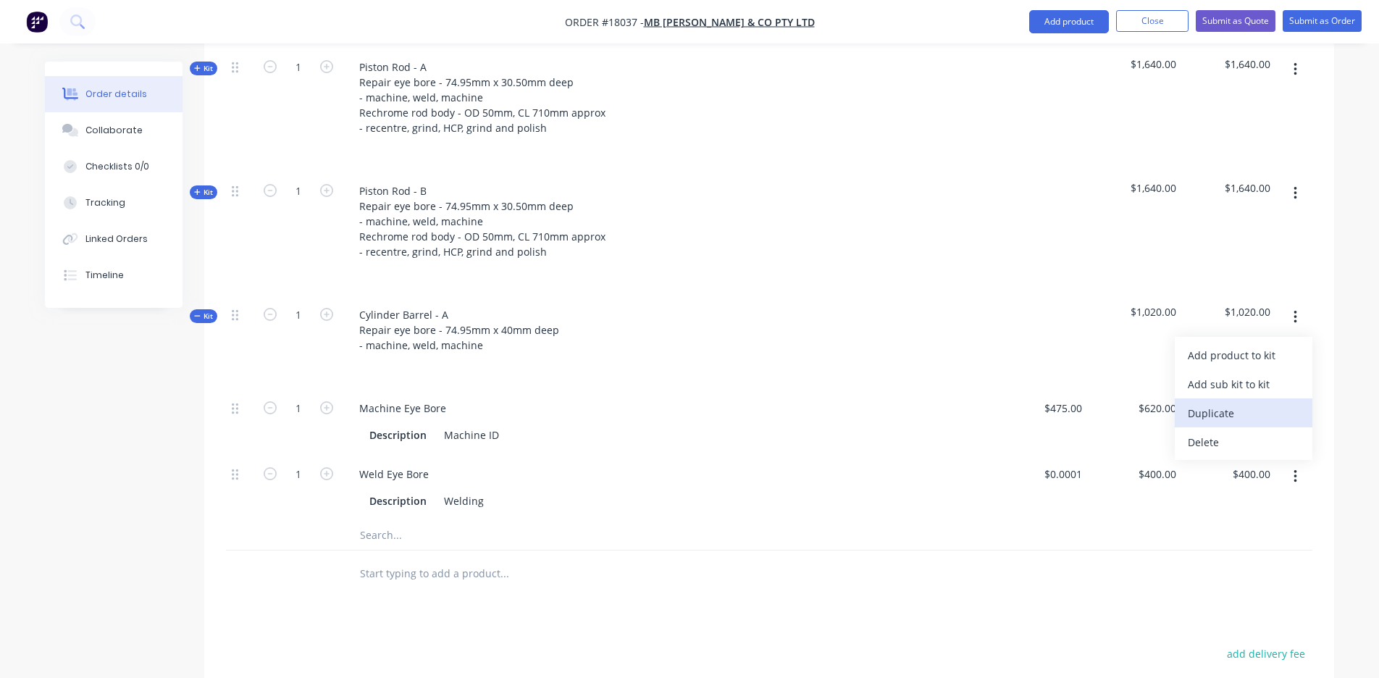
click at [1234, 403] on div "Duplicate" at bounding box center [1244, 413] width 112 height 21
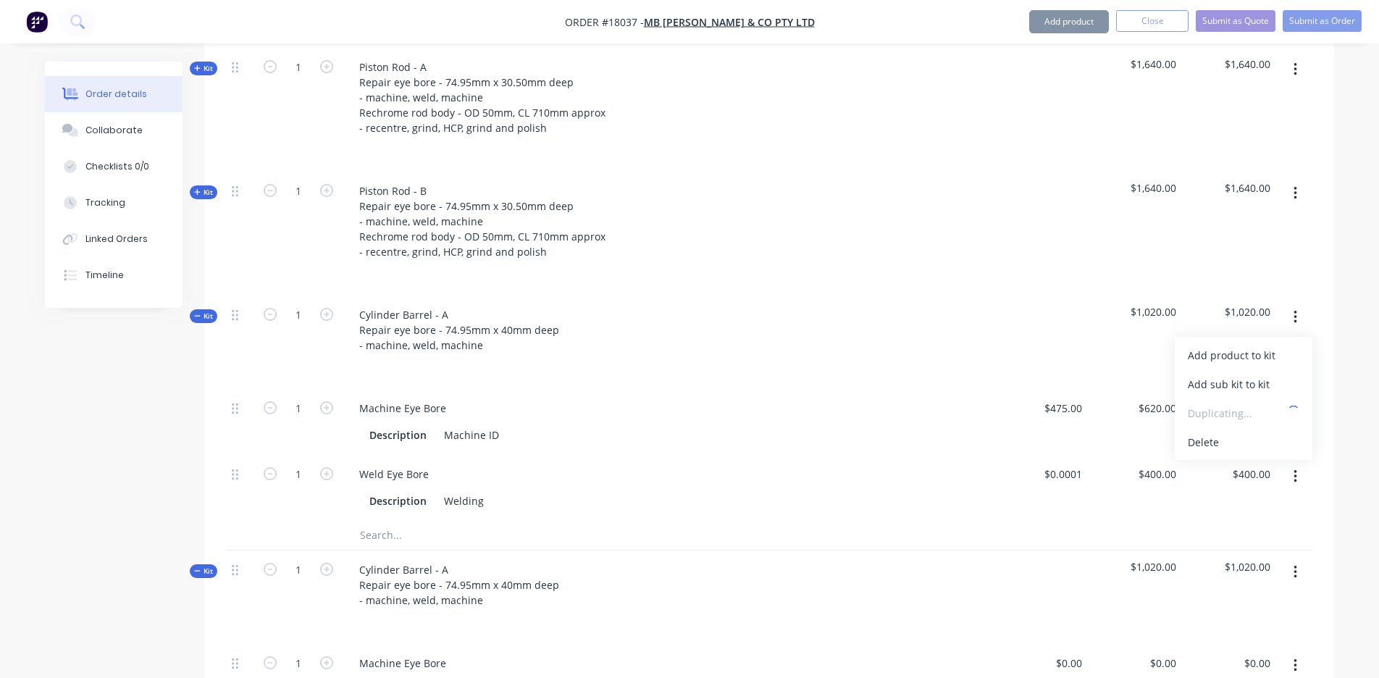
type input "$475.00"
type input "$620.00"
type input "$0.0001"
type input "$400.00"
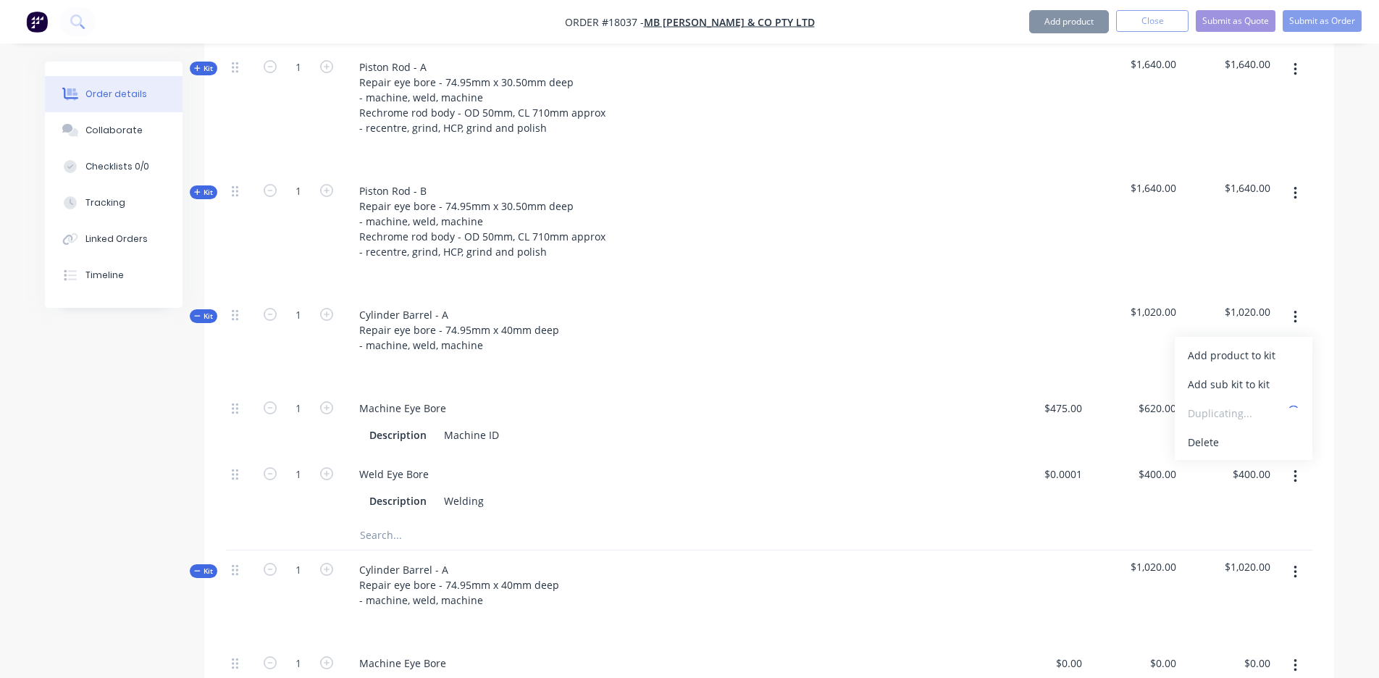
type input "$400.00"
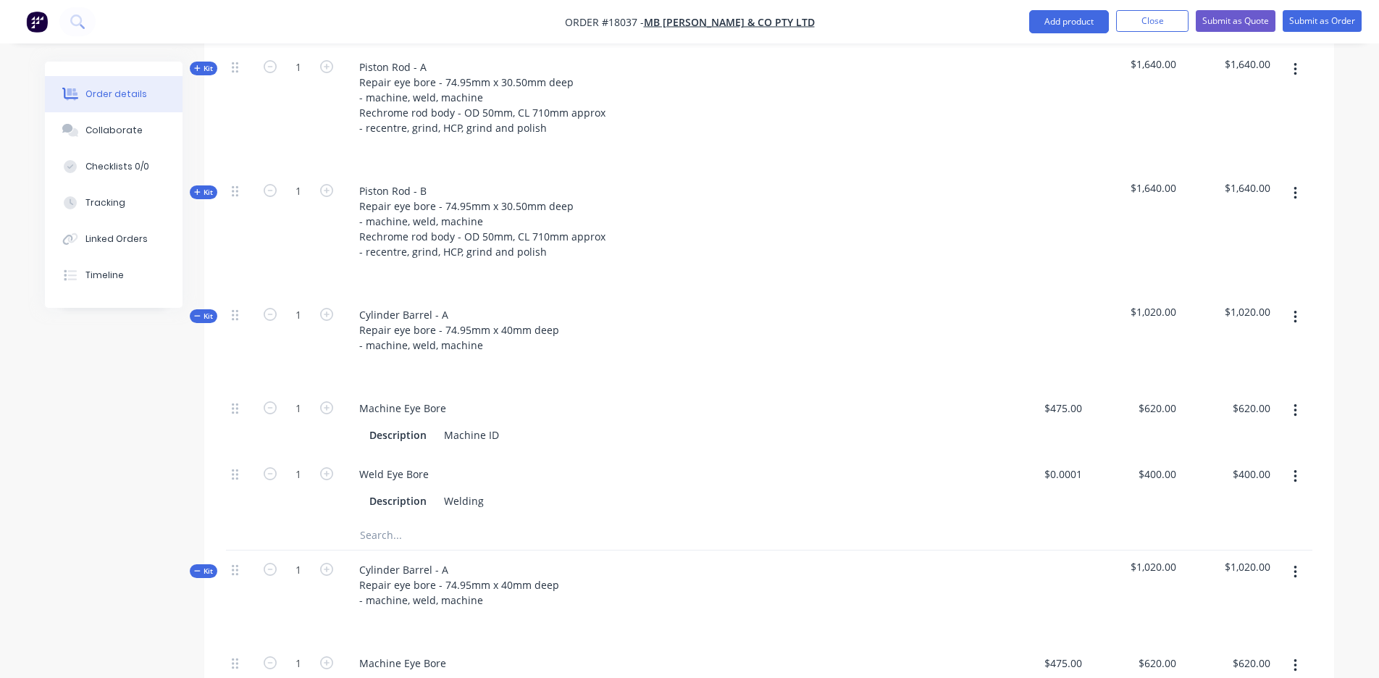
click at [200, 312] on icon at bounding box center [197, 315] width 7 height 7
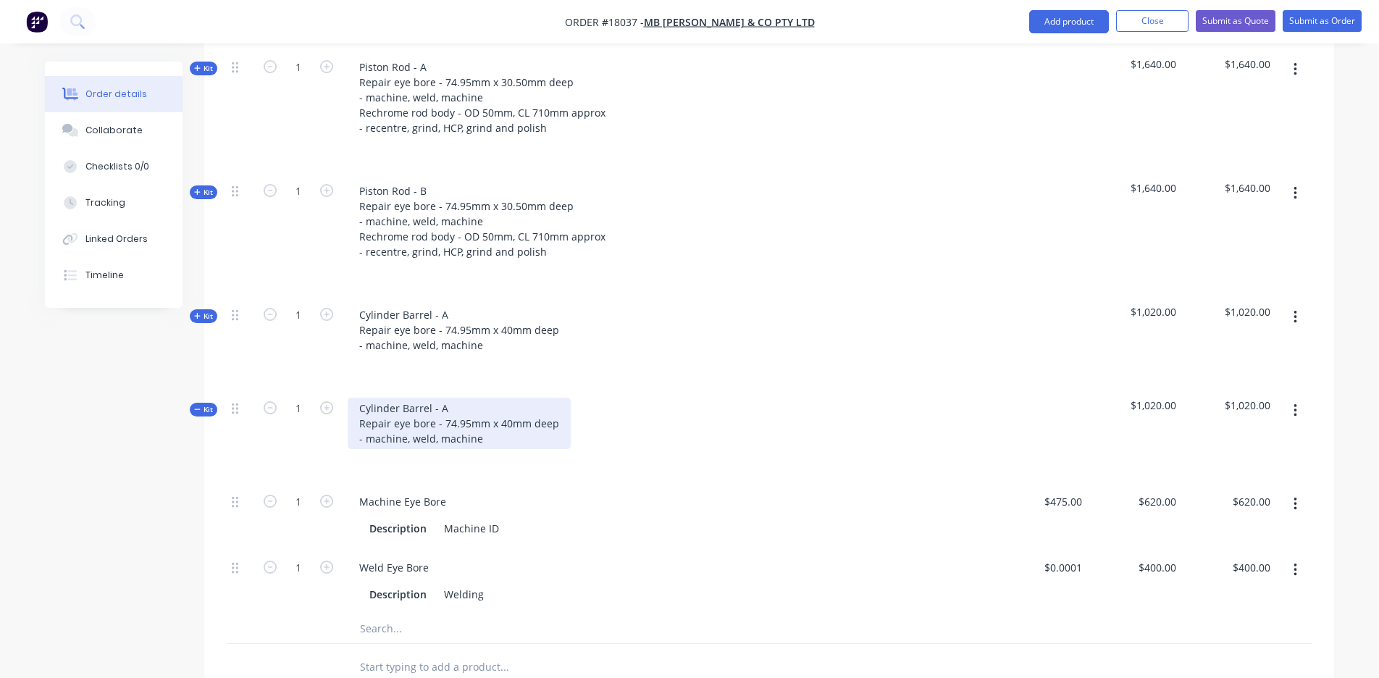
click at [453, 398] on div "Cylinder Barrel - A Repair eye bore - 74.95mm x 40mm deep - machine, weld, mach…" at bounding box center [459, 423] width 223 height 51
click at [198, 404] on span "Kit" at bounding box center [203, 409] width 19 height 11
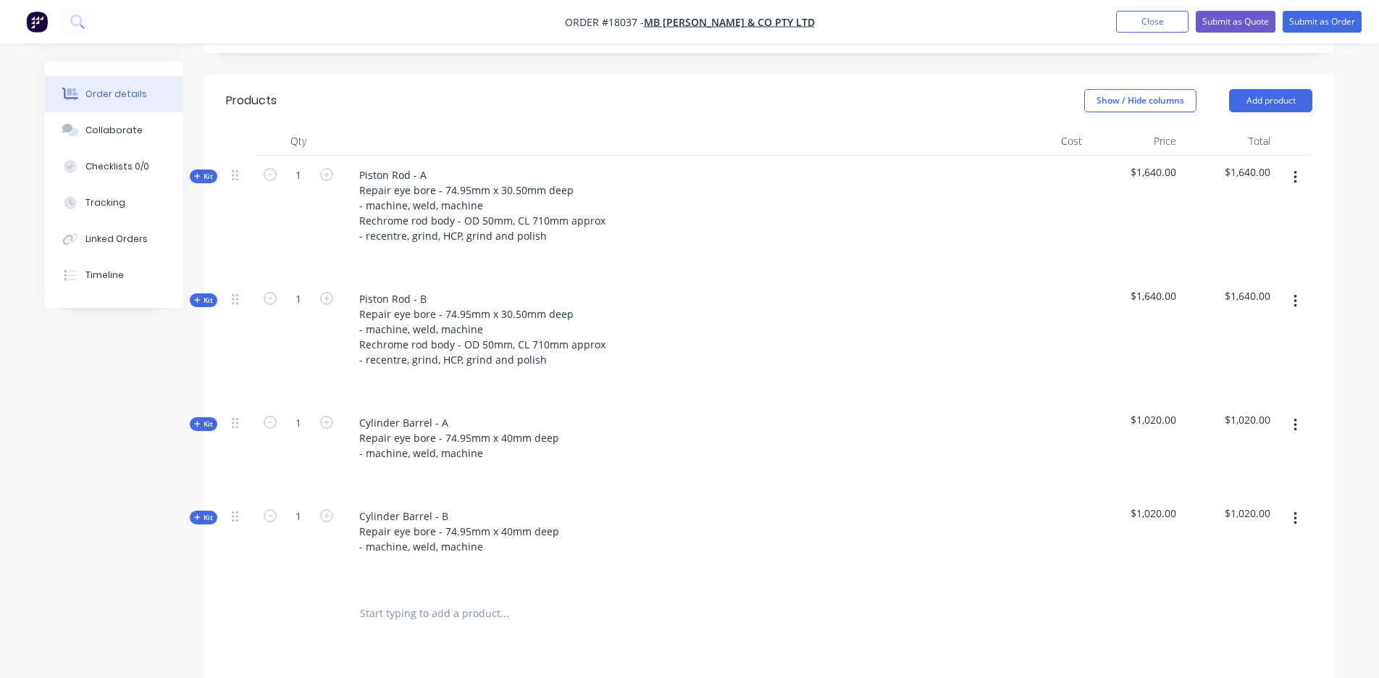
scroll to position [358, 0]
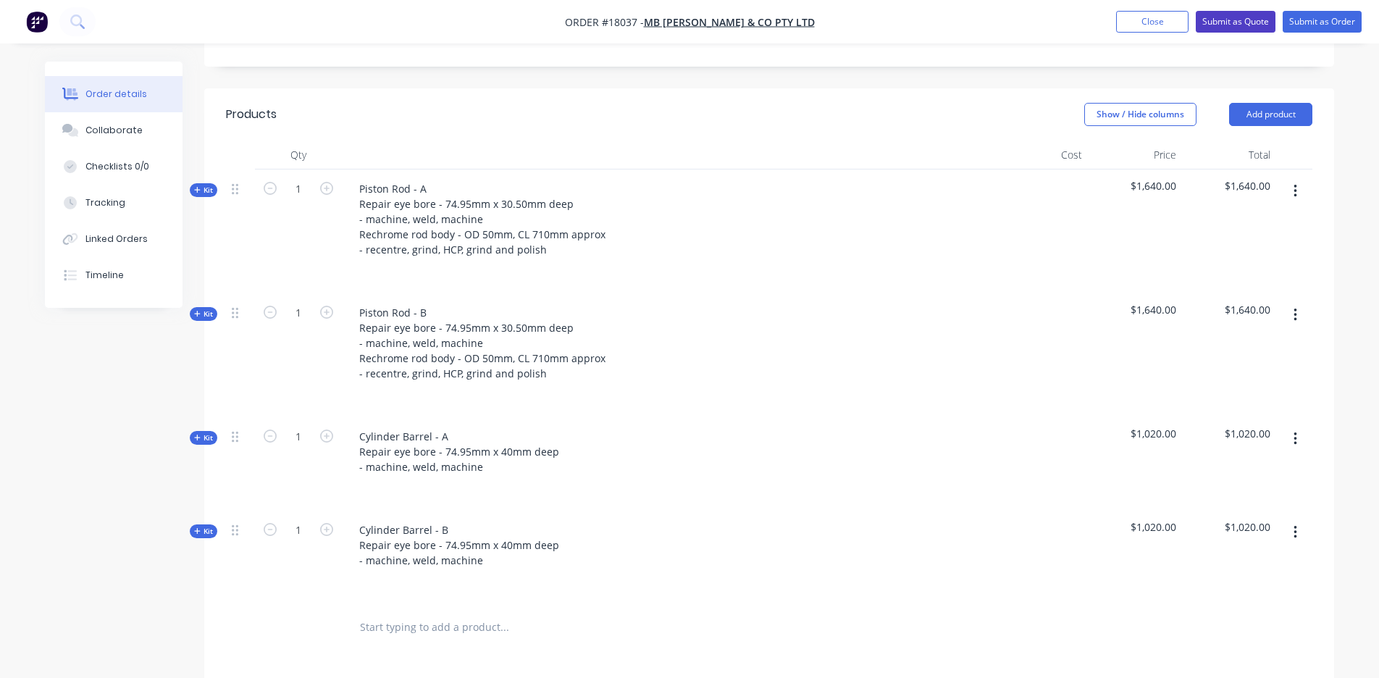
click at [1219, 25] on button "Submit as Quote" at bounding box center [1236, 22] width 80 height 22
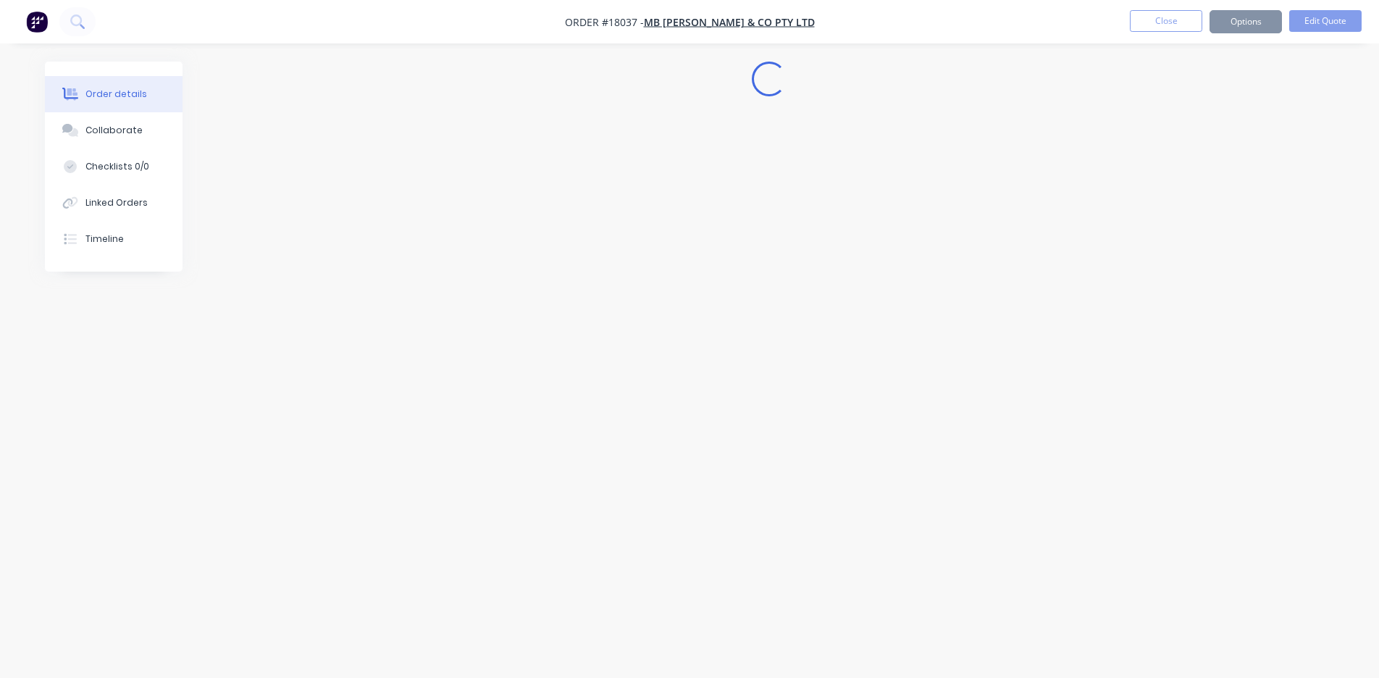
scroll to position [0, 0]
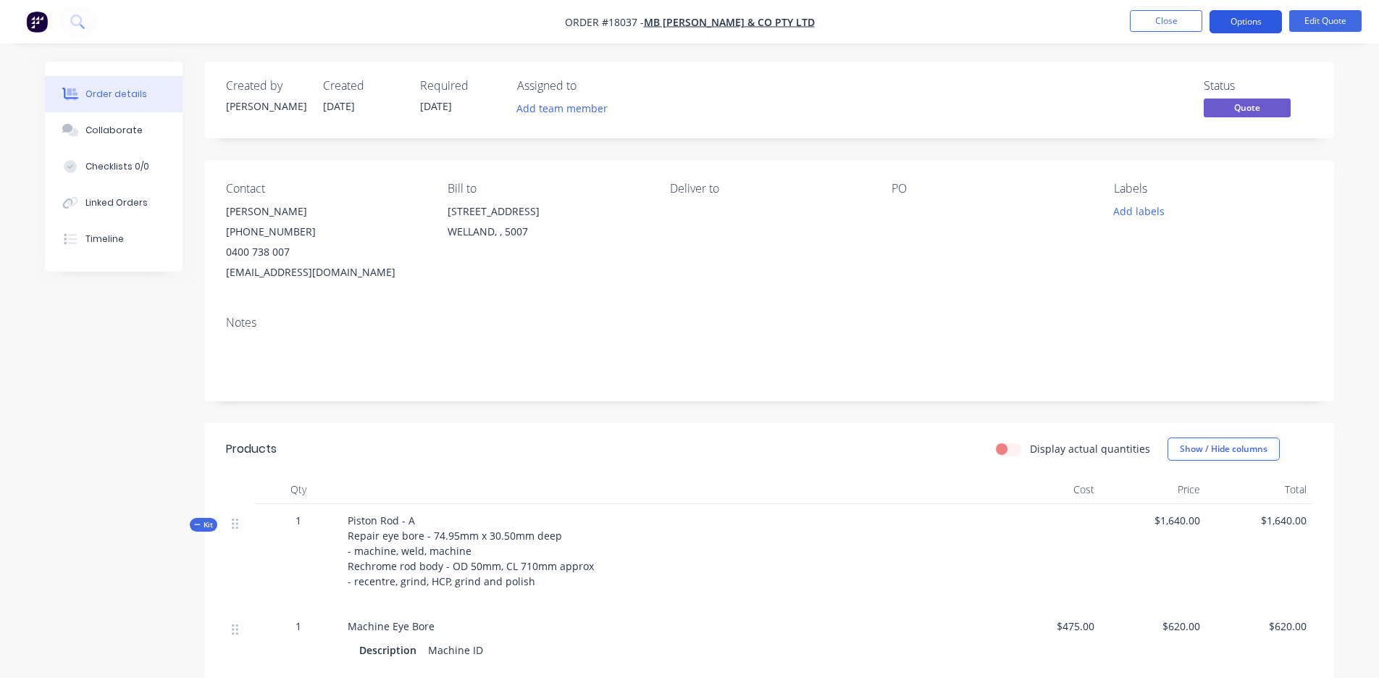
click at [1241, 27] on button "Options" at bounding box center [1246, 21] width 72 height 23
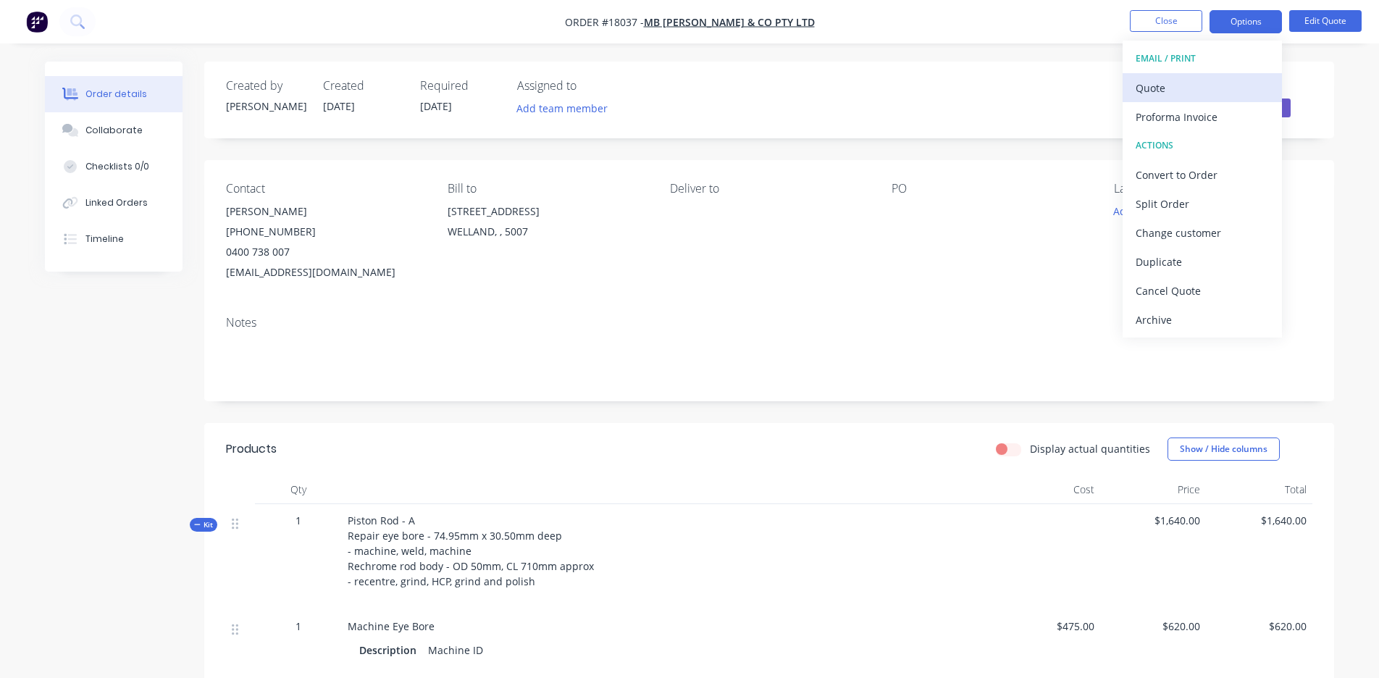
click at [1160, 91] on div "Quote" at bounding box center [1202, 88] width 133 height 21
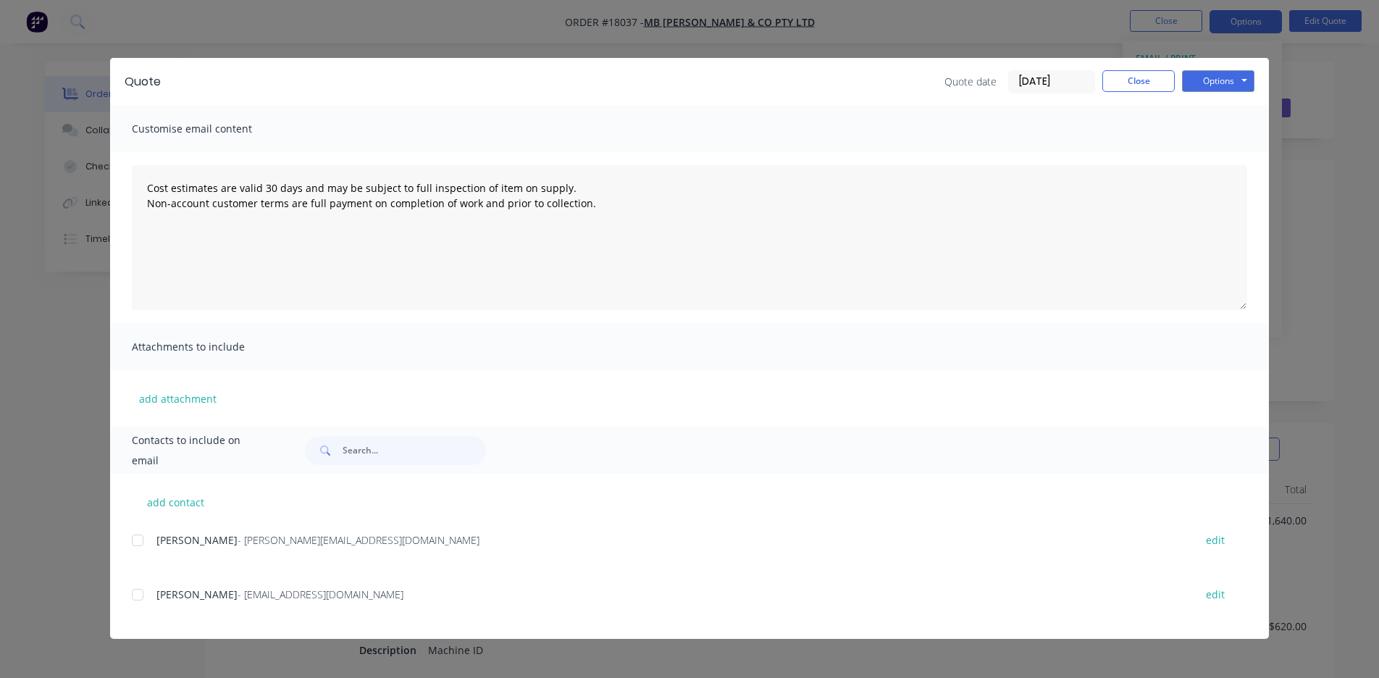
click at [135, 598] on div at bounding box center [137, 594] width 29 height 29
click at [1220, 83] on button "Options" at bounding box center [1218, 81] width 72 height 22
click at [1215, 101] on button "Preview" at bounding box center [1228, 107] width 93 height 24
click at [1223, 80] on button "Options" at bounding box center [1218, 81] width 72 height 22
click at [1215, 126] on button "Print" at bounding box center [1228, 131] width 93 height 24
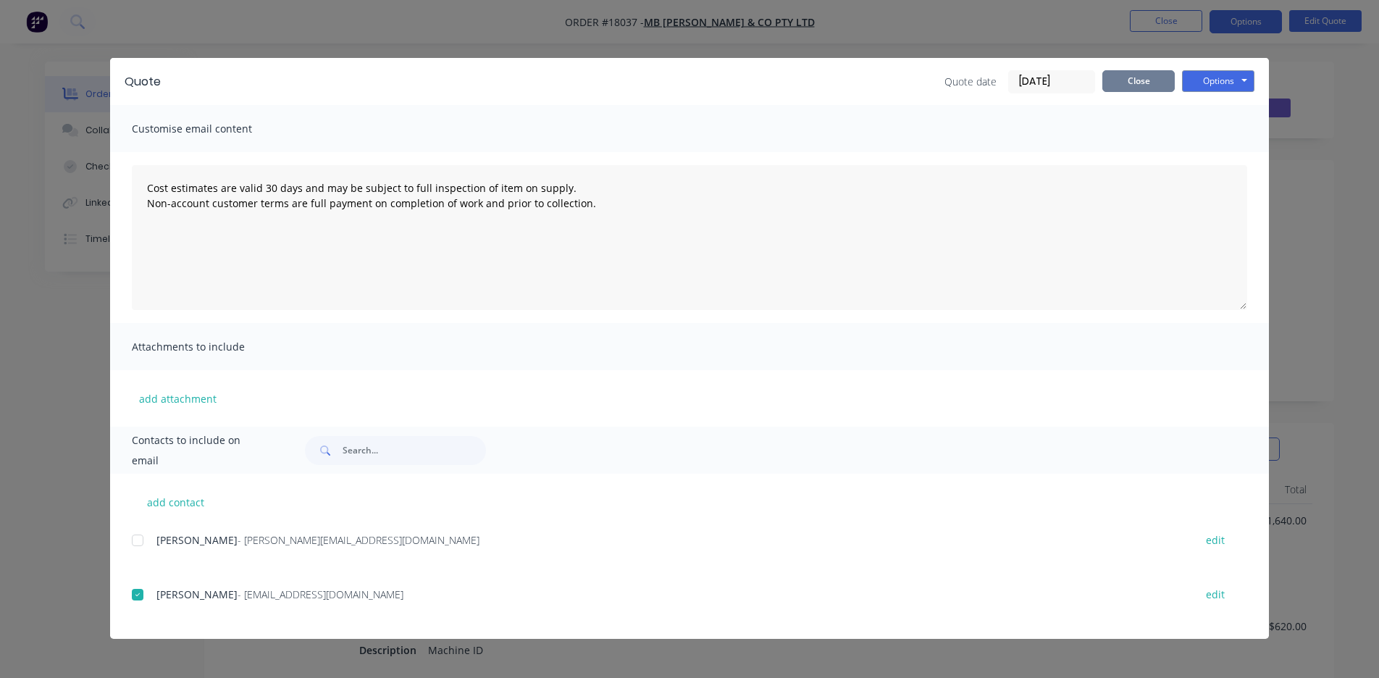
click at [1141, 88] on button "Close" at bounding box center [1138, 81] width 72 height 22
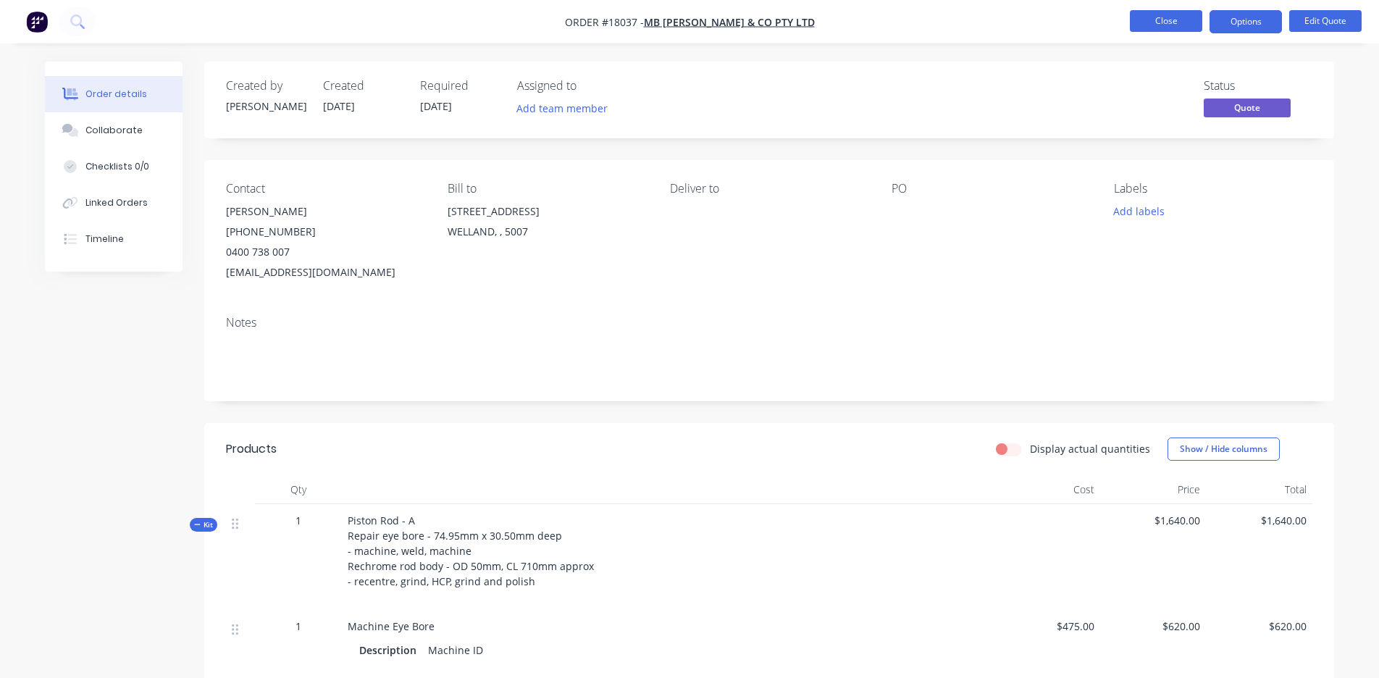
click at [1163, 26] on button "Close" at bounding box center [1166, 21] width 72 height 22
